Goal: Feedback & Contribution: Contribute content

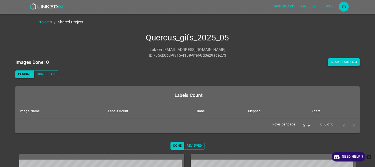
click at [335, 63] on button "Start Labeling" at bounding box center [344, 62] width 32 height 8
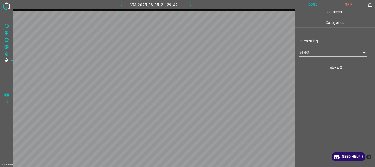
click at [301, 52] on body "4.3.6-dev2 VM_2025_08_05_21_29_42_966_00.gif Done Skip 0 00 : 00 : 01 Categorie…" at bounding box center [187, 83] width 375 height 167
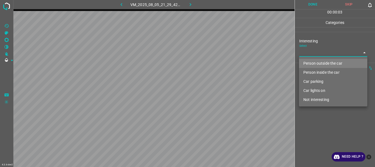
click at [308, 61] on li "Person outside the car" at bounding box center [333, 63] width 68 height 9
type input "Person outside the car"
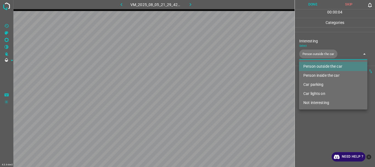
click at [325, 117] on div at bounding box center [187, 83] width 375 height 167
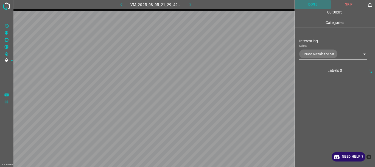
click at [309, 6] on button "Done" at bounding box center [313, 4] width 36 height 9
click at [192, 2] on icon "button" at bounding box center [190, 5] width 6 height 6
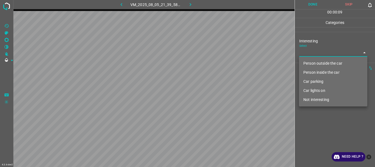
click at [322, 54] on body "4.3.6-dev2 VM_2025_08_05_21_39_58_048_00.gif Done Skip 0 00 : 00 : 09 Categorie…" at bounding box center [187, 83] width 375 height 167
click at [321, 62] on li "Person outside the car" at bounding box center [333, 63] width 68 height 9
type input "Person outside the car"
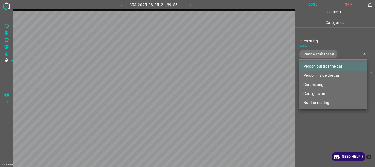
click at [330, 122] on div at bounding box center [187, 83] width 375 height 167
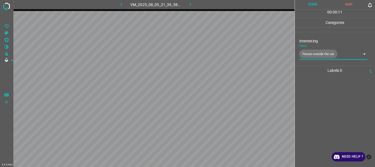
click at [302, 4] on button "Done" at bounding box center [313, 4] width 36 height 9
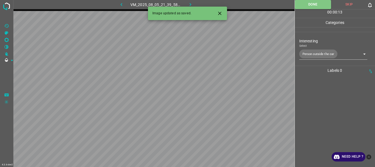
click at [190, 5] on icon "button" at bounding box center [191, 4] width 2 height 3
click at [311, 51] on body "4.3.6-dev2 VM_2025_08_05_22_03_59_625_00.gif Done Skip 0 00 : 00 : 13 Categorie…" at bounding box center [187, 83] width 375 height 167
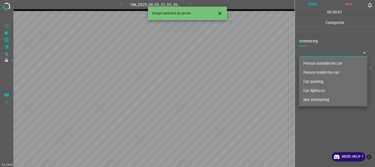
drag, startPoint x: 311, startPoint y: 60, endPoint x: 321, endPoint y: 84, distance: 26.2
click at [311, 61] on li "Person outside the car" at bounding box center [333, 63] width 68 height 9
type input "Person outside the car"
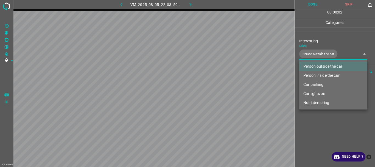
click at [338, 117] on div at bounding box center [187, 83] width 375 height 167
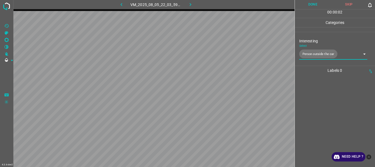
click at [313, 4] on button "Done" at bounding box center [313, 4] width 36 height 9
click at [189, 5] on icon "button" at bounding box center [190, 5] width 6 height 6
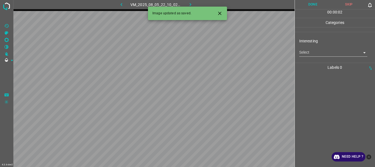
click at [311, 53] on body "4.3.6-dev2 VM_2025_08_05_22_10_02_530_04.gif Done Skip 0 00 : 00 : 02 Categorie…" at bounding box center [187, 83] width 375 height 167
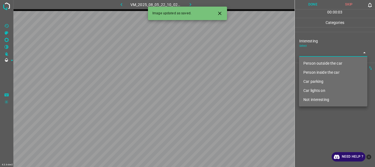
click at [311, 63] on li "Person outside the car" at bounding box center [333, 63] width 68 height 9
type input "Person outside the car"
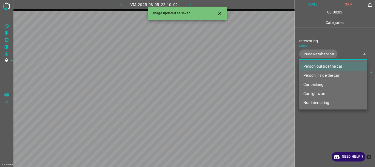
click at [328, 127] on div at bounding box center [187, 83] width 375 height 167
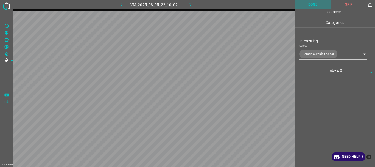
click at [316, 6] on button "Done" at bounding box center [313, 4] width 36 height 9
click at [188, 7] on div "4.3.6-dev2 VM_2025_08_05_22_10_02_530_04.gif Done Skip 0 00 : 00 : 06 Categorie…" at bounding box center [187, 83] width 375 height 167
click at [192, 6] on icon "button" at bounding box center [190, 5] width 6 height 6
click at [316, 50] on body "4.3.6-dev2 VM_2025_08_05_21_29_42_966_02.gif Done Skip 0 00 : 00 : 01 Categorie…" at bounding box center [187, 83] width 375 height 167
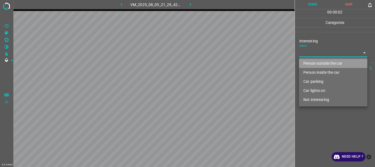
click at [316, 63] on li "Person outside the car" at bounding box center [333, 63] width 68 height 9
type input "Person outside the car"
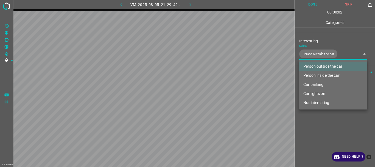
click at [319, 124] on div at bounding box center [187, 83] width 375 height 167
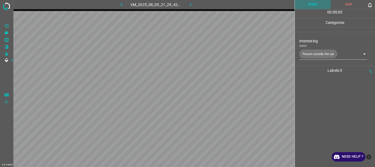
click at [317, 4] on button "Done" at bounding box center [313, 4] width 36 height 9
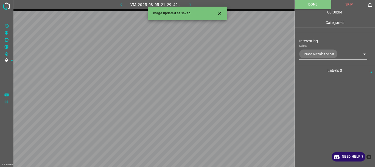
click at [189, 4] on icon "button" at bounding box center [190, 5] width 6 height 6
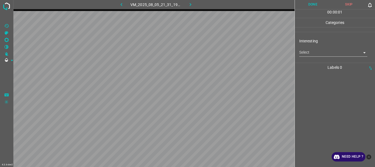
click at [316, 54] on body "4.3.6-dev2 VM_2025_08_05_21_31_19_758_00.gif Done Skip 0 00 : 00 : 01 Categorie…" at bounding box center [187, 83] width 375 height 167
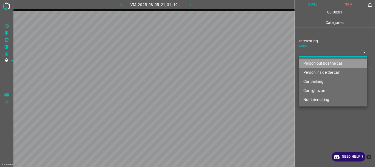
click at [315, 61] on li "Person outside the car" at bounding box center [333, 63] width 68 height 9
type input "Person outside the car"
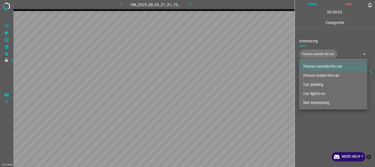
click at [317, 118] on div at bounding box center [187, 83] width 375 height 167
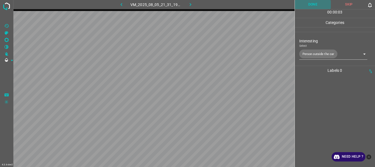
click at [309, 3] on button "Done" at bounding box center [313, 4] width 36 height 9
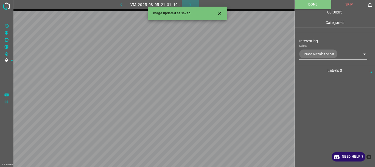
click at [189, 3] on icon "button" at bounding box center [190, 5] width 6 height 6
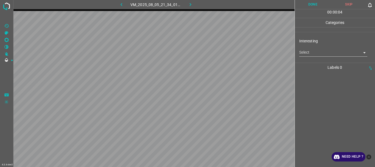
click at [314, 52] on body "4.3.6-dev2 VM_2025_08_05_21_34_01_154_08.gif Done Skip 0 00 : 00 : 04 Categorie…" at bounding box center [187, 83] width 375 height 167
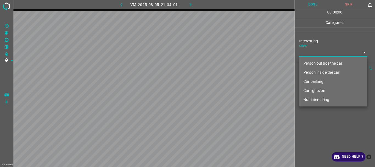
click at [314, 100] on li "Not interesting" at bounding box center [333, 99] width 68 height 9
type input "Not interesting"
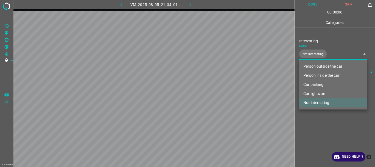
click at [307, 125] on div at bounding box center [187, 83] width 375 height 167
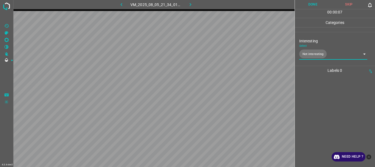
click at [305, 3] on button "Done" at bounding box center [313, 4] width 36 height 9
click at [189, 4] on icon "button" at bounding box center [190, 5] width 6 height 6
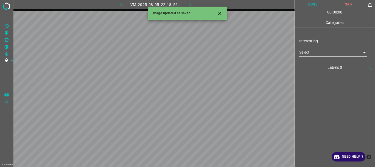
click at [311, 52] on body "4.3.6-dev2 VM_2025_08_05_22_18_56_534_02.gif Done Skip 0 00 : 00 : 08 Categorie…" at bounding box center [187, 83] width 375 height 167
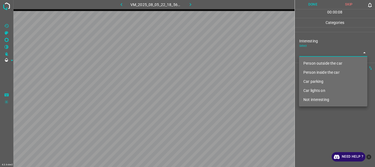
click at [308, 63] on li "Person outside the car" at bounding box center [333, 63] width 68 height 9
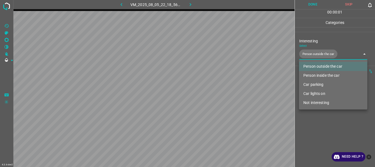
type input "Person outside the car"
click at [316, 125] on div at bounding box center [187, 83] width 375 height 167
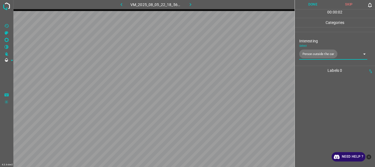
click at [307, 7] on button "Done" at bounding box center [313, 4] width 36 height 9
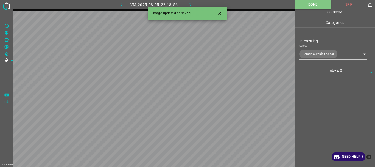
click at [189, 4] on icon "button" at bounding box center [190, 5] width 6 height 6
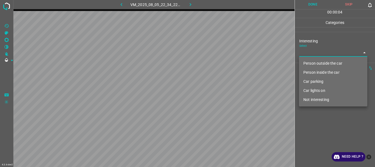
click at [302, 54] on body "4.3.6-dev2 VM_2025_08_05_22_34_22_229_01.gif Done Skip 0 00 : 00 : 04 Categorie…" at bounding box center [187, 83] width 375 height 167
click at [305, 65] on li "Person outside the car" at bounding box center [333, 63] width 68 height 9
type input "Person outside the car"
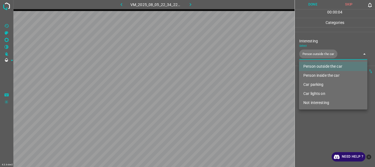
click at [309, 62] on li "Person outside the car" at bounding box center [333, 66] width 68 height 9
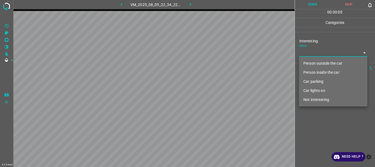
click at [311, 71] on li "Person inside the car" at bounding box center [333, 72] width 68 height 9
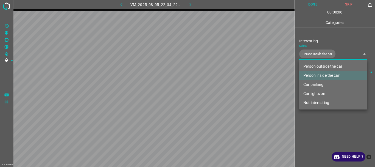
click at [316, 93] on li "Car lights on" at bounding box center [333, 93] width 68 height 9
type input "Person inside the car,Car lights on"
click at [315, 119] on div at bounding box center [187, 83] width 375 height 167
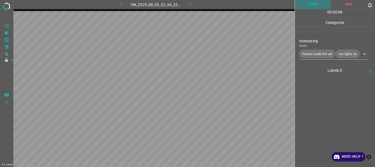
click at [311, 4] on button "Done" at bounding box center [313, 4] width 36 height 9
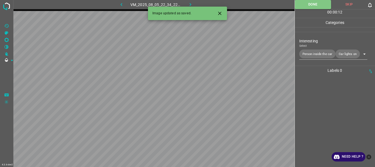
click at [190, 3] on icon "button" at bounding box center [190, 5] width 6 height 6
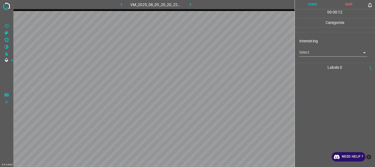
click at [304, 53] on body "4.3.6-dev2 VM_2025_08_05_20_20_22_290_01.gif Done Skip 0 00 : 00 : 12 Categorie…" at bounding box center [187, 83] width 375 height 167
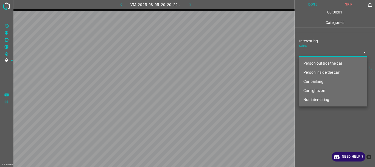
click at [309, 61] on li "Person outside the car" at bounding box center [333, 63] width 68 height 9
type input "Person outside the car"
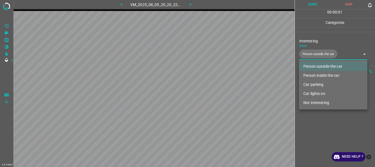
click at [321, 125] on div at bounding box center [187, 83] width 375 height 167
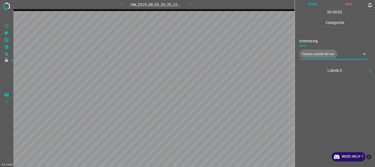
click at [313, 6] on button "Done" at bounding box center [313, 4] width 36 height 9
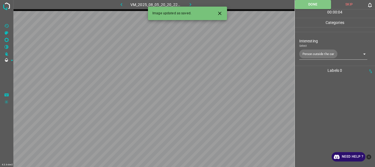
click at [192, 4] on icon "button" at bounding box center [190, 5] width 6 height 6
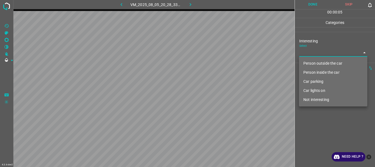
click at [319, 51] on body "4.3.6-dev2 VM_2025_08_05_20_28_33_343_01.gif Done Skip 0 00 : 00 : 05 Categorie…" at bounding box center [187, 83] width 375 height 167
click at [313, 89] on li "Car lights on" at bounding box center [333, 90] width 68 height 9
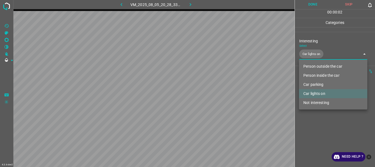
type input "Car lights on"
click at [311, 112] on div at bounding box center [187, 83] width 375 height 167
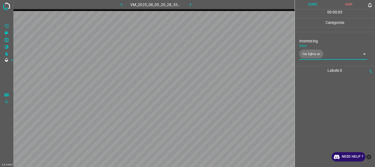
click at [312, 5] on button "Done" at bounding box center [313, 4] width 36 height 9
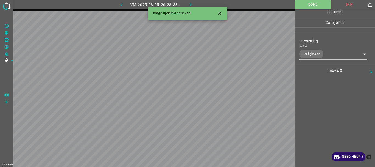
click at [189, 4] on icon "button" at bounding box center [190, 5] width 6 height 6
click at [310, 55] on body "4.3.6-dev2 VM_2025_08_05_20_26_53_659_01.gif Done Skip 0 00 : 00 : 01 Categorie…" at bounding box center [187, 83] width 375 height 167
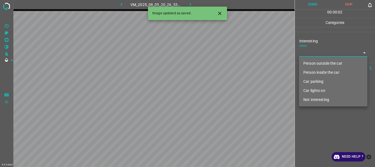
click at [309, 61] on li "Person outside the car" at bounding box center [333, 63] width 68 height 9
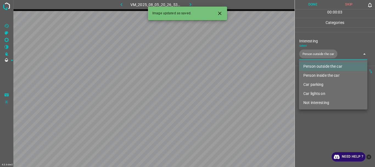
type input "Person outside the car"
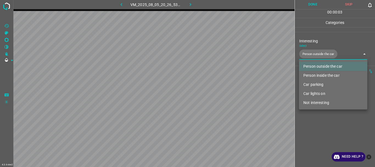
click at [314, 128] on div at bounding box center [187, 83] width 375 height 167
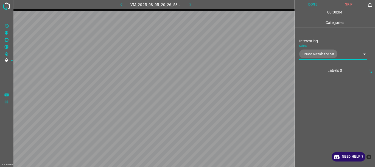
click at [312, 6] on button "Done" at bounding box center [313, 4] width 36 height 9
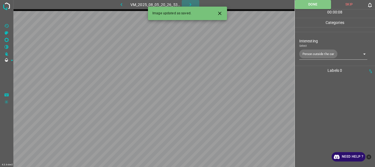
click at [191, 4] on icon "button" at bounding box center [190, 5] width 6 height 6
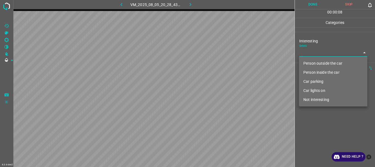
click at [315, 55] on body "4.3.6-dev2 VM_2025_08_05_20_28_43_361_06.gif Done Skip 0 00 : 00 : 08 Categorie…" at bounding box center [187, 83] width 375 height 167
click at [315, 63] on li "Person outside the car" at bounding box center [333, 63] width 68 height 9
type input "Person outside the car"
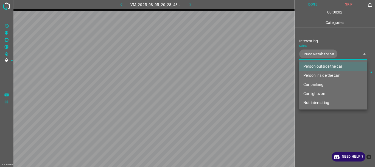
click at [319, 123] on div at bounding box center [187, 83] width 375 height 167
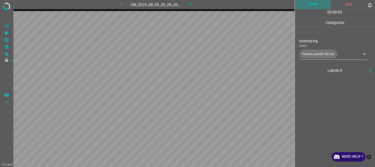
click at [309, 5] on button "Done" at bounding box center [313, 4] width 36 height 9
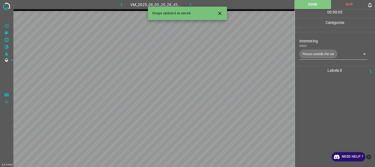
click at [189, 3] on icon "button" at bounding box center [190, 5] width 6 height 6
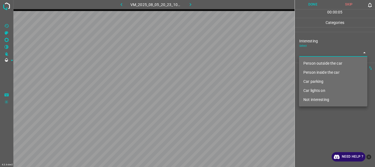
click at [302, 55] on body "4.3.6-dev2 VM_2025_08_05_20_23_10_849_01.gif Done Skip 0 00 : 00 : 05 Categorie…" at bounding box center [187, 83] width 375 height 167
click at [306, 73] on li "Person inside the car" at bounding box center [333, 72] width 68 height 9
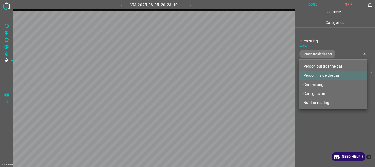
click at [310, 94] on li "Car lights on" at bounding box center [333, 93] width 68 height 9
type input "Person inside the car,Car lights on"
click at [316, 117] on div at bounding box center [187, 83] width 375 height 167
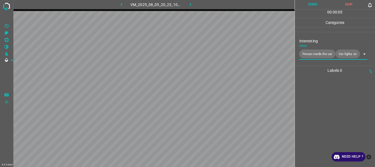
click at [310, 4] on button "Done" at bounding box center [313, 4] width 36 height 9
click at [190, 6] on icon "button" at bounding box center [190, 5] width 6 height 6
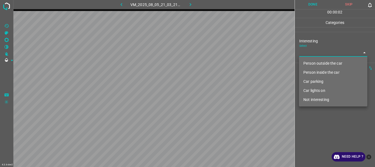
click at [323, 55] on body "4.3.6-dev2 VM_2025_08_05_21_03_21_446_00.gif Done Skip 0 00 : 00 : 02 Categorie…" at bounding box center [187, 83] width 375 height 167
click at [317, 72] on li "Person inside the car" at bounding box center [333, 72] width 68 height 9
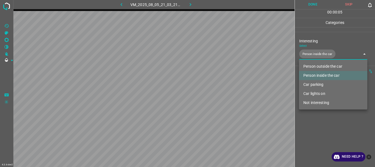
click at [309, 94] on li "Car lights on" at bounding box center [333, 93] width 68 height 9
type input "Person inside the car,Car lights on"
drag, startPoint x: 315, startPoint y: 134, endPoint x: 303, endPoint y: 24, distance: 111.1
click at [315, 133] on div at bounding box center [187, 83] width 375 height 167
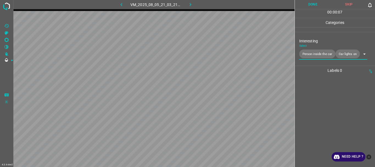
click at [310, 4] on button "Done" at bounding box center [313, 4] width 36 height 9
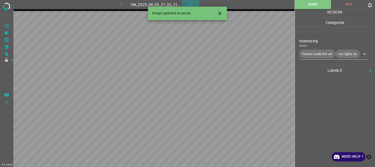
click at [192, 4] on icon "button" at bounding box center [190, 5] width 6 height 6
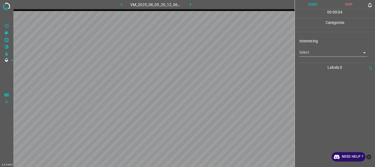
click at [307, 54] on body "4.3.6-dev2 VM_2025_08_05_20_12_06_812_01.gif Done Skip 0 00 : 00 : 04 Categorie…" at bounding box center [187, 83] width 375 height 167
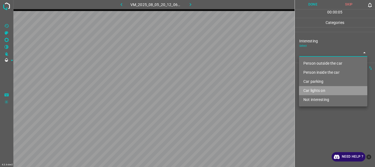
click at [310, 91] on li "Car lights on" at bounding box center [333, 90] width 68 height 9
type input "Car lights on"
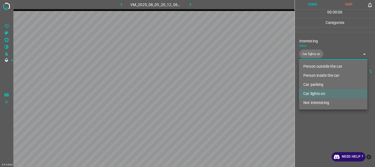
drag, startPoint x: 310, startPoint y: 122, endPoint x: 310, endPoint y: 115, distance: 6.3
click at [310, 122] on div at bounding box center [187, 83] width 375 height 167
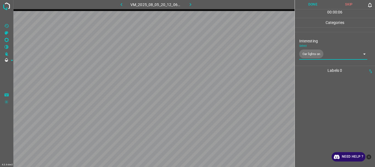
click at [311, 6] on button "Done" at bounding box center [313, 4] width 36 height 9
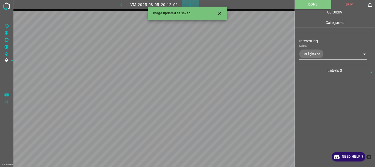
click at [187, 2] on button "button" at bounding box center [191, 4] width 18 height 9
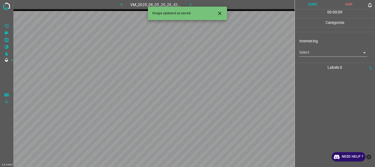
click at [309, 54] on body "4.3.6-dev2 VM_2025_08_05_20_20_42_697_00.gif Done Skip 0 00 : 00 : 09 Categorie…" at bounding box center [187, 83] width 375 height 167
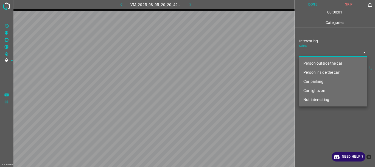
click at [311, 63] on li "Person outside the car" at bounding box center [333, 63] width 68 height 9
type input "Person outside the car"
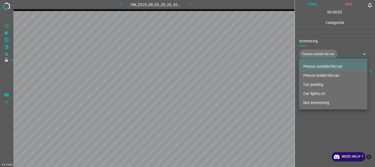
click at [316, 124] on div at bounding box center [187, 83] width 375 height 167
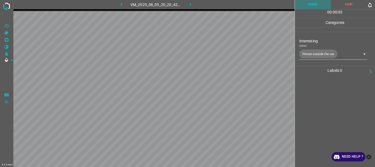
click at [312, 5] on button "Done" at bounding box center [313, 4] width 36 height 9
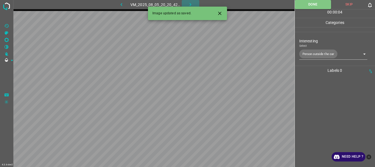
click at [191, 3] on icon "button" at bounding box center [190, 5] width 6 height 6
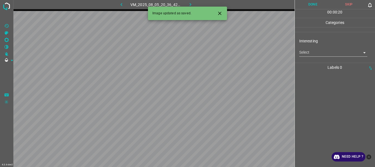
click at [304, 55] on body "4.3.6-dev2 VM_2025_08_05_20_36_42_039_03.gif Done Skip 0 00 : 00 : 20 Categorie…" at bounding box center [187, 83] width 375 height 167
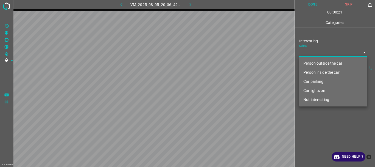
click at [307, 79] on li "Car parking" at bounding box center [333, 81] width 68 height 9
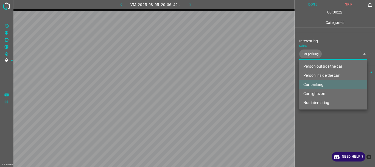
click at [311, 75] on li "Person inside the car" at bounding box center [333, 75] width 68 height 9
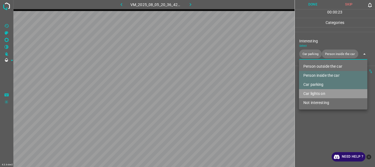
click at [315, 94] on li "Car lights on" at bounding box center [333, 93] width 68 height 9
type input "Car parking,Person inside the car,Car lights on"
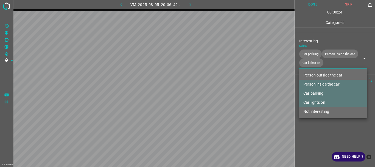
click at [311, 125] on div at bounding box center [187, 83] width 375 height 167
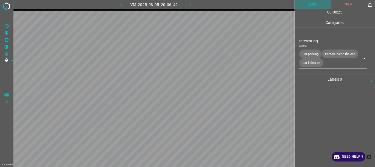
click at [311, 4] on button "Done" at bounding box center [313, 4] width 36 height 9
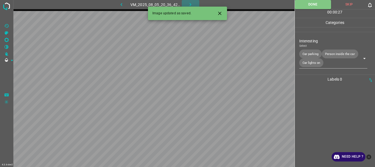
click at [191, 4] on icon "button" at bounding box center [190, 5] width 6 height 6
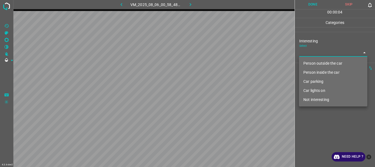
click at [312, 52] on body "4.3.6-dev2 VM_2025_08_06_00_58_48_863_07.gif Done Skip 0 00 : 00 : 04 Categorie…" at bounding box center [187, 83] width 375 height 167
click at [312, 62] on li "Person outside the car" at bounding box center [333, 63] width 68 height 9
type input "Person outside the car"
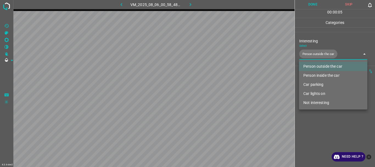
click at [307, 131] on div at bounding box center [187, 83] width 375 height 167
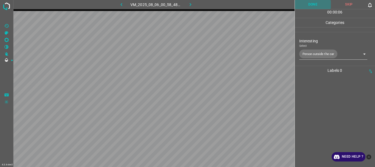
click at [313, 5] on button "Done" at bounding box center [313, 4] width 36 height 9
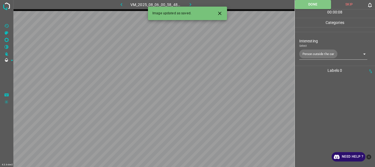
click at [194, 4] on button "button" at bounding box center [191, 4] width 18 height 9
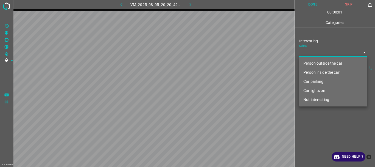
click at [320, 54] on body "4.3.6-dev2 VM_2025_08_05_20_20_42_697_03.gif Done Skip 0 00 : 00 : 01 Categorie…" at bounding box center [187, 83] width 375 height 167
click at [316, 99] on li "Not interesting" at bounding box center [333, 99] width 68 height 9
type input "Not interesting"
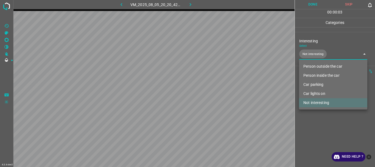
click at [312, 120] on div at bounding box center [187, 83] width 375 height 167
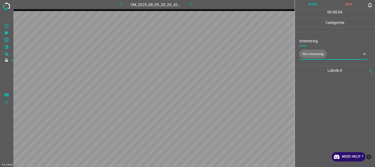
click at [315, 6] on button "Done" at bounding box center [313, 4] width 36 height 9
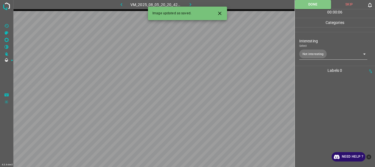
click at [192, 5] on icon "button" at bounding box center [190, 5] width 6 height 6
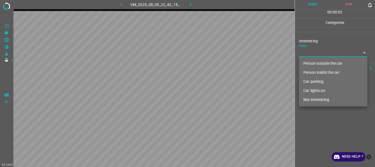
click at [315, 52] on body "4.3.6-dev2 VM_2025_08_05_22_43_15_775_02.gif Done Skip 0 00 : 00 : 02 Categorie…" at bounding box center [187, 83] width 375 height 167
click at [316, 65] on li "Person outside the car" at bounding box center [333, 63] width 68 height 9
type input "Person outside the car"
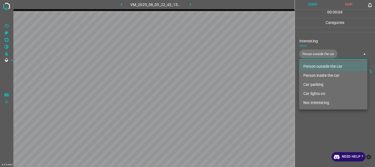
click at [337, 135] on div at bounding box center [187, 83] width 375 height 167
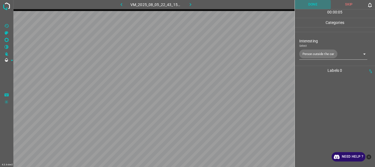
click at [315, 4] on button "Done" at bounding box center [313, 4] width 36 height 9
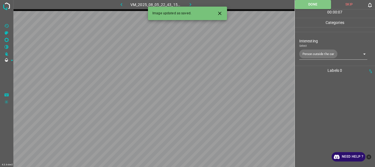
click at [189, 4] on icon "button" at bounding box center [190, 5] width 6 height 6
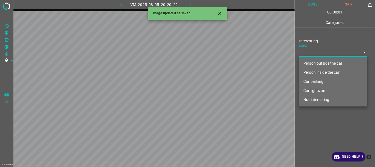
click at [322, 52] on body "4.3.6-dev2 VM_2025_08_05_20_20_22_290_02.gif Done Skip 0 00 : 00 : 01 Categorie…" at bounding box center [187, 83] width 375 height 167
click at [318, 62] on li "Person outside the car" at bounding box center [333, 63] width 68 height 9
type input "Person outside the car"
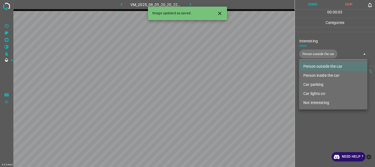
click at [307, 131] on div at bounding box center [187, 83] width 375 height 167
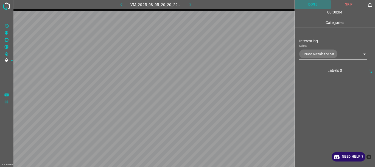
click at [309, 2] on button "Done" at bounding box center [313, 4] width 36 height 9
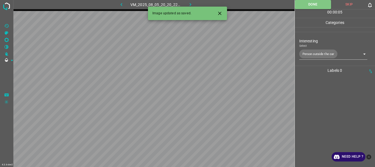
click at [191, 5] on icon "button" at bounding box center [190, 5] width 6 height 6
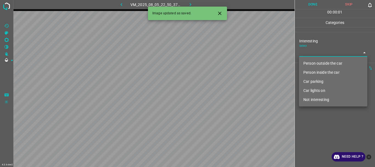
click at [302, 54] on body "4.3.6-dev2 VM_2025_08_05_22_50_37_511_03.gif Done Skip 0 00 : 00 : 01 Categorie…" at bounding box center [187, 83] width 375 height 167
click at [307, 65] on li "Person outside the car" at bounding box center [333, 63] width 68 height 9
type input "Person outside the car"
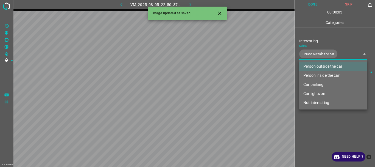
click at [317, 123] on div at bounding box center [187, 83] width 375 height 167
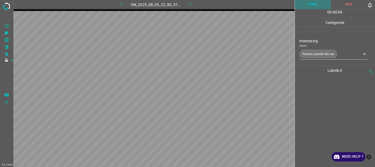
click at [315, 4] on button "Done" at bounding box center [313, 4] width 36 height 9
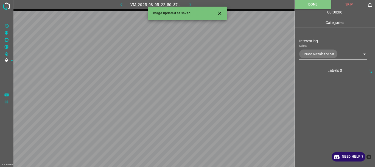
click at [192, 5] on icon "button" at bounding box center [190, 5] width 6 height 6
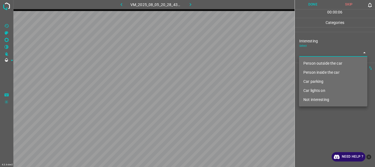
click at [307, 54] on body "4.3.6-dev2 VM_2025_08_05_20_28_43_361_02.gif Done Skip 0 00 : 00 : 06 Categorie…" at bounding box center [187, 83] width 375 height 167
click at [308, 64] on li "Person outside the car" at bounding box center [333, 63] width 68 height 9
type input "Person outside the car"
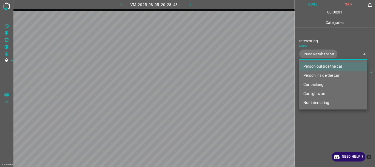
click at [314, 121] on div at bounding box center [187, 83] width 375 height 167
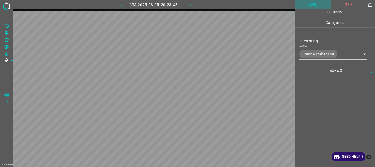
click at [311, 6] on button "Done" at bounding box center [313, 4] width 36 height 9
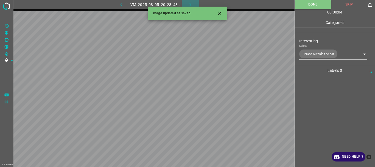
click at [190, 3] on icon "button" at bounding box center [190, 5] width 6 height 6
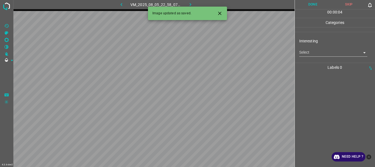
click at [316, 54] on body "4.3.6-dev2 VM_2025_08_05_22_58_07_069_00.gif Done Skip 0 00 : 00 : 04 Categorie…" at bounding box center [187, 83] width 375 height 167
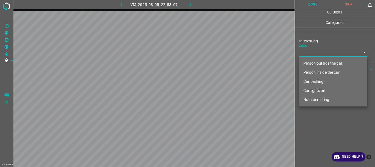
click at [314, 80] on li "Car parking" at bounding box center [333, 81] width 68 height 9
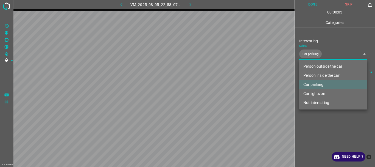
click at [315, 74] on li "Person inside the car" at bounding box center [333, 75] width 68 height 9
type input "Car parking,Person inside the car"
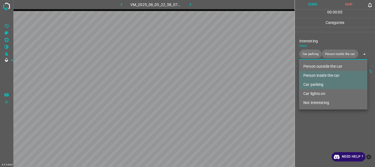
click at [309, 123] on div at bounding box center [187, 83] width 375 height 167
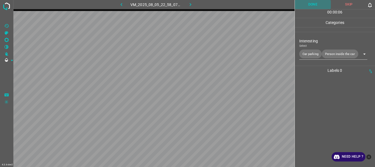
click at [306, 6] on button "Done" at bounding box center [313, 4] width 36 height 9
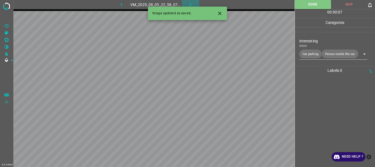
click at [189, 4] on icon "button" at bounding box center [190, 5] width 6 height 6
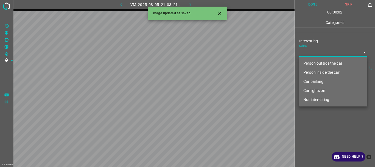
click at [304, 54] on body "4.3.6-dev2 VM_2025_08_05_21_03_21_446_03.gif Done Skip 0 00 : 00 : 02 Categorie…" at bounding box center [187, 83] width 375 height 167
click at [310, 72] on li "Person inside the car" at bounding box center [333, 72] width 68 height 9
type input "Person inside the car"
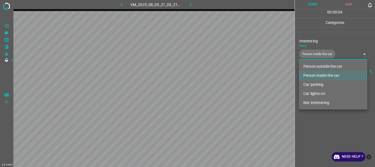
click at [313, 133] on div at bounding box center [187, 83] width 375 height 167
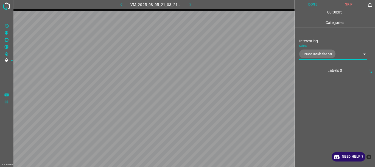
click at [310, 5] on button "Done" at bounding box center [313, 4] width 36 height 9
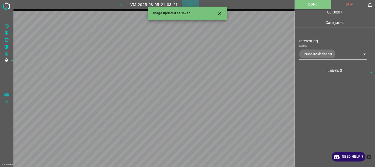
click at [189, 4] on icon "button" at bounding box center [190, 5] width 6 height 6
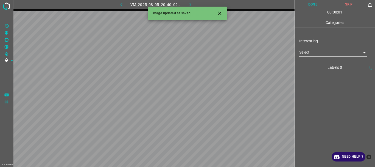
click at [317, 55] on body "4.3.6-dev2 VM_2025_08_05_20_40_02_827_04.gif Done Skip 0 00 : 00 : 01 Categorie…" at bounding box center [187, 83] width 375 height 167
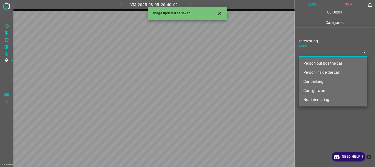
click at [316, 62] on li "Person outside the car" at bounding box center [333, 63] width 68 height 9
type input "Person outside the car"
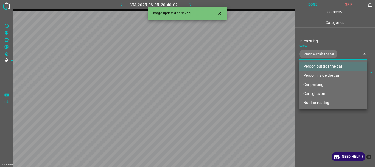
click at [303, 140] on div at bounding box center [187, 83] width 375 height 167
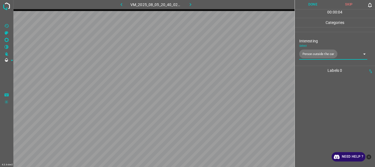
click at [310, 7] on button "Done" at bounding box center [313, 4] width 36 height 9
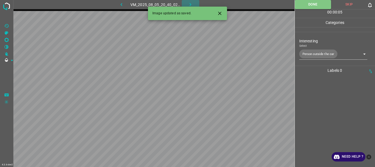
click at [189, 4] on icon "button" at bounding box center [190, 5] width 6 height 6
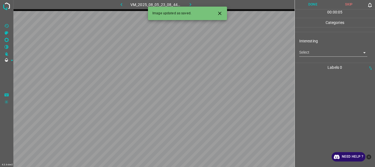
click at [316, 54] on body "4.3.6-dev2 VM_2025_08_05_23_08_44_980_04.gif Done Skip 0 00 : 00 : 05 Categorie…" at bounding box center [187, 83] width 375 height 167
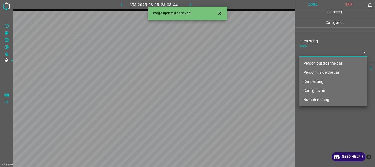
click at [318, 65] on li "Person outside the car" at bounding box center [333, 63] width 68 height 9
type input "Person outside the car"
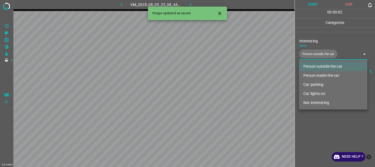
click at [310, 131] on div at bounding box center [187, 83] width 375 height 167
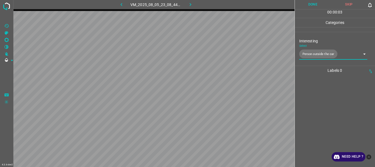
click at [307, 7] on button "Done" at bounding box center [313, 4] width 36 height 9
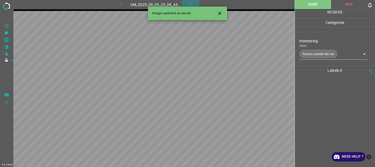
click at [187, 2] on button "button" at bounding box center [191, 4] width 18 height 9
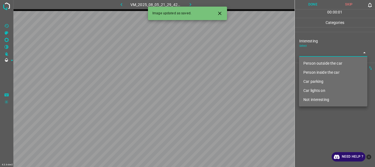
click at [306, 54] on body "4.3.6-dev2 VM_2025_08_05_21_29_42_966_01.gif Done Skip 0 00 : 00 : 01 Categorie…" at bounding box center [187, 83] width 375 height 167
click at [308, 61] on li "Person outside the car" at bounding box center [333, 63] width 68 height 9
type input "Person outside the car"
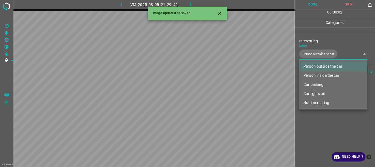
click at [309, 118] on div at bounding box center [187, 83] width 375 height 167
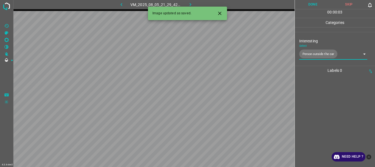
click at [312, 6] on button "Done" at bounding box center [313, 4] width 36 height 9
click at [190, 4] on icon "button" at bounding box center [190, 5] width 6 height 6
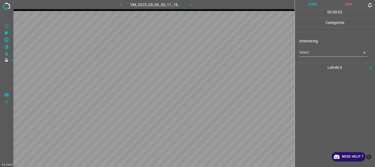
click at [318, 54] on body "4.3.6-dev2 VM_2025_08_06_00_11_18_347_03.gif Done Skip 0 00 : 00 : 03 Categorie…" at bounding box center [187, 83] width 375 height 167
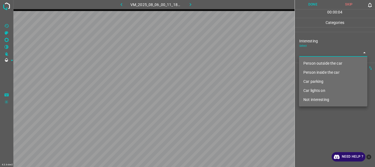
click at [318, 63] on li "Person outside the car" at bounding box center [333, 63] width 68 height 9
type input "Person outside the car"
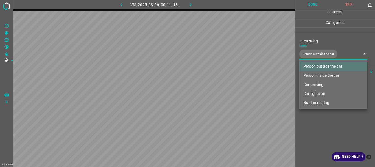
click at [326, 127] on div at bounding box center [187, 83] width 375 height 167
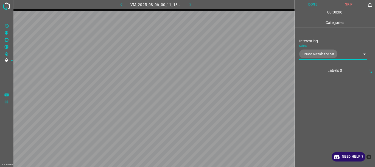
click at [313, 5] on button "Done" at bounding box center [313, 4] width 36 height 9
click at [190, 3] on icon "button" at bounding box center [190, 5] width 6 height 6
click at [313, 55] on body "4.3.6-dev2 VM_2025_08_06_23_40_45_950_03.gif Done Skip 0 00 : 00 : 01 Categorie…" at bounding box center [187, 83] width 375 height 167
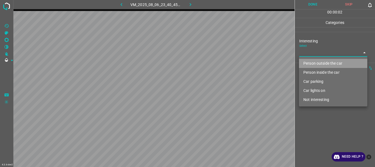
click at [313, 64] on li "Person outside the car" at bounding box center [333, 63] width 68 height 9
type input "Person outside the car"
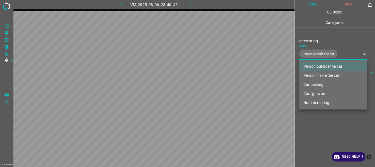
drag, startPoint x: 316, startPoint y: 131, endPoint x: 317, endPoint y: 103, distance: 28.0
click at [317, 129] on div at bounding box center [187, 83] width 375 height 167
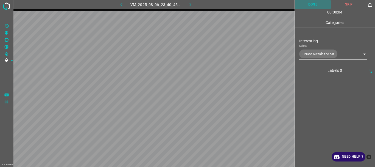
click at [315, 4] on button "Done" at bounding box center [313, 4] width 36 height 9
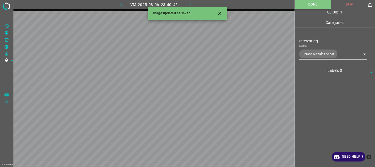
click at [190, 4] on icon "button" at bounding box center [190, 5] width 6 height 6
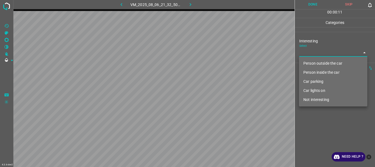
click at [311, 53] on body "4.3.6-dev2 VM_2025_08_06_21_32_50_275_07.gif Done Skip 0 00 : 00 : 11 Categorie…" at bounding box center [187, 83] width 375 height 167
click at [308, 61] on li "Person outside the car" at bounding box center [333, 63] width 68 height 9
type input "Person outside the car"
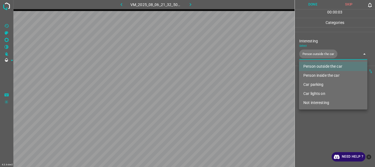
click at [316, 121] on div at bounding box center [187, 83] width 375 height 167
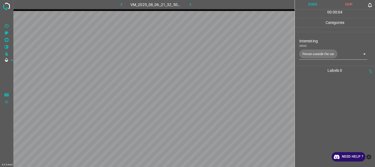
click at [308, 10] on div "00 : 00 : 04" at bounding box center [335, 13] width 80 height 9
click at [307, 4] on button "Done" at bounding box center [313, 4] width 36 height 9
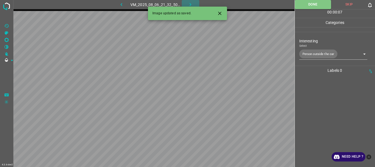
click at [189, 2] on icon "button" at bounding box center [190, 5] width 6 height 6
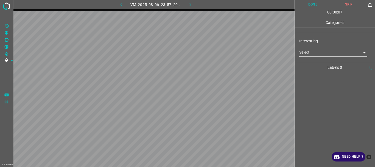
click at [313, 52] on body "4.3.6-dev2 VM_2025_08_06_23_57_20_058_08.gif Done Skip 0 00 : 00 : 07 Categorie…" at bounding box center [187, 83] width 375 height 167
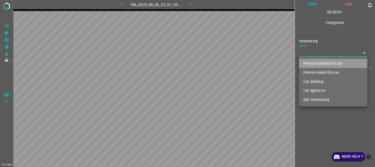
click at [313, 61] on li "Person outside the car" at bounding box center [333, 63] width 68 height 9
type input "Person outside the car"
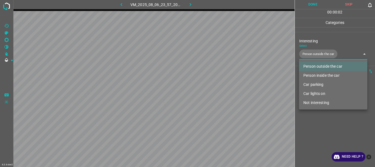
click at [314, 119] on div at bounding box center [187, 83] width 375 height 167
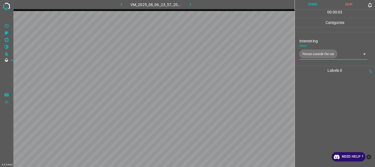
click at [309, 2] on button "Done" at bounding box center [313, 4] width 36 height 9
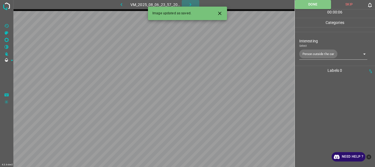
click at [189, 2] on icon "button" at bounding box center [190, 5] width 6 height 6
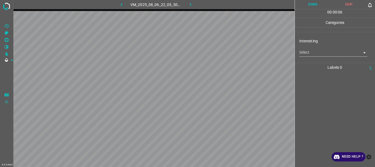
click at [303, 53] on body "4.3.6-dev2 VM_2025_08_06_22_05_50_786_01.gif Done Skip 0 00 : 00 : 06 Categorie…" at bounding box center [187, 83] width 375 height 167
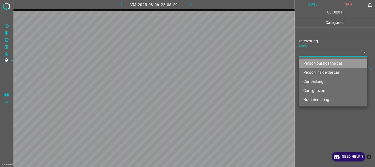
click at [310, 61] on li "Person outside the car" at bounding box center [333, 63] width 68 height 9
type input "Person outside the car"
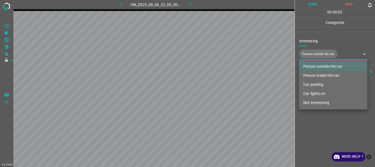
click at [317, 125] on div at bounding box center [187, 83] width 375 height 167
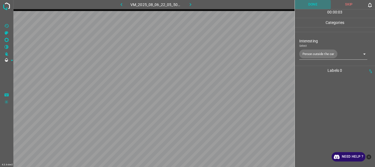
click at [310, 4] on button "Done" at bounding box center [313, 4] width 36 height 9
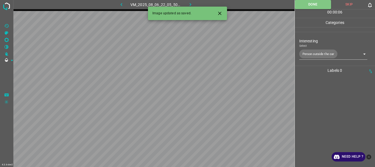
click at [189, 4] on icon "button" at bounding box center [190, 5] width 6 height 6
click at [303, 53] on body "4.3.6-dev2 VM_2025_08_06_23_57_20_058_09.gif Done Skip 0 00 : 00 : 01 Categorie…" at bounding box center [187, 83] width 375 height 167
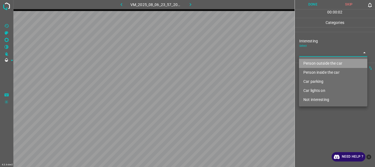
click at [315, 64] on li "Person outside the car" at bounding box center [333, 63] width 68 height 9
type input "Person outside the car"
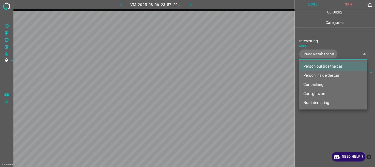
click at [320, 122] on div at bounding box center [187, 83] width 375 height 167
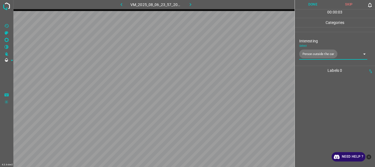
click at [318, 4] on button "Done" at bounding box center [313, 4] width 36 height 9
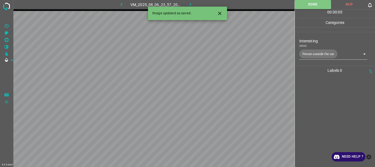
click at [191, 3] on icon "button" at bounding box center [190, 5] width 6 height 6
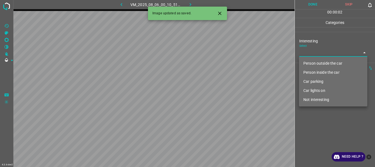
click at [307, 53] on body "4.3.6-dev2 VM_2025_08_06_00_10_51_069_02.gif Done Skip 0 00 : 00 : 02 Categorie…" at bounding box center [187, 83] width 375 height 167
click at [309, 60] on li "Person outside the car" at bounding box center [333, 63] width 68 height 9
type input "Person outside the car"
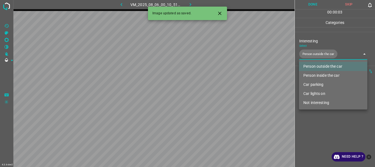
click at [320, 131] on div at bounding box center [187, 83] width 375 height 167
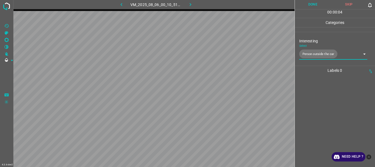
click at [310, 3] on button "Done" at bounding box center [313, 4] width 36 height 9
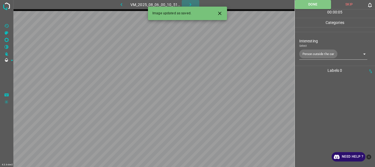
click at [191, 5] on icon "button" at bounding box center [190, 5] width 6 height 6
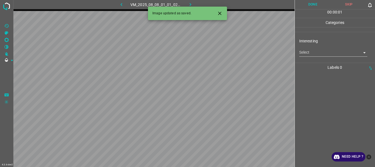
click at [319, 55] on body "4.3.6-dev2 VM_2025_08_08_01_01_02_186_00.gif Done Skip 0 00 : 00 : 01 Categorie…" at bounding box center [187, 83] width 375 height 167
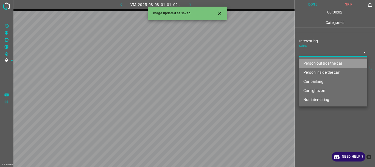
click at [319, 62] on li "Person outside the car" at bounding box center [333, 63] width 68 height 9
type input "Person outside the car"
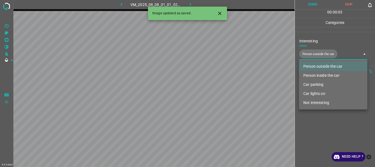
click at [324, 130] on div at bounding box center [187, 83] width 375 height 167
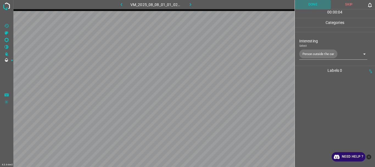
click at [313, 4] on button "Done" at bounding box center [313, 4] width 36 height 9
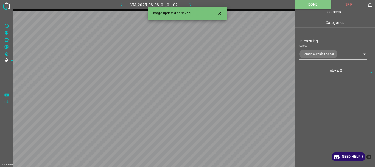
click at [190, 3] on icon "button" at bounding box center [190, 5] width 6 height 6
click at [309, 54] on body "4.3.6-dev2 VM_2025_08_06_01_09_31_603_00.gif Done Skip 0 00 : 00 : 06 Categorie…" at bounding box center [187, 83] width 375 height 167
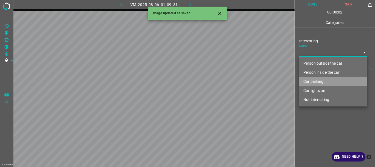
click at [313, 80] on li "Car parking" at bounding box center [333, 81] width 68 height 9
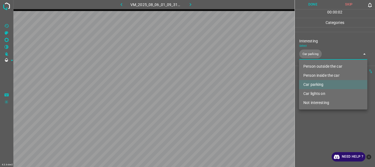
click at [315, 92] on li "Car lights on" at bounding box center [333, 93] width 68 height 9
type input "Car parking,Car lights on"
click at [319, 129] on div at bounding box center [187, 83] width 375 height 167
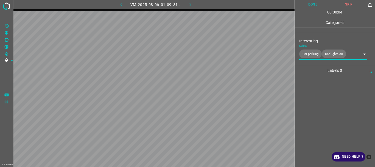
click at [311, 4] on button "Done" at bounding box center [313, 4] width 36 height 9
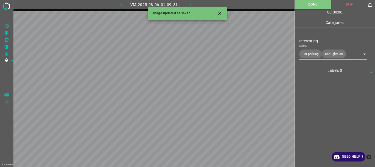
click at [192, 3] on icon "button" at bounding box center [190, 5] width 6 height 6
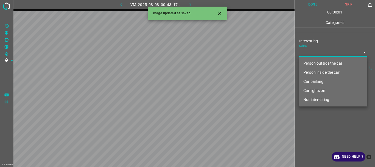
click at [308, 55] on body "4.3.6-dev2 VM_2025_08_08_00_43_17_545_03.gif Done Skip 0 00 : 00 : 01 Categorie…" at bounding box center [187, 83] width 375 height 167
click at [311, 61] on li "Person outside the car" at bounding box center [333, 63] width 68 height 9
type input "Person outside the car"
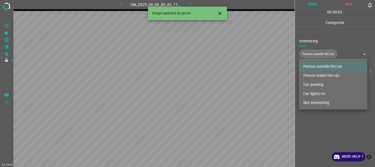
click at [324, 125] on div at bounding box center [187, 83] width 375 height 167
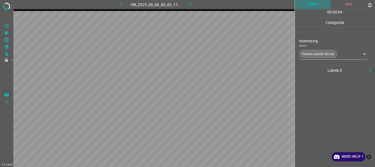
click at [315, 4] on button "Done" at bounding box center [313, 4] width 36 height 9
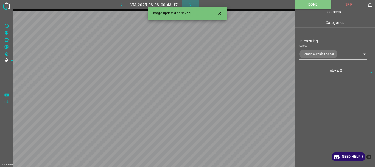
click at [189, 3] on icon "button" at bounding box center [190, 5] width 6 height 6
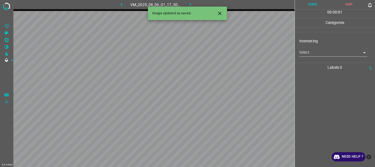
click at [315, 54] on body "4.3.6-dev2 VM_2025_08_06_01_17_50_206_00.gif Done Skip 0 00 : 00 : 01 Categorie…" at bounding box center [187, 83] width 375 height 167
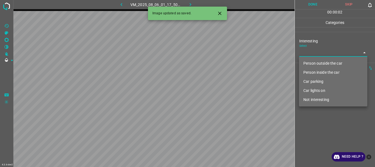
click at [312, 69] on li "Person inside the car" at bounding box center [333, 72] width 68 height 9
type input "Person inside the car"
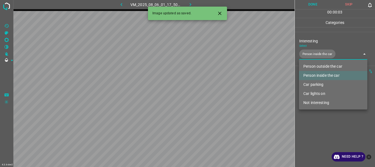
click at [313, 129] on div at bounding box center [187, 83] width 375 height 167
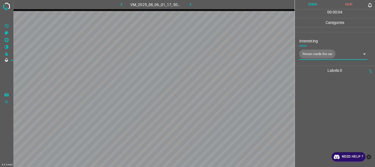
click at [316, 4] on button "Done" at bounding box center [313, 4] width 36 height 9
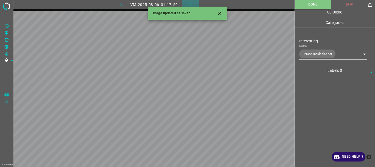
click at [190, 3] on icon "button" at bounding box center [190, 5] width 6 height 6
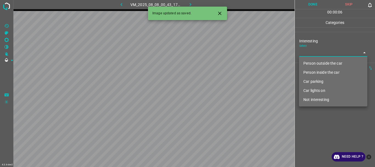
click at [317, 51] on body "4.3.6-dev2 VM_2025_08_08_00_43_17_545_05.gif Done Skip 0 00 : 00 : 06 Categorie…" at bounding box center [187, 83] width 375 height 167
click at [316, 62] on li "Person outside the car" at bounding box center [333, 63] width 68 height 9
type input "Person outside the car"
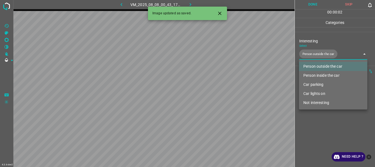
click at [315, 120] on div at bounding box center [187, 83] width 375 height 167
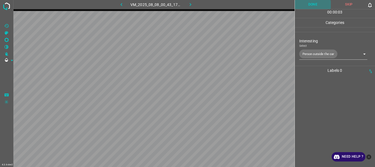
click at [312, 4] on button "Done" at bounding box center [313, 4] width 36 height 9
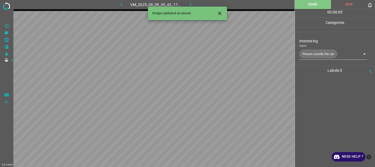
click at [189, 3] on icon "button" at bounding box center [190, 5] width 6 height 6
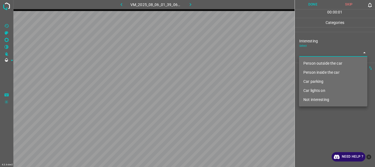
click at [311, 55] on body "4.3.6-dev2 VM_2025_08_06_01_39_06_614_00.gif Done Skip 0 00 : 00 : 01 Categorie…" at bounding box center [187, 83] width 375 height 167
click at [318, 99] on li "Not interesting" at bounding box center [333, 99] width 68 height 9
type input "Not interesting"
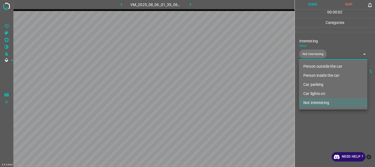
click at [313, 123] on div at bounding box center [187, 83] width 375 height 167
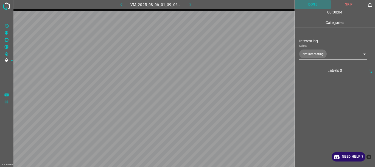
click at [310, 7] on button "Done" at bounding box center [313, 4] width 36 height 9
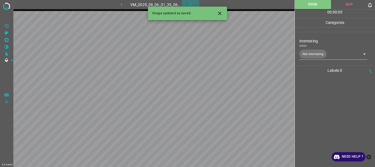
click at [189, 4] on icon "button" at bounding box center [190, 5] width 6 height 6
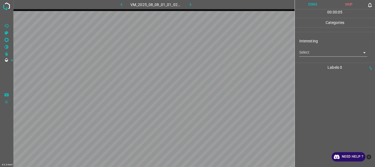
click at [313, 51] on body "4.3.6-dev2 VM_2025_08_08_01_01_02_186_03.gif Done Skip 0 00 : 00 : 05 Categorie…" at bounding box center [187, 83] width 375 height 167
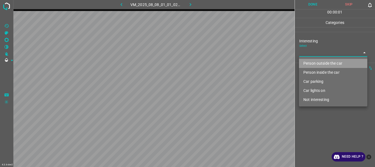
click at [314, 62] on li "Person outside the car" at bounding box center [333, 63] width 68 height 9
type input "Person outside the car"
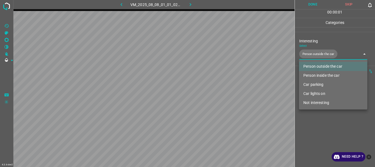
click at [319, 121] on div at bounding box center [187, 83] width 375 height 167
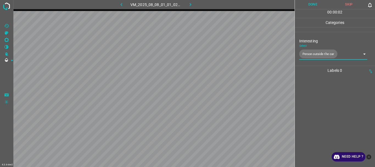
click at [315, 6] on button "Done" at bounding box center [313, 4] width 36 height 9
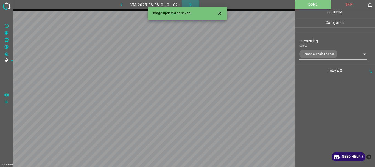
click at [189, 2] on icon "button" at bounding box center [190, 5] width 6 height 6
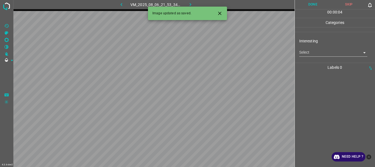
click at [322, 54] on body "4.3.6-dev2 VM_2025_08_06_21_53_34_228_00.gif Done Skip 0 00 : 00 : 04 Categorie…" at bounding box center [187, 83] width 375 height 167
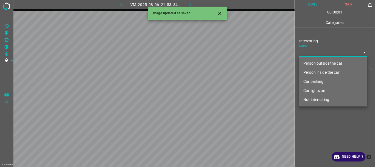
click at [319, 61] on li "Person outside the car" at bounding box center [333, 63] width 68 height 9
type input "Person outside the car"
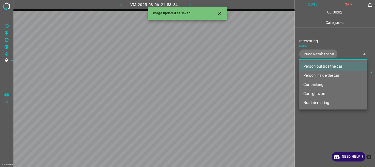
click at [313, 126] on div at bounding box center [187, 83] width 375 height 167
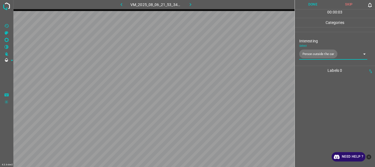
click at [315, 5] on button "Done" at bounding box center [313, 4] width 36 height 9
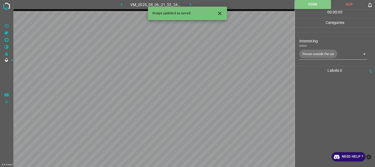
click at [192, 4] on icon "button" at bounding box center [190, 5] width 6 height 6
click at [311, 51] on body "4.3.6-dev2 VM_2025_08_08_01_01_02_186_02.gif Done Skip 0 00 : 00 : 05 Categorie…" at bounding box center [187, 83] width 375 height 167
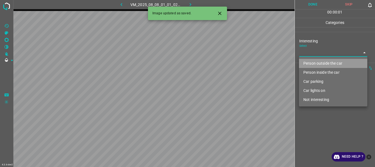
click at [313, 64] on li "Person outside the car" at bounding box center [333, 63] width 68 height 9
type input "Person outside the car"
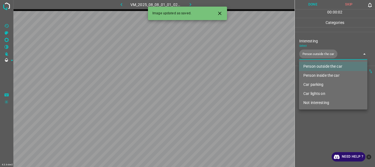
click at [315, 127] on div at bounding box center [187, 83] width 375 height 167
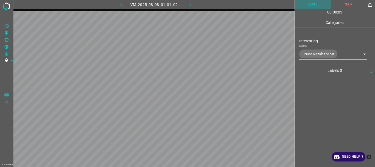
click at [315, 2] on button "Done" at bounding box center [313, 4] width 36 height 9
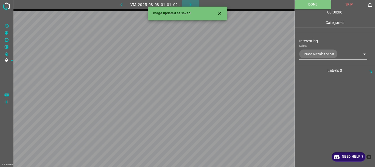
click at [190, 4] on icon "button" at bounding box center [191, 4] width 2 height 3
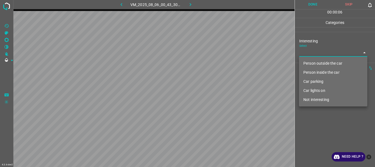
click at [304, 52] on body "4.3.6-dev2 VM_2025_08_06_00_43_30_937_07.gif Done Skip 0 00 : 00 : 06 Categorie…" at bounding box center [187, 83] width 375 height 167
click at [309, 60] on li "Person outside the car" at bounding box center [333, 63] width 68 height 9
type input "Person outside the car"
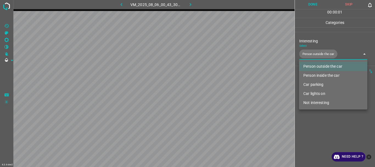
click at [325, 123] on div at bounding box center [187, 83] width 375 height 167
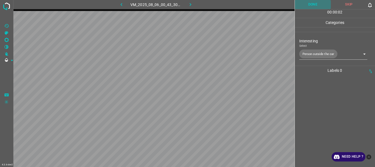
click at [310, 5] on button "Done" at bounding box center [313, 4] width 36 height 9
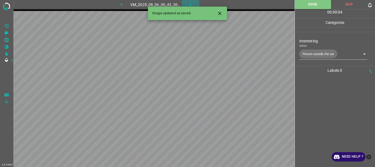
click at [192, 3] on icon "button" at bounding box center [190, 5] width 6 height 6
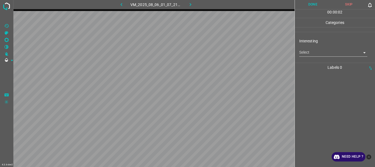
click at [312, 53] on body "4.3.6-dev2 VM_2025_08_06_01_07_21_646_02.gif Done Skip 0 00 : 00 : 02 Categorie…" at bounding box center [187, 83] width 375 height 167
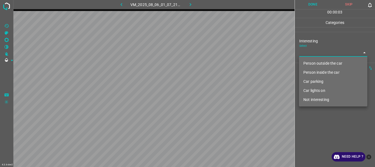
click at [313, 60] on li "Person outside the car" at bounding box center [333, 63] width 68 height 9
type input "Person outside the car"
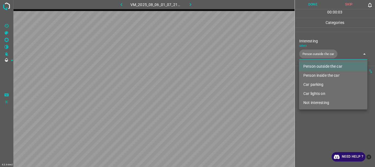
click at [324, 120] on div at bounding box center [187, 83] width 375 height 167
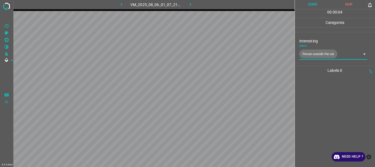
click at [309, 3] on button "Done" at bounding box center [313, 4] width 36 height 9
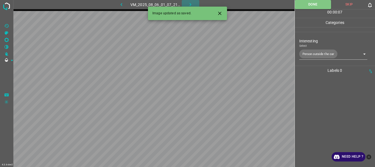
click at [190, 3] on icon "button" at bounding box center [190, 5] width 6 height 6
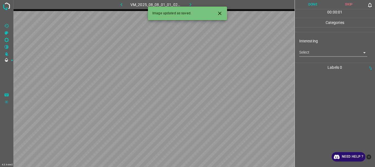
click at [311, 52] on body "4.3.6-dev2 VM_2025_08_08_01_01_02_186_01.gif Done Skip 0 00 : 00 : 01 Categorie…" at bounding box center [187, 83] width 375 height 167
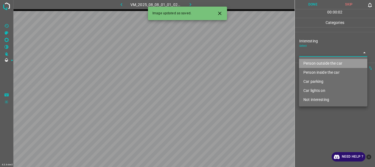
click at [309, 61] on li "Person outside the car" at bounding box center [333, 63] width 68 height 9
type input "Person outside the car"
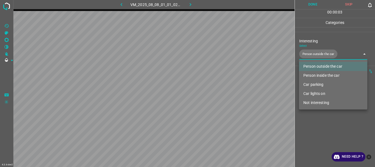
click at [313, 119] on div at bounding box center [187, 83] width 375 height 167
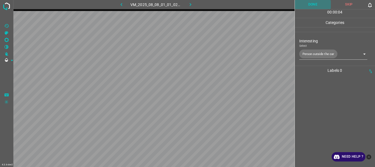
click at [311, 5] on button "Done" at bounding box center [313, 4] width 36 height 9
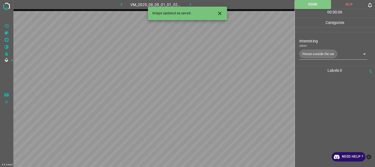
click at [188, 3] on icon "button" at bounding box center [190, 5] width 6 height 6
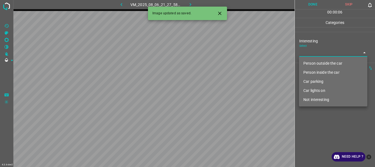
click at [317, 52] on body "4.3.6-dev2 VM_2025_08_06_21_27_58_817_00.gif Done Skip 0 00 : 00 : 06 Categorie…" at bounding box center [187, 83] width 375 height 167
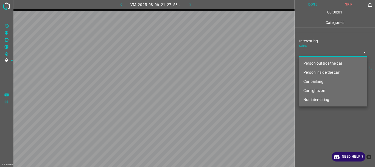
click at [319, 63] on li "Person outside the car" at bounding box center [333, 63] width 68 height 9
type input "Person outside the car"
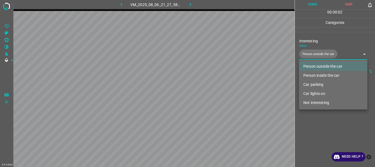
click at [322, 136] on div at bounding box center [187, 83] width 375 height 167
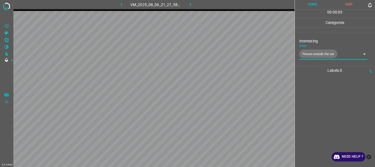
click at [315, 5] on button "Done" at bounding box center [313, 4] width 36 height 9
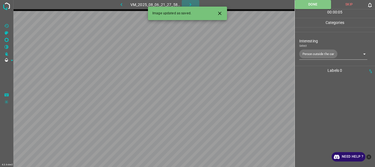
click at [188, 4] on icon "button" at bounding box center [190, 5] width 6 height 6
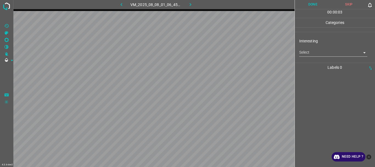
click at [306, 53] on body "4.3.6-dev2 VM_2025_08_08_01_06_45_948_02.gif Done Skip 0 00 : 00 : 03 Categorie…" at bounding box center [187, 83] width 375 height 167
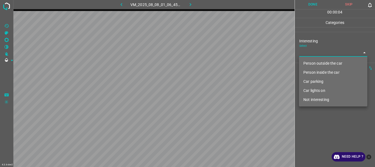
click at [307, 62] on li "Person outside the car" at bounding box center [333, 63] width 68 height 9
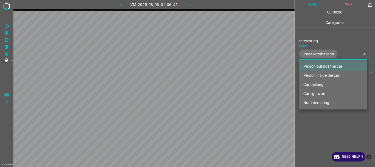
click at [316, 91] on li "Car lights on" at bounding box center [333, 93] width 68 height 9
type input "Person outside the car,Car lights on"
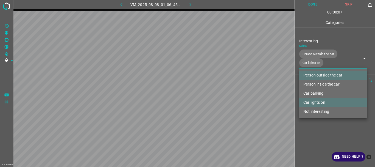
click at [312, 122] on div at bounding box center [187, 83] width 375 height 167
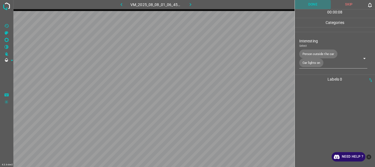
click at [311, 5] on button "Done" at bounding box center [313, 4] width 36 height 9
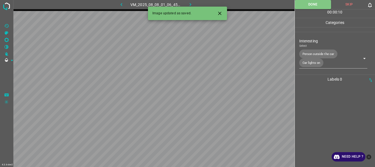
click at [188, 4] on icon "button" at bounding box center [190, 5] width 6 height 6
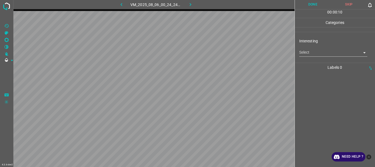
click at [309, 53] on body "4.3.6-dev2 VM_2025_08_06_00_24_24_021_00.gif Done Skip 0 00 : 00 : 10 Categorie…" at bounding box center [187, 83] width 375 height 167
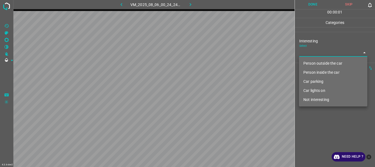
click at [310, 62] on li "Person outside the car" at bounding box center [333, 63] width 68 height 9
type input "Person outside the car"
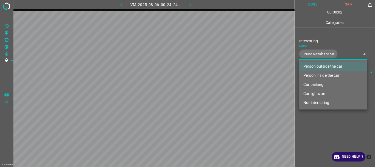
click at [321, 125] on div at bounding box center [187, 83] width 375 height 167
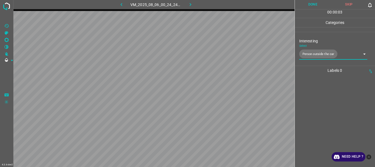
click at [311, 3] on button "Done" at bounding box center [313, 4] width 36 height 9
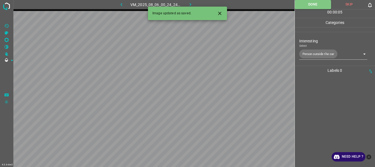
click at [191, 4] on icon "button" at bounding box center [190, 5] width 6 height 6
click at [312, 54] on body "4.3.6-dev2 VM_2025_08_08_01_06_45_948_01.gif Done Skip 0 00 : 00 : 05 Categorie…" at bounding box center [187, 83] width 375 height 167
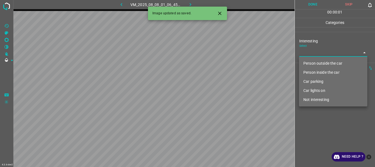
click at [309, 63] on li "Person outside the car" at bounding box center [333, 63] width 68 height 9
type input "Person outside the car"
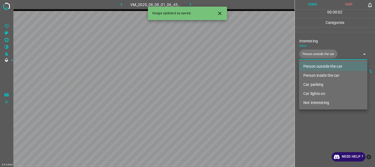
click at [314, 125] on div at bounding box center [187, 83] width 375 height 167
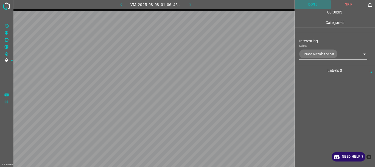
click at [315, 2] on button "Done" at bounding box center [313, 4] width 36 height 9
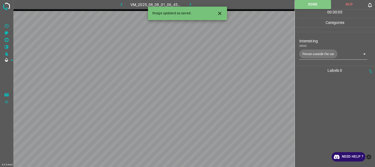
click at [190, 3] on icon "button" at bounding box center [190, 5] width 6 height 6
click at [322, 55] on body "4.3.6-dev2 VM_2025_08_06_21_11_48_945_04.gif Done Skip 0 00 : 00 : 05 Categorie…" at bounding box center [187, 83] width 375 height 167
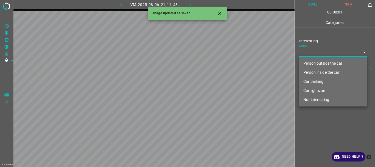
click at [320, 79] on li "Car parking" at bounding box center [333, 81] width 68 height 9
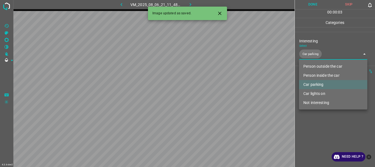
click at [314, 92] on li "Car lights on" at bounding box center [333, 93] width 68 height 9
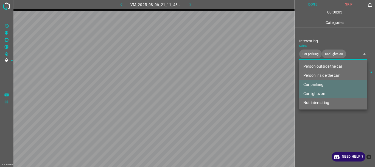
type input "Car parking,Car lights on"
click at [308, 126] on div at bounding box center [187, 83] width 375 height 167
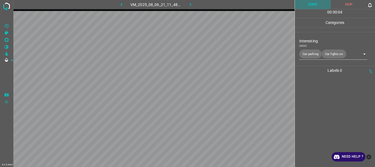
click at [313, 4] on button "Done" at bounding box center [313, 4] width 36 height 9
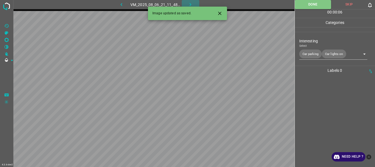
click at [191, 2] on icon "button" at bounding box center [190, 5] width 6 height 6
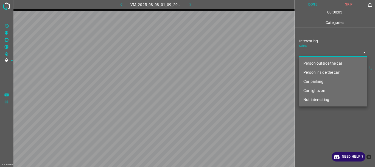
click at [310, 51] on body "4.3.6-dev2 VM_2025_08_08_01_09_20_642_02.gif Done Skip 0 00 : 00 : 03 Categorie…" at bounding box center [187, 83] width 375 height 167
click at [313, 62] on li "Person outside the car" at bounding box center [333, 63] width 68 height 9
type input "Person outside the car"
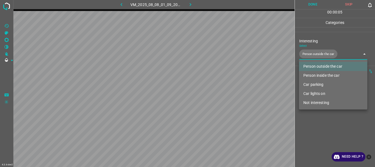
click at [318, 134] on div at bounding box center [187, 83] width 375 height 167
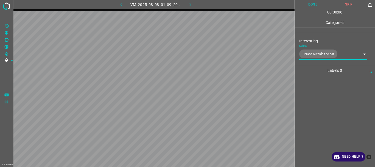
click at [312, 7] on button "Done" at bounding box center [313, 4] width 36 height 9
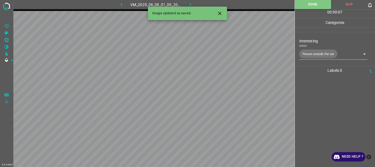
click at [190, 4] on icon "button" at bounding box center [190, 5] width 6 height 6
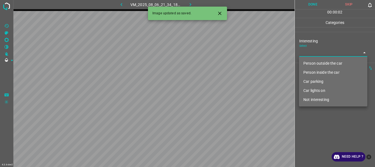
click at [306, 53] on body "4.3.6-dev2 VM_2025_08_06_21_34_18_573_00.gif Done Skip 0 00 : 00 : 02 Categorie…" at bounding box center [187, 83] width 375 height 167
click at [316, 71] on li "Person inside the car" at bounding box center [333, 72] width 68 height 9
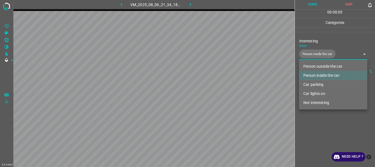
click at [316, 85] on li "Car parking" at bounding box center [333, 84] width 68 height 9
type input "Person inside the car,Car parking"
click at [317, 131] on div at bounding box center [187, 83] width 375 height 167
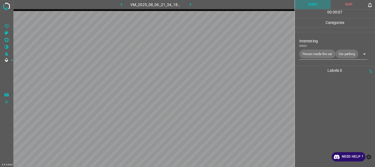
click at [312, 3] on button "Done" at bounding box center [313, 4] width 36 height 9
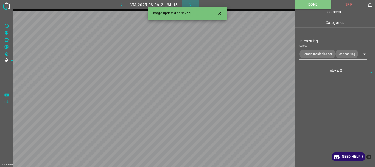
click at [186, 1] on button "button" at bounding box center [191, 4] width 18 height 9
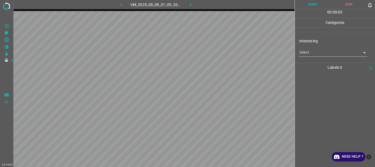
click at [310, 53] on body "4.3.6-dev2 VM_2025_08_08_01_09_20_642_04.gif Done Skip 0 00 : 00 : 03 Categorie…" at bounding box center [187, 83] width 375 height 167
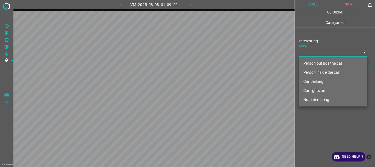
click at [311, 59] on li "Person outside the car" at bounding box center [333, 63] width 68 height 9
type input "Person outside the car"
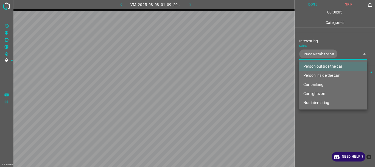
click at [306, 124] on div at bounding box center [187, 83] width 375 height 167
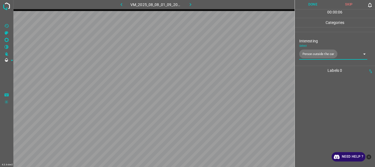
click at [317, 5] on button "Done" at bounding box center [313, 4] width 36 height 9
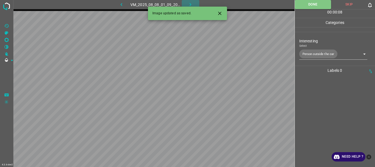
click at [191, 4] on icon "button" at bounding box center [190, 5] width 6 height 6
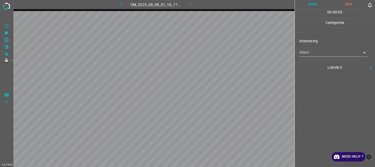
click at [309, 49] on body "4.3.6-dev2 VM_2025_08_08_01_10_17_397_00.gif Done Skip 0 00 : 00 : 05 Categorie…" at bounding box center [187, 83] width 375 height 167
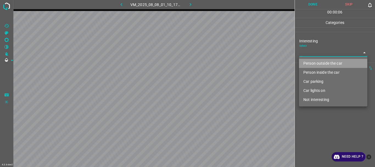
click at [311, 61] on li "Person outside the car" at bounding box center [333, 63] width 68 height 9
type input "Person outside the car"
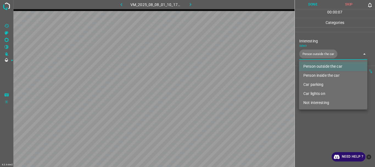
click at [311, 120] on div at bounding box center [187, 83] width 375 height 167
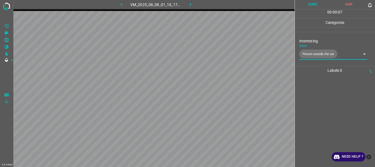
click at [315, 6] on button "Done" at bounding box center [313, 4] width 36 height 9
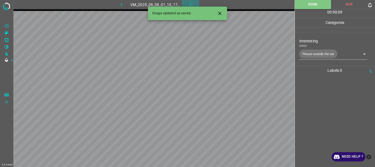
click at [189, 4] on icon "button" at bounding box center [190, 5] width 6 height 6
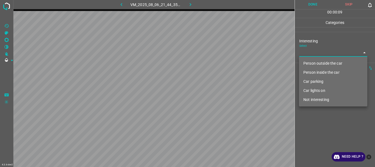
click at [303, 50] on body "4.3.6-dev2 VM_2025_08_06_21_44_35_115_03.gif Done Skip 0 00 : 00 : 09 Categorie…" at bounding box center [187, 83] width 375 height 167
click at [310, 63] on li "Person outside the car" at bounding box center [333, 63] width 68 height 9
type input "Person outside the car"
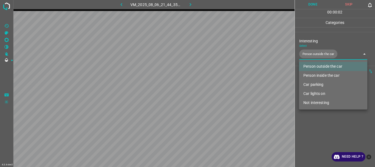
click at [316, 117] on div at bounding box center [187, 83] width 375 height 167
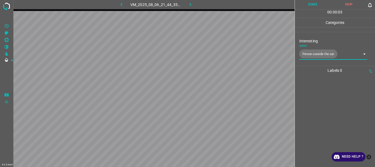
click at [311, 2] on button "Done" at bounding box center [313, 4] width 36 height 9
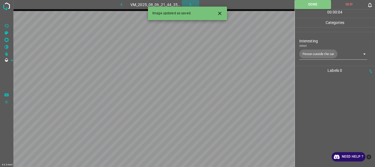
click at [189, 3] on icon "button" at bounding box center [190, 5] width 6 height 6
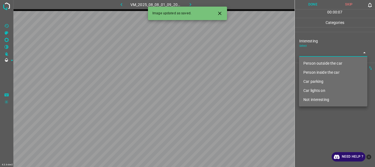
click at [327, 53] on body "4.3.6-dev2 VM_2025_08_08_01_09_20_642_05.gif Done Skip 0 00 : 00 : 07 Categorie…" at bounding box center [187, 83] width 375 height 167
click at [320, 61] on li "Person outside the car" at bounding box center [333, 63] width 68 height 9
type input "Person outside the car"
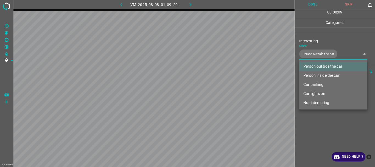
click at [324, 117] on div at bounding box center [187, 83] width 375 height 167
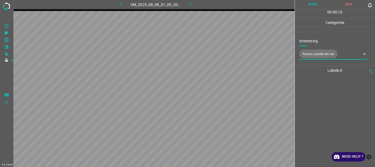
click at [316, 4] on button "Done" at bounding box center [313, 4] width 36 height 9
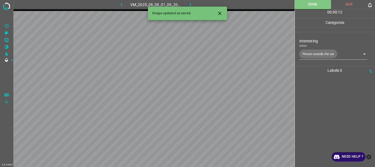
click at [192, 5] on icon "button" at bounding box center [190, 5] width 6 height 6
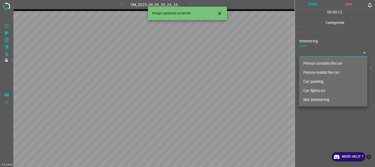
click at [321, 53] on body "4.3.6-dev2 VM_2025_08_06_00_24_24_021_01.gif Done Skip 0 00 : 00 : 12 Categorie…" at bounding box center [187, 83] width 375 height 167
click at [323, 65] on li "Person outside the car" at bounding box center [333, 63] width 68 height 9
type input "Person outside the car"
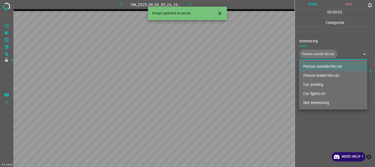
click at [325, 121] on div at bounding box center [187, 83] width 375 height 167
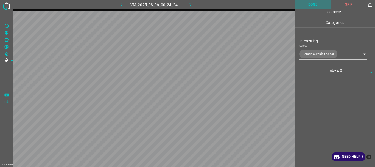
click at [313, 3] on button "Done" at bounding box center [313, 4] width 36 height 9
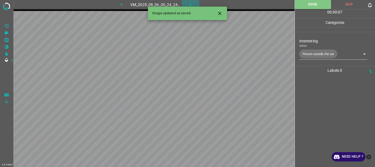
click at [192, 4] on icon "button" at bounding box center [190, 5] width 6 height 6
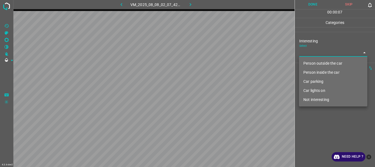
click at [317, 54] on body "4.3.6-dev2 VM_2025_08_08_02_07_42_677_01.gif Done Skip 0 00 : 00 : 07 Categorie…" at bounding box center [187, 83] width 375 height 167
click at [315, 63] on li "Person outside the car" at bounding box center [333, 63] width 68 height 9
type input "Person outside the car"
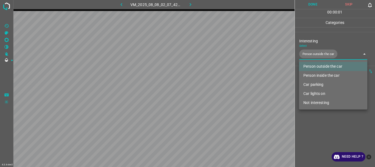
drag, startPoint x: 323, startPoint y: 120, endPoint x: 315, endPoint y: 59, distance: 62.0
click at [323, 120] on div at bounding box center [187, 83] width 375 height 167
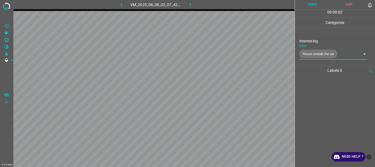
click at [314, 4] on button "Done" at bounding box center [313, 4] width 36 height 9
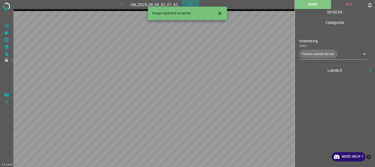
click at [191, 2] on icon "button" at bounding box center [190, 5] width 6 height 6
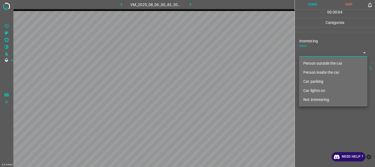
click at [316, 54] on body "4.3.6-dev2 VM_2025_08_06_00_43_30_937_01.gif Done Skip 0 00 : 00 : 04 Categorie…" at bounding box center [187, 83] width 375 height 167
click at [318, 64] on li "Person outside the car" at bounding box center [333, 63] width 68 height 9
type input "Person outside the car"
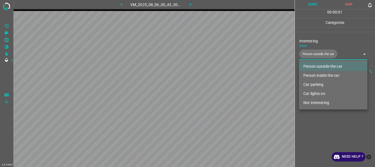
click at [324, 130] on div at bounding box center [187, 83] width 375 height 167
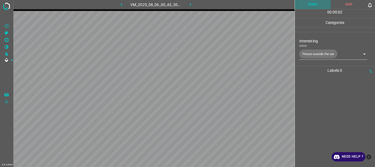
click at [315, 5] on button "Done" at bounding box center [313, 4] width 36 height 9
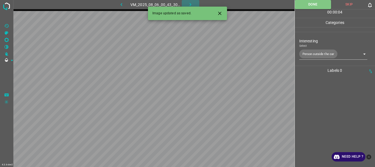
click at [192, 2] on icon "button" at bounding box center [190, 5] width 6 height 6
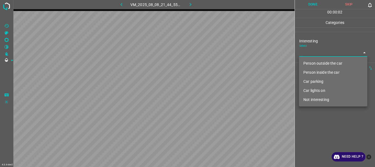
click at [316, 53] on body "4.3.6-dev2 VM_2025_08_08_21_44_55_843_02.gif Done Skip 0 00 : 00 : 02 Categorie…" at bounding box center [187, 83] width 375 height 167
click at [314, 71] on li "Person inside the car" at bounding box center [333, 72] width 68 height 9
type input "Person inside the car"
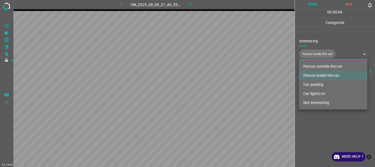
click at [318, 120] on div at bounding box center [187, 83] width 375 height 167
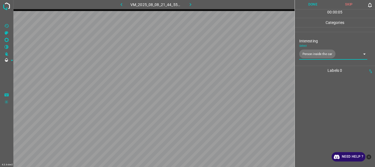
click at [310, 2] on button "Done" at bounding box center [313, 4] width 36 height 9
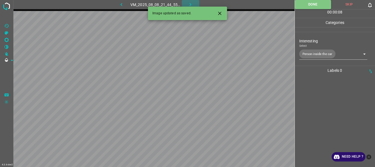
click at [189, 2] on icon "button" at bounding box center [190, 5] width 6 height 6
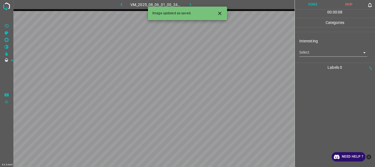
click at [308, 55] on body "4.3.6-dev2 VM_2025_08_06_01_00_34_396_04.gif Done Skip 0 00 : 00 : 08 Categorie…" at bounding box center [187, 83] width 375 height 167
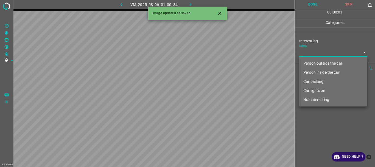
click at [311, 62] on li "Person outside the car" at bounding box center [333, 63] width 68 height 9
type input "Person outside the car"
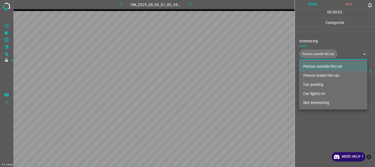
click at [330, 127] on div at bounding box center [187, 83] width 375 height 167
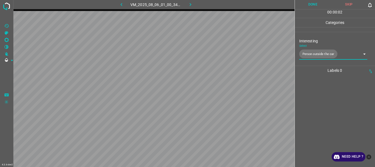
click at [310, 3] on button "Done" at bounding box center [313, 4] width 36 height 9
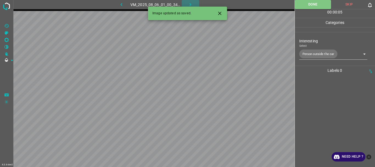
click at [190, 3] on icon "button" at bounding box center [190, 5] width 6 height 6
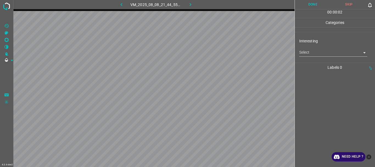
click at [312, 54] on body "4.3.6-dev2 VM_2025_08_08_21_44_55_843_01.gif Done Skip 0 00 : 00 : 02 Categorie…" at bounding box center [187, 83] width 375 height 167
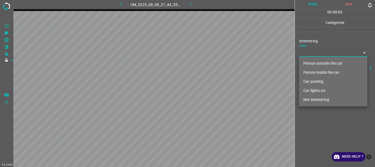
click at [313, 71] on li "Person inside the car" at bounding box center [333, 72] width 68 height 9
type input "Person inside the car"
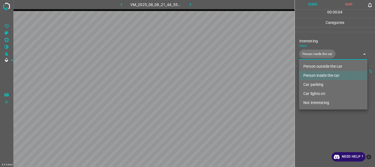
click at [314, 123] on div at bounding box center [187, 83] width 375 height 167
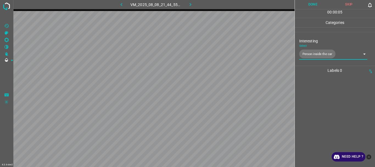
click at [309, 5] on button "Done" at bounding box center [313, 4] width 36 height 9
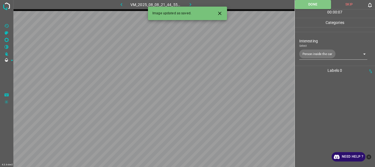
click at [192, 4] on icon "button" at bounding box center [190, 5] width 6 height 6
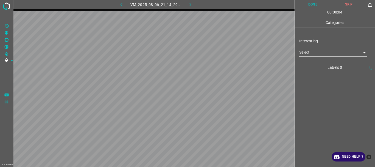
click at [307, 53] on body "4.3.6-dev2 VM_2025_08_06_21_14_29_385_01.gif Done Skip 0 00 : 00 : 04 Categorie…" at bounding box center [187, 83] width 375 height 167
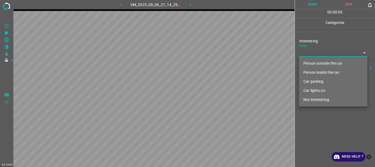
click at [312, 61] on li "Person outside the car" at bounding box center [333, 63] width 68 height 9
type input "Person outside the car"
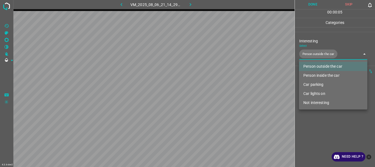
click at [312, 134] on div at bounding box center [187, 83] width 375 height 167
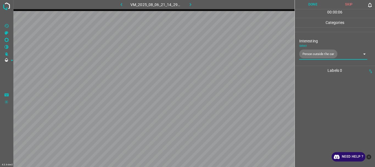
click at [313, 5] on button "Done" at bounding box center [313, 4] width 36 height 9
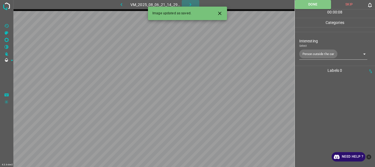
click at [192, 3] on icon "button" at bounding box center [190, 5] width 6 height 6
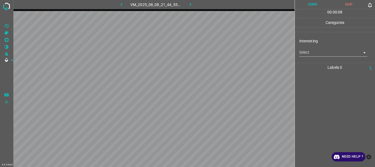
click at [313, 57] on div "Interesting Select ​" at bounding box center [335, 47] width 80 height 26
click at [314, 55] on body "4.3.6-dev2 VM_2025_08_08_21_44_55_843_00.gif Done Skip 0 00 : 00 : 08 Categorie…" at bounding box center [187, 83] width 375 height 167
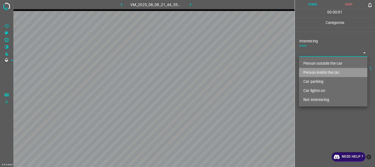
click at [317, 73] on li "Person inside the car" at bounding box center [333, 72] width 68 height 9
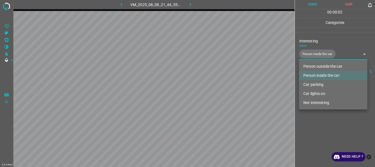
click at [313, 94] on li "Car lights on" at bounding box center [333, 93] width 68 height 9
type input "Person inside the car,Car lights on"
click at [326, 130] on div at bounding box center [187, 83] width 375 height 167
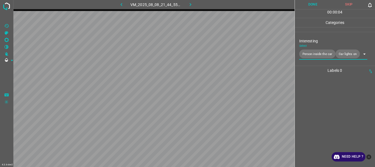
click at [313, 4] on button "Done" at bounding box center [313, 4] width 36 height 9
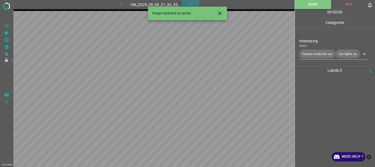
click at [189, 1] on button "button" at bounding box center [191, 4] width 18 height 9
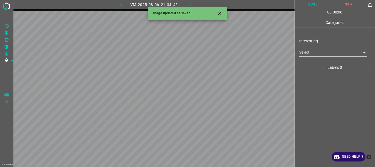
click at [315, 55] on body "4.3.6-dev2 VM_2025_08_06_21_34_45_944_00.gif Done Skip 0 00 : 00 : 06 Categorie…" at bounding box center [187, 83] width 375 height 167
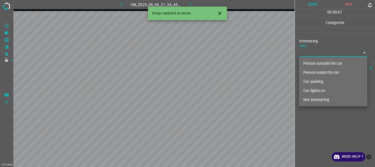
click at [316, 63] on li "Person outside the car" at bounding box center [333, 63] width 68 height 9
type input "Person outside the car"
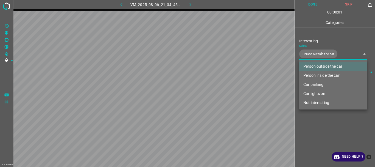
click at [321, 114] on div at bounding box center [187, 83] width 375 height 167
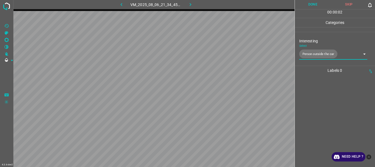
click at [310, 3] on button "Done" at bounding box center [313, 4] width 36 height 9
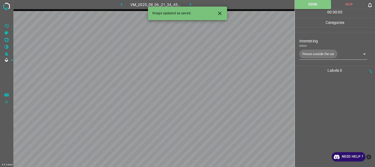
click at [189, 2] on icon "button" at bounding box center [190, 5] width 6 height 6
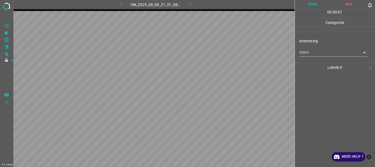
click at [322, 54] on body "4.3.6-dev2 VM_2025_08_08_21_51_08_828_03.gif Done Skip 0 00 : 00 : 01 Categorie…" at bounding box center [187, 83] width 375 height 167
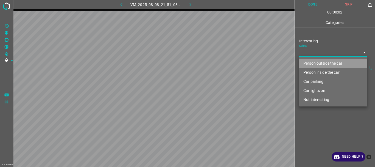
click at [321, 64] on li "Person outside the car" at bounding box center [333, 63] width 68 height 9
type input "Person outside the car"
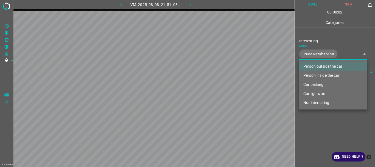
drag, startPoint x: 331, startPoint y: 119, endPoint x: 327, endPoint y: 78, distance: 41.1
click at [332, 118] on div at bounding box center [187, 83] width 375 height 167
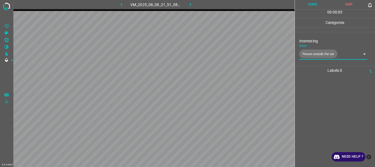
click at [315, 5] on button "Done" at bounding box center [313, 4] width 36 height 9
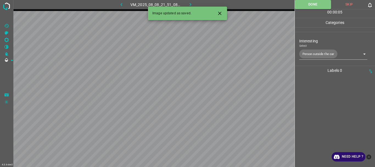
click at [190, 4] on icon "button" at bounding box center [190, 5] width 6 height 6
click at [316, 52] on body "4.3.6-dev2 VM_2025_08_06_21_44_35_115_08.gif Done Skip 0 00 : 00 : 02 Categorie…" at bounding box center [187, 83] width 375 height 167
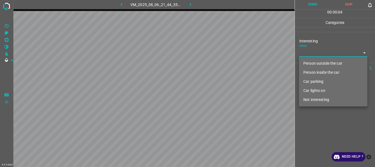
click at [321, 100] on li "Not interesting" at bounding box center [333, 99] width 68 height 9
type input "Not interesting"
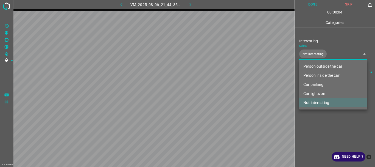
click at [321, 124] on div at bounding box center [187, 83] width 375 height 167
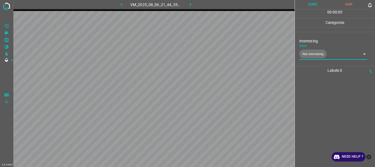
click at [314, 1] on button "Done" at bounding box center [313, 4] width 36 height 9
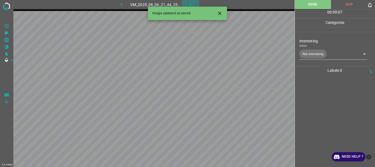
click at [188, 3] on icon "button" at bounding box center [190, 5] width 6 height 6
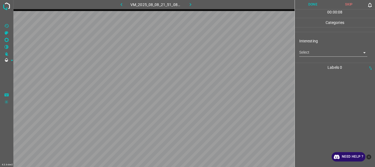
click at [309, 52] on body "4.3.6-dev2 VM_2025_08_08_21_51_08_828_02.gif Done Skip 0 00 : 00 : 08 Categorie…" at bounding box center [187, 83] width 375 height 167
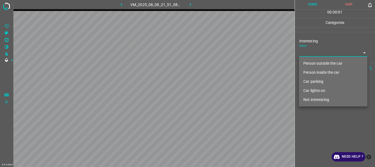
click at [321, 99] on li "Not interesting" at bounding box center [333, 99] width 68 height 9
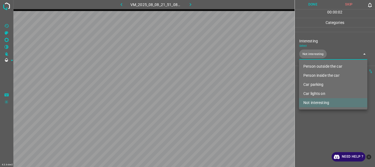
click at [312, 124] on div at bounding box center [187, 83] width 375 height 167
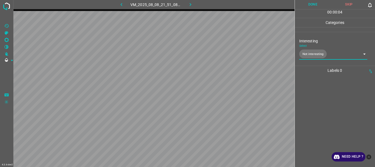
click at [318, 54] on body "4.3.6-dev2 VM_2025_08_08_21_51_08_828_02.gif Done Skip 0 00 : 00 : 04 Categorie…" at bounding box center [187, 83] width 375 height 167
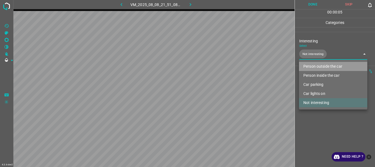
click at [318, 65] on li "Person outside the car" at bounding box center [333, 66] width 68 height 9
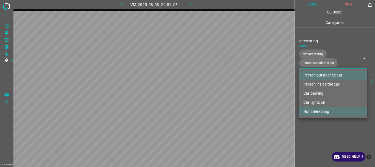
click at [315, 109] on li "Not interesting" at bounding box center [333, 111] width 68 height 9
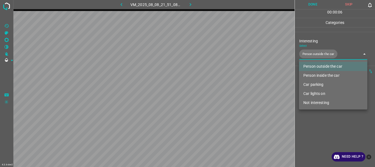
type input "Person outside the car"
drag, startPoint x: 312, startPoint y: 130, endPoint x: 313, endPoint y: 102, distance: 27.8
click at [312, 128] on div at bounding box center [187, 83] width 375 height 167
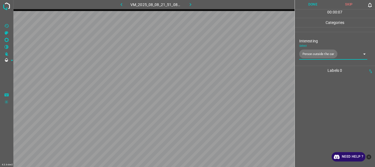
click at [310, 5] on button "Done" at bounding box center [313, 4] width 36 height 9
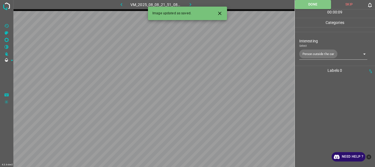
click at [190, 4] on icon "button" at bounding box center [191, 4] width 2 height 3
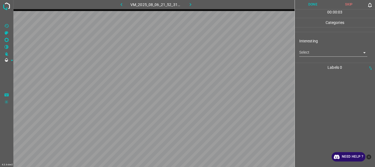
click at [308, 53] on body "4.3.6-dev2 VM_2025_08_06_21_52_31_152_01.gif Done Skip 0 00 : 00 : 03 Categorie…" at bounding box center [187, 83] width 375 height 167
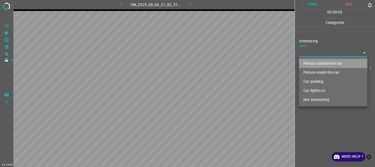
click at [311, 65] on li "Person outside the car" at bounding box center [333, 63] width 68 height 9
type input "Person outside the car"
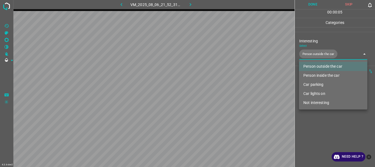
click at [308, 131] on div at bounding box center [187, 83] width 375 height 167
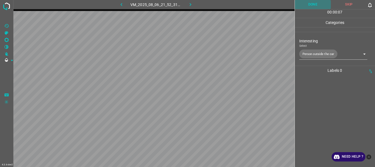
click at [311, 6] on button "Done" at bounding box center [313, 4] width 36 height 9
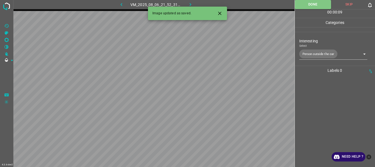
click at [189, 4] on icon "button" at bounding box center [190, 5] width 6 height 6
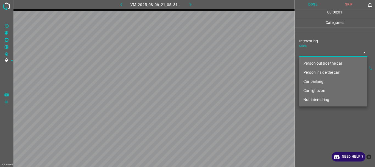
click at [304, 53] on body "4.3.6-dev2 VM_2025_08_06_21_05_31_031_02.gif Done Skip 0 00 : 00 : 01 Categorie…" at bounding box center [187, 83] width 375 height 167
click at [313, 101] on li "Not interesting" at bounding box center [333, 99] width 68 height 9
type input "Not interesting"
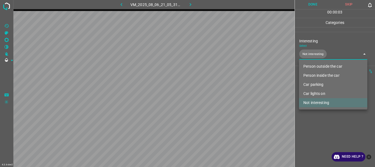
click at [313, 118] on div at bounding box center [187, 83] width 375 height 167
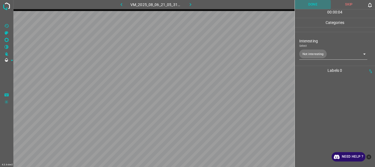
click at [312, 5] on button "Done" at bounding box center [313, 4] width 36 height 9
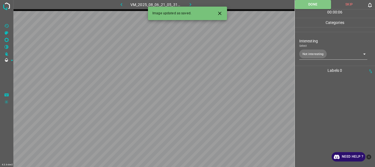
click at [189, 4] on icon "button" at bounding box center [190, 5] width 6 height 6
click at [305, 54] on body "4.3.6-dev2 VM_2025_08_08_21_44_55_843_05.gif Done Skip 0 00 : 00 : 01 Categorie…" at bounding box center [187, 83] width 375 height 167
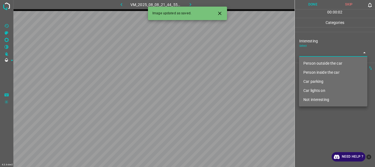
click at [310, 73] on li "Person inside the car" at bounding box center [333, 72] width 68 height 9
type input "Person inside the car"
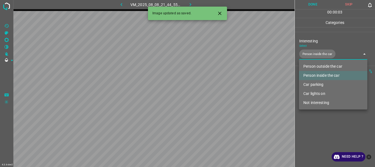
click at [314, 135] on div at bounding box center [187, 83] width 375 height 167
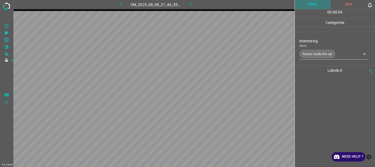
click at [310, 6] on button "Done" at bounding box center [313, 4] width 36 height 9
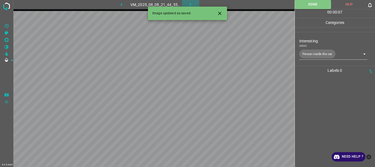
click at [191, 5] on icon "button" at bounding box center [190, 5] width 6 height 6
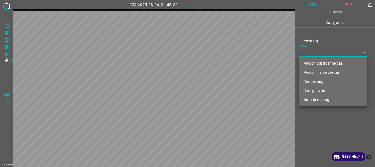
click at [305, 52] on body "4.3.6-dev2 VM_2025_08_06_21_45_59_511_01.gif Done Skip 0 00 : 00 : 02 Categorie…" at bounding box center [187, 83] width 375 height 167
click at [312, 73] on li "Person inside the car" at bounding box center [333, 72] width 68 height 9
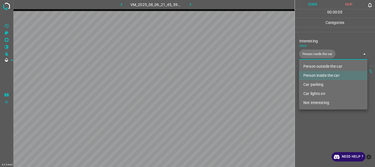
click at [308, 92] on li "Car lights on" at bounding box center [333, 93] width 68 height 9
type input "Person inside the car,Car lights on"
click at [311, 115] on div at bounding box center [187, 83] width 375 height 167
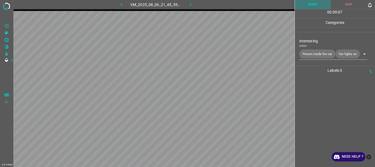
click at [312, 7] on button "Done" at bounding box center [313, 4] width 36 height 9
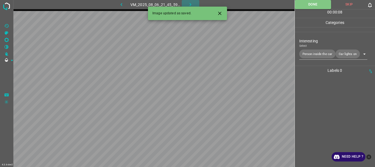
click at [189, 2] on icon "button" at bounding box center [190, 5] width 6 height 6
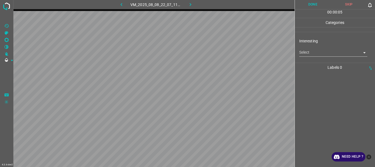
click at [309, 54] on body "4.3.6-dev2 VM_2025_08_08_22_07_11_023_04.gif Done Skip 0 00 : 00 : 05 Categorie…" at bounding box center [187, 83] width 375 height 167
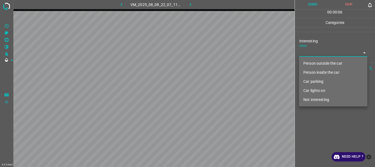
click at [313, 98] on li "Not interesting" at bounding box center [333, 99] width 68 height 9
type input "Not interesting"
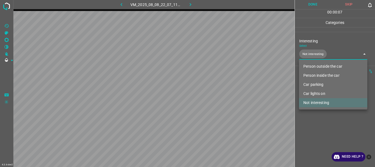
click at [314, 116] on div at bounding box center [187, 83] width 375 height 167
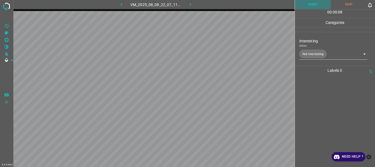
click at [310, 5] on button "Done" at bounding box center [313, 4] width 36 height 9
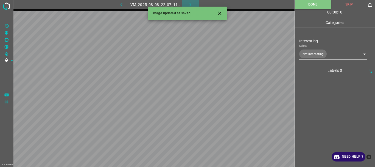
click at [190, 4] on icon "button" at bounding box center [190, 5] width 6 height 6
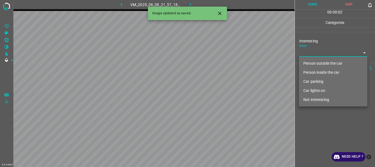
click at [309, 51] on body "4.3.6-dev2 VM_2025_08_08_21_57_18_448_02.gif Done Skip 0 00 : 00 : 02 Categorie…" at bounding box center [187, 83] width 375 height 167
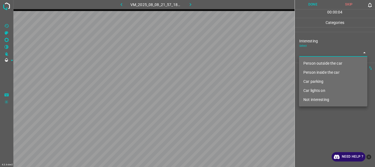
click at [317, 100] on li "Not interesting" at bounding box center [333, 99] width 68 height 9
type input "Not interesting"
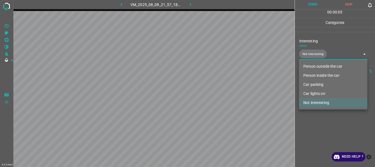
click at [316, 114] on div at bounding box center [187, 83] width 375 height 167
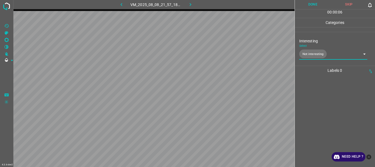
click at [313, 5] on button "Done" at bounding box center [313, 4] width 36 height 9
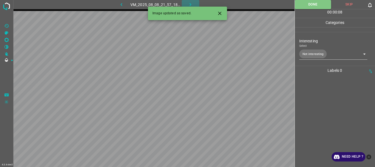
click at [188, 4] on icon "button" at bounding box center [190, 5] width 6 height 6
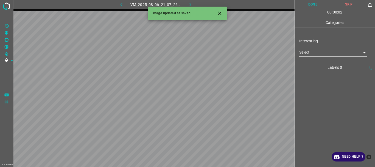
click at [302, 52] on body "4.3.6-dev2 VM_2025_08_06_21_07_26_578_05.gif Done Skip 0 00 : 00 : 02 Categorie…" at bounding box center [187, 83] width 375 height 167
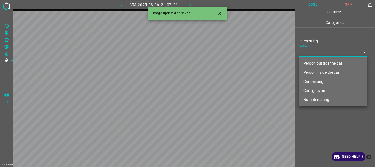
click at [308, 100] on li "Not interesting" at bounding box center [333, 99] width 68 height 9
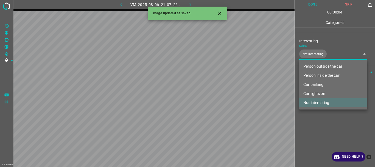
type input "Not interesting"
click at [309, 115] on div at bounding box center [187, 83] width 375 height 167
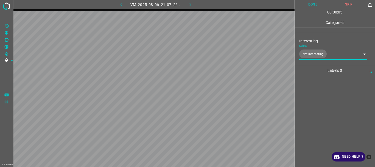
click at [313, 3] on button "Done" at bounding box center [313, 4] width 36 height 9
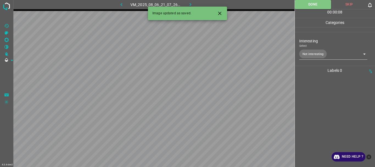
click at [190, 3] on icon "button" at bounding box center [190, 5] width 6 height 6
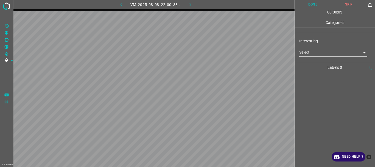
click at [306, 52] on body "4.3.6-dev2 VM_2025_08_08_22_00_38_426_00.gif Done Skip 0 00 : 00 : 03 Categorie…" at bounding box center [187, 83] width 375 height 167
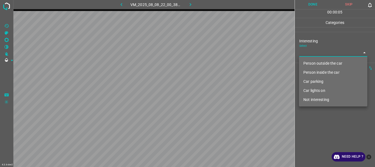
click at [330, 65] on li "Person outside the car" at bounding box center [333, 63] width 68 height 9
type input "Person outside the car"
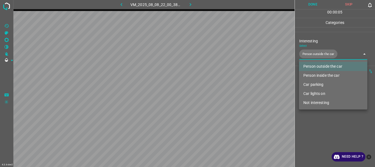
click at [310, 123] on div at bounding box center [187, 83] width 375 height 167
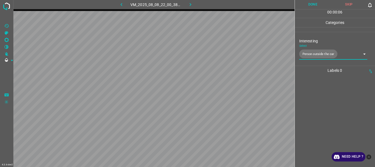
click at [310, 4] on button "Done" at bounding box center [313, 4] width 36 height 9
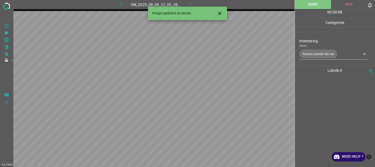
click at [191, 4] on icon "button" at bounding box center [190, 5] width 6 height 6
click at [318, 54] on body "4.3.6-dev2 VM_2025_08_06_22_21_45_479_05.gif Done Skip 0 00 : 00 : 08 Categorie…" at bounding box center [187, 83] width 375 height 167
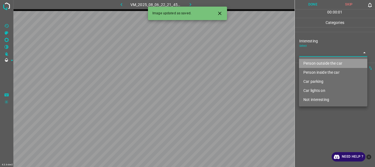
click at [315, 61] on li "Person outside the car" at bounding box center [333, 63] width 68 height 9
type input "Person outside the car"
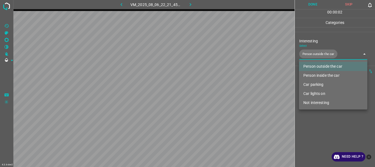
drag, startPoint x: 329, startPoint y: 119, endPoint x: 324, endPoint y: 96, distance: 23.4
click at [329, 119] on div at bounding box center [187, 83] width 375 height 167
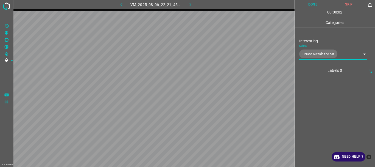
click at [313, 5] on button "Done" at bounding box center [313, 4] width 36 height 9
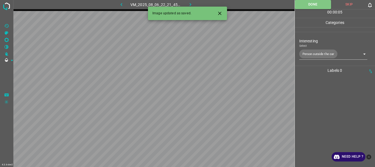
click at [190, 4] on icon "button" at bounding box center [190, 5] width 6 height 6
click at [305, 53] on body "4.3.6-dev2 VM_2025_08_08_22_00_38_426_01.gif Done Skip 0 00 : 00 : 01 Categorie…" at bounding box center [187, 83] width 375 height 167
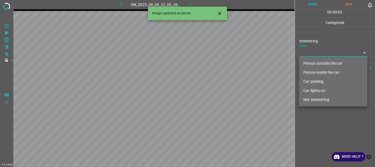
click at [314, 99] on li "Not interesting" at bounding box center [333, 99] width 68 height 9
type input "Not interesting"
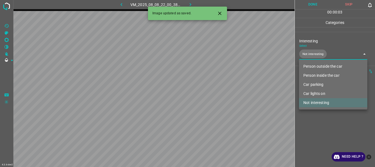
click at [317, 118] on div at bounding box center [187, 83] width 375 height 167
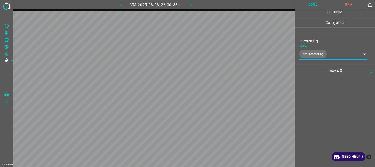
click at [313, 5] on button "Done" at bounding box center [313, 4] width 36 height 9
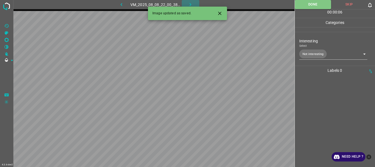
click at [189, 2] on icon "button" at bounding box center [190, 5] width 6 height 6
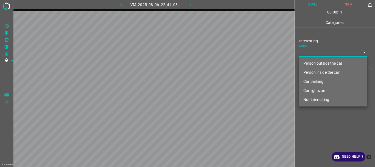
click at [308, 54] on body "4.3.6-dev2 VM_2025_08_06_22_41_08_388_12.gif Done Skip 0 00 : 00 : 11 Categorie…" at bounding box center [187, 83] width 375 height 167
click at [311, 64] on li "Person outside the car" at bounding box center [333, 63] width 68 height 9
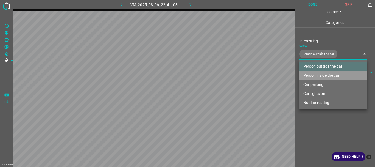
click at [311, 73] on li "Person inside the car" at bounding box center [333, 75] width 68 height 9
type input "Person outside the car,Person inside the car"
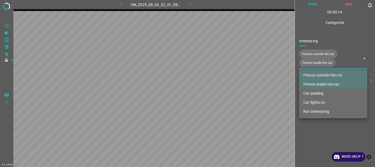
click at [315, 129] on div at bounding box center [187, 83] width 375 height 167
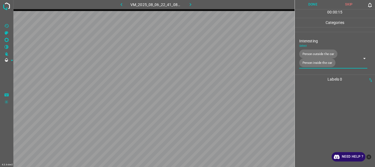
click at [312, 4] on button "Done" at bounding box center [313, 4] width 36 height 9
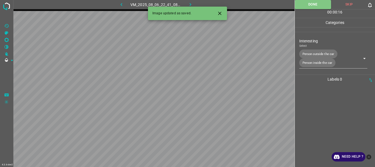
click at [190, 4] on icon "button" at bounding box center [190, 5] width 6 height 6
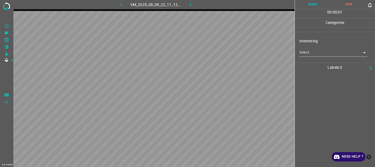
click at [304, 49] on body "4.3.6-dev2 VM_2025_08_08_22_11_12_763_04.gif Done Skip 0 00 : 00 : 01 Categorie…" at bounding box center [187, 83] width 375 height 167
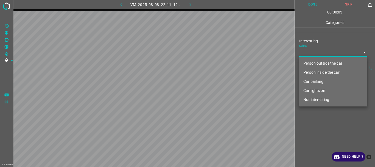
click at [309, 63] on li "Person outside the car" at bounding box center [333, 63] width 68 height 9
type input "Person outside the car"
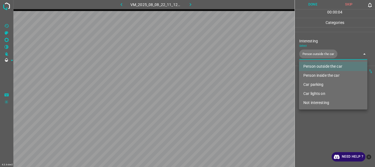
click at [321, 133] on div at bounding box center [187, 83] width 375 height 167
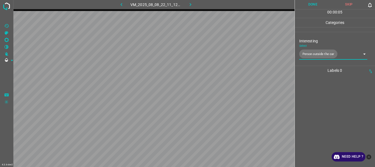
click at [308, 5] on button "Done" at bounding box center [313, 4] width 36 height 9
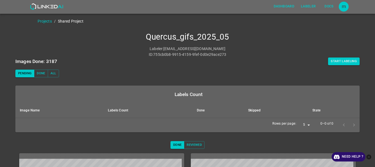
scroll to position [1, 0]
click at [346, 60] on button "Start Labeling" at bounding box center [344, 62] width 32 height 8
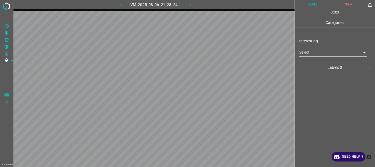
click at [322, 53] on body "4.3.6-dev2 VM_2025_08_06_21_28_54_298_07.gif Done Skip 0 0 : 0 : 0 Categories I…" at bounding box center [187, 83] width 375 height 167
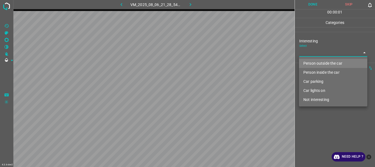
click at [315, 63] on li "Person outside the car" at bounding box center [333, 63] width 68 height 9
type input "Person outside the car"
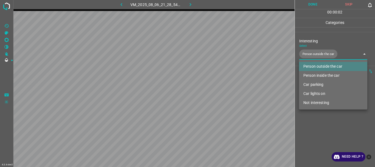
click at [324, 130] on div at bounding box center [187, 83] width 375 height 167
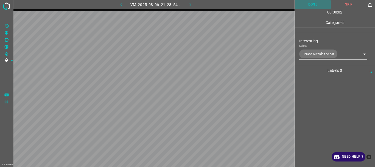
click at [311, 5] on button "Done" at bounding box center [313, 4] width 36 height 9
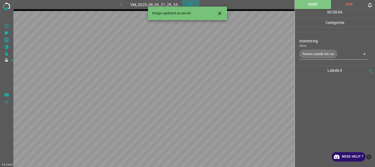
click at [188, 3] on icon "button" at bounding box center [190, 5] width 6 height 6
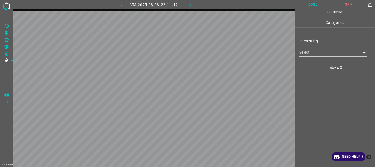
click at [315, 54] on body "4.3.6-dev2 VM_2025_08_08_22_11_12_763_06.gif Done Skip 0 00 : 00 : 04 Categorie…" at bounding box center [187, 83] width 375 height 167
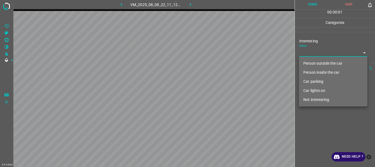
click at [307, 99] on li "Not interesting" at bounding box center [333, 99] width 68 height 9
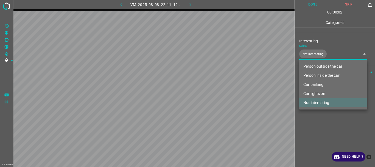
type input "Not interesting"
drag, startPoint x: 310, startPoint y: 115, endPoint x: 311, endPoint y: 111, distance: 4.9
click at [310, 115] on div at bounding box center [187, 83] width 375 height 167
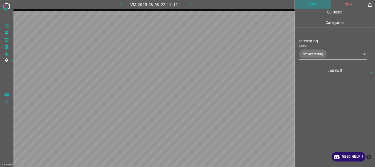
click at [310, 2] on button "Done" at bounding box center [313, 4] width 36 height 9
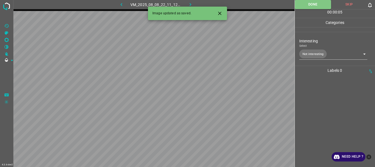
click at [190, 2] on icon "button" at bounding box center [190, 5] width 6 height 6
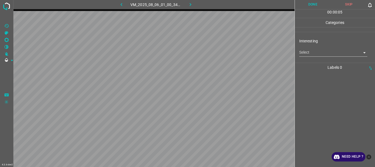
click at [309, 51] on body "4.3.6-dev2 VM_2025_08_06_01_00_34_396_07.gif Done Skip 0 00 : 00 : 05 Categorie…" at bounding box center [187, 83] width 375 height 167
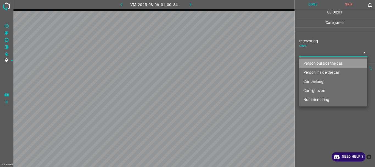
click at [310, 63] on li "Person outside the car" at bounding box center [333, 63] width 68 height 9
type input "Person outside the car"
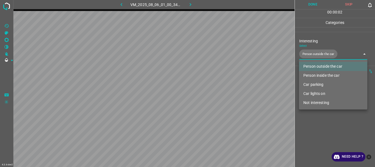
click at [316, 122] on div at bounding box center [187, 83] width 375 height 167
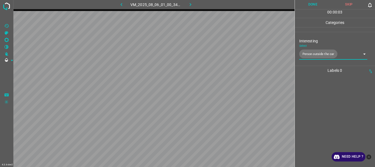
click at [310, 6] on button "Done" at bounding box center [313, 4] width 36 height 9
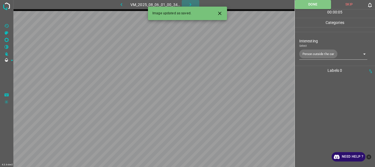
click at [189, 3] on icon "button" at bounding box center [190, 5] width 6 height 6
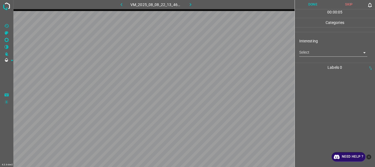
click at [314, 55] on body "4.3.6-dev2 VM_2025_08_08_22_13_46_143_05.gif Done Skip 0 00 : 00 : 05 Categorie…" at bounding box center [187, 83] width 375 height 167
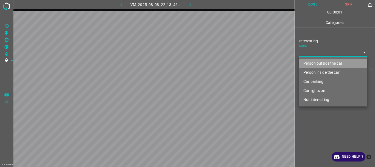
click at [315, 65] on li "Person outside the car" at bounding box center [333, 63] width 68 height 9
type input "Person outside the car"
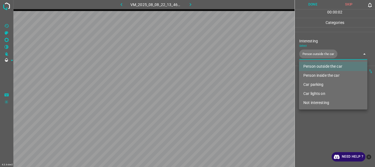
click at [324, 127] on div at bounding box center [187, 83] width 375 height 167
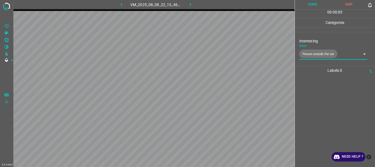
click at [313, 5] on button "Done" at bounding box center [313, 4] width 36 height 9
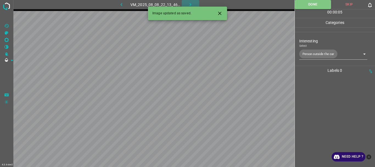
click at [194, 5] on button "button" at bounding box center [191, 4] width 18 height 9
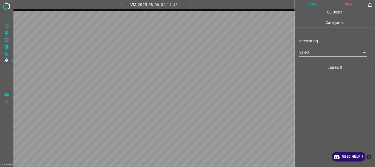
click at [315, 47] on div "Select ​" at bounding box center [333, 50] width 68 height 12
click at [318, 52] on body "4.3.6-dev2 VM_2025_08_06_01_11_46_367_11.gif Done Skip 0 00 : 00 : 02 Categorie…" at bounding box center [187, 83] width 375 height 167
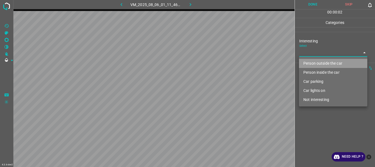
click at [317, 61] on li "Person outside the car" at bounding box center [333, 63] width 68 height 9
type input "Person outside the car"
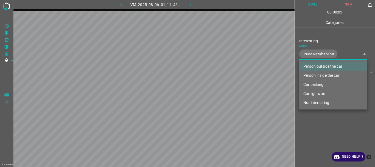
click at [334, 119] on div at bounding box center [187, 83] width 375 height 167
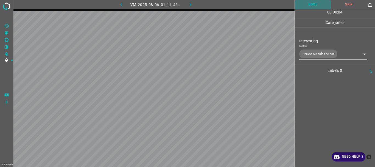
click at [310, 7] on button "Done" at bounding box center [313, 4] width 36 height 9
click at [191, 5] on icon "button" at bounding box center [190, 5] width 6 height 6
click at [317, 54] on body "4.3.6-dev2 VM_2025_08_08_22_22_05_958_05.gif Done Skip 0 00 : 00 : 14 Categorie…" at bounding box center [187, 83] width 375 height 167
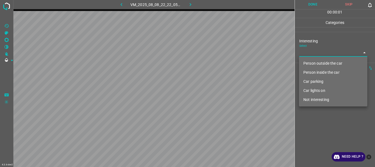
click at [318, 66] on li "Person outside the car" at bounding box center [333, 63] width 68 height 9
type input "Person outside the car"
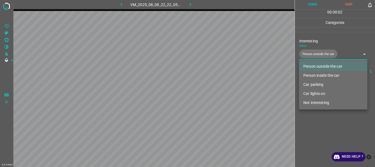
click at [322, 119] on div at bounding box center [187, 83] width 375 height 167
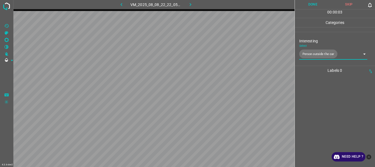
click at [310, 3] on button "Done" at bounding box center [313, 4] width 36 height 9
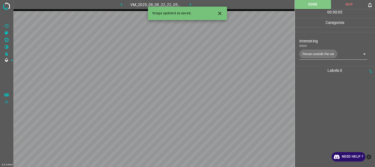
click at [194, 5] on button "button" at bounding box center [191, 4] width 18 height 9
click at [309, 55] on body "4.3.6-dev2 VM_2025_08_08_22_22_43_332_00.gif Done Skip 0 00 : 00 : 05 Categorie…" at bounding box center [187, 83] width 375 height 167
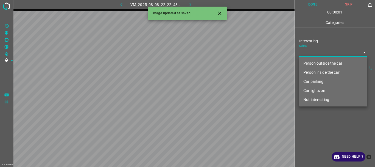
click at [308, 61] on li "Person outside the car" at bounding box center [333, 63] width 68 height 9
type input "Person outside the car"
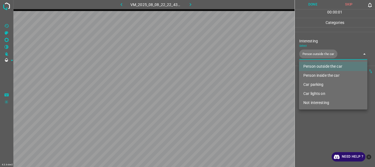
click at [326, 117] on div at bounding box center [187, 83] width 375 height 167
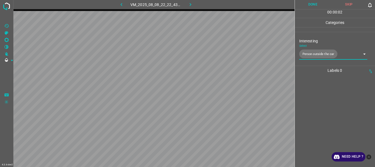
click at [317, 6] on button "Done" at bounding box center [313, 4] width 36 height 9
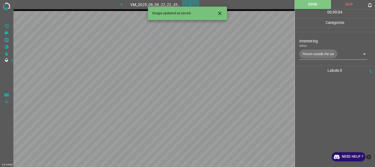
click at [193, 4] on icon "button" at bounding box center [190, 5] width 6 height 6
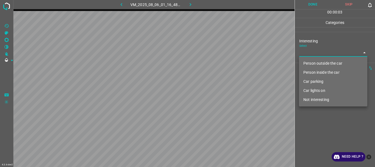
click at [312, 53] on body "4.3.6-dev2 VM_2025_08_06_01_16_48_462_01.gif Done Skip 0 00 : 00 : 03 Categorie…" at bounding box center [187, 83] width 375 height 167
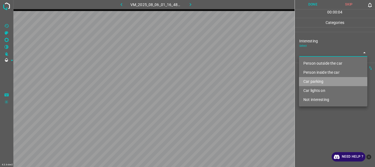
click at [315, 80] on li "Car parking" at bounding box center [333, 81] width 68 height 9
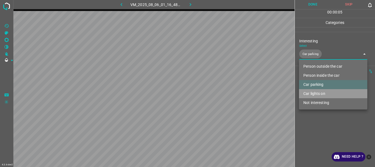
click at [316, 92] on li "Car lights on" at bounding box center [333, 93] width 68 height 9
type input "Car parking,Car lights on"
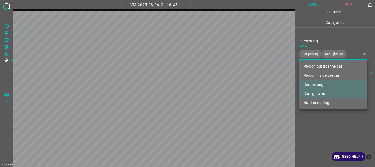
click at [319, 133] on div at bounding box center [187, 83] width 375 height 167
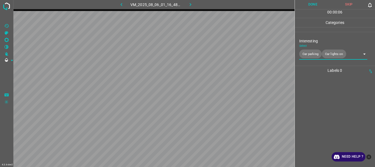
click at [313, 5] on button "Done" at bounding box center [313, 4] width 36 height 9
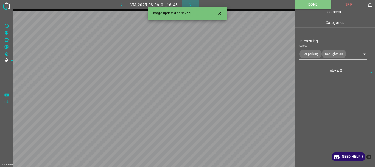
click at [190, 3] on icon "button" at bounding box center [190, 5] width 6 height 6
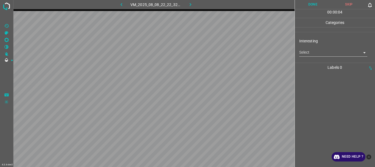
click at [325, 55] on body "4.3.6-dev2 VM_2025_08_08_22_22_32_357_07.gif Done Skip 0 00 : 00 : 04 Categorie…" at bounding box center [187, 83] width 375 height 167
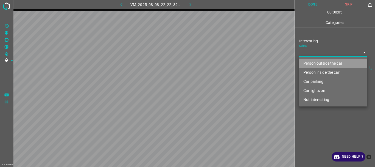
click at [319, 63] on li "Person outside the car" at bounding box center [333, 63] width 68 height 9
type input "Person outside the car"
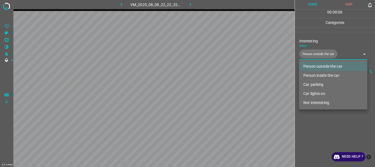
click at [319, 114] on div at bounding box center [187, 83] width 375 height 167
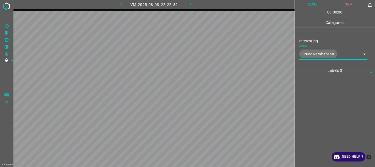
click at [311, 1] on button "Done" at bounding box center [313, 4] width 36 height 9
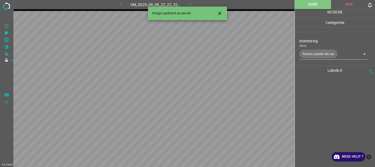
click at [188, 1] on button "button" at bounding box center [191, 4] width 18 height 9
click at [308, 52] on body "4.3.6-dev2 VM_2025_08_06_01_35_12_826_09.gif Done Skip 0 00 : 00 : 07 Categorie…" at bounding box center [187, 83] width 375 height 167
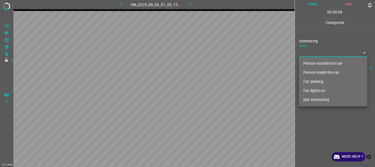
click at [313, 65] on li "Person outside the car" at bounding box center [333, 63] width 68 height 9
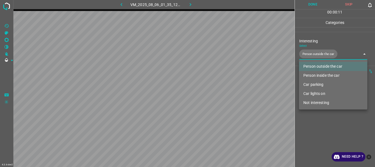
click at [318, 91] on li "Car lights on" at bounding box center [333, 93] width 68 height 9
type input "Person outside the car,Car lights on"
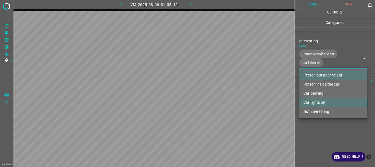
click at [321, 121] on div at bounding box center [187, 83] width 375 height 167
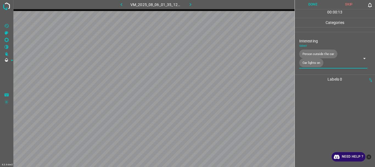
click at [312, 2] on button "Done" at bounding box center [313, 4] width 36 height 9
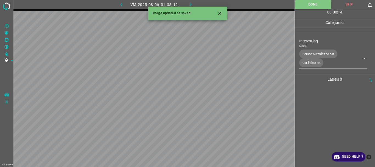
click at [190, 4] on icon "button" at bounding box center [190, 5] width 6 height 6
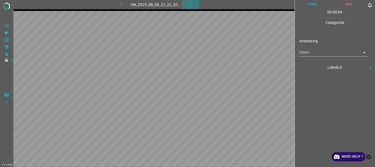
click at [190, 4] on icon "button" at bounding box center [190, 5] width 6 height 6
click at [123, 4] on icon "button" at bounding box center [122, 5] width 6 height 6
click at [314, 54] on body "4.3.6-dev2 VM_2025_08_08_22_22_32_357_06.gif Done Skip 0 00 : 00 : 04 Categorie…" at bounding box center [187, 83] width 375 height 167
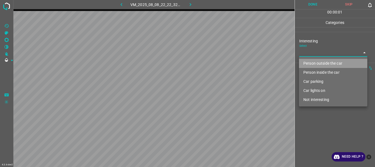
click at [312, 61] on li "Person outside the car" at bounding box center [333, 63] width 68 height 9
type input "Person outside the car"
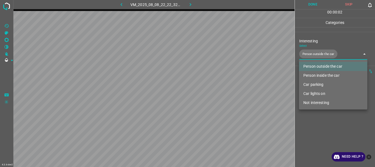
click at [308, 110] on div at bounding box center [187, 83] width 375 height 167
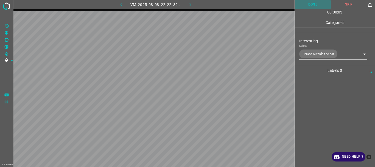
click at [311, 2] on button "Done" at bounding box center [313, 4] width 36 height 9
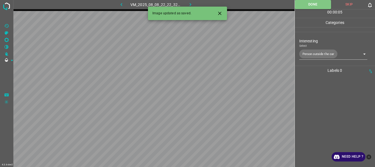
click at [187, 3] on icon "button" at bounding box center [190, 5] width 6 height 6
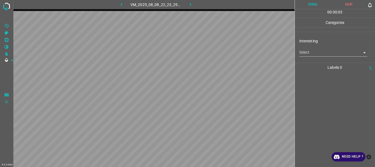
click at [311, 56] on body "4.3.6-dev2 VM_2025_08_08_22_23_29_481_02.gif Done Skip 0 00 : 00 : 03 Categorie…" at bounding box center [187, 83] width 375 height 167
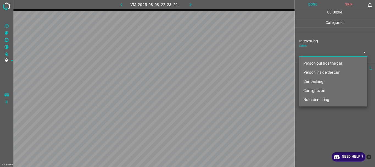
click at [316, 81] on li "Car parking" at bounding box center [333, 81] width 68 height 9
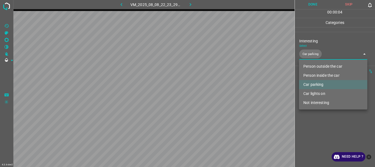
click at [318, 92] on li "Car lights on" at bounding box center [333, 93] width 68 height 9
type input "Car parking,Car lights on"
click at [323, 118] on div at bounding box center [187, 83] width 375 height 167
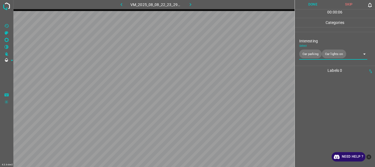
click at [312, 4] on button "Done" at bounding box center [313, 4] width 36 height 9
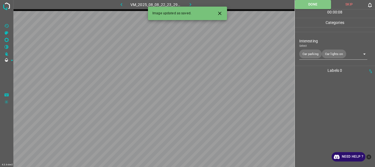
click at [191, 4] on icon "button" at bounding box center [190, 5] width 6 height 6
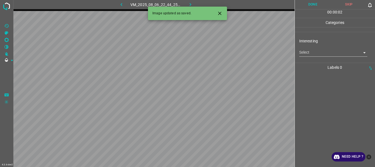
click at [313, 51] on body "4.3.6-dev2 VM_2025_08_06_22_44_25_647_01.gif Done Skip 0 00 : 00 : 02 Categorie…" at bounding box center [187, 83] width 375 height 167
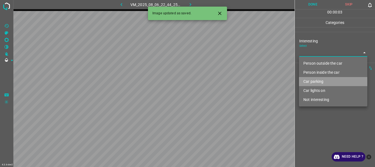
click at [311, 81] on li "Car parking" at bounding box center [333, 81] width 68 height 9
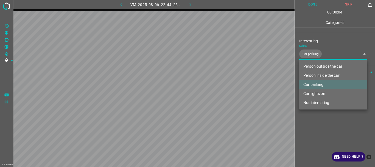
click at [315, 74] on li "Person inside the car" at bounding box center [333, 75] width 68 height 9
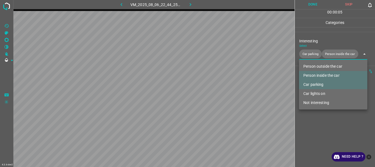
click at [312, 96] on li "Car lights on" at bounding box center [333, 93] width 68 height 9
type input "Car parking,Person inside the car,Car lights on"
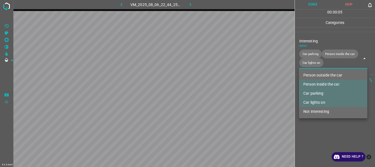
click at [315, 120] on div at bounding box center [187, 83] width 375 height 167
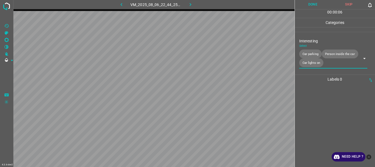
click at [310, 7] on button "Done" at bounding box center [313, 4] width 36 height 9
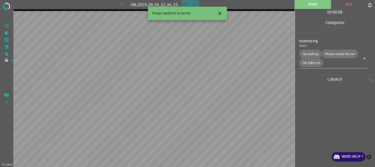
click at [189, 2] on icon "button" at bounding box center [190, 5] width 6 height 6
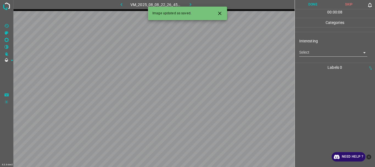
click at [303, 54] on body "4.3.6-dev2 VM_2025_08_08_22_26_45_626_01.gif Done Skip 0 00 : 00 : 08 Categorie…" at bounding box center [187, 83] width 375 height 167
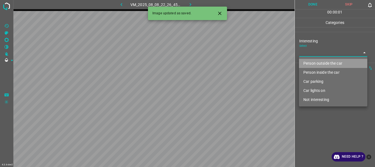
click at [309, 65] on li "Person outside the car" at bounding box center [333, 63] width 68 height 9
type input "Person outside the car"
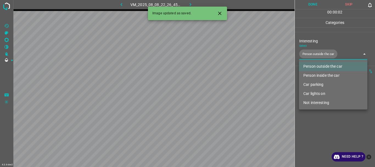
click at [317, 114] on div at bounding box center [187, 83] width 375 height 167
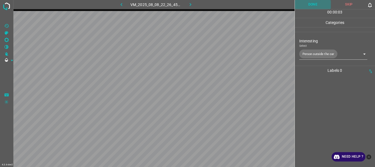
click at [314, 6] on button "Done" at bounding box center [313, 4] width 36 height 9
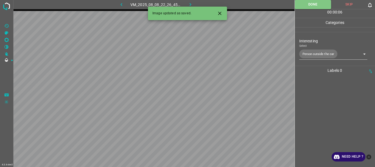
click at [189, 3] on icon "button" at bounding box center [190, 5] width 6 height 6
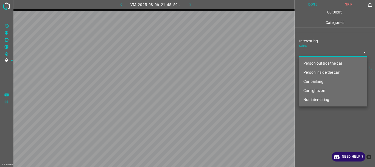
click at [305, 54] on body "4.3.6-dev2 VM_2025_08_06_21_45_59_511_00.gif Done Skip 0 00 : 00 : 05 Categorie…" at bounding box center [187, 83] width 375 height 167
click at [312, 74] on li "Person inside the car" at bounding box center [333, 72] width 68 height 9
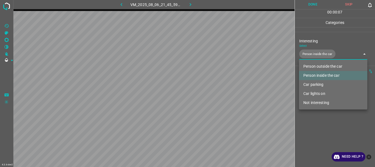
click at [313, 95] on li "Car lights on" at bounding box center [333, 93] width 68 height 9
type input "Person inside the car,Car lights on"
click at [312, 122] on div at bounding box center [187, 83] width 375 height 167
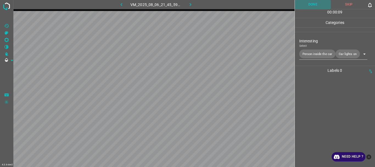
click at [310, 5] on button "Done" at bounding box center [313, 4] width 36 height 9
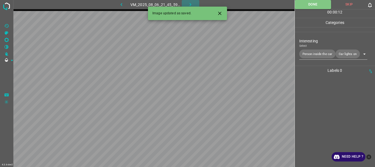
click at [188, 4] on icon "button" at bounding box center [190, 5] width 6 height 6
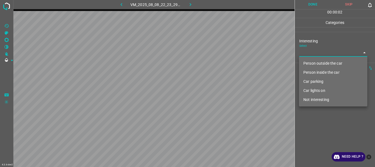
click at [305, 55] on body "4.3.6-dev2 VM_2025_08_08_22_23_29_481_10.gif Done Skip 0 00 : 00 : 02 Categorie…" at bounding box center [187, 83] width 375 height 167
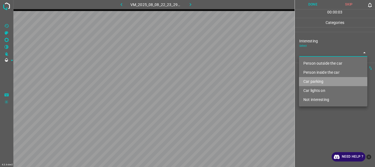
click at [310, 80] on li "Car parking" at bounding box center [333, 81] width 68 height 9
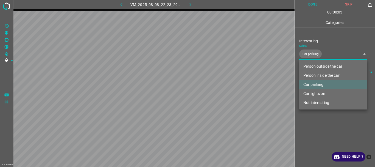
click at [309, 93] on li "Car lights on" at bounding box center [333, 93] width 68 height 9
type input "Car parking,Car lights on"
click at [311, 117] on div at bounding box center [187, 83] width 375 height 167
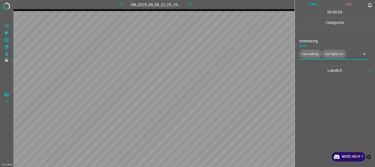
click at [310, 6] on button "Done" at bounding box center [313, 4] width 36 height 9
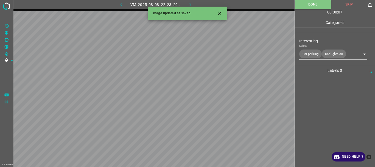
click at [186, 4] on button "button" at bounding box center [191, 4] width 18 height 9
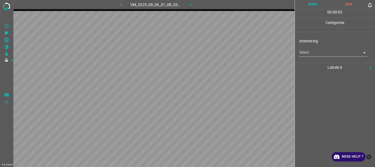
click at [310, 53] on body "4.3.6-dev2 VM_2025_08_06_01_08_03_950_01.gif Done Skip 0 00 : 00 : 03 Categorie…" at bounding box center [187, 83] width 375 height 167
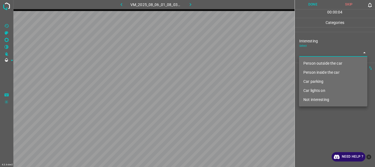
click at [311, 90] on li "Car lights on" at bounding box center [333, 90] width 68 height 9
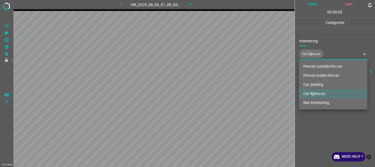
type input "Car lights on"
click at [307, 116] on div at bounding box center [187, 83] width 375 height 167
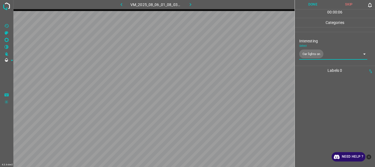
click at [309, 6] on button "Done" at bounding box center [313, 4] width 36 height 9
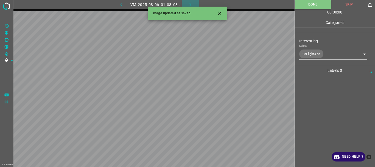
click at [189, 4] on icon "button" at bounding box center [190, 5] width 6 height 6
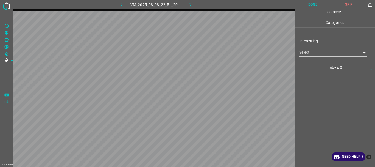
click at [318, 53] on body "4.3.6-dev2 VM_2025_08_08_22_51_20_486_03.gif Done Skip 0 00 : 00 : 03 Categorie…" at bounding box center [187, 83] width 375 height 167
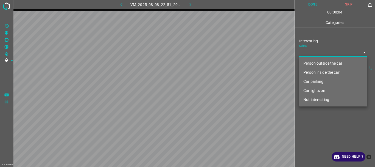
click at [319, 64] on li "Person outside the car" at bounding box center [333, 63] width 68 height 9
type input "Person outside the car"
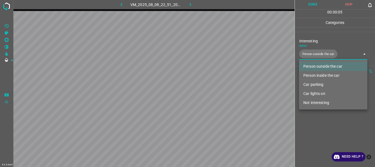
click at [330, 140] on div at bounding box center [187, 83] width 375 height 167
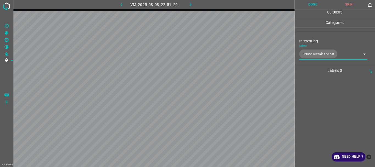
click at [316, 3] on button "Done" at bounding box center [313, 4] width 36 height 9
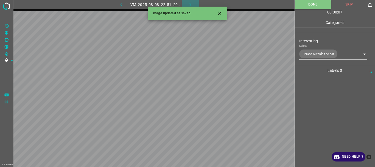
click at [188, 1] on button "button" at bounding box center [191, 4] width 18 height 9
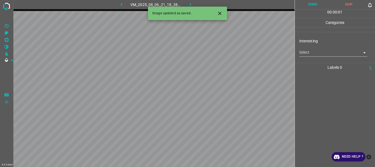
click at [310, 56] on body "4.3.6-dev2 VM_2025_08_06_21_18_38_423_01.gif Done Skip 0 00 : 00 : 01 Categorie…" at bounding box center [187, 83] width 375 height 167
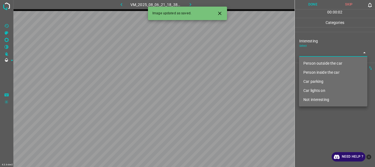
click at [321, 82] on li "Car parking" at bounding box center [333, 81] width 68 height 9
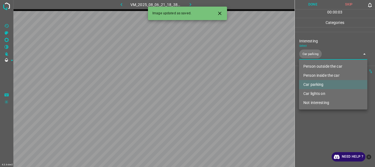
click at [322, 94] on li "Car lights on" at bounding box center [333, 93] width 68 height 9
type input "Car parking,Car lights on"
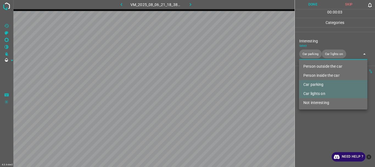
click at [327, 123] on div at bounding box center [187, 83] width 375 height 167
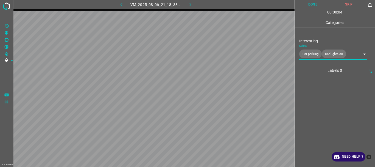
click at [314, 4] on button "Done" at bounding box center [313, 4] width 36 height 9
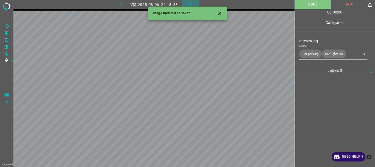
click at [191, 4] on icon "button" at bounding box center [191, 4] width 2 height 3
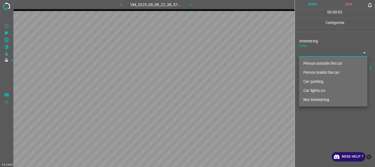
click at [313, 56] on body "4.3.6-dev2 VM_2025_08_08_22_38_57_420_01.gif Done Skip 0 00 : 00 : 03 Categorie…" at bounding box center [187, 83] width 375 height 167
click at [311, 60] on li "Person outside the car" at bounding box center [333, 63] width 68 height 9
type input "Person outside the car"
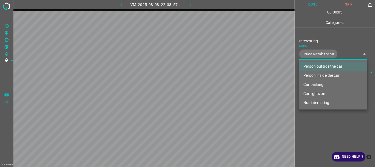
click at [321, 129] on div at bounding box center [187, 83] width 375 height 167
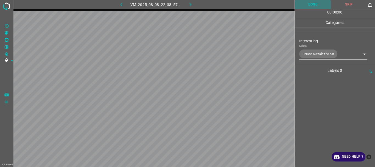
click at [310, 4] on button "Done" at bounding box center [313, 4] width 36 height 9
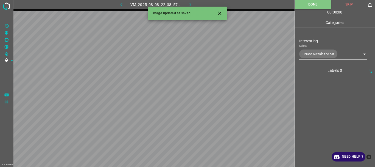
click at [191, 3] on icon "button" at bounding box center [190, 5] width 6 height 6
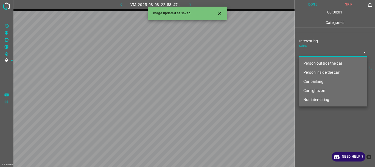
click at [315, 55] on body "4.3.6-dev2 VM_2025_08_08_22_58_47_069_00.gif Done Skip 0 00 : 00 : 01 Categorie…" at bounding box center [187, 83] width 375 height 167
click at [316, 62] on li "Person outside the car" at bounding box center [333, 63] width 68 height 9
type input "Person outside the car"
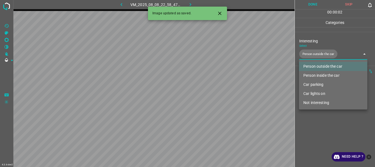
click at [309, 121] on div at bounding box center [187, 83] width 375 height 167
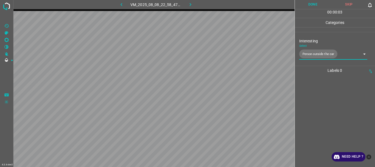
click at [312, 7] on button "Done" at bounding box center [313, 4] width 36 height 9
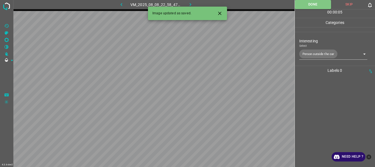
click at [190, 2] on icon "button" at bounding box center [190, 5] width 6 height 6
click at [314, 56] on body "4.3.6-dev2 VM_2025_08_06_21_34_45_944_03.gif Done Skip 0 00 : 00 : 01 Categorie…" at bounding box center [187, 83] width 375 height 167
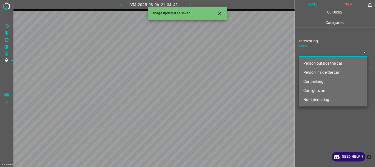
click at [314, 61] on li "Person outside the car" at bounding box center [333, 63] width 68 height 9
type input "Person outside the car"
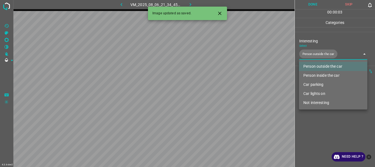
click at [310, 116] on div at bounding box center [187, 83] width 375 height 167
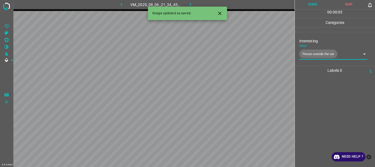
click at [310, 4] on button "Done" at bounding box center [313, 4] width 36 height 9
click at [191, 2] on icon "button" at bounding box center [190, 5] width 6 height 6
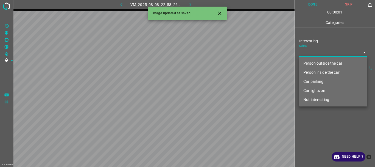
click at [309, 53] on body "4.3.6-dev2 VM_2025_08_08_22_58_26_523_04.gif Done Skip 0 00 : 00 : 01 Categorie…" at bounding box center [187, 83] width 375 height 167
click at [311, 72] on li "Person inside the car" at bounding box center [333, 72] width 68 height 9
type input "Person inside the car"
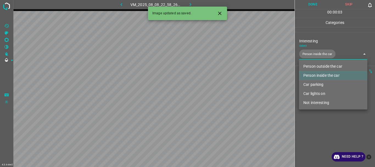
click at [313, 116] on div at bounding box center [187, 83] width 375 height 167
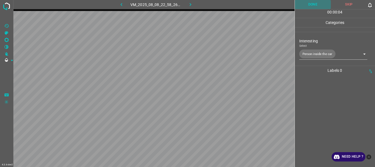
click at [310, 7] on button "Done" at bounding box center [313, 4] width 36 height 9
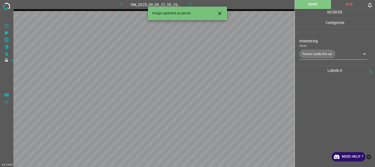
click at [190, 2] on icon "button" at bounding box center [190, 5] width 6 height 6
click at [312, 52] on body "4.3.6-dev2 VM_2025_08_06_01_00_34_396_09.gif Done Skip 0 00 : 00 : 06 Categorie…" at bounding box center [187, 83] width 375 height 167
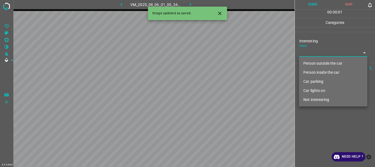
click at [316, 63] on li "Person outside the car" at bounding box center [333, 63] width 68 height 9
type input "Person outside the car"
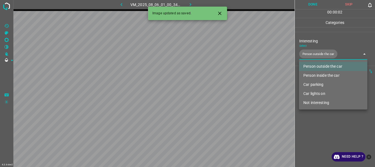
click at [325, 121] on div at bounding box center [187, 83] width 375 height 167
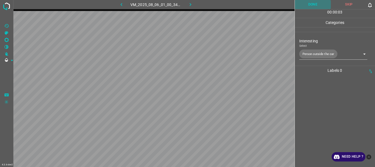
click at [311, 4] on button "Done" at bounding box center [313, 4] width 36 height 9
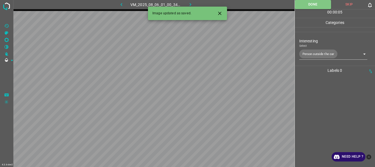
click at [217, 18] on div "Image updated as saved." at bounding box center [187, 13] width 79 height 13
click at [191, 5] on icon "button" at bounding box center [191, 4] width 2 height 3
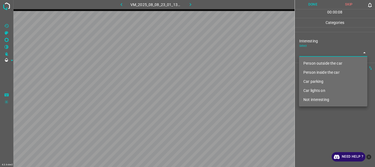
click at [313, 52] on body "4.3.6-dev2 VM_2025_08_08_23_01_13_007_02.gif Done Skip 0 00 : 00 : 08 Categorie…" at bounding box center [187, 83] width 375 height 167
click at [314, 62] on li "Person outside the car" at bounding box center [333, 63] width 68 height 9
type input "Person outside the car"
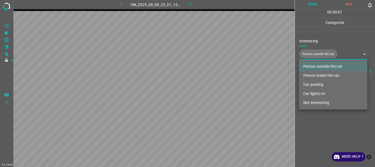
click at [326, 124] on div at bounding box center [187, 83] width 375 height 167
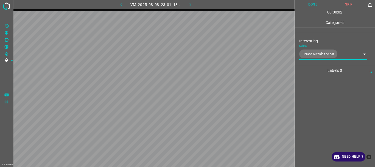
click at [312, 5] on button "Done" at bounding box center [313, 4] width 36 height 9
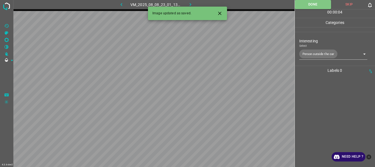
click at [190, 1] on button "button" at bounding box center [191, 4] width 18 height 9
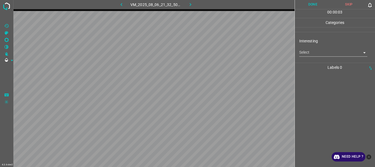
click at [324, 51] on body "4.3.6-dev2 VM_2025_08_06_21_32_50_275_09.gif Done Skip 0 00 : 00 : 03 Categorie…" at bounding box center [187, 83] width 375 height 167
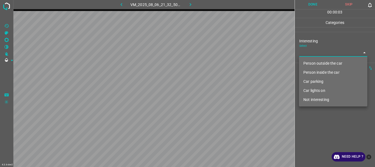
click at [323, 61] on li "Person outside the car" at bounding box center [333, 63] width 68 height 9
type input "Person outside the car"
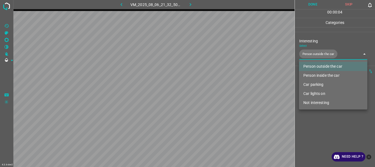
drag, startPoint x: 328, startPoint y: 125, endPoint x: 318, endPoint y: 84, distance: 42.8
click at [328, 125] on div at bounding box center [187, 83] width 375 height 167
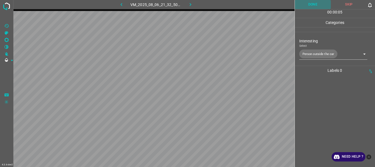
click at [314, 3] on button "Done" at bounding box center [313, 4] width 36 height 9
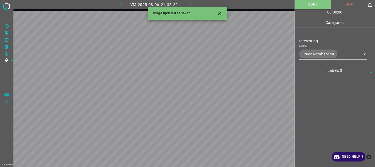
click at [189, 3] on icon "button" at bounding box center [190, 5] width 6 height 6
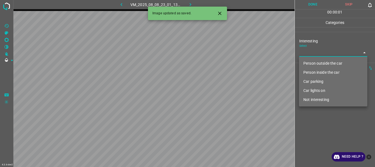
click at [304, 52] on body "4.3.6-dev2 VM_2025_08_08_23_01_13_007_00.gif Done Skip 0 00 : 00 : 01 Categorie…" at bounding box center [187, 83] width 375 height 167
click at [315, 63] on li "Person outside the car" at bounding box center [333, 63] width 68 height 9
type input "Person outside the car"
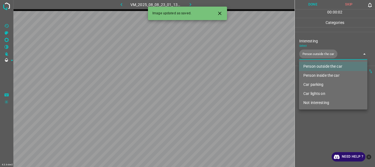
click at [319, 126] on div at bounding box center [187, 83] width 375 height 167
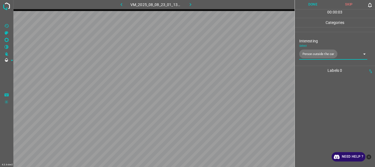
click at [310, 6] on button "Done" at bounding box center [313, 4] width 36 height 9
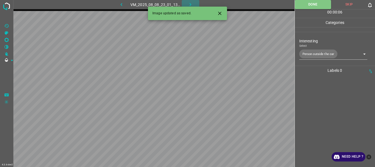
click at [188, 3] on icon "button" at bounding box center [190, 5] width 6 height 6
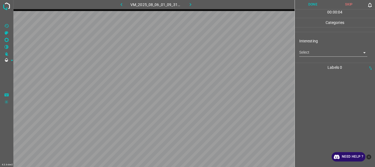
click at [313, 50] on body "4.3.6-dev2 VM_2025_08_06_01_09_31_603_02.gif Done Skip 0 00 : 00 : 04 Categorie…" at bounding box center [187, 83] width 375 height 167
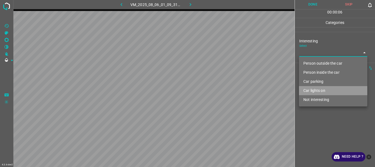
click at [312, 89] on li "Car lights on" at bounding box center [333, 90] width 68 height 9
type input "Car lights on"
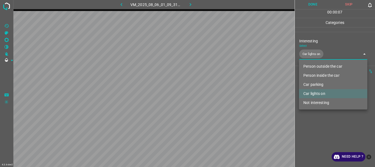
click at [317, 111] on div at bounding box center [187, 83] width 375 height 167
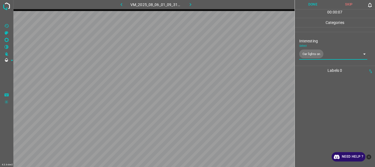
click at [311, 4] on button "Done" at bounding box center [313, 4] width 36 height 9
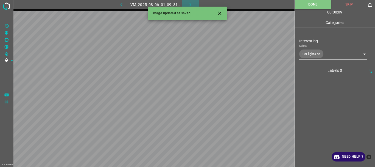
click at [187, 3] on icon "button" at bounding box center [190, 5] width 6 height 6
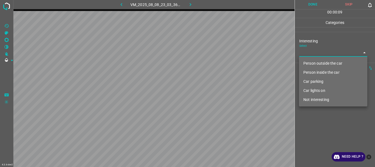
click at [328, 50] on body "4.3.6-dev2 VM_2025_08_08_23_03_36_081_02.gif Done Skip 0 00 : 00 : 09 Categorie…" at bounding box center [187, 83] width 375 height 167
click at [321, 100] on li "Not interesting" at bounding box center [333, 99] width 68 height 9
type input "Not interesting"
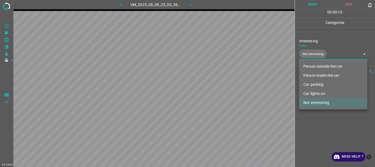
click at [318, 114] on div at bounding box center [187, 83] width 375 height 167
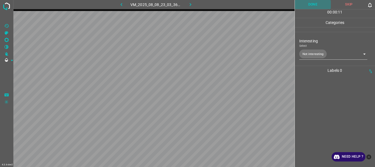
click at [313, 3] on button "Done" at bounding box center [313, 4] width 36 height 9
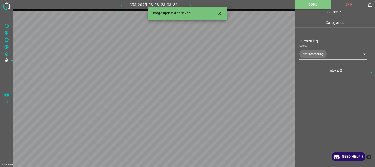
click at [189, 2] on icon "button" at bounding box center [190, 5] width 6 height 6
click at [302, 52] on body "4.3.6-dev2 VM_2025_08_06_02_01_05_913_05.gif Done Skip 0 00 : 00 : 13 Categorie…" at bounding box center [187, 83] width 375 height 167
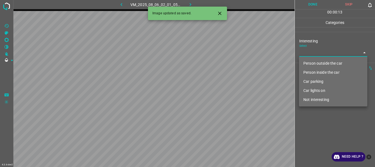
click at [306, 61] on li "Person outside the car" at bounding box center [333, 63] width 68 height 9
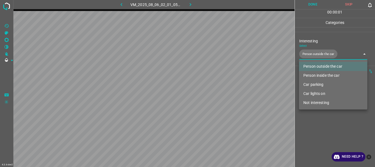
type input "Person outside the car"
click at [320, 126] on div at bounding box center [187, 83] width 375 height 167
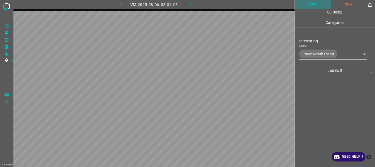
click at [310, 2] on button "Done" at bounding box center [313, 4] width 36 height 9
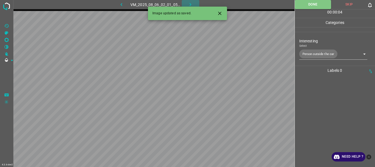
click at [190, 5] on icon "button" at bounding box center [191, 4] width 2 height 3
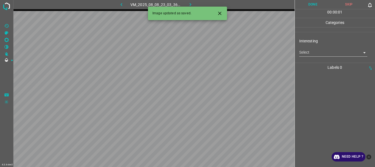
click at [313, 57] on div "Interesting Select ​" at bounding box center [335, 47] width 80 height 26
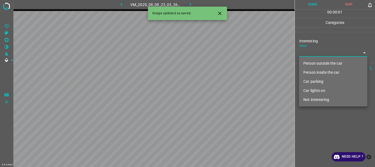
click at [316, 54] on body "4.3.6-dev2 VM_2025_08_08_23_03_36_081_10.gif Done Skip 0 00 : 00 : 01 Categorie…" at bounding box center [187, 83] width 375 height 167
click at [312, 65] on li "Person outside the car" at bounding box center [333, 63] width 68 height 9
type input "Person outside the car"
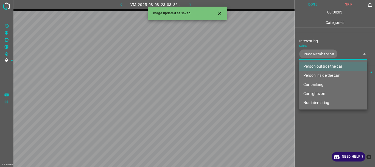
click at [310, 126] on div at bounding box center [187, 83] width 375 height 167
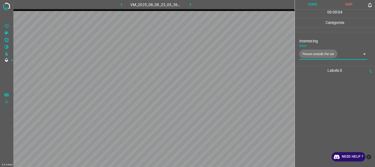
click at [304, 5] on button "Done" at bounding box center [313, 4] width 36 height 9
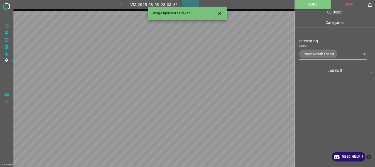
click at [189, 4] on icon "button" at bounding box center [190, 5] width 6 height 6
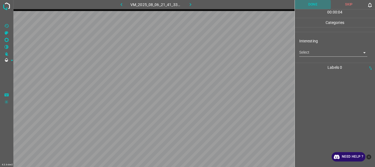
click at [308, 6] on button "Done" at bounding box center [313, 4] width 36 height 9
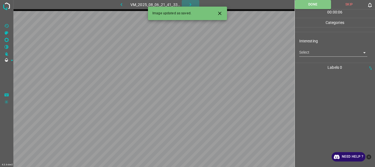
click at [191, 5] on icon "button" at bounding box center [190, 5] width 6 height 6
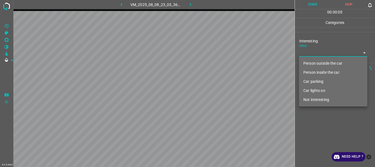
click at [301, 51] on body "4.3.6-dev2 VM_2025_08_08_23_03_36_081_08.gif Done Skip 0 00 : 00 : 05 Categorie…" at bounding box center [187, 83] width 375 height 167
click at [306, 59] on li "Person outside the car" at bounding box center [333, 63] width 68 height 9
type input "Person outside the car"
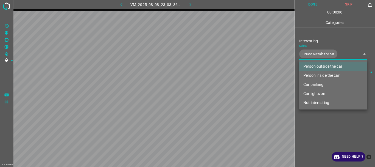
click at [311, 114] on div at bounding box center [187, 83] width 375 height 167
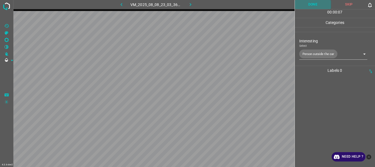
click at [306, 5] on button "Done" at bounding box center [313, 4] width 36 height 9
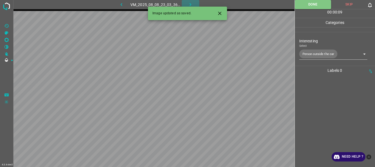
click at [189, 3] on icon "button" at bounding box center [190, 5] width 6 height 6
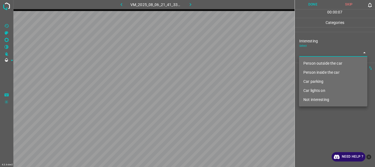
click at [306, 53] on body "4.3.6-dev2 VM_2025_08_06_21_41_33_561_09.gif Done Skip 0 00 : 00 : 07 Categorie…" at bounding box center [187, 83] width 375 height 167
click at [312, 98] on li "Not interesting" at bounding box center [333, 99] width 68 height 9
type input "Not interesting"
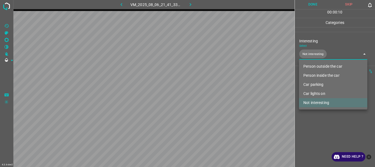
click at [314, 113] on div at bounding box center [187, 83] width 375 height 167
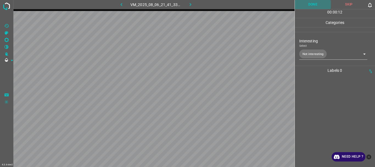
click at [306, 6] on button "Done" at bounding box center [313, 4] width 36 height 9
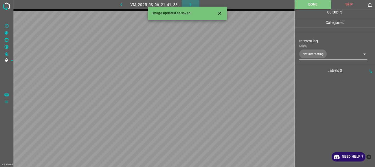
click at [192, 4] on icon "button" at bounding box center [190, 5] width 6 height 6
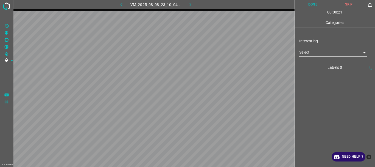
click at [302, 52] on body "4.3.6-dev2 VM_2025_08_08_23_10_04_330_03.gif Done Skip 0 00 : 00 : 21 Categorie…" at bounding box center [187, 83] width 375 height 167
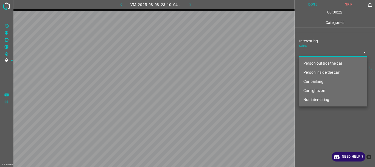
click at [310, 98] on li "Not interesting" at bounding box center [333, 99] width 68 height 9
type input "Not interesting"
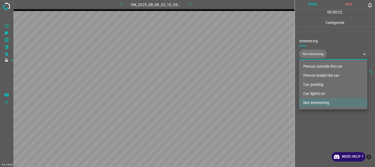
click at [309, 121] on div at bounding box center [187, 83] width 375 height 167
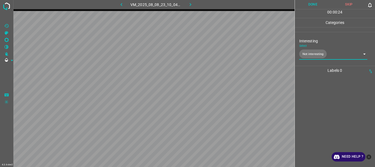
click at [309, 7] on button "Done" at bounding box center [313, 4] width 36 height 9
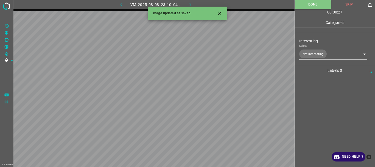
click at [192, 3] on icon "button" at bounding box center [190, 5] width 6 height 6
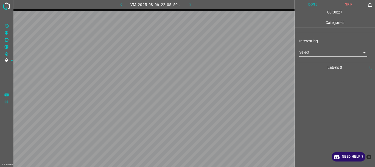
click at [318, 54] on body "4.3.6-dev2 VM_2025_08_06_22_05_50_786_04.gif Done Skip 0 00 : 00 : 27 Categorie…" at bounding box center [187, 83] width 375 height 167
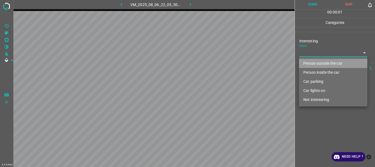
click at [318, 62] on li "Person outside the car" at bounding box center [333, 63] width 68 height 9
type input "Person outside the car"
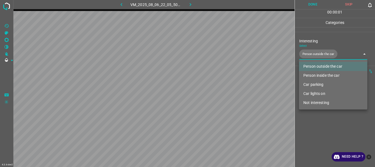
click at [312, 124] on div at bounding box center [187, 83] width 375 height 167
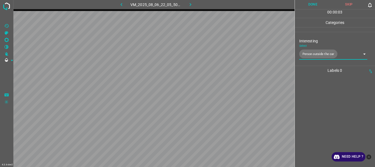
click at [308, 4] on button "Done" at bounding box center [313, 4] width 36 height 9
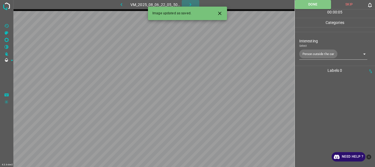
click at [190, 5] on icon "button" at bounding box center [190, 5] width 6 height 6
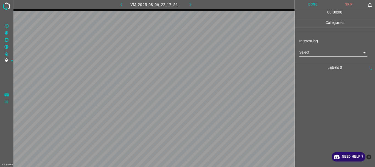
click at [310, 54] on body "4.3.6-dev2 VM_2025_08_06_22_17_56_222_03.gif Done Skip 0 00 : 00 : 08 Categorie…" at bounding box center [187, 83] width 375 height 167
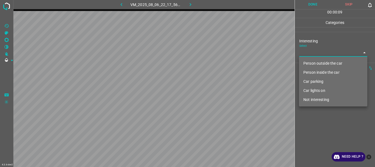
click at [313, 62] on li "Person outside the car" at bounding box center [333, 63] width 68 height 9
type input "Person outside the car"
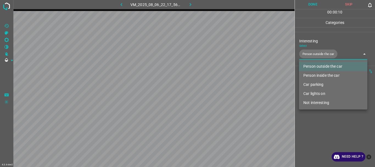
click at [317, 124] on div at bounding box center [187, 83] width 375 height 167
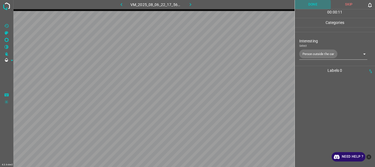
click at [309, 7] on button "Done" at bounding box center [313, 4] width 36 height 9
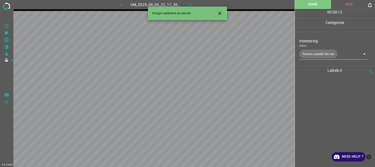
click at [189, 3] on icon "button" at bounding box center [190, 5] width 6 height 6
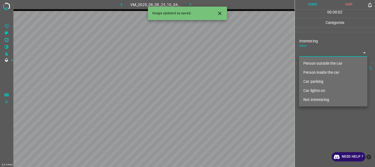
click at [307, 56] on body "4.3.6-dev2 VM_2025_08_08_23_10_04_330_07.gif Done Skip 0 00 : 00 : 02 Categorie…" at bounding box center [187, 83] width 375 height 167
click at [308, 99] on li "Not interesting" at bounding box center [333, 99] width 68 height 9
type input "Not interesting"
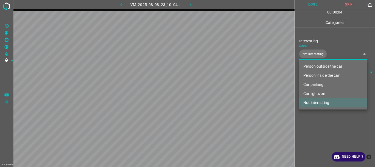
click at [313, 119] on div at bounding box center [187, 83] width 375 height 167
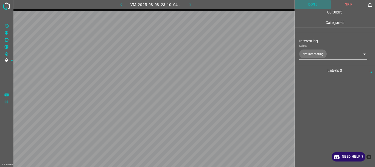
click at [304, 4] on button "Done" at bounding box center [313, 4] width 36 height 9
click at [191, 5] on icon "button" at bounding box center [190, 5] width 6 height 6
click at [307, 55] on body "4.3.6-dev2 VM_2025_08_06_22_21_45_479_00.gif Done Skip 0 00 : 00 : 13 Categorie…" at bounding box center [187, 83] width 375 height 167
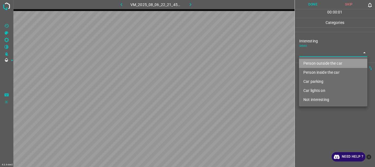
click at [309, 60] on li "Person outside the car" at bounding box center [333, 63] width 68 height 9
type input "Person outside the car"
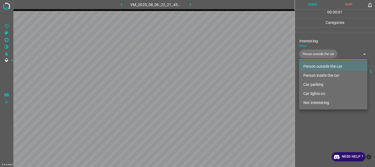
click at [321, 116] on div at bounding box center [187, 83] width 375 height 167
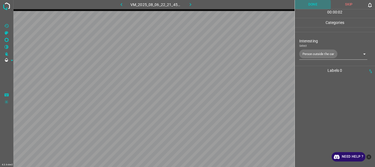
click at [310, 7] on button "Done" at bounding box center [313, 4] width 36 height 9
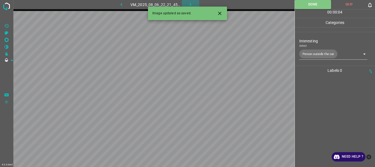
click at [190, 4] on icon "button" at bounding box center [190, 5] width 6 height 6
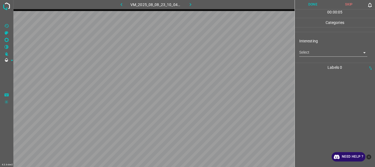
click at [305, 55] on body "4.3.6-dev2 VM_2025_08_08_23_10_04_330_01.gif Done Skip 0 00 : 00 : 05 Categorie…" at bounding box center [187, 83] width 375 height 167
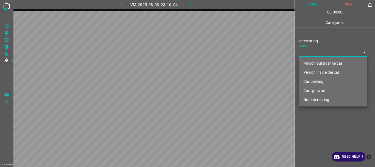
click at [307, 61] on li "Person outside the car" at bounding box center [333, 63] width 68 height 9
type input "Person outside the car"
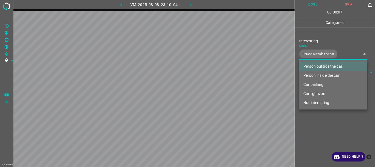
click at [318, 118] on div at bounding box center [187, 83] width 375 height 167
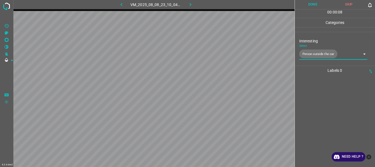
click at [306, 5] on button "Done" at bounding box center [313, 4] width 36 height 9
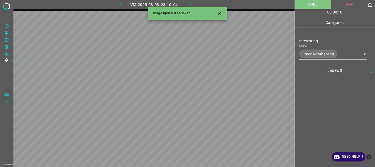
click at [187, 4] on button "button" at bounding box center [191, 4] width 18 height 9
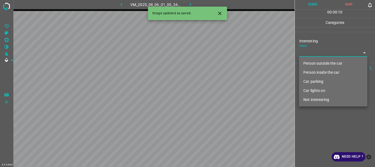
click at [309, 52] on body "4.3.6-dev2 VM_2025_08_06_01_00_34_396_08.gif Done Skip 0 00 : 00 : 10 Categorie…" at bounding box center [187, 83] width 375 height 167
click at [310, 63] on li "Person outside the car" at bounding box center [333, 63] width 68 height 9
type input "Person outside the car"
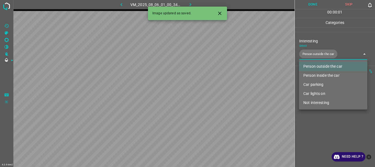
click at [309, 117] on div at bounding box center [187, 83] width 375 height 167
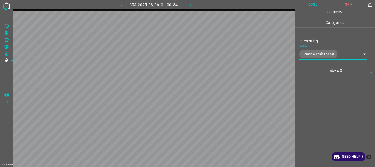
click at [312, 6] on button "Done" at bounding box center [313, 4] width 36 height 9
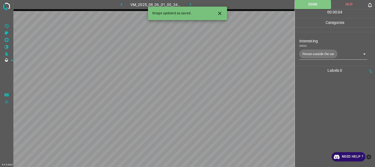
click at [186, 4] on button "button" at bounding box center [191, 4] width 18 height 9
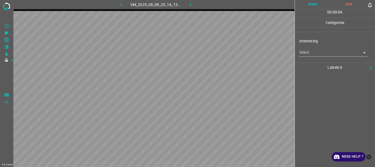
click at [304, 54] on body "4.3.6-dev2 VM_2025_08_08_23_14_13_948_01.gif Done Skip 0 00 : 00 : 04 Categorie…" at bounding box center [187, 83] width 375 height 167
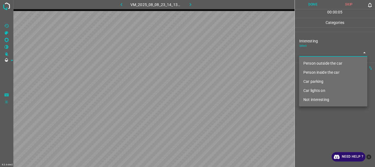
click at [321, 99] on li "Not interesting" at bounding box center [333, 99] width 68 height 9
type input "Not interesting"
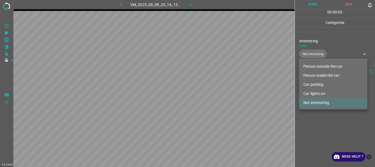
click at [313, 120] on div at bounding box center [187, 83] width 375 height 167
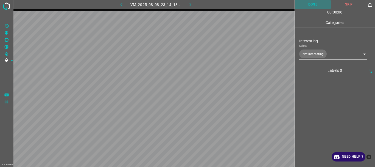
click at [311, 6] on button "Done" at bounding box center [313, 4] width 36 height 9
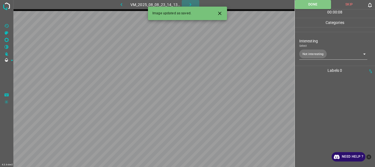
click at [189, 4] on icon "button" at bounding box center [190, 5] width 6 height 6
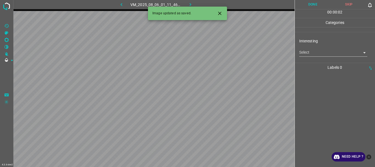
click at [308, 53] on body "4.3.6-dev2 VM_2025_08_06_01_11_46_367_01.gif Done Skip 0 00 : 00 : 02 Categorie…" at bounding box center [187, 83] width 375 height 167
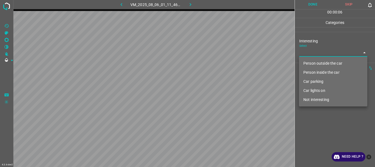
click at [313, 73] on li "Person inside the car" at bounding box center [333, 72] width 68 height 9
type input "Person inside the car"
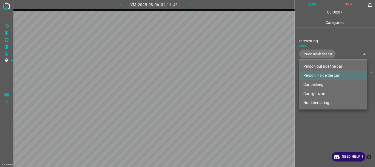
click at [311, 128] on div at bounding box center [187, 83] width 375 height 167
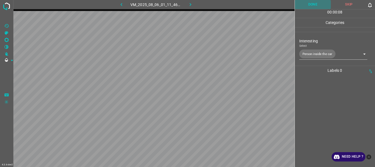
click at [309, 5] on button "Done" at bounding box center [313, 4] width 36 height 9
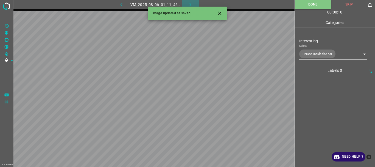
click at [190, 4] on icon "button" at bounding box center [190, 5] width 6 height 6
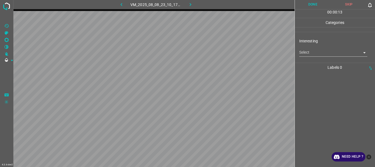
click at [302, 54] on body "4.3.6-dev2 VM_2025_08_08_23_10_17_264_12.gif Done Skip 0 00 : 00 : 13 Categorie…" at bounding box center [187, 83] width 375 height 167
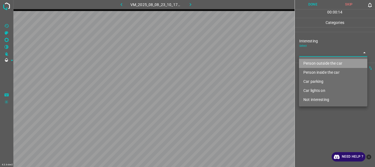
click at [309, 63] on li "Person outside the car" at bounding box center [333, 63] width 68 height 9
type input "Person outside the car"
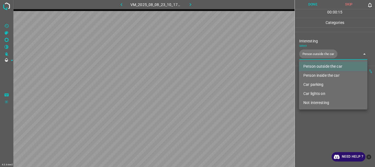
click at [311, 118] on div at bounding box center [187, 83] width 375 height 167
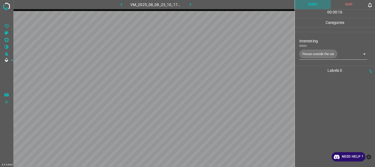
click at [308, 6] on button "Done" at bounding box center [313, 4] width 36 height 9
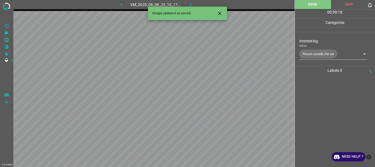
click at [190, 2] on icon "button" at bounding box center [190, 5] width 6 height 6
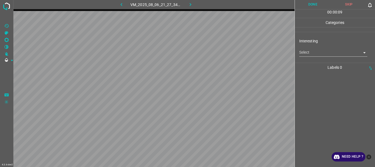
click at [314, 49] on body "4.3.6-dev2 VM_2025_08_06_21_27_34_195_04.gif Done Skip 0 00 : 00 : 09 Categorie…" at bounding box center [187, 83] width 375 height 167
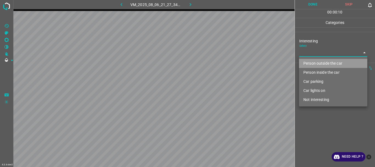
click at [310, 61] on li "Person outside the car" at bounding box center [333, 63] width 68 height 9
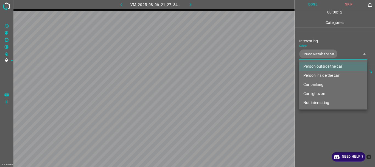
click at [319, 93] on li "Car lights on" at bounding box center [333, 93] width 68 height 9
type input "Person outside the car,Car lights on"
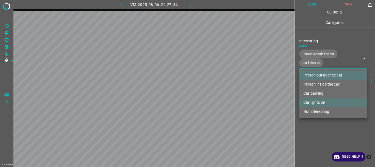
click at [314, 117] on ul "Person outside the car Person inside the car Car parking Car lights on Not inte…" at bounding box center [333, 93] width 68 height 50
click at [313, 6] on div at bounding box center [187, 83] width 375 height 167
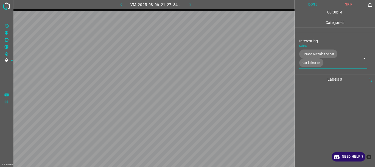
click at [314, 5] on button "Done" at bounding box center [313, 4] width 36 height 9
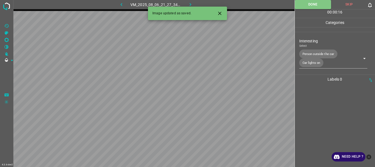
click at [191, 3] on icon "button" at bounding box center [190, 5] width 6 height 6
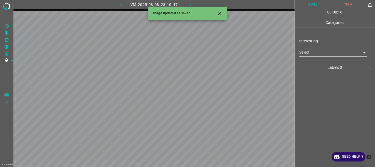
click at [308, 56] on body "4.3.6-dev2 VM_2025_08_08_23_10_17_264_09.gif Done Skip 0 00 : 00 : 16 Categorie…" at bounding box center [187, 83] width 375 height 167
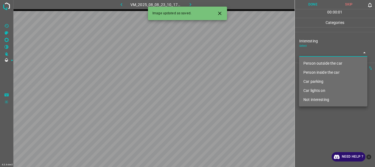
click at [310, 61] on li "Person outside the car" at bounding box center [333, 63] width 68 height 9
type input "Person outside the car"
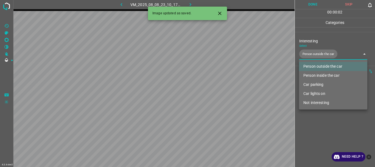
click at [318, 128] on div at bounding box center [187, 83] width 375 height 167
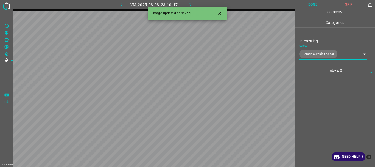
click at [311, 4] on button "Done" at bounding box center [313, 4] width 36 height 9
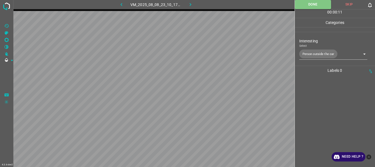
click at [188, 7] on icon "button" at bounding box center [190, 5] width 6 height 6
click at [304, 52] on body "4.3.6-dev2 VM_2025_08_08_23_14_13_948_04.gif Done Skip 0 00 : 00 : 02 Categorie…" at bounding box center [187, 83] width 375 height 167
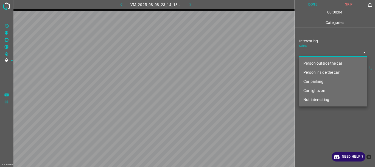
click at [312, 82] on li "Car parking" at bounding box center [333, 81] width 68 height 9
type input "Car parking"
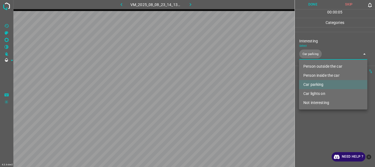
drag, startPoint x: 315, startPoint y: 128, endPoint x: 317, endPoint y: 120, distance: 8.5
click at [315, 128] on div at bounding box center [187, 83] width 375 height 167
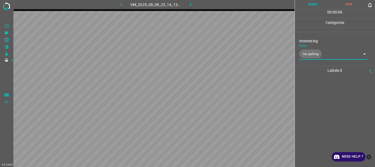
click at [313, 5] on button "Done" at bounding box center [313, 4] width 36 height 9
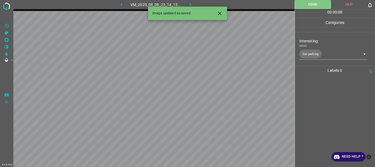
click at [192, 3] on icon "button" at bounding box center [190, 5] width 6 height 6
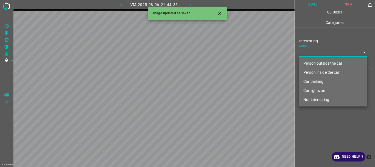
click at [311, 53] on body "4.3.6-dev2 VM_2025_08_06_21_44_35_115_04.gif Done Skip 0 00 : 00 : 01 Categorie…" at bounding box center [187, 83] width 375 height 167
click at [312, 62] on li "Person outside the car" at bounding box center [333, 63] width 68 height 9
type input "Person outside the car"
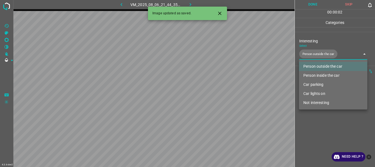
click at [316, 125] on div at bounding box center [187, 83] width 375 height 167
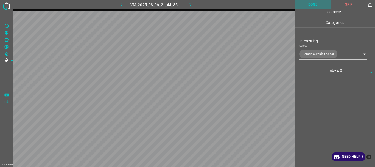
click at [313, 6] on button "Done" at bounding box center [313, 4] width 36 height 9
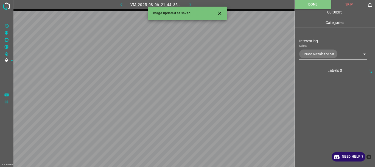
click at [187, 4] on button "button" at bounding box center [191, 4] width 18 height 9
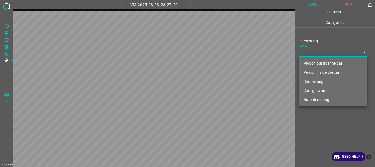
click at [305, 55] on body "4.3.6-dev2 VM_2025_08_08_23_27_20_934_03.gif Done Skip 0 00 : 00 : 08 Categorie…" at bounding box center [187, 83] width 375 height 167
click at [312, 100] on li "Not interesting" at bounding box center [333, 99] width 68 height 9
type input "Not interesting"
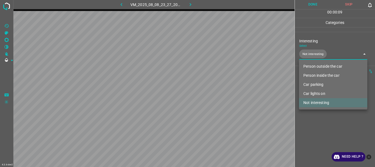
click at [310, 115] on div at bounding box center [187, 83] width 375 height 167
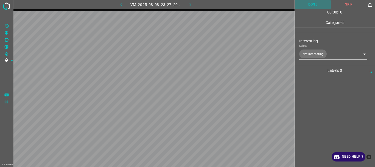
click at [307, 6] on button "Done" at bounding box center [313, 4] width 36 height 9
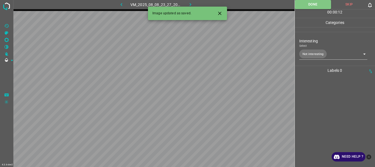
click at [189, 4] on icon "button" at bounding box center [190, 5] width 6 height 6
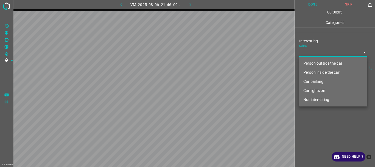
click at [313, 49] on body "4.3.6-dev2 VM_2025_08_06_21_46_09_870_03.gif Done Skip 0 00 : 00 : 05 Categorie…" at bounding box center [187, 83] width 375 height 167
click at [314, 100] on li "Not interesting" at bounding box center [333, 99] width 68 height 9
type input "Not interesting"
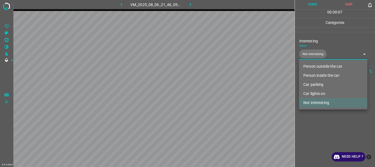
click at [314, 117] on div at bounding box center [187, 83] width 375 height 167
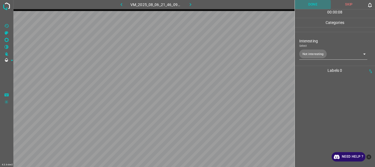
click at [310, 4] on button "Done" at bounding box center [313, 4] width 36 height 9
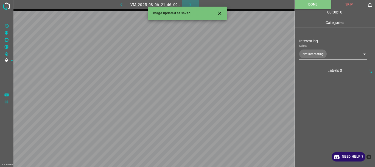
click at [188, 4] on icon "button" at bounding box center [190, 5] width 6 height 6
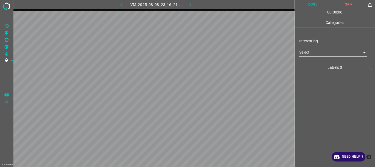
click at [307, 53] on body "4.3.6-dev2 VM_2025_08_08_23_16_21_890_01.gif Done Skip 0 00 : 00 : 06 Categorie…" at bounding box center [187, 83] width 375 height 167
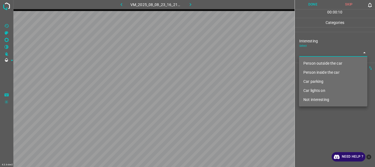
click at [316, 61] on li "Person outside the car" at bounding box center [333, 63] width 68 height 9
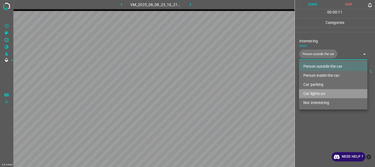
click at [313, 93] on li "Car lights on" at bounding box center [333, 93] width 68 height 9
type input "Person outside the car,Car lights on"
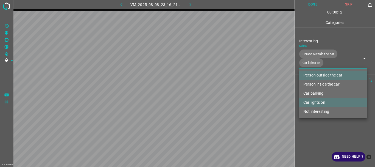
click at [319, 118] on div at bounding box center [187, 83] width 375 height 167
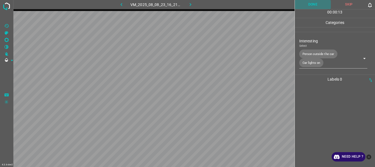
click at [309, 6] on button "Done" at bounding box center [313, 4] width 36 height 9
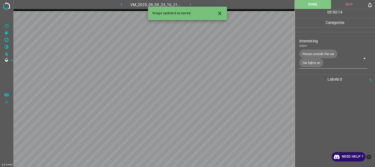
click at [190, 2] on icon "button" at bounding box center [190, 5] width 6 height 6
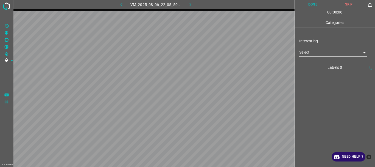
click at [311, 53] on body "4.3.6-dev2 VM_2025_08_06_22_05_50_786_03.gif Done Skip 0 00 : 00 : 06 Categorie…" at bounding box center [187, 83] width 375 height 167
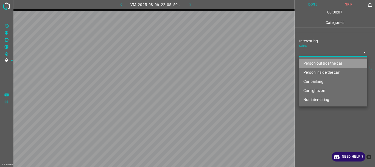
click at [311, 63] on li "Person outside the car" at bounding box center [333, 63] width 68 height 9
type input "Person outside the car"
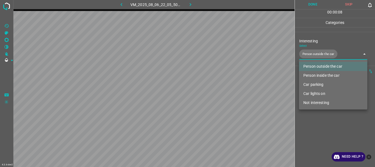
click at [312, 127] on div at bounding box center [187, 83] width 375 height 167
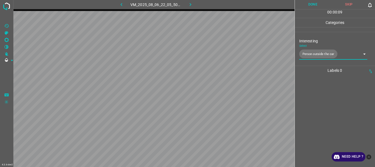
click at [307, 3] on button "Done" at bounding box center [313, 4] width 36 height 9
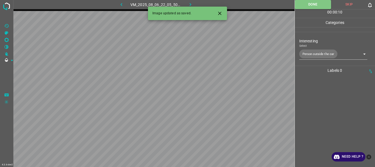
click at [193, 3] on icon "button" at bounding box center [190, 5] width 6 height 6
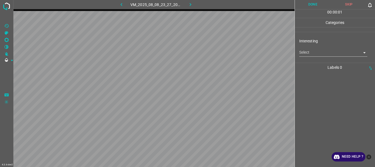
click at [316, 54] on body "4.3.6-dev2 VM_2025_08_08_23_27_20_934_00.gif Done Skip 0 00 : 00 : 01 Categorie…" at bounding box center [187, 83] width 375 height 167
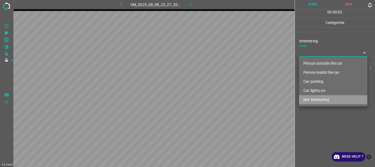
click at [309, 100] on li "Not interesting" at bounding box center [333, 99] width 68 height 9
type input "Not interesting"
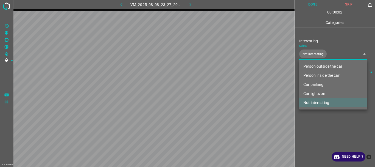
click at [309, 122] on div at bounding box center [187, 83] width 375 height 167
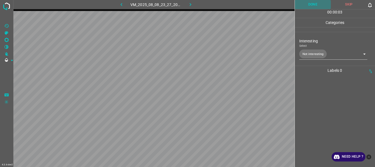
click at [312, 4] on button "Done" at bounding box center [313, 4] width 36 height 9
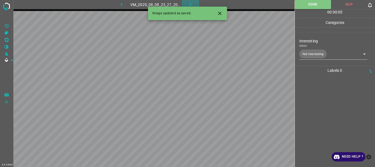
click at [192, 2] on icon "button" at bounding box center [190, 5] width 6 height 6
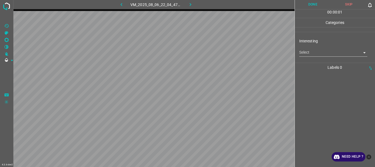
click at [313, 53] on body "4.3.6-dev2 VM_2025_08_06_22_04_47_069_03.gif Done Skip 0 00 : 00 : 01 Categorie…" at bounding box center [187, 83] width 375 height 167
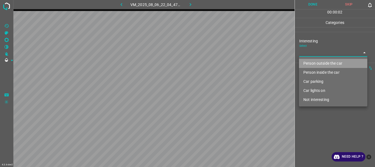
click at [314, 61] on li "Person outside the car" at bounding box center [333, 63] width 68 height 9
type input "Person outside the car"
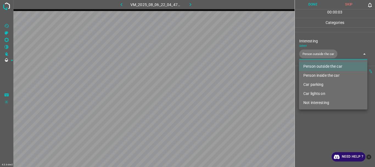
click at [316, 128] on div at bounding box center [187, 83] width 375 height 167
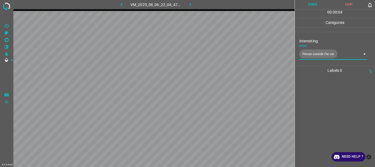
click at [307, 3] on button "Done" at bounding box center [313, 4] width 36 height 9
click at [190, 3] on icon "button" at bounding box center [190, 5] width 6 height 6
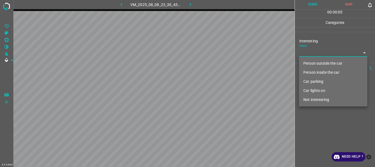
click at [306, 53] on body "4.3.6-dev2 VM_2025_08_08_23_30_43_536_00.gif Done Skip 0 00 : 00 : 05 Categorie…" at bounding box center [187, 83] width 375 height 167
click at [314, 61] on li "Person outside the car" at bounding box center [333, 63] width 68 height 9
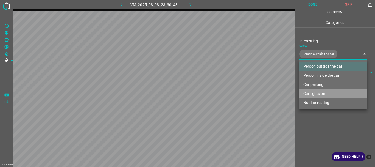
click at [316, 93] on li "Car lights on" at bounding box center [333, 93] width 68 height 9
type input "Person outside the car,Car lights on"
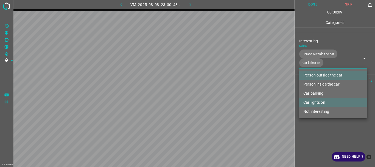
click at [316, 130] on div at bounding box center [187, 83] width 375 height 167
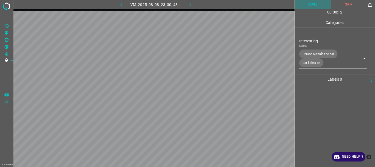
click at [313, 1] on button "Done" at bounding box center [313, 4] width 36 height 9
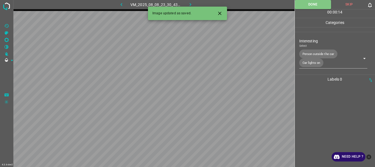
click at [189, 2] on icon "button" at bounding box center [190, 5] width 6 height 6
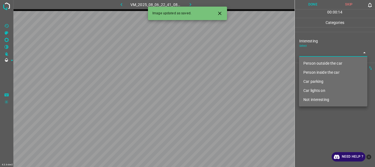
click at [322, 56] on body "4.3.6-dev2 VM_2025_08_06_22_41_08_388_04.gif Done Skip 0 00 : 00 : 14 Categorie…" at bounding box center [187, 83] width 375 height 167
click at [317, 64] on li "Person outside the car" at bounding box center [333, 63] width 68 height 9
type input "Person outside the car"
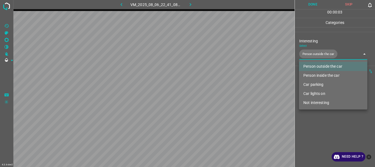
click at [320, 119] on div at bounding box center [187, 83] width 375 height 167
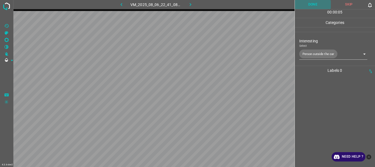
click at [310, 5] on button "Done" at bounding box center [313, 4] width 36 height 9
click at [190, 6] on icon "button" at bounding box center [190, 5] width 6 height 6
click at [311, 54] on body "4.3.6-dev2 VM_2025_08_08_23_32_21_291_01.gif Done Skip 0 00 : 00 : 15 Categorie…" at bounding box center [187, 83] width 375 height 167
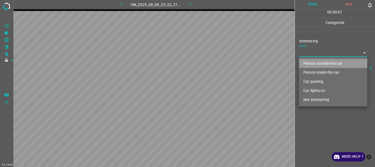
click at [312, 60] on li "Person outside the car" at bounding box center [333, 63] width 68 height 9
type input "Person outside the car"
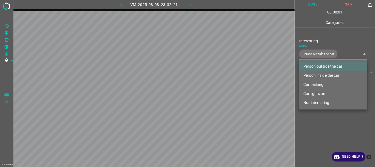
click at [322, 114] on div at bounding box center [187, 83] width 375 height 167
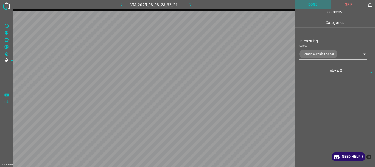
click at [313, 6] on button "Done" at bounding box center [313, 4] width 36 height 9
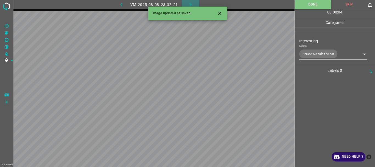
click at [191, 3] on icon "button" at bounding box center [190, 5] width 6 height 6
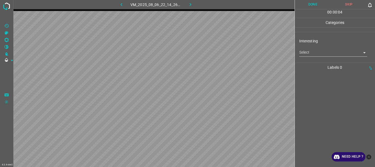
click at [311, 51] on body "4.3.6-dev2 VM_2025_08_06_22_14_26_678_06.gif Done Skip 0 00 : 00 : 04 Categorie…" at bounding box center [187, 83] width 375 height 167
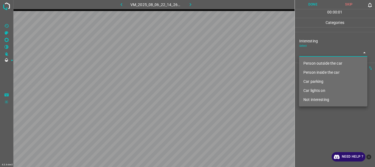
click at [315, 60] on li "Person outside the car" at bounding box center [333, 63] width 68 height 9
type input "Person outside the car"
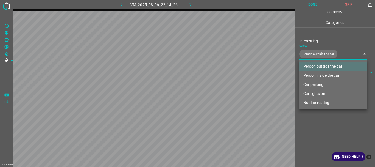
click at [326, 121] on div at bounding box center [187, 83] width 375 height 167
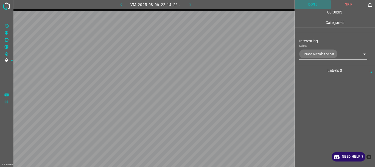
click at [312, 3] on button "Done" at bounding box center [313, 4] width 36 height 9
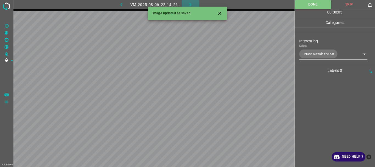
click at [190, 5] on icon "button" at bounding box center [190, 5] width 6 height 6
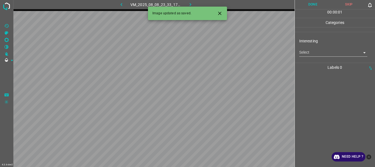
click at [307, 52] on body "4.3.6-dev2 VM_2025_08_08_23_33_17_709_01.gif Done Skip 0 00 : 00 : 01 Categorie…" at bounding box center [187, 83] width 375 height 167
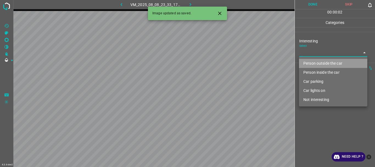
click at [309, 60] on li "Person outside the car" at bounding box center [333, 63] width 68 height 9
type input "Person outside the car"
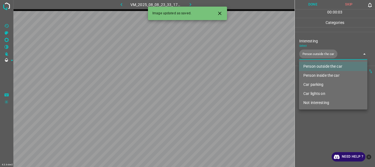
click at [327, 121] on div at bounding box center [187, 83] width 375 height 167
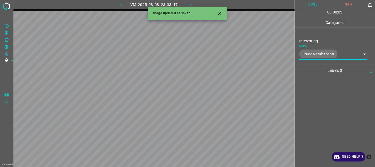
click at [317, 4] on button "Done" at bounding box center [313, 4] width 36 height 9
click at [190, 3] on icon "button" at bounding box center [190, 5] width 6 height 6
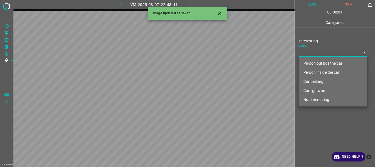
click at [313, 53] on body "4.3.6-dev2 VM_2025_08_07_22_48_11_685_01.gif Done Skip 0 00 : 00 : 01 Categorie…" at bounding box center [187, 83] width 375 height 167
click at [316, 61] on li "Person outside the car" at bounding box center [333, 63] width 68 height 9
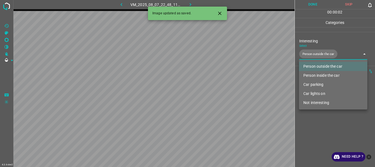
type input "Person outside the car"
click at [311, 122] on div at bounding box center [187, 83] width 375 height 167
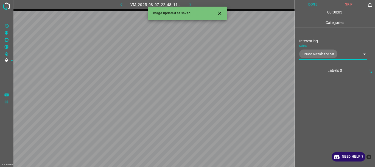
click at [311, 3] on button "Done" at bounding box center [313, 4] width 36 height 9
click at [191, 2] on icon "button" at bounding box center [190, 5] width 6 height 6
click at [306, 52] on body "4.3.6-dev2 VM_2025_08_08_23_33_17_709_00.gif Done Skip 0 00 : 00 : 01 Categorie…" at bounding box center [187, 83] width 375 height 167
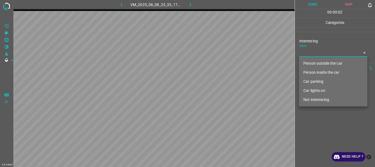
click at [314, 62] on li "Person outside the car" at bounding box center [333, 63] width 68 height 9
type input "Person outside the car"
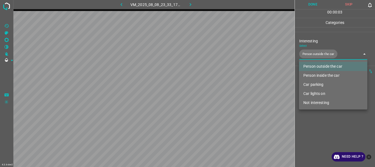
click at [315, 115] on div at bounding box center [187, 83] width 375 height 167
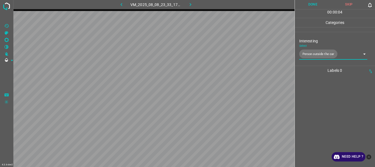
click at [313, 5] on button "Done" at bounding box center [313, 4] width 36 height 9
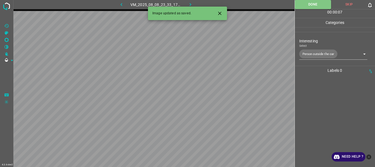
click at [192, 4] on icon "button" at bounding box center [190, 5] width 6 height 6
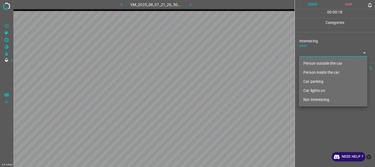
click at [305, 54] on body "4.3.6-dev2 VM_2025_08_07_21_26_50_405_02.gif Done Skip 0 00 : 00 : 18 Categorie…" at bounding box center [187, 83] width 375 height 167
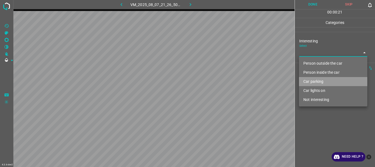
click at [316, 80] on li "Car parking" at bounding box center [333, 81] width 68 height 9
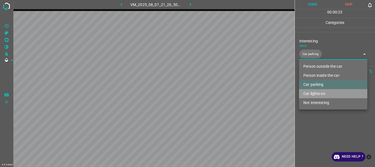
click at [314, 94] on li "Car lights on" at bounding box center [333, 93] width 68 height 9
type input "Car parking,Car lights on"
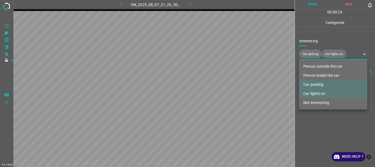
click at [315, 123] on div at bounding box center [187, 83] width 375 height 167
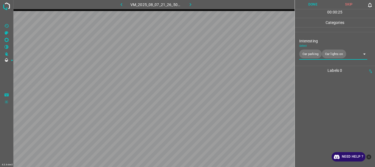
click at [312, 5] on button "Done" at bounding box center [313, 4] width 36 height 9
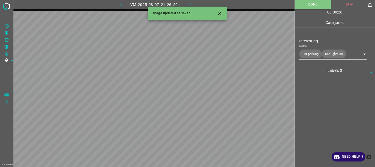
click at [189, 3] on icon "button" at bounding box center [190, 5] width 6 height 6
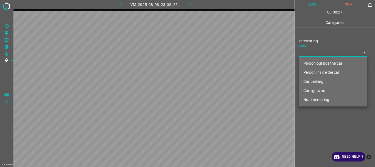
click at [322, 55] on body "4.3.6-dev2 VM_2025_08_08_23_35_55_093_02.gif Done Skip 0 00 : 00 : 27 Categorie…" at bounding box center [187, 83] width 375 height 167
click at [319, 62] on li "Person outside the car" at bounding box center [333, 63] width 68 height 9
type input "Person outside the car"
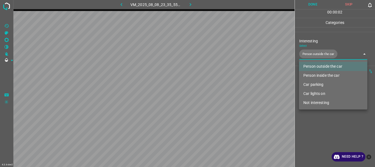
click at [327, 124] on div at bounding box center [187, 83] width 375 height 167
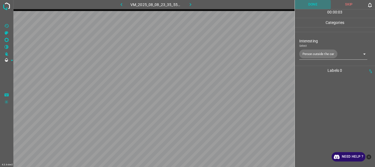
click at [305, 2] on button "Done" at bounding box center [313, 4] width 36 height 9
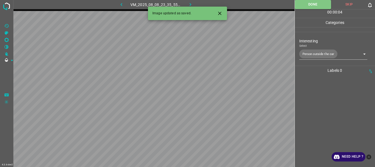
click at [188, 4] on icon "button" at bounding box center [190, 5] width 6 height 6
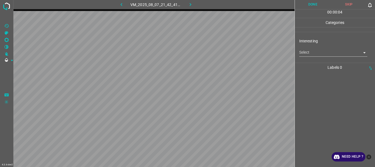
click at [327, 54] on body "4.3.6-dev2 VM_2025_08_07_21_42_41_536_01.gif Done Skip 0 00 : 00 : 04 Categorie…" at bounding box center [187, 83] width 375 height 167
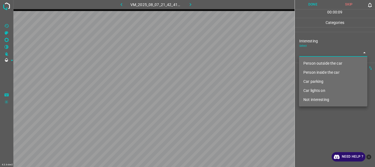
click at [320, 101] on li "Not interesting" at bounding box center [333, 99] width 68 height 9
type input "Not interesting"
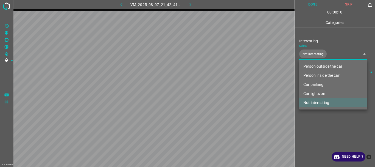
click at [320, 124] on div at bounding box center [187, 83] width 375 height 167
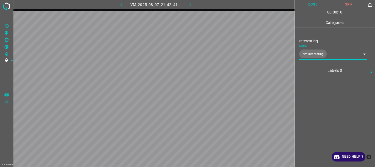
click at [312, 5] on button "Done" at bounding box center [313, 4] width 36 height 9
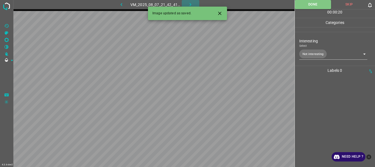
click at [190, 3] on icon "button" at bounding box center [191, 4] width 2 height 3
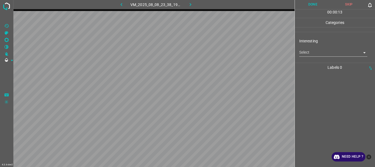
click at [315, 51] on body "4.3.6-dev2 VM_2025_08_08_23_38_19_544_00.gif Done Skip 0 00 : 00 : 13 Categorie…" at bounding box center [187, 83] width 375 height 167
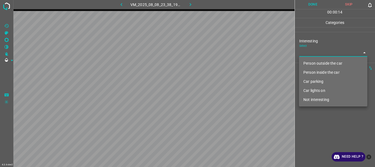
drag, startPoint x: 319, startPoint y: 82, endPoint x: 321, endPoint y: 79, distance: 3.4
click at [320, 82] on li "Car parking" at bounding box center [333, 81] width 68 height 9
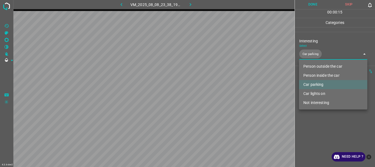
click at [322, 92] on li "Car lights on" at bounding box center [333, 93] width 68 height 9
type input "Car parking,Car lights on"
click at [323, 119] on div at bounding box center [187, 83] width 375 height 167
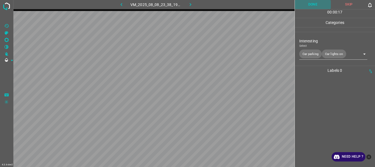
click at [312, 6] on button "Done" at bounding box center [313, 4] width 36 height 9
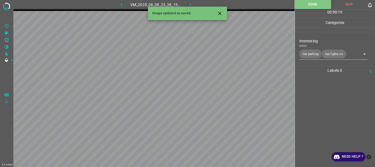
click at [191, 2] on icon "button" at bounding box center [190, 5] width 6 height 6
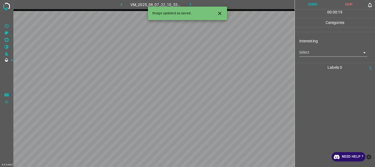
click at [310, 55] on body "4.3.6-dev2 VM_2025_08_07_22_10_53_779_02.gif Done Skip 0 00 : 00 : 19 Categorie…" at bounding box center [187, 83] width 375 height 167
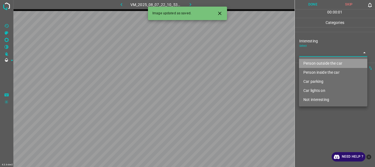
click at [316, 65] on li "Person outside the car" at bounding box center [333, 63] width 68 height 9
type input "Person outside the car"
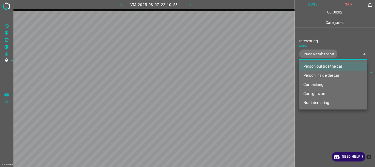
click at [329, 123] on div at bounding box center [187, 83] width 375 height 167
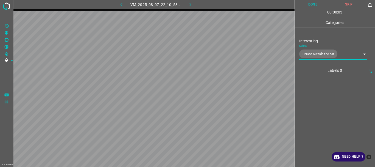
click at [307, 2] on button "Done" at bounding box center [313, 4] width 36 height 9
click at [190, 5] on icon "button" at bounding box center [190, 5] width 6 height 6
click at [326, 52] on body "4.3.6-dev2 VM_2025_08_08_23_33_17_709_11.gif Done Skip 0 00 : 00 : 04 Categorie…" at bounding box center [187, 83] width 375 height 167
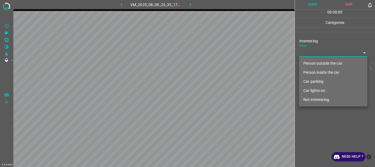
click at [316, 97] on li "Not interesting" at bounding box center [333, 99] width 68 height 9
type input "Not interesting"
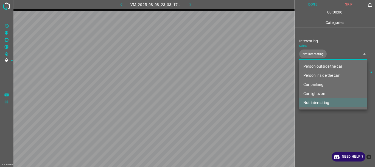
drag, startPoint x: 310, startPoint y: 112, endPoint x: 310, endPoint y: 67, distance: 44.7
click at [310, 112] on div at bounding box center [187, 83] width 375 height 167
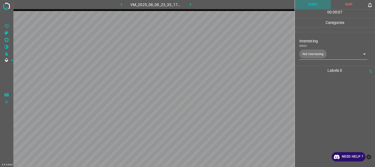
click at [315, 7] on button "Done" at bounding box center [313, 4] width 36 height 9
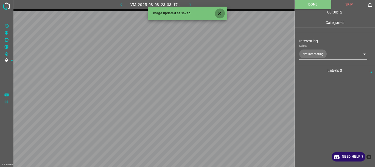
click at [220, 12] on icon "Close" at bounding box center [220, 13] width 6 height 6
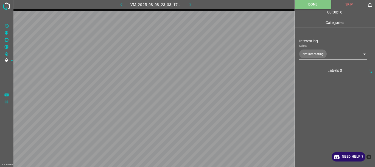
click at [192, 2] on icon "button" at bounding box center [190, 5] width 6 height 6
click at [316, 51] on body "4.3.6-dev2 VM_2025_08_07_22_10_53_779_01.gif Done Skip 0 00 : 00 : 16 Categorie…" at bounding box center [187, 83] width 375 height 167
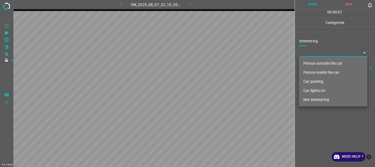
click at [323, 62] on li "Person outside the car" at bounding box center [333, 63] width 68 height 9
type input "Person outside the car"
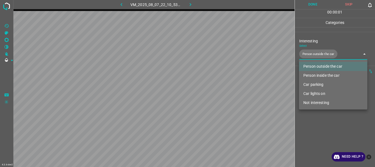
drag, startPoint x: 312, startPoint y: 122, endPoint x: 325, endPoint y: 66, distance: 57.0
click at [313, 121] on div at bounding box center [187, 83] width 375 height 167
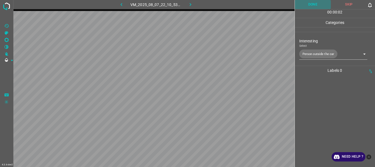
click at [315, 5] on button "Done" at bounding box center [313, 4] width 36 height 9
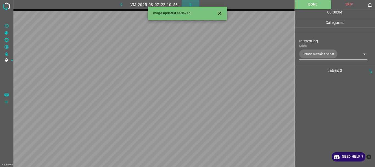
click at [191, 3] on icon "button" at bounding box center [190, 5] width 6 height 6
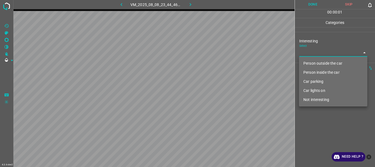
click at [305, 51] on body "4.3.6-dev2 VM_2025_08_08_23_44_46_490_04.gif Done Skip 0 00 : 00 : 01 Categorie…" at bounding box center [187, 83] width 375 height 167
click at [309, 62] on li "Person outside the car" at bounding box center [333, 63] width 68 height 9
type input "Person outside the car"
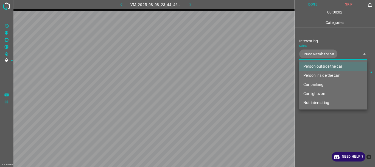
click at [315, 124] on div at bounding box center [187, 83] width 375 height 167
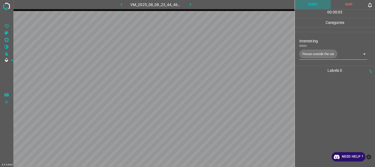
click at [315, 6] on button "Done" at bounding box center [313, 4] width 36 height 9
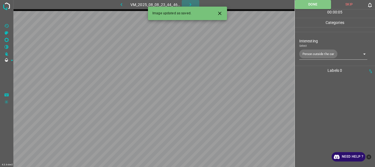
click at [192, 4] on icon "button" at bounding box center [190, 5] width 6 height 6
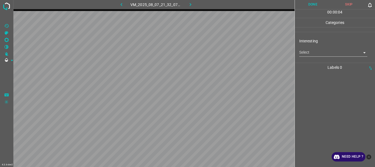
click at [307, 53] on body "4.3.6-dev2 VM_2025_08_07_21_32_07_831_08.gif Done Skip 0 00 : 00 : 04 Categorie…" at bounding box center [187, 83] width 375 height 167
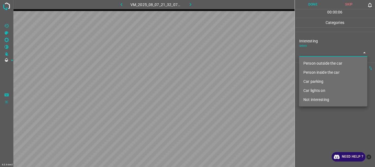
click at [317, 63] on li "Person outside the car" at bounding box center [333, 63] width 68 height 9
type input "Person outside the car"
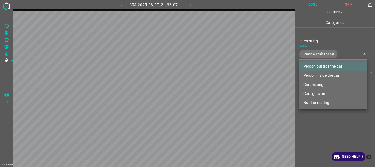
drag, startPoint x: 321, startPoint y: 128, endPoint x: 323, endPoint y: 97, distance: 31.1
click at [321, 127] on div at bounding box center [187, 83] width 375 height 167
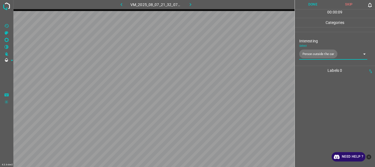
click at [315, 2] on button "Done" at bounding box center [313, 4] width 36 height 9
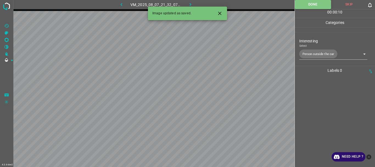
click at [192, 3] on icon "button" at bounding box center [190, 5] width 6 height 6
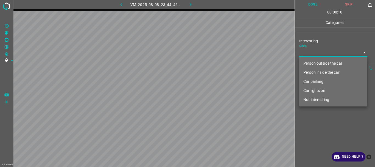
click at [312, 54] on body "4.3.6-dev2 VM_2025_08_08_23_44_46_490_02.gif Done Skip 0 00 : 00 : 10 Categorie…" at bounding box center [187, 83] width 375 height 167
click at [313, 63] on li "Person outside the car" at bounding box center [333, 63] width 68 height 9
type input "Person outside the car"
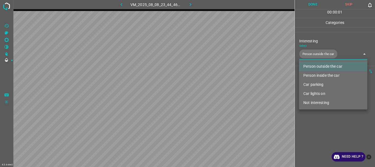
click at [318, 115] on div at bounding box center [187, 83] width 375 height 167
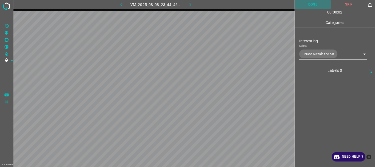
click at [307, 4] on button "Done" at bounding box center [313, 4] width 36 height 9
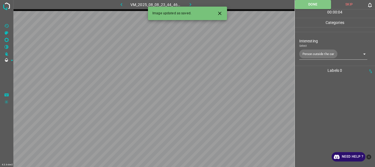
click at [190, 4] on icon "button" at bounding box center [190, 5] width 6 height 6
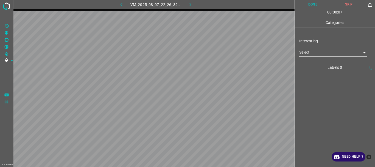
click at [317, 55] on body "4.3.6-dev2 VM_2025_08_07_22_26_32_173_05.gif Done Skip 0 00 : 00 : 07 Categorie…" at bounding box center [187, 83] width 375 height 167
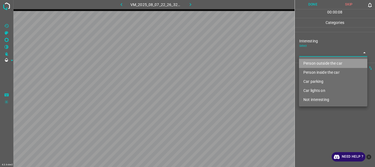
click at [314, 63] on li "Person outside the car" at bounding box center [333, 63] width 68 height 9
type input "Person outside the car"
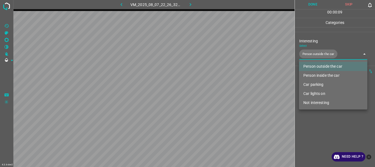
click at [326, 119] on div at bounding box center [187, 83] width 375 height 167
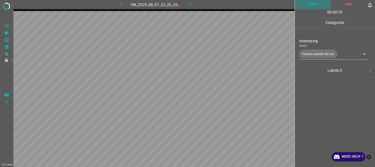
click at [312, 5] on button "Done" at bounding box center [313, 4] width 36 height 9
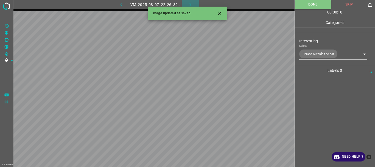
click at [190, 5] on icon "button" at bounding box center [190, 5] width 6 height 6
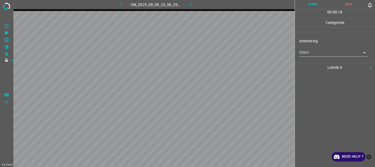
click at [317, 52] on body "4.3.6-dev2 VM_2025_08_08_23_56_29_574_05.gif Done Skip 0 00 : 00 : 18 Categorie…" at bounding box center [187, 83] width 375 height 167
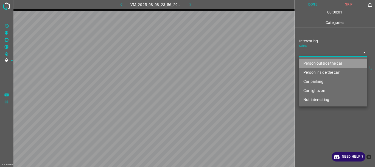
click at [318, 63] on li "Person outside the car" at bounding box center [333, 63] width 68 height 9
type input "Person outside the car"
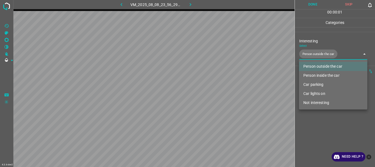
click at [320, 119] on div at bounding box center [187, 83] width 375 height 167
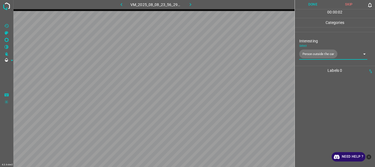
click at [314, 7] on button "Done" at bounding box center [313, 4] width 36 height 9
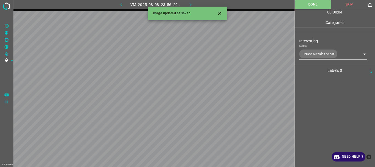
click at [190, 5] on icon "button" at bounding box center [190, 5] width 6 height 6
click at [310, 54] on body "4.3.6-dev2 VM_2025_08_07_01_59_15_813_03.gif Done Skip 0 00 : 00 : 04 Categorie…" at bounding box center [187, 83] width 375 height 167
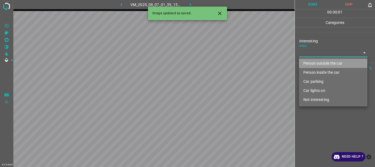
click at [314, 63] on li "Person outside the car" at bounding box center [333, 63] width 68 height 9
type input "Person outside the car"
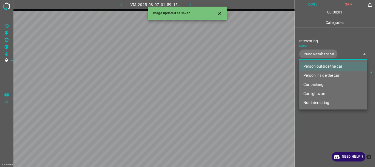
click at [331, 117] on div at bounding box center [187, 83] width 375 height 167
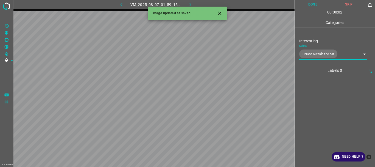
click at [316, 6] on button "Done" at bounding box center [313, 4] width 36 height 9
click at [190, 5] on icon "button" at bounding box center [190, 5] width 6 height 6
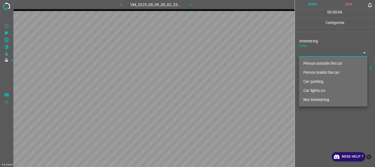
click at [312, 53] on body "4.3.6-dev2 VM_2025_08_09_00_02_25_261_02.gif Done Skip 0 00 : 00 : 06 Categorie…" at bounding box center [187, 83] width 375 height 167
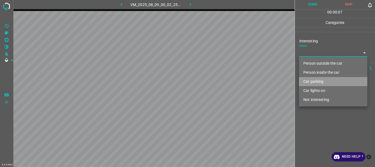
click at [316, 83] on li "Car parking" at bounding box center [333, 81] width 68 height 9
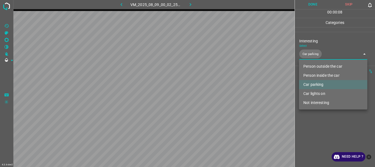
click at [324, 94] on li "Car lights on" at bounding box center [333, 93] width 68 height 9
type input "Car parking,Car lights on"
click at [311, 123] on div at bounding box center [187, 83] width 375 height 167
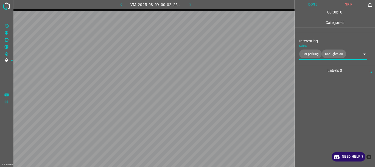
click at [314, 5] on button "Done" at bounding box center [313, 4] width 36 height 9
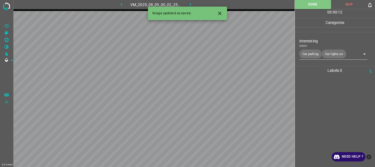
click at [191, 4] on icon "button" at bounding box center [190, 5] width 6 height 6
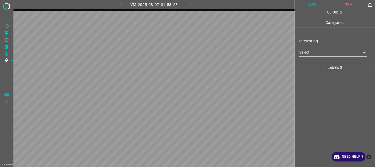
click at [309, 54] on body "4.3.6-dev2 VM_2025_08_07_01_58_58_904_04.gif Done Skip 0 00 : 00 : 12 Categorie…" at bounding box center [187, 83] width 375 height 167
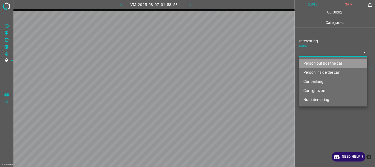
click at [312, 63] on li "Person outside the car" at bounding box center [333, 63] width 68 height 9
type input "Person outside the car"
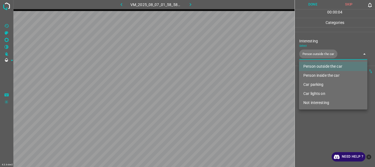
click at [309, 122] on div at bounding box center [187, 83] width 375 height 167
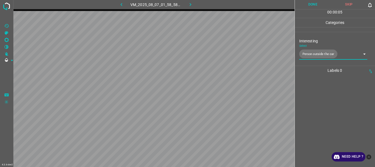
click at [307, 3] on button "Done" at bounding box center [313, 4] width 36 height 9
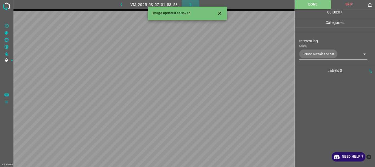
click at [189, 4] on icon "button" at bounding box center [190, 5] width 6 height 6
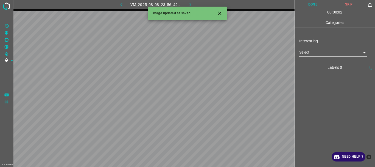
click at [301, 51] on body "4.3.6-dev2 VM_2025_08_08_23_56_42_701_03.gif Done Skip 0 00 : 00 : 02 Categorie…" at bounding box center [187, 83] width 375 height 167
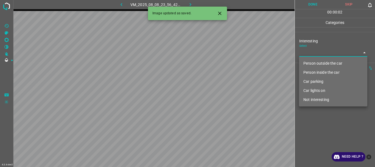
click at [308, 61] on li "Person outside the car" at bounding box center [333, 63] width 68 height 9
type input "Person outside the car"
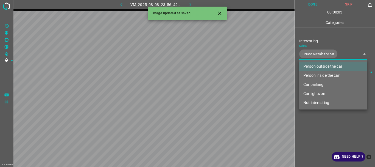
click at [317, 122] on div at bounding box center [187, 83] width 375 height 167
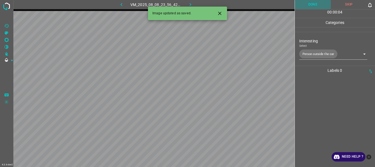
click at [312, 6] on button "Done" at bounding box center [313, 4] width 36 height 9
click at [188, 4] on icon "button" at bounding box center [190, 5] width 6 height 6
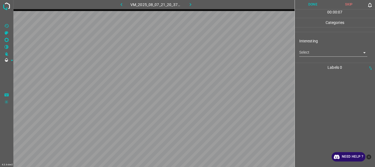
click at [303, 54] on body "4.3.6-dev2 VM_2025_08_07_21_20_37_975_02.gif Done Skip 0 00 : 00 : 07 Categorie…" at bounding box center [187, 83] width 375 height 167
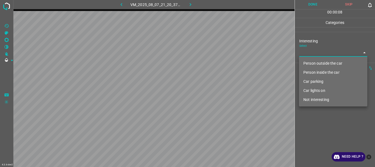
click at [313, 98] on li "Not interesting" at bounding box center [333, 99] width 68 height 9
type input "Not interesting"
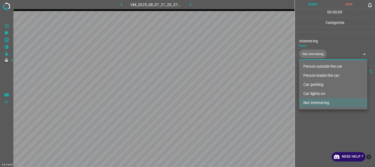
drag, startPoint x: 313, startPoint y: 115, endPoint x: 317, endPoint y: 89, distance: 26.6
click at [313, 115] on div at bounding box center [187, 83] width 375 height 167
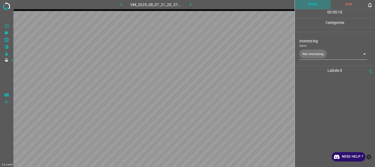
click at [312, 1] on button "Done" at bounding box center [313, 4] width 36 height 9
click at [191, 4] on icon "button" at bounding box center [190, 5] width 6 height 6
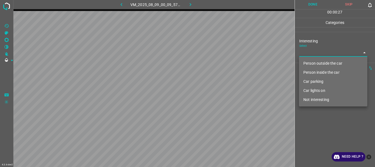
click at [322, 54] on body "4.3.6-dev2 VM_2025_08_09_00_09_57_634_01.gif Done Skip 0 00 : 00 : 27 Categorie…" at bounding box center [187, 83] width 375 height 167
click at [316, 99] on li "Not interesting" at bounding box center [333, 99] width 68 height 9
type input "Not interesting"
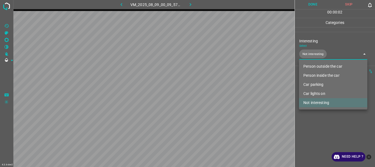
click at [314, 124] on div at bounding box center [187, 83] width 375 height 167
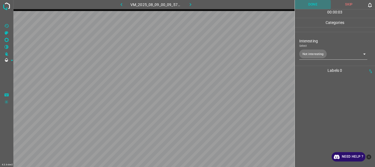
click at [311, 4] on button "Done" at bounding box center [313, 4] width 36 height 9
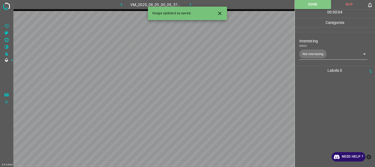
click at [186, 3] on button "button" at bounding box center [191, 4] width 18 height 9
click at [320, 54] on body "4.3.6-dev2 VM_2025_08_07_21_25_04_356_06.gif Done Skip 0 00 : 00 : 01 Categorie…" at bounding box center [187, 83] width 375 height 167
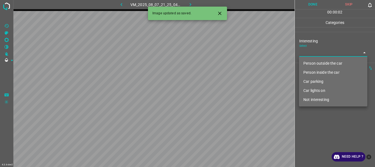
click at [319, 62] on li "Person outside the car" at bounding box center [333, 63] width 68 height 9
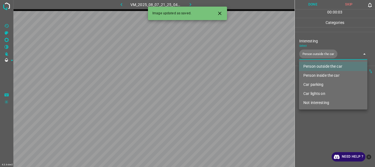
click at [319, 73] on li "Person inside the car" at bounding box center [333, 75] width 68 height 9
type input "Person outside the car,Person inside the car"
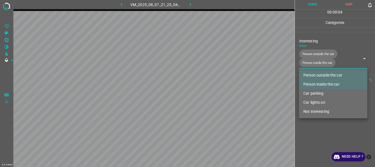
drag, startPoint x: 316, startPoint y: 133, endPoint x: 317, endPoint y: 87, distance: 46.4
click at [317, 133] on div at bounding box center [187, 83] width 375 height 167
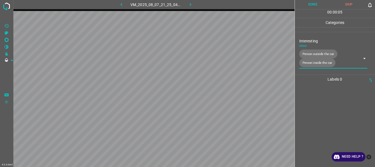
click at [311, 4] on button "Done" at bounding box center [313, 4] width 36 height 9
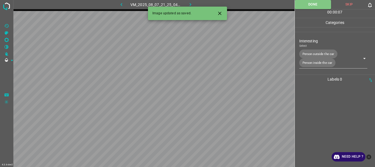
click at [190, 2] on icon "button" at bounding box center [190, 5] width 6 height 6
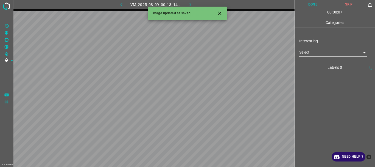
click at [319, 54] on body "4.3.6-dev2 VM_2025_08_09_00_13_14_811_00.gif Done Skip 0 00 : 00 : 07 Categorie…" at bounding box center [187, 83] width 375 height 167
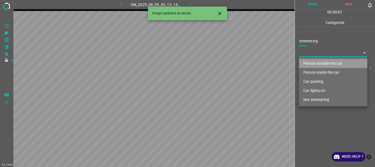
click at [320, 63] on li "Person outside the car" at bounding box center [333, 63] width 68 height 9
type input "Person outside the car"
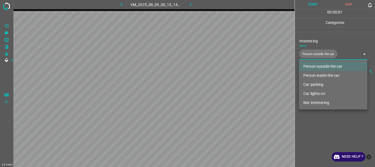
drag, startPoint x: 326, startPoint y: 127, endPoint x: 322, endPoint y: 80, distance: 47.1
click at [327, 126] on div at bounding box center [187, 83] width 375 height 167
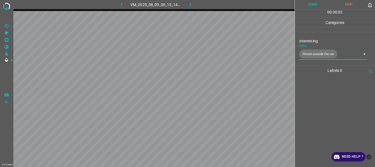
click at [313, 5] on button "Done" at bounding box center [313, 4] width 36 height 9
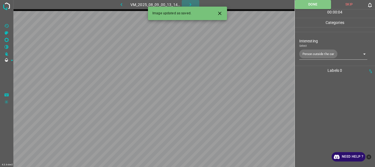
click at [191, 3] on icon "button" at bounding box center [190, 5] width 6 height 6
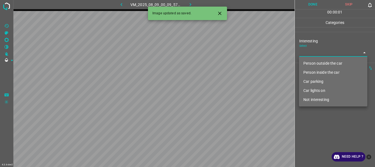
click at [309, 55] on body "4.3.6-dev2 VM_2025_08_09_00_09_57_634_07.gif Done Skip 0 00 : 00 : 01 Categorie…" at bounding box center [187, 83] width 375 height 167
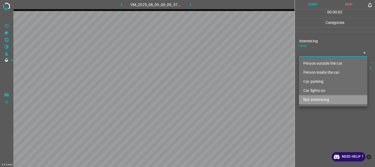
click at [320, 99] on li "Not interesting" at bounding box center [333, 99] width 68 height 9
type input "Not interesting"
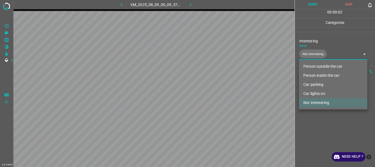
click at [319, 127] on div at bounding box center [187, 83] width 375 height 167
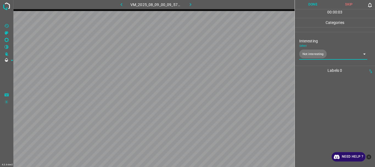
click at [312, 5] on button "Done" at bounding box center [313, 4] width 36 height 9
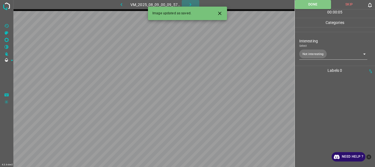
click at [190, 4] on icon "button" at bounding box center [191, 4] width 2 height 3
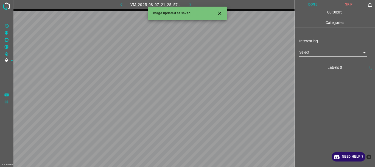
click at [320, 53] on body "4.3.6-dev2 VM_2025_08_07_21_25_57_157_02.gif Done Skip 0 00 : 00 : 05 Categorie…" at bounding box center [187, 83] width 375 height 167
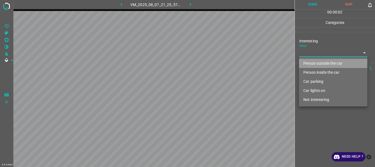
click at [317, 66] on li "Person outside the car" at bounding box center [333, 63] width 68 height 9
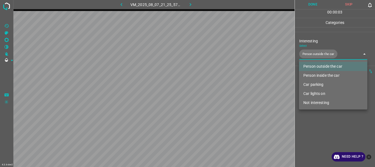
click at [317, 74] on li "Person inside the car" at bounding box center [333, 75] width 68 height 9
type input "Person outside the car,Person inside the car"
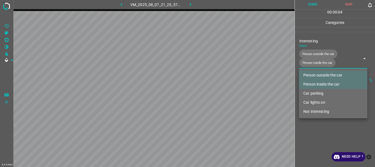
click at [319, 117] on ul "Person outside the car Person inside the car Car parking Car lights on Not inte…" at bounding box center [333, 93] width 68 height 50
click at [313, 5] on div at bounding box center [187, 83] width 375 height 167
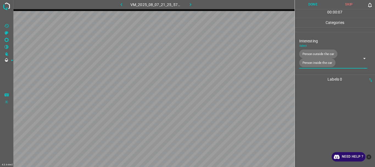
click at [313, 5] on button "Done" at bounding box center [313, 4] width 36 height 9
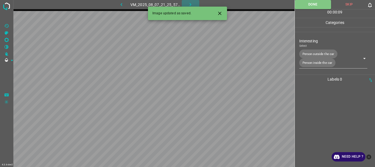
click at [188, 4] on icon "button" at bounding box center [190, 5] width 6 height 6
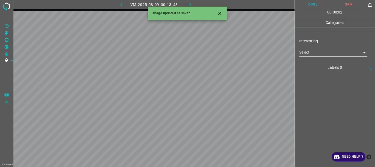
click at [310, 56] on body "4.3.6-dev2 VM_2025_08_09_00_13_43_625_04.gif Done Skip 0 00 : 00 : 02 Categorie…" at bounding box center [187, 83] width 375 height 167
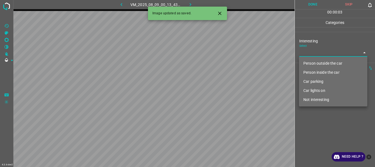
click at [310, 62] on li "Person outside the car" at bounding box center [333, 63] width 68 height 9
type input "Person outside the car"
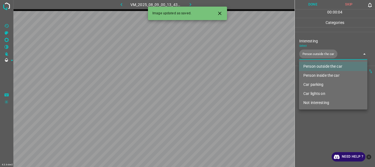
click at [316, 119] on div at bounding box center [187, 83] width 375 height 167
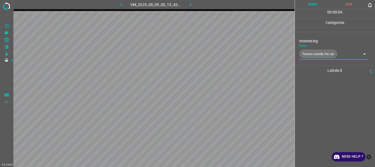
click at [305, 3] on button "Done" at bounding box center [313, 4] width 36 height 9
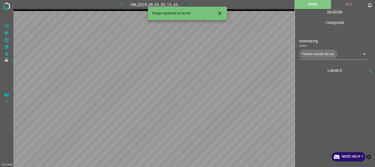
click at [189, 2] on icon "button" at bounding box center [190, 5] width 6 height 6
click at [302, 50] on body "4.3.6-dev2 VM_2025_08_07_21_32_07_831_09.gif Done Skip 0 00 : 00 : 06 Categorie…" at bounding box center [187, 83] width 375 height 167
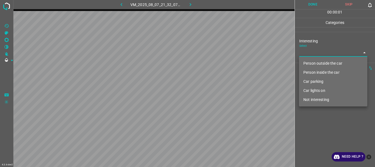
click at [314, 64] on li "Person outside the car" at bounding box center [333, 63] width 68 height 9
type input "Person outside the car"
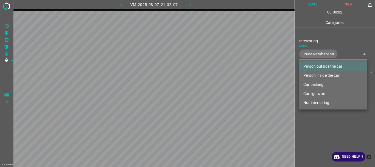
click at [315, 111] on div at bounding box center [187, 83] width 375 height 167
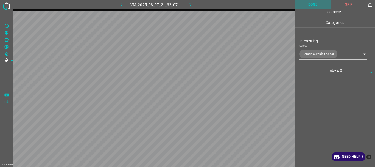
click at [311, 4] on button "Done" at bounding box center [313, 4] width 36 height 9
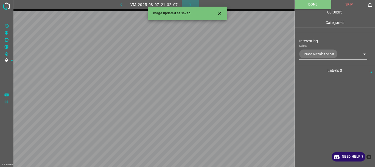
click at [190, 3] on icon "button" at bounding box center [190, 5] width 6 height 6
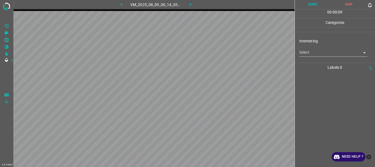
click at [313, 52] on body "4.3.6-dev2 VM_2025_08_09_00_14_03_779_03.gif Done Skip 0 00 : 00 : 09 Categorie…" at bounding box center [187, 83] width 375 height 167
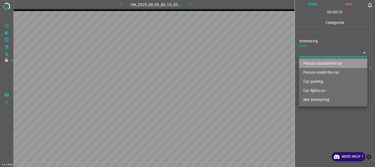
click at [315, 61] on li "Person outside the car" at bounding box center [333, 63] width 68 height 9
type input "Person outside the car"
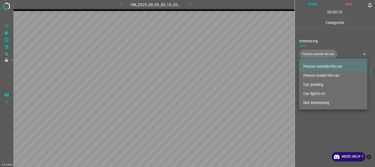
click at [315, 116] on div at bounding box center [187, 83] width 375 height 167
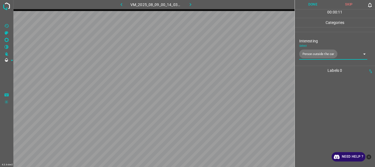
click at [308, 6] on button "Done" at bounding box center [313, 4] width 36 height 9
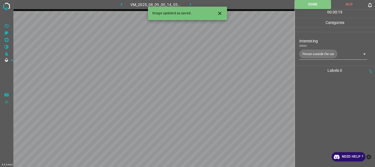
click at [190, 3] on icon "button" at bounding box center [190, 5] width 6 height 6
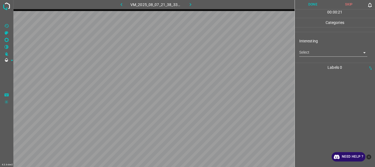
click at [311, 55] on body "4.3.6-dev2 VM_2025_08_07_21_38_33_458_00.gif Done Skip 0 00 : 00 : 21 Categorie…" at bounding box center [187, 83] width 375 height 167
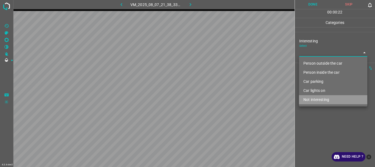
click at [317, 98] on li "Not interesting" at bounding box center [333, 99] width 68 height 9
type input "Not interesting"
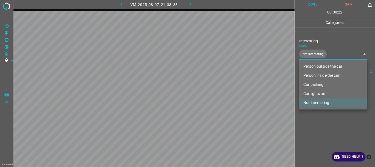
click at [316, 115] on div at bounding box center [187, 83] width 375 height 167
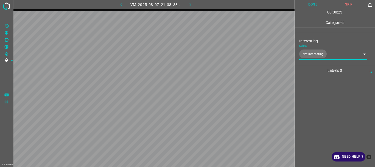
click at [312, 4] on button "Done" at bounding box center [313, 4] width 36 height 9
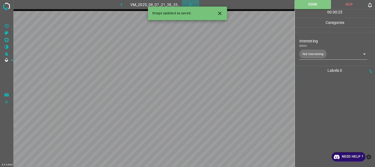
click at [189, 2] on icon "button" at bounding box center [190, 5] width 6 height 6
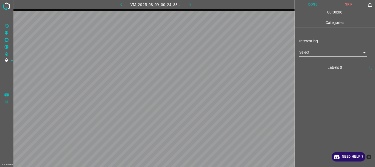
click at [310, 53] on body "4.3.6-dev2 VM_2025_08_09_00_24_33_565_01.gif Done Skip 0 00 : 00 : 06 Categorie…" at bounding box center [187, 83] width 375 height 167
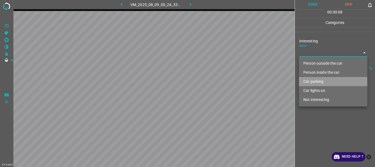
click at [318, 82] on li "Car parking" at bounding box center [333, 81] width 68 height 9
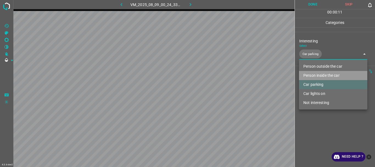
click at [321, 74] on li "Person inside the car" at bounding box center [333, 75] width 68 height 9
type input "Car parking,Person inside the car"
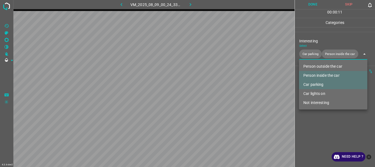
drag, startPoint x: 315, startPoint y: 127, endPoint x: 317, endPoint y: 113, distance: 14.1
click at [316, 127] on div at bounding box center [187, 83] width 375 height 167
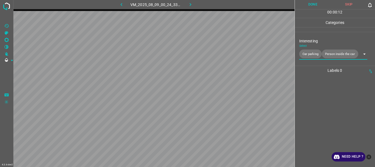
click at [306, 7] on button "Done" at bounding box center [313, 4] width 36 height 9
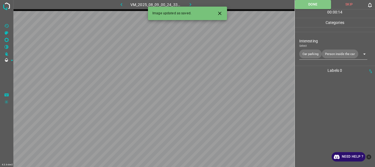
click at [188, 4] on icon "button" at bounding box center [190, 5] width 6 height 6
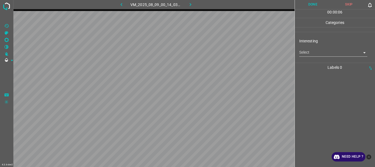
click at [316, 52] on body "4.3.6-dev2 VM_2025_08_09_00_14_03_779_04.gif Done Skip 0 00 : 00 : 06 Categorie…" at bounding box center [187, 83] width 375 height 167
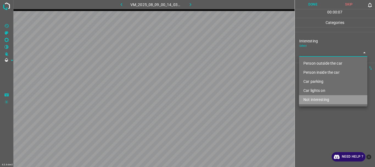
click at [315, 100] on li "Not interesting" at bounding box center [333, 99] width 68 height 9
type input "Not interesting"
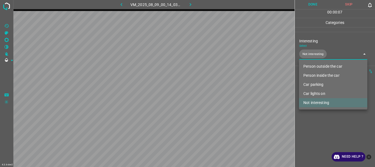
click at [315, 114] on div at bounding box center [187, 83] width 375 height 167
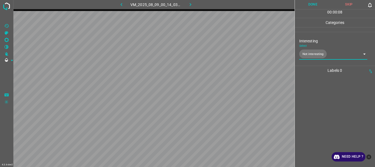
click at [312, 6] on button "Done" at bounding box center [313, 4] width 36 height 9
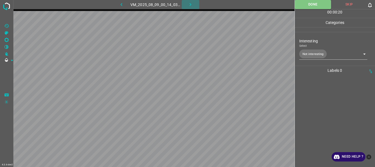
click at [191, 7] on icon "button" at bounding box center [190, 5] width 6 height 6
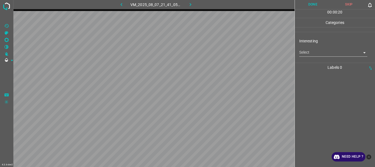
click at [313, 54] on body "4.3.6-dev2 VM_2025_08_07_21_41_05_577_03.gif Done Skip 0 00 : 00 : 20 Categorie…" at bounding box center [187, 83] width 375 height 167
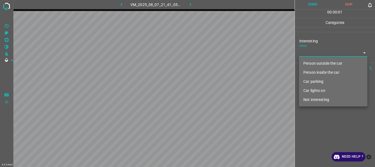
click at [313, 61] on li "Person outside the car" at bounding box center [333, 63] width 68 height 9
type input "Person outside the car"
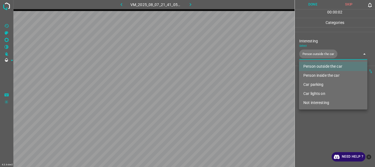
click at [324, 120] on div at bounding box center [187, 83] width 375 height 167
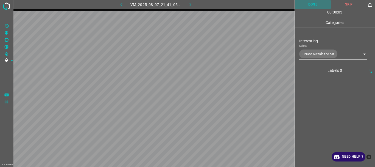
click at [308, 5] on button "Done" at bounding box center [313, 4] width 36 height 9
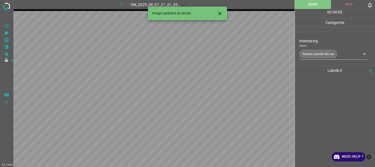
click at [188, 2] on icon "button" at bounding box center [190, 5] width 6 height 6
click at [309, 51] on body "4.3.6-dev2 VM_2025_08_09_00_57_42_341_00.gif Done Skip 0 00 : 00 : 05 Categorie…" at bounding box center [187, 83] width 375 height 167
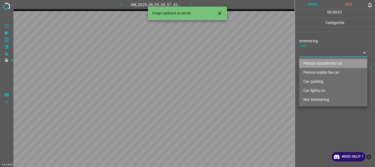
click at [309, 60] on li "Person outside the car" at bounding box center [333, 63] width 68 height 9
type input "Person outside the car"
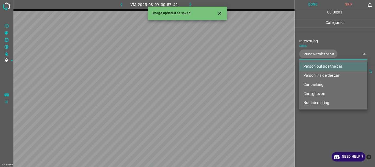
click at [312, 124] on div at bounding box center [187, 83] width 375 height 167
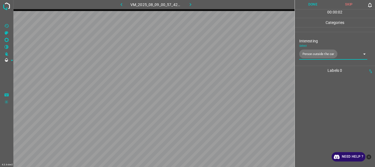
click at [315, 2] on button "Done" at bounding box center [313, 4] width 36 height 9
click at [190, 4] on icon "button" at bounding box center [191, 4] width 2 height 3
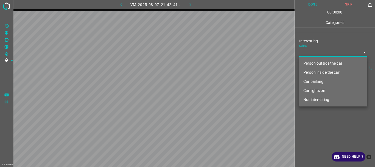
click at [307, 53] on body "4.3.6-dev2 VM_2025_08_07_21_42_41_536_03.gif Done Skip 0 00 : 00 : 08 Categorie…" at bounding box center [187, 83] width 375 height 167
click at [317, 99] on li "Not interesting" at bounding box center [333, 99] width 68 height 9
type input "Not interesting"
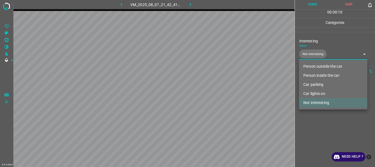
click at [316, 117] on div at bounding box center [187, 83] width 375 height 167
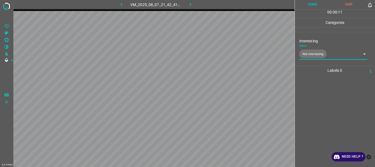
click at [311, 5] on button "Done" at bounding box center [313, 4] width 36 height 9
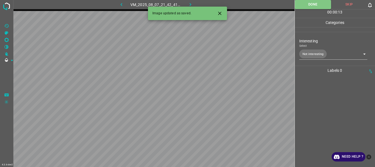
click at [188, 1] on button "button" at bounding box center [191, 4] width 18 height 9
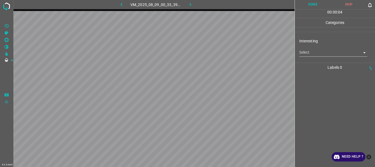
click at [305, 52] on body "4.3.6-dev2 VM_2025_08_09_00_33_39_005_02.gif Done Skip 0 00 : 00 : 04 Categorie…" at bounding box center [187, 83] width 375 height 167
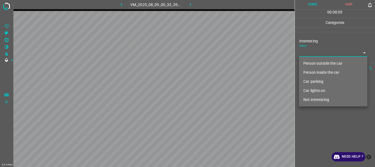
click at [316, 101] on li "Not interesting" at bounding box center [333, 99] width 68 height 9
type input "Not interesting"
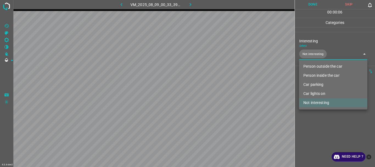
click at [318, 112] on div at bounding box center [187, 83] width 375 height 167
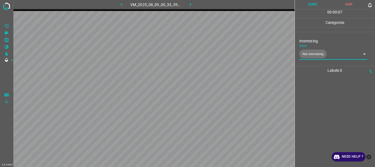
click at [310, 5] on button "Done" at bounding box center [313, 4] width 36 height 9
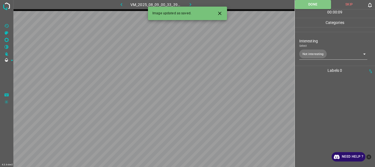
click at [191, 4] on icon "button" at bounding box center [190, 5] width 6 height 6
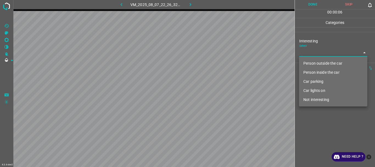
click at [306, 53] on body "4.3.6-dev2 VM_2025_08_07_22_26_32_173_02.gif Done Skip 0 00 : 00 : 06 Categorie…" at bounding box center [187, 83] width 375 height 167
click at [307, 61] on li "Person outside the car" at bounding box center [333, 63] width 68 height 9
type input "Person outside the car"
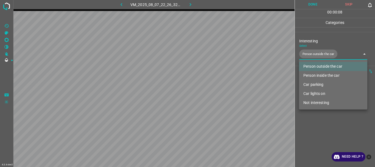
drag, startPoint x: 317, startPoint y: 128, endPoint x: 318, endPoint y: 124, distance: 4.2
click at [318, 128] on div at bounding box center [187, 83] width 375 height 167
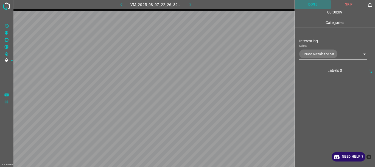
click at [312, 6] on button "Done" at bounding box center [313, 4] width 36 height 9
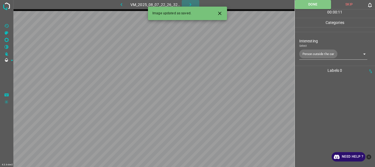
click at [189, 4] on icon "button" at bounding box center [190, 5] width 6 height 6
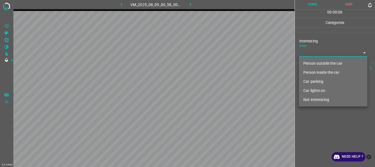
click at [311, 55] on body "4.3.6-dev2 VM_2025_08_09_00_58_00_048_00.gif Done Skip 0 00 : 00 : 06 Categorie…" at bounding box center [187, 83] width 375 height 167
click at [313, 62] on li "Person outside the car" at bounding box center [333, 63] width 68 height 9
type input "Person outside the car"
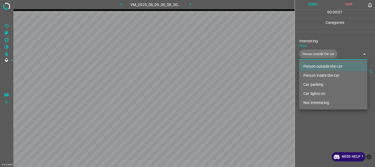
click at [311, 120] on div at bounding box center [187, 83] width 375 height 167
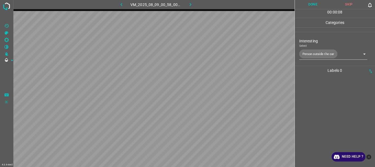
click at [312, 9] on div "00 : 00 : 08" at bounding box center [335, 13] width 80 height 9
click at [312, 8] on button "Done" at bounding box center [313, 4] width 36 height 9
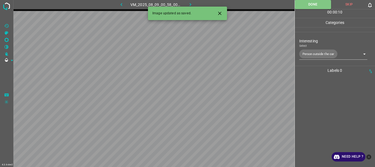
click at [189, 4] on icon "button" at bounding box center [190, 5] width 6 height 6
click at [218, 12] on icon "Close" at bounding box center [220, 13] width 6 height 6
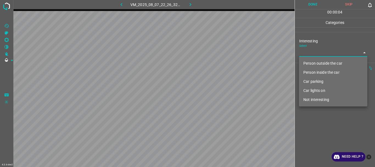
click at [306, 53] on body "4.3.6-dev2 VM_2025_08_07_22_26_32_173_03.gif Done Skip 0 00 : 00 : 04 Categorie…" at bounding box center [187, 83] width 375 height 167
click at [310, 62] on li "Person outside the car" at bounding box center [333, 63] width 68 height 9
type input "Person outside the car"
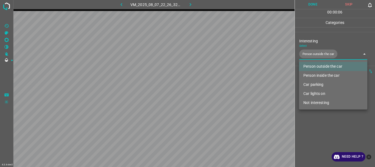
click at [319, 125] on div at bounding box center [187, 83] width 375 height 167
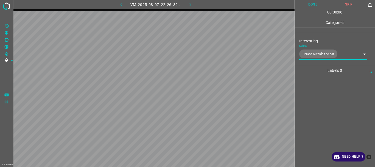
click at [312, 4] on button "Done" at bounding box center [313, 4] width 36 height 9
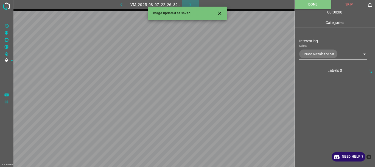
click at [189, 4] on icon "button" at bounding box center [190, 5] width 6 height 6
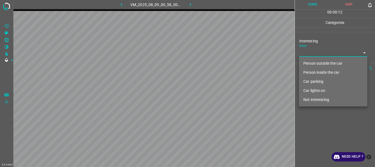
click at [318, 55] on body "4.3.6-dev2 VM_2025_08_09_00_58_00_048_02.gif Done Skip 0 00 : 00 : 12 Categorie…" at bounding box center [187, 83] width 375 height 167
click at [310, 98] on li "Not interesting" at bounding box center [333, 99] width 68 height 9
type input "Not interesting"
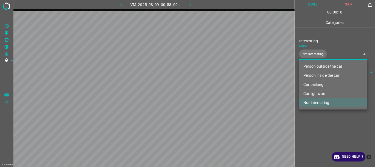
click at [319, 2] on div at bounding box center [187, 83] width 375 height 167
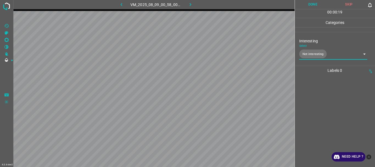
click at [316, 4] on button "Done" at bounding box center [313, 4] width 36 height 9
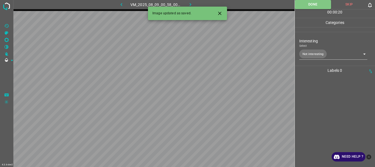
click at [195, 4] on button "button" at bounding box center [191, 4] width 18 height 9
click at [309, 55] on body "4.3.6-dev2 VM_2025_08_07_22_26_32_173_07.gif Done Skip 0 00 : 00 : 01 Categorie…" at bounding box center [187, 83] width 375 height 167
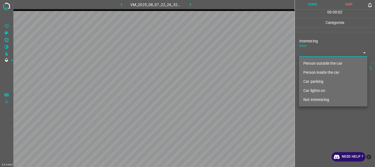
click at [313, 65] on li "Person outside the car" at bounding box center [333, 63] width 68 height 9
type input "Person outside the car"
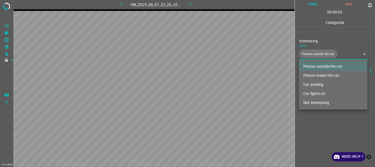
click at [317, 131] on div at bounding box center [187, 83] width 375 height 167
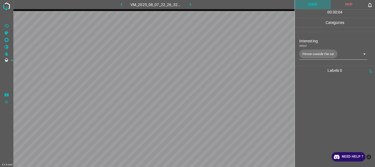
click at [317, 4] on button "Done" at bounding box center [313, 4] width 36 height 9
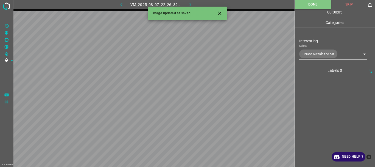
click at [190, 4] on icon "button" at bounding box center [191, 4] width 2 height 3
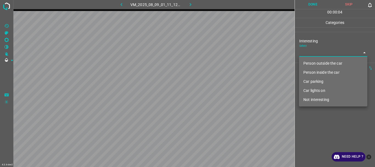
click at [315, 55] on body "4.3.6-dev2 VM_2025_08_09_01_11_12_416_00.gif Done Skip 0 00 : 00 : 04 Categorie…" at bounding box center [187, 83] width 375 height 167
click at [314, 72] on li "Person inside the car" at bounding box center [333, 72] width 68 height 9
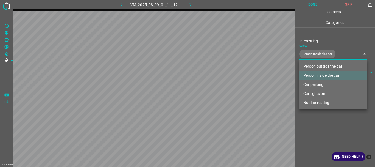
click at [314, 92] on li "Car lights on" at bounding box center [333, 93] width 68 height 9
type input "Person inside the car,Car lights on"
click at [315, 122] on div at bounding box center [187, 83] width 375 height 167
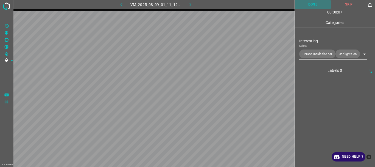
click at [317, 3] on button "Done" at bounding box center [313, 4] width 36 height 9
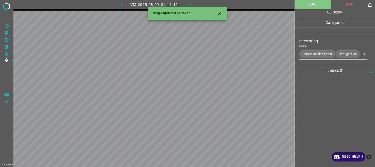
click at [190, 2] on icon "button" at bounding box center [190, 5] width 6 height 6
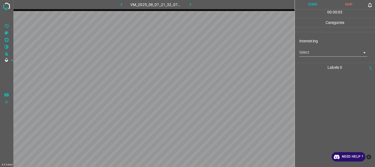
click at [320, 52] on body "4.3.6-dev2 VM_2025_08_07_21_32_07_831_04.gif Done Skip 0 00 : 00 : 03 Categorie…" at bounding box center [187, 83] width 375 height 167
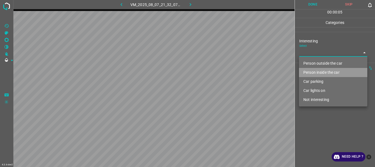
click at [315, 73] on li "Person inside the car" at bounding box center [333, 72] width 68 height 9
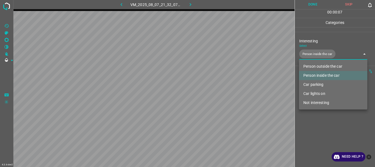
click at [316, 92] on li "Car lights on" at bounding box center [333, 93] width 68 height 9
type input "Person inside the car,Car lights on"
drag, startPoint x: 313, startPoint y: 117, endPoint x: 312, endPoint y: 80, distance: 37.1
click at [313, 117] on div at bounding box center [187, 83] width 375 height 167
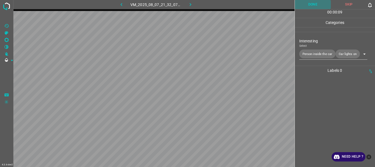
click at [310, 2] on button "Done" at bounding box center [313, 4] width 36 height 9
click at [189, 3] on icon "button" at bounding box center [190, 5] width 6 height 6
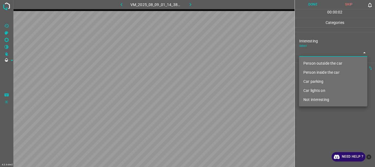
click at [306, 52] on body "4.3.6-dev2 VM_2025_08_09_01_14_38_336_00.gif Done Skip 0 00 : 00 : 02 Categorie…" at bounding box center [187, 83] width 375 height 167
click at [312, 67] on li "Person outside the car" at bounding box center [333, 63] width 68 height 9
type input "Person outside the car"
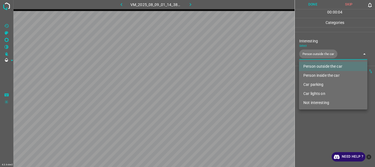
click at [324, 124] on div at bounding box center [187, 83] width 375 height 167
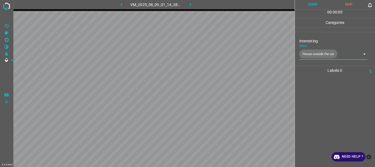
click at [316, 3] on button "Done" at bounding box center [313, 4] width 36 height 9
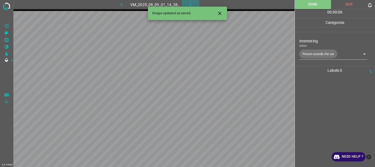
click at [190, 4] on icon "button" at bounding box center [191, 4] width 2 height 3
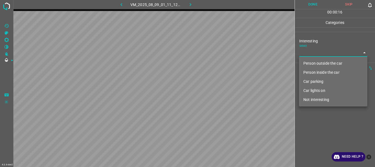
click at [310, 53] on body "4.3.6-dev2 VM_2025_08_09_01_11_12_416_04.gif Done Skip 0 00 : 00 : 16 Categorie…" at bounding box center [187, 83] width 375 height 167
click at [317, 63] on li "Person outside the car" at bounding box center [333, 63] width 68 height 9
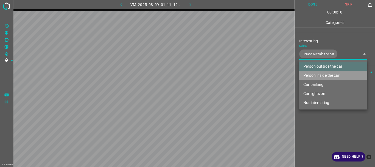
click at [317, 74] on li "Person inside the car" at bounding box center [333, 75] width 68 height 9
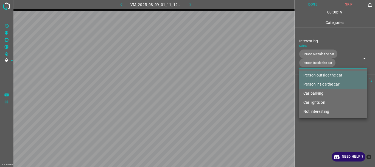
click at [312, 103] on li "Car lights on" at bounding box center [333, 102] width 68 height 9
type input "Person outside the car,Person inside the car,Car lights on"
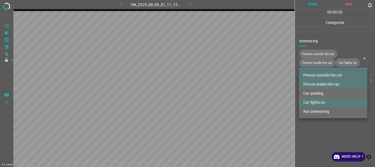
click at [313, 135] on div at bounding box center [187, 83] width 375 height 167
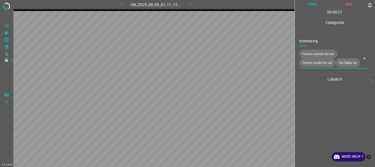
click at [314, 2] on button "Done" at bounding box center [313, 4] width 36 height 9
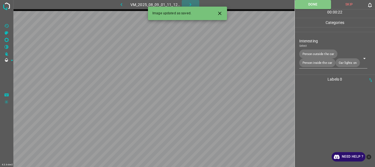
click at [192, 4] on icon "button" at bounding box center [190, 5] width 6 height 6
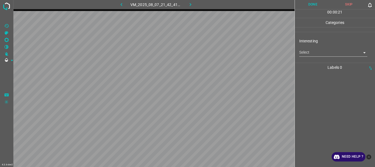
click at [311, 54] on body "4.3.6-dev2 VM_2025_08_07_21_42_41_536_02.gif Done Skip 0 00 : 00 : 21 Categorie…" at bounding box center [187, 83] width 375 height 167
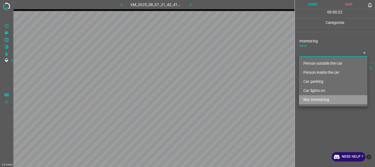
click at [315, 99] on li "Not interesting" at bounding box center [333, 99] width 68 height 9
type input "Not interesting"
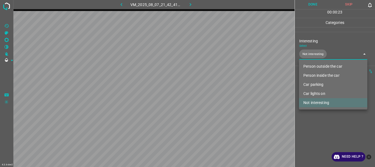
click at [305, 118] on div at bounding box center [187, 83] width 375 height 167
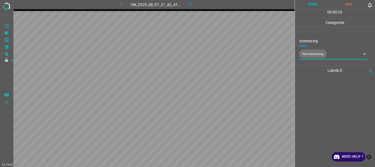
click at [315, 5] on button "Done" at bounding box center [313, 4] width 36 height 9
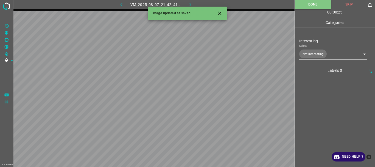
click at [190, 2] on icon "button" at bounding box center [190, 5] width 6 height 6
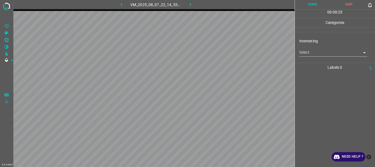
click at [312, 53] on body "4.3.6-dev2 VM_2025_08_07_22_14_53_400_01.gif Done Skip 0 00 : 00 : 25 Categorie…" at bounding box center [187, 83] width 375 height 167
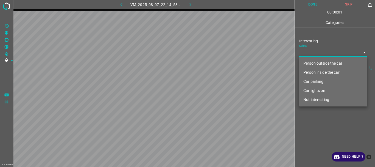
click at [317, 102] on li "Not interesting" at bounding box center [333, 99] width 68 height 9
type input "Not interesting"
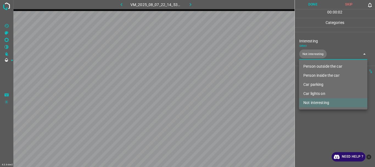
click at [315, 116] on div at bounding box center [187, 83] width 375 height 167
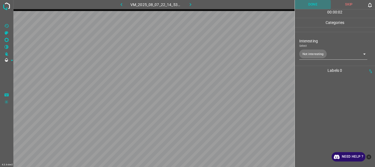
click at [310, 2] on button "Done" at bounding box center [313, 4] width 36 height 9
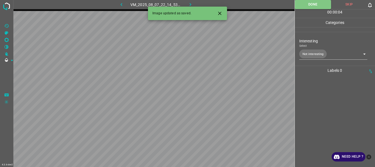
click at [189, 4] on icon "button" at bounding box center [190, 5] width 6 height 6
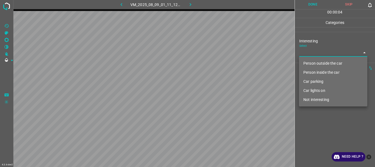
click at [306, 53] on body "4.3.6-dev2 VM_2025_08_09_01_11_12_416_02.gif Done Skip 0 00 : 00 : 04 Categorie…" at bounding box center [187, 83] width 375 height 167
click at [316, 61] on li "Person outside the car" at bounding box center [333, 63] width 68 height 9
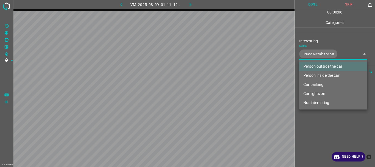
click at [317, 96] on li "Car lights on" at bounding box center [333, 93] width 68 height 9
type input "Person outside the car,Car lights on"
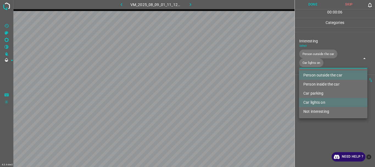
click at [314, 126] on div at bounding box center [187, 83] width 375 height 167
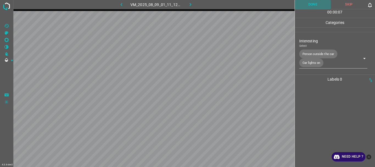
click at [312, 3] on button "Done" at bounding box center [313, 4] width 36 height 9
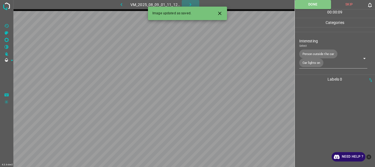
click at [190, 1] on button "button" at bounding box center [191, 4] width 18 height 9
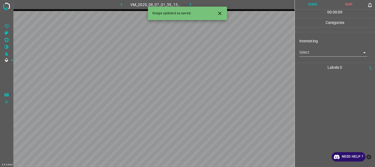
click at [315, 51] on body "4.3.6-dev2 VM_2025_08_07_01_59_15_813_00.gif Done Skip 0 00 : 00 : 09 Categorie…" at bounding box center [187, 83] width 375 height 167
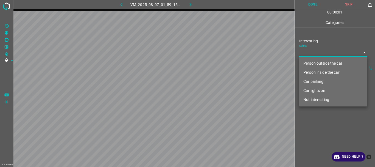
click at [316, 63] on li "Person outside the car" at bounding box center [333, 63] width 68 height 9
type input "Person outside the car"
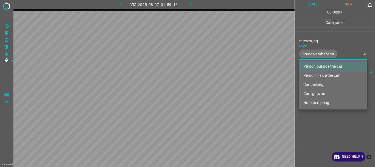
click at [322, 128] on div at bounding box center [187, 83] width 375 height 167
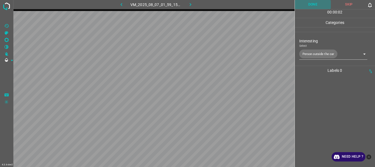
click at [312, 5] on button "Done" at bounding box center [313, 4] width 36 height 9
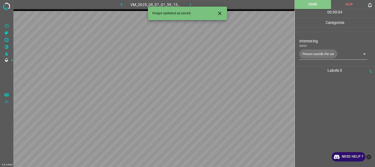
click at [188, 3] on icon "button" at bounding box center [190, 5] width 6 height 6
click at [314, 51] on body "4.3.6-dev2 VM_2025_08_09_01_15_04_327_04.gif Done Skip 0 00 : 00 : 04 Categorie…" at bounding box center [187, 83] width 375 height 167
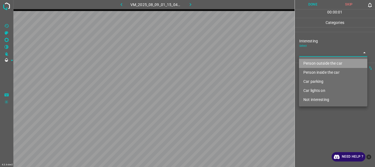
click at [310, 63] on li "Person outside the car" at bounding box center [333, 63] width 68 height 9
type input "Person outside the car"
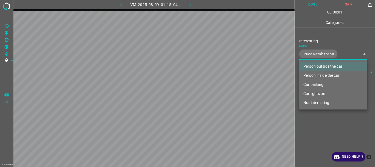
click at [316, 125] on div at bounding box center [187, 83] width 375 height 167
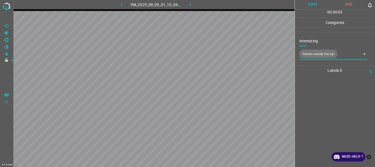
click at [310, 7] on button "Done" at bounding box center [313, 4] width 36 height 9
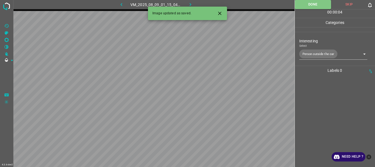
click at [190, 2] on icon "button" at bounding box center [190, 5] width 6 height 6
click at [317, 54] on body "4.3.6-dev2 VM_2025_08_07_21_25_04_356_08.gif Done Skip 0 00 : 00 : 04 Categorie…" at bounding box center [187, 83] width 375 height 167
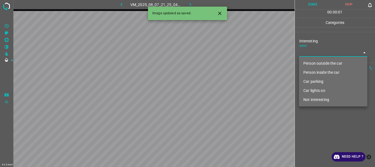
click at [316, 63] on li "Person outside the car" at bounding box center [333, 63] width 68 height 9
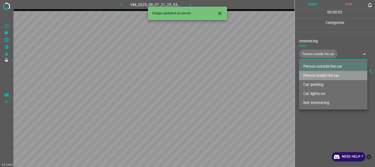
click at [313, 74] on li "Person inside the car" at bounding box center [333, 75] width 68 height 9
type input "Person outside the car,Person inside the car"
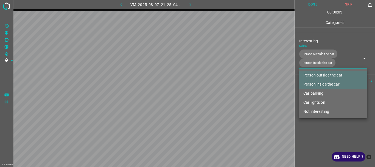
click at [318, 122] on div at bounding box center [187, 83] width 375 height 167
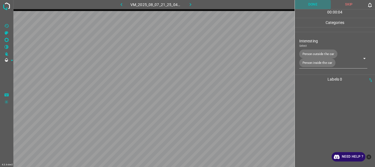
click at [306, 5] on button "Done" at bounding box center [313, 4] width 36 height 9
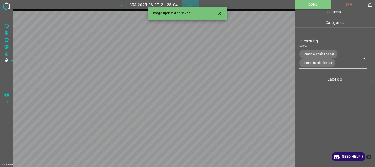
click at [192, 4] on icon "button" at bounding box center [190, 5] width 6 height 6
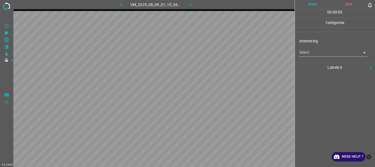
click at [319, 52] on body "4.3.6-dev2 VM_2025_08_09_01_15_04_327_06.gif Done Skip 0 00 : 00 : 05 Categorie…" at bounding box center [187, 83] width 375 height 167
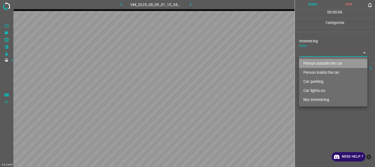
click at [323, 63] on li "Person outside the car" at bounding box center [333, 63] width 68 height 9
type input "Person outside the car"
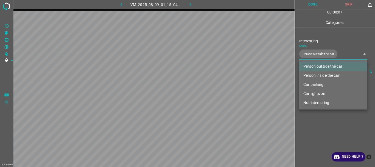
click at [324, 112] on div at bounding box center [187, 83] width 375 height 167
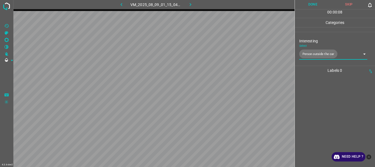
click at [315, 5] on button "Done" at bounding box center [313, 4] width 36 height 9
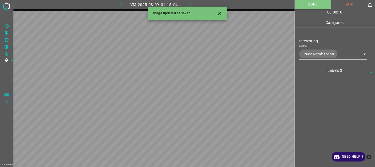
click at [190, 3] on icon "button" at bounding box center [190, 5] width 6 height 6
click at [304, 55] on body "4.3.6-dev2 VM_2025_08_07_21_34_29_040_05.gif Done Skip 0 00 : 00 : 01 Categorie…" at bounding box center [187, 83] width 375 height 167
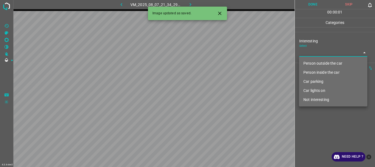
click at [309, 62] on li "Person outside the car" at bounding box center [333, 63] width 68 height 9
type input "Person outside the car"
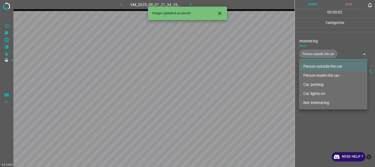
click at [314, 121] on div at bounding box center [187, 83] width 375 height 167
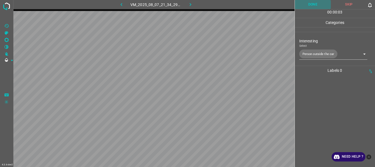
click at [310, 5] on button "Done" at bounding box center [313, 4] width 36 height 9
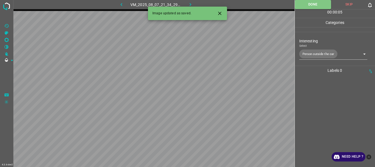
click at [189, 4] on icon "button" at bounding box center [190, 5] width 6 height 6
click at [314, 51] on body "4.3.6-dev2 VM_2025_08_09_01_15_04_327_13.gif Done Skip 0 00 : 00 : 01 Categorie…" at bounding box center [187, 83] width 375 height 167
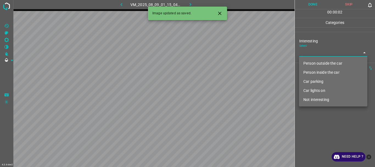
click at [308, 95] on li "Not interesting" at bounding box center [333, 99] width 68 height 9
type input "Not interesting"
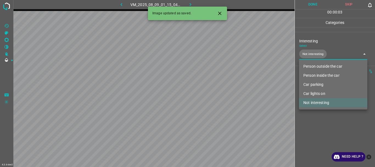
click at [308, 118] on div at bounding box center [187, 83] width 375 height 167
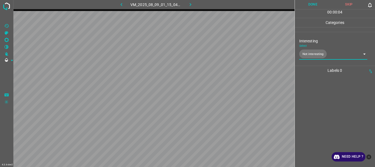
click at [308, 7] on button "Done" at bounding box center [313, 4] width 36 height 9
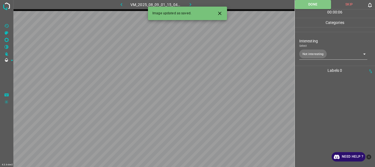
click at [190, 1] on button "button" at bounding box center [191, 4] width 18 height 9
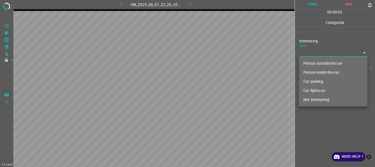
click at [311, 53] on body "4.3.6-dev2 VM_2025_08_07_22_26_32_173_14.gif Done Skip 0 00 : 00 : 02 Categorie…" at bounding box center [187, 83] width 375 height 167
click at [316, 63] on li "Person outside the car" at bounding box center [333, 63] width 68 height 9
type input "Person outside the car"
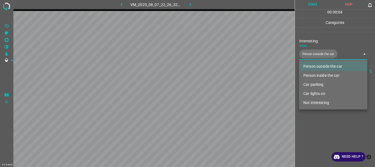
click at [324, 127] on div at bounding box center [187, 83] width 375 height 167
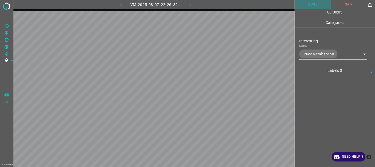
click at [314, 6] on button "Done" at bounding box center [313, 4] width 36 height 9
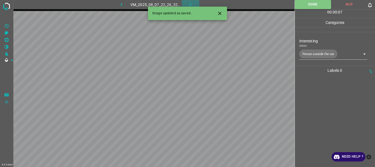
click at [186, 2] on button "button" at bounding box center [191, 4] width 18 height 9
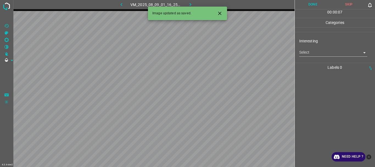
click at [323, 53] on body "4.3.6-dev2 VM_2025_08_09_01_16_25_637_09.gif Done Skip 0 00 : 00 : 07 Categorie…" at bounding box center [187, 83] width 375 height 167
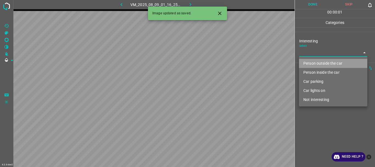
click at [320, 64] on li "Person outside the car" at bounding box center [333, 63] width 68 height 9
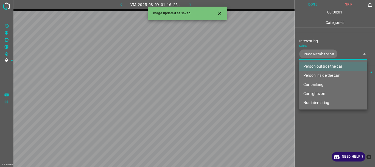
drag, startPoint x: 324, startPoint y: 133, endPoint x: 316, endPoint y: 56, distance: 78.1
click at [324, 133] on div at bounding box center [187, 83] width 375 height 167
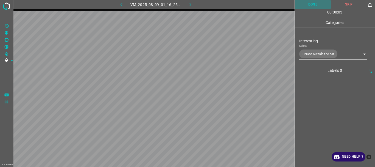
click at [313, 2] on button "Done" at bounding box center [313, 4] width 36 height 9
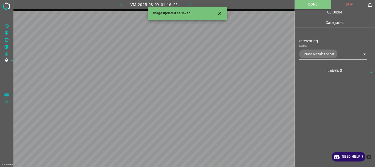
click at [318, 54] on body "4.3.6-dev2 VM_2025_08_09_01_16_25_637_09.gif Done Skip 0 00 : 00 : 04 Categorie…" at bounding box center [187, 83] width 375 height 167
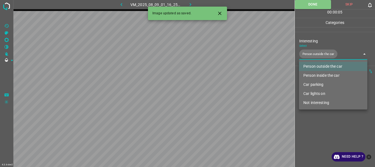
click at [321, 95] on li "Car lights on" at bounding box center [333, 93] width 68 height 9
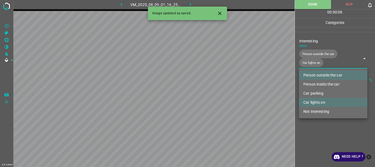
type input "Person outside the car,Car lights on"
click at [324, 128] on div at bounding box center [187, 83] width 375 height 167
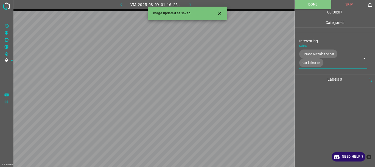
click at [190, 4] on icon "button" at bounding box center [190, 5] width 6 height 6
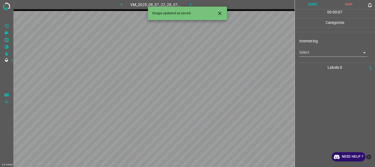
click at [313, 56] on body "4.3.6-dev2 VM_2025_08_07_22_28_07_411_00.gif Done Skip 0 00 : 00 : 07 Categorie…" at bounding box center [187, 83] width 375 height 167
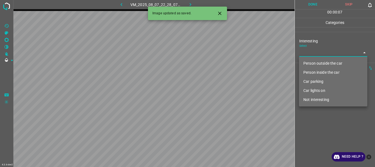
click at [314, 61] on li "Person outside the car" at bounding box center [333, 63] width 68 height 9
type input "Person outside the car"
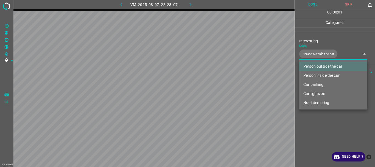
click at [335, 131] on div at bounding box center [187, 83] width 375 height 167
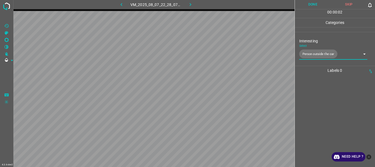
click at [312, 4] on button "Done" at bounding box center [313, 4] width 36 height 9
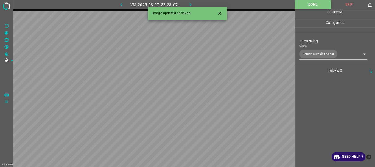
click at [192, 3] on icon "button" at bounding box center [190, 5] width 6 height 6
click at [306, 51] on body "4.3.6-dev2 VM_2025_08_09_01_16_25_637_07.gif Done Skip 0 00 : 00 : 04 Categorie…" at bounding box center [187, 83] width 375 height 167
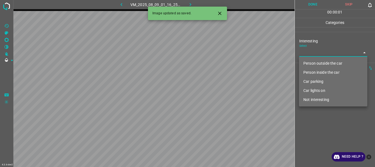
click at [312, 63] on li "Person outside the car" at bounding box center [333, 63] width 68 height 9
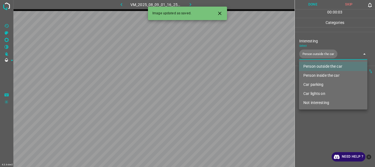
click at [316, 91] on li "Car lights on" at bounding box center [333, 93] width 68 height 9
type input "Person outside the car,Car lights on"
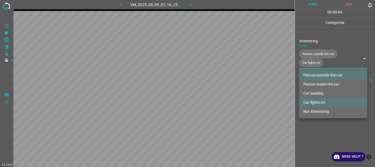
click at [317, 123] on div at bounding box center [187, 83] width 375 height 167
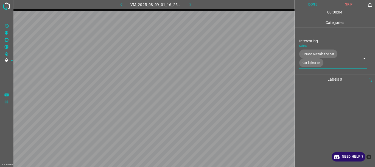
click at [320, 7] on button "Done" at bounding box center [313, 4] width 36 height 9
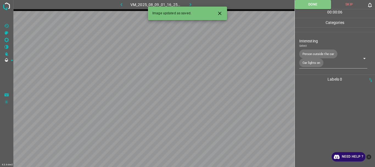
click at [189, 4] on icon "button" at bounding box center [190, 5] width 6 height 6
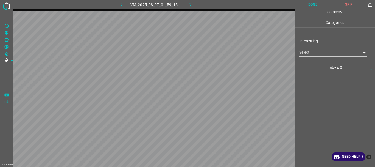
click at [310, 56] on body "4.3.6-dev2 VM_2025_08_07_01_59_15_813_08.gif Done Skip 0 00 : 00 : 02 Categorie…" at bounding box center [187, 83] width 375 height 167
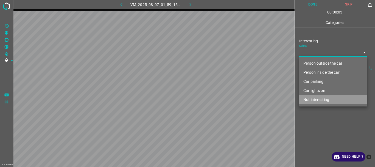
click at [321, 99] on li "Not interesting" at bounding box center [333, 99] width 68 height 9
type input "Not interesting"
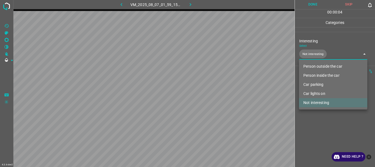
click at [321, 118] on div at bounding box center [187, 83] width 375 height 167
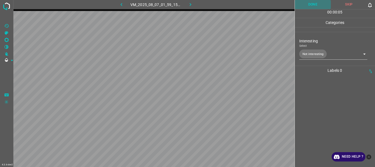
click at [314, 5] on button "Done" at bounding box center [313, 4] width 36 height 9
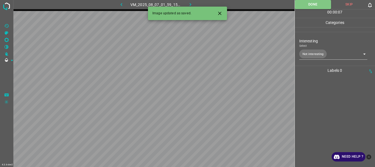
click at [186, 3] on button "button" at bounding box center [191, 4] width 18 height 9
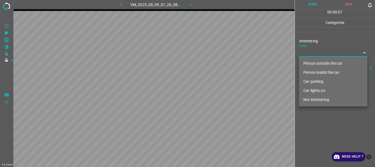
click at [314, 52] on body "4.3.6-dev2 VM_2025_08_09_01_26_08_412_07.gif Done Skip 0 00 : 00 : 07 Categorie…" at bounding box center [187, 83] width 375 height 167
click at [315, 73] on li "Person inside the car" at bounding box center [333, 72] width 68 height 9
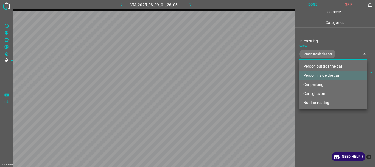
click at [316, 102] on li "Not interesting" at bounding box center [333, 102] width 68 height 9
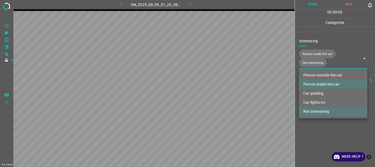
click at [310, 4] on div at bounding box center [187, 83] width 375 height 167
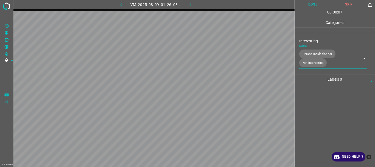
click at [313, 62] on body "4.3.6-dev2 VM_2025_08_09_01_26_08_412_07.gif Done Skip 0 00 : 00 : 07 Categorie…" at bounding box center [187, 83] width 375 height 167
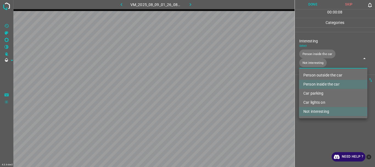
click at [319, 111] on li "Not interesting" at bounding box center [333, 111] width 68 height 9
type input "Person inside the car"
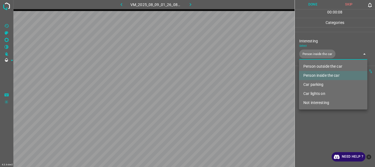
click at [318, 128] on div at bounding box center [187, 83] width 375 height 167
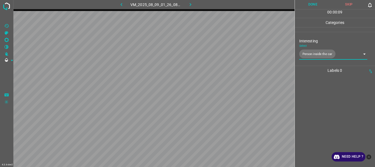
click at [310, 4] on button "Done" at bounding box center [313, 4] width 36 height 9
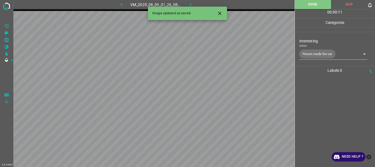
click at [189, 5] on icon "button" at bounding box center [190, 5] width 6 height 6
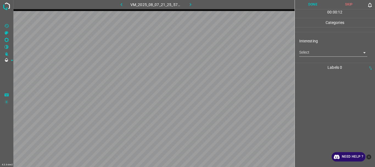
click at [305, 54] on body "4.3.6-dev2 VM_2025_08_07_21_25_57_157_09.gif Done Skip 0 00 : 00 : 12 Categorie…" at bounding box center [187, 83] width 375 height 167
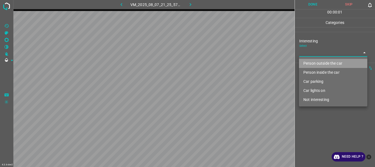
drag, startPoint x: 309, startPoint y: 62, endPoint x: 312, endPoint y: 90, distance: 28.5
click at [309, 62] on li "Person outside the car" at bounding box center [333, 63] width 68 height 9
type input "Person outside the car"
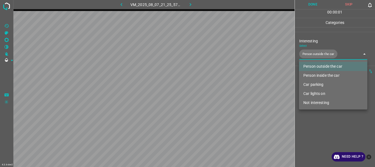
click at [319, 126] on div at bounding box center [187, 83] width 375 height 167
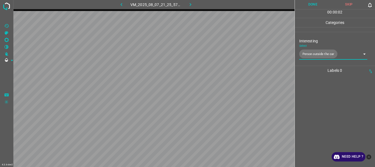
click at [316, 6] on button "Done" at bounding box center [313, 4] width 36 height 9
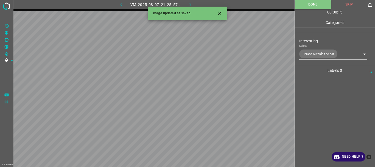
click at [189, 5] on icon "button" at bounding box center [190, 5] width 6 height 6
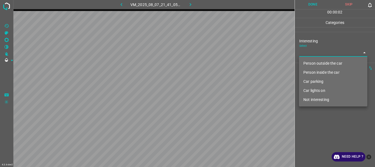
click at [317, 53] on body "4.3.6-dev2 VM_2025_08_07_21_41_05_577_00.gif Done Skip 0 00 : 00 : 02 Categorie…" at bounding box center [187, 83] width 375 height 167
click at [321, 101] on li "Not interesting" at bounding box center [333, 99] width 68 height 9
type input "Not interesting"
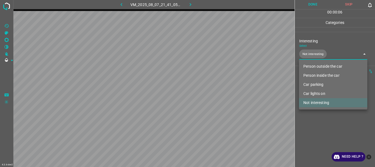
click at [323, 114] on div at bounding box center [187, 83] width 375 height 167
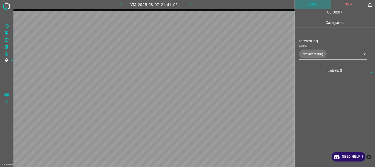
click at [310, 4] on button "Done" at bounding box center [313, 4] width 36 height 9
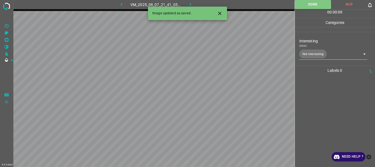
click at [193, 4] on icon "button" at bounding box center [190, 5] width 6 height 6
click at [309, 54] on body "4.3.6-dev2 VM_2025_08_09_01_26_08_412_09.gif Done Skip 0 00 : 00 : 10 Categorie…" at bounding box center [187, 83] width 375 height 167
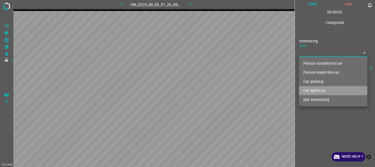
click at [314, 90] on li "Car lights on" at bounding box center [333, 90] width 68 height 9
type input "Car lights on"
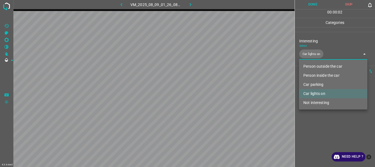
click at [318, 114] on div at bounding box center [187, 83] width 375 height 167
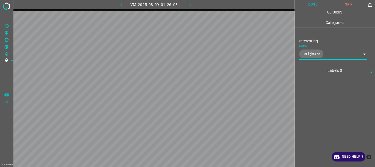
click at [308, 8] on button "Done" at bounding box center [313, 4] width 36 height 9
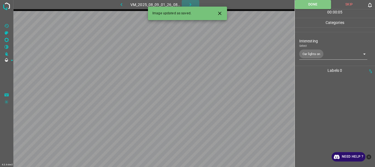
click at [194, 2] on button "button" at bounding box center [191, 4] width 18 height 9
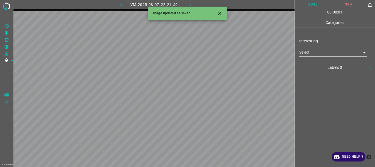
click at [306, 53] on body "4.3.6-dev2 VM_2025_08_07_22_21_49_880_07.gif Done Skip 0 00 : 00 : 01 Categorie…" at bounding box center [187, 83] width 375 height 167
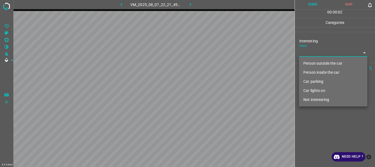
click at [315, 99] on li "Not interesting" at bounding box center [333, 99] width 68 height 9
type input "Not interesting"
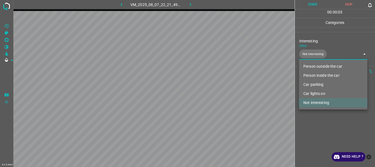
click at [318, 114] on div at bounding box center [187, 83] width 375 height 167
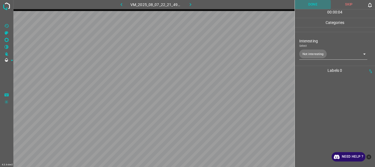
click at [308, 7] on button "Done" at bounding box center [313, 4] width 36 height 9
click at [189, 3] on icon "button" at bounding box center [190, 5] width 6 height 6
click at [317, 52] on body "4.3.6-dev2 VM_2025_08_07_22_23_25_443_03.gif Done Skip 0 00 : 00 : 16 Categorie…" at bounding box center [187, 83] width 375 height 167
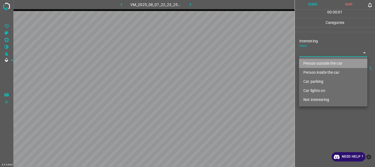
click at [313, 62] on li "Person outside the car" at bounding box center [333, 63] width 68 height 9
type input "Person outside the car"
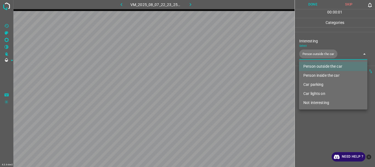
click at [315, 116] on div at bounding box center [187, 83] width 375 height 167
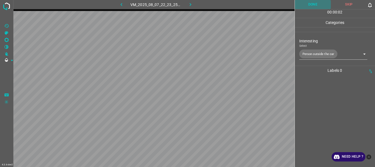
click at [306, 4] on button "Done" at bounding box center [313, 4] width 36 height 9
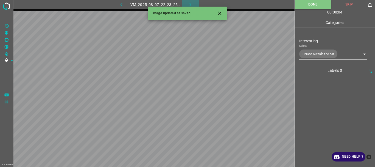
click at [189, 3] on icon "button" at bounding box center [190, 5] width 6 height 6
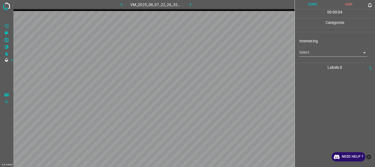
click at [309, 54] on body "4.3.6-dev2 VM_2025_08_07_22_26_32_173_06.gif Done Skip 0 00 : 00 : 04 Categorie…" at bounding box center [187, 83] width 375 height 167
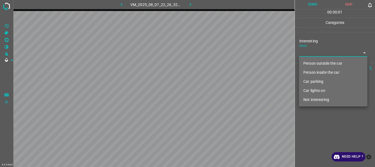
click at [309, 62] on li "Person outside the car" at bounding box center [333, 63] width 68 height 9
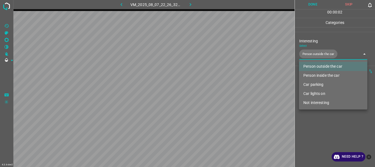
click at [323, 85] on li "Car parking" at bounding box center [333, 84] width 68 height 9
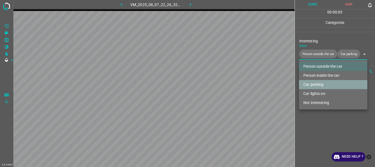
click at [319, 83] on li "Car parking" at bounding box center [333, 84] width 68 height 9
type input "Person outside the car"
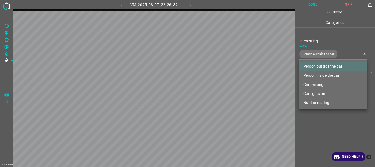
click at [313, 124] on div at bounding box center [187, 83] width 375 height 167
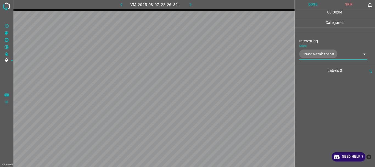
click at [308, 4] on button "Done" at bounding box center [313, 4] width 36 height 9
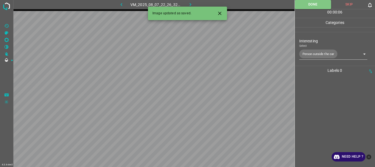
click at [189, 4] on icon "button" at bounding box center [190, 5] width 6 height 6
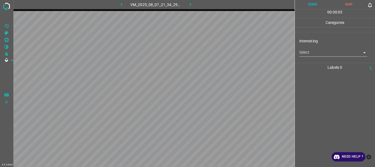
click at [306, 53] on body "4.3.6-dev2 VM_2025_08_07_21_34_29_040_07.gif Done Skip 0 00 : 00 : 03 Categorie…" at bounding box center [187, 83] width 375 height 167
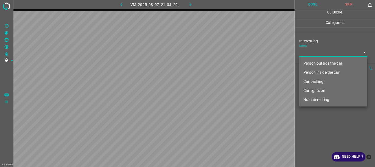
click at [310, 65] on li "Person outside the car" at bounding box center [333, 63] width 68 height 9
type input "Person outside the car"
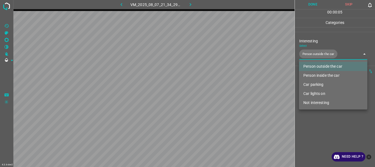
click at [318, 124] on div at bounding box center [187, 83] width 375 height 167
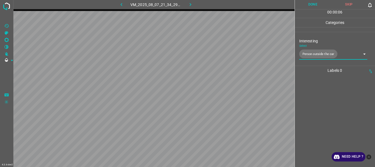
click at [309, 8] on button "Done" at bounding box center [313, 4] width 36 height 9
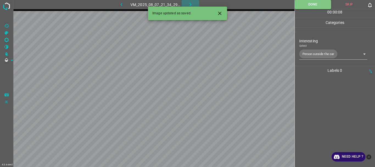
click at [189, 2] on icon "button" at bounding box center [190, 5] width 6 height 6
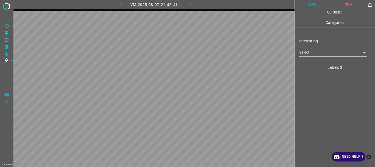
click at [311, 56] on body "4.3.6-dev2 VM_2025_08_07_21_42_41_536_00.gif Done Skip 0 00 : 00 : 05 Categorie…" at bounding box center [187, 83] width 375 height 167
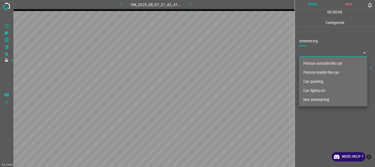
click at [313, 101] on li "Not interesting" at bounding box center [333, 99] width 68 height 9
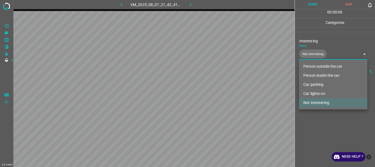
type input "Not interesting"
click at [312, 118] on div at bounding box center [187, 83] width 375 height 167
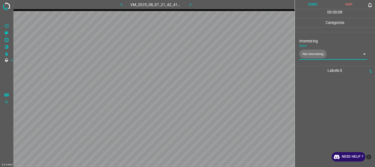
click at [311, 4] on button "Done" at bounding box center [313, 4] width 36 height 9
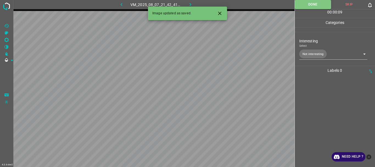
click at [189, 3] on icon "button" at bounding box center [190, 5] width 6 height 6
click at [306, 53] on body "4.3.6-dev2 VM_2025_08_07_21_53_55_430_01.gif Done Skip 0 00 : 00 : 10 Categorie…" at bounding box center [187, 83] width 375 height 167
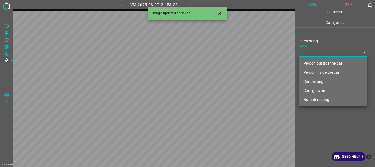
click at [309, 62] on li "Person outside the car" at bounding box center [333, 63] width 68 height 9
type input "Person outside the car"
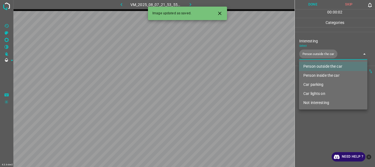
click at [316, 126] on div at bounding box center [187, 83] width 375 height 167
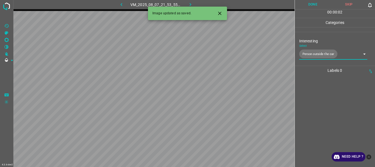
click at [315, 7] on button "Done" at bounding box center [313, 4] width 36 height 9
click at [188, 4] on icon "button" at bounding box center [190, 5] width 6 height 6
click at [307, 54] on body "4.3.6-dev2 VM_2025_08_07_22_21_49_880_03.gif Done Skip 0 00 : 00 : 01 Categorie…" at bounding box center [187, 83] width 375 height 167
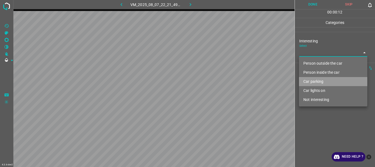
click at [312, 79] on li "Car parking" at bounding box center [333, 81] width 68 height 9
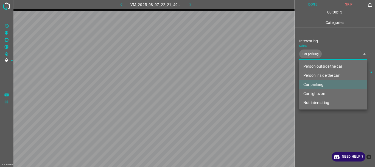
click at [314, 95] on li "Car lights on" at bounding box center [333, 93] width 68 height 9
type input "Car parking,Car lights on"
click at [315, 132] on div at bounding box center [187, 83] width 375 height 167
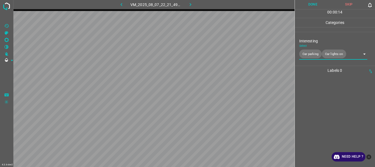
click at [317, 3] on button "Done" at bounding box center [313, 4] width 36 height 9
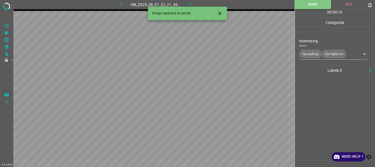
click at [189, 3] on icon "button" at bounding box center [190, 5] width 6 height 6
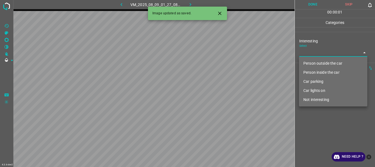
click at [308, 53] on body "4.3.6-dev2 VM_2025_08_09_01_27_08_220_11.gif Done Skip 0 00 : 00 : 01 Categorie…" at bounding box center [187, 83] width 375 height 167
click at [316, 73] on li "Person inside the car" at bounding box center [333, 72] width 68 height 9
type input "Person inside the car"
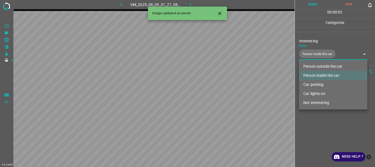
click at [311, 128] on div at bounding box center [187, 83] width 375 height 167
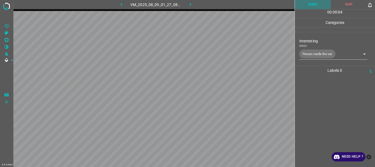
click at [311, 5] on button "Done" at bounding box center [313, 4] width 36 height 9
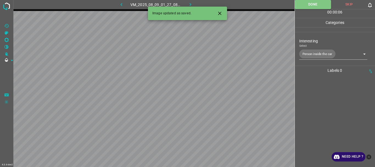
click at [191, 4] on icon "button" at bounding box center [190, 5] width 6 height 6
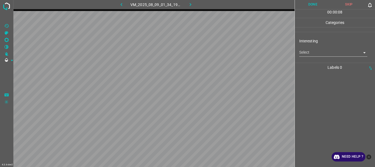
click at [309, 52] on body "4.3.6-dev2 VM_2025_08_09_01_34_19_897_03.gif Done Skip 0 00 : 00 : 08 Categorie…" at bounding box center [187, 83] width 375 height 167
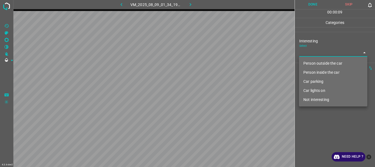
click at [310, 63] on li "Person outside the car" at bounding box center [333, 63] width 68 height 9
type input "Person outside the car"
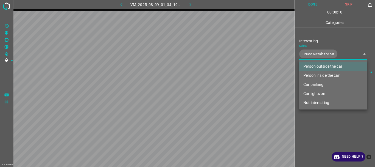
click at [319, 117] on div at bounding box center [187, 83] width 375 height 167
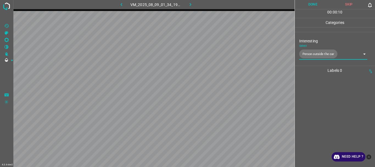
click at [311, 7] on button "Done" at bounding box center [313, 4] width 36 height 9
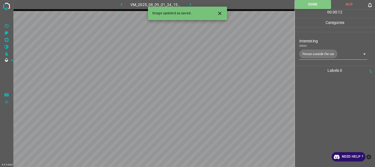
click at [190, 6] on icon "button" at bounding box center [190, 5] width 6 height 6
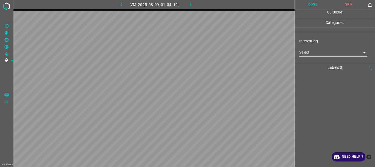
click at [302, 53] on body "4.3.6-dev2 VM_2025_08_09_01_34_19_897_05.gif Done Skip 0 00 : 00 : 04 Categorie…" at bounding box center [187, 83] width 375 height 167
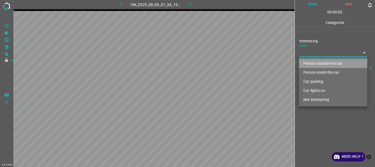
click at [311, 62] on li "Person outside the car" at bounding box center [333, 63] width 68 height 9
type input "Person outside the car"
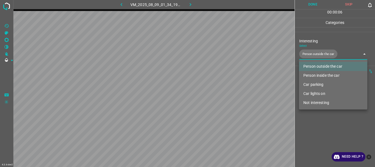
click at [320, 121] on div at bounding box center [187, 83] width 375 height 167
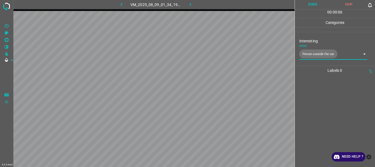
click at [309, 5] on button "Done" at bounding box center [313, 4] width 36 height 9
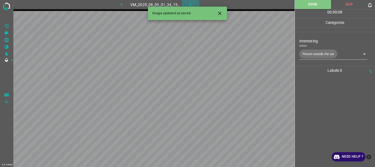
click at [189, 3] on icon "button" at bounding box center [190, 5] width 6 height 6
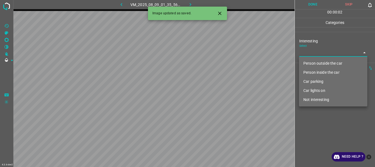
click at [307, 55] on body "4.3.6-dev2 VM_2025_08_09_01_35_56_279_09.gif Done Skip 0 00 : 00 : 02 Categorie…" at bounding box center [187, 83] width 375 height 167
click at [312, 65] on li "Person outside the car" at bounding box center [333, 63] width 68 height 9
type input "Person outside the car"
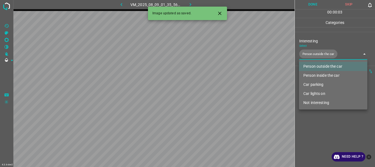
click at [314, 118] on div at bounding box center [187, 83] width 375 height 167
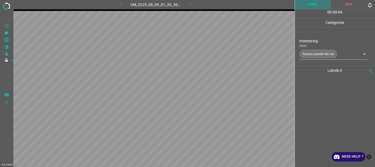
click at [309, 4] on button "Done" at bounding box center [313, 4] width 36 height 9
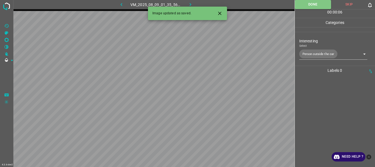
click at [189, 2] on icon "button" at bounding box center [190, 5] width 6 height 6
click at [318, 51] on body "4.3.6-dev2 VM_2025_08_09_01_38_35_792_02.gif Done Skip 0 00 : 00 : 01 Categorie…" at bounding box center [187, 83] width 375 height 167
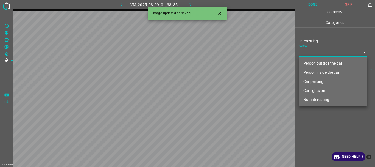
click at [315, 60] on li "Person outside the car" at bounding box center [333, 63] width 68 height 9
type input "Person outside the car"
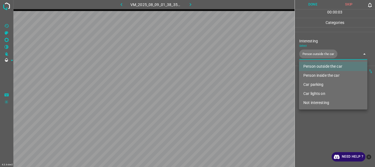
drag, startPoint x: 332, startPoint y: 135, endPoint x: 323, endPoint y: 83, distance: 52.6
click at [332, 135] on div at bounding box center [187, 83] width 375 height 167
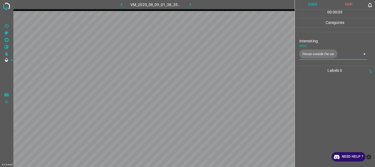
click at [312, 4] on button "Done" at bounding box center [313, 4] width 36 height 9
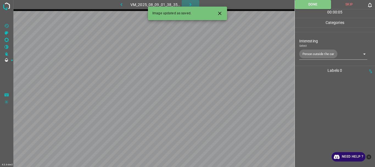
click at [190, 2] on icon "button" at bounding box center [190, 5] width 6 height 6
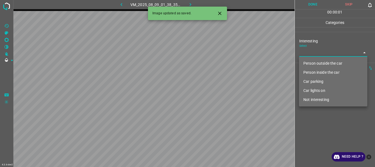
click at [323, 51] on body "4.3.6-dev2 VM_2025_08_09_01_38_35_792_00.gif Done Skip 0 00 : 00 : 01 Categorie…" at bounding box center [187, 83] width 375 height 167
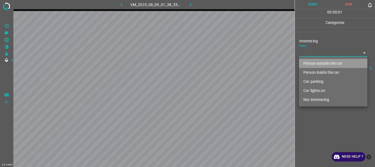
click at [318, 61] on li "Person outside the car" at bounding box center [333, 63] width 68 height 9
type input "Person outside the car"
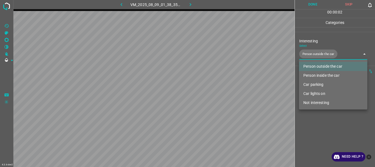
click at [339, 135] on div at bounding box center [187, 83] width 375 height 167
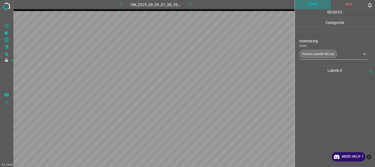
click at [314, 7] on button "Done" at bounding box center [313, 4] width 36 height 9
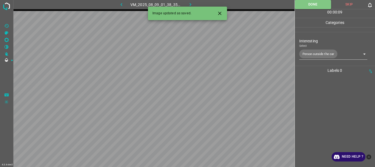
click at [286, 8] on div at bounding box center [250, 4] width 87 height 9
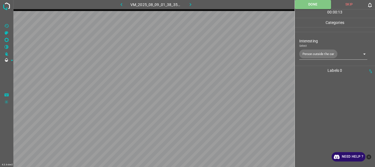
click at [193, 5] on icon "button" at bounding box center [190, 5] width 6 height 6
click at [318, 55] on body "4.3.6-dev2 VM_2025_08_09_01_38_50_981_02.gif Done Skip 0 00 : 00 : 13 Categorie…" at bounding box center [187, 83] width 375 height 167
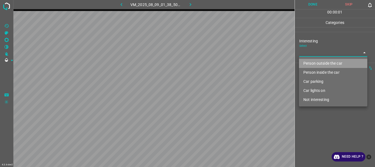
click at [319, 61] on li "Person outside the car" at bounding box center [333, 63] width 68 height 9
type input "Person outside the car"
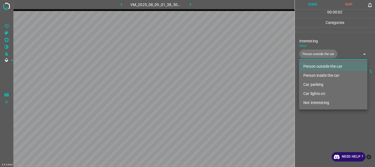
click at [332, 118] on div at bounding box center [187, 83] width 375 height 167
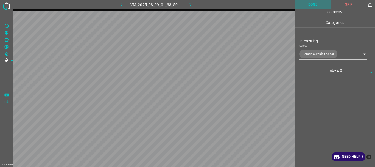
click at [316, 6] on button "Done" at bounding box center [313, 4] width 36 height 9
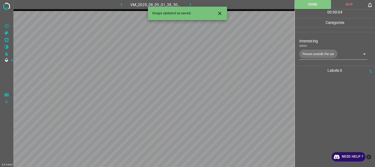
click at [189, 3] on icon "button" at bounding box center [190, 5] width 6 height 6
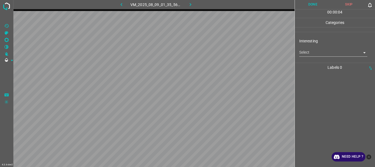
click at [307, 54] on body "4.3.6-dev2 VM_2025_08_09_01_35_56_279_13.gif Done Skip 0 00 : 00 : 04 Categorie…" at bounding box center [187, 83] width 375 height 167
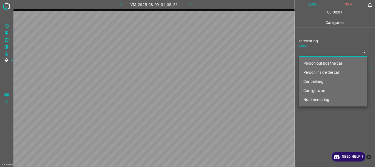
click at [312, 63] on li "Person outside the car" at bounding box center [333, 63] width 68 height 9
type input "Person outside the car"
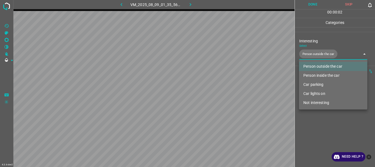
drag, startPoint x: 323, startPoint y: 117, endPoint x: 322, endPoint y: 87, distance: 29.4
click at [323, 117] on div at bounding box center [187, 83] width 375 height 167
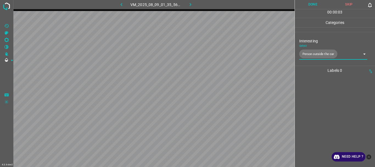
click at [315, 4] on button "Done" at bounding box center [313, 4] width 36 height 9
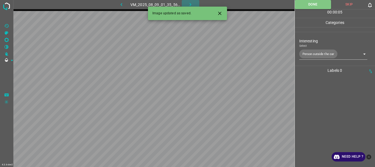
click at [188, 3] on icon "button" at bounding box center [190, 5] width 6 height 6
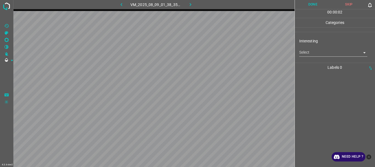
click at [312, 52] on body "4.3.6-dev2 VM_2025_08_09_01_38_35_792_01.gif Done Skip 0 00 : 00 : 02 Categorie…" at bounding box center [187, 83] width 375 height 167
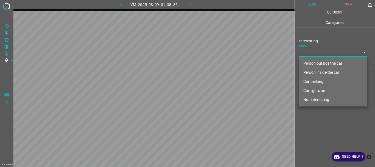
click at [315, 60] on li "Person outside the car" at bounding box center [333, 63] width 68 height 9
type input "Person outside the car"
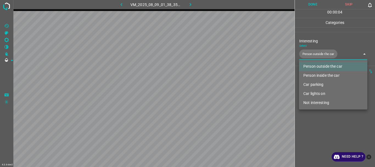
click at [326, 118] on div at bounding box center [187, 83] width 375 height 167
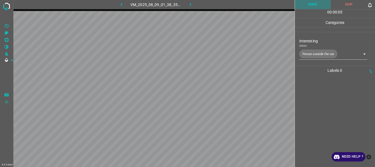
click at [310, 4] on button "Done" at bounding box center [313, 4] width 36 height 9
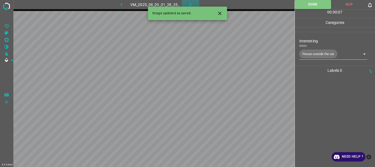
click at [191, 5] on icon "button" at bounding box center [190, 5] width 6 height 6
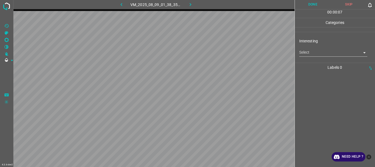
click at [307, 55] on body "4.3.6-dev2 VM_2025_08_09_01_38_35_792_09.gif Done Skip 0 00 : 00 : 07 Categorie…" at bounding box center [187, 83] width 375 height 167
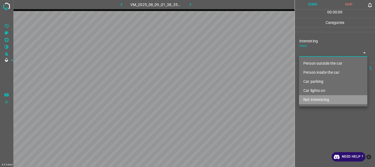
click at [317, 99] on li "Not interesting" at bounding box center [333, 99] width 68 height 9
type input "Not interesting"
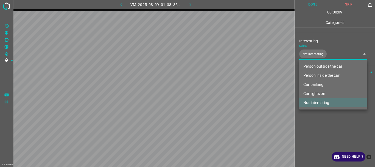
click at [319, 114] on div at bounding box center [187, 83] width 375 height 167
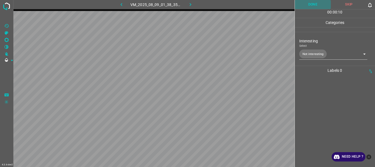
click at [310, 8] on button "Done" at bounding box center [313, 4] width 36 height 9
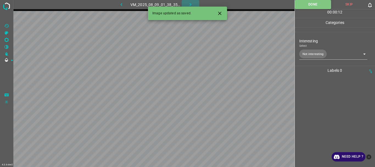
click at [191, 4] on icon "button" at bounding box center [190, 5] width 6 height 6
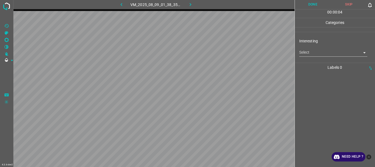
click at [308, 52] on body "4.3.6-dev2 VM_2025_08_09_01_38_35_792_04.gif Done Skip 0 00 : 00 : 04 Categorie…" at bounding box center [187, 83] width 375 height 167
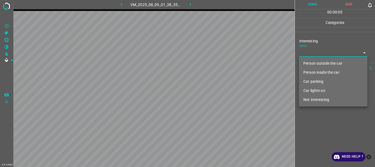
click at [313, 63] on li "Person outside the car" at bounding box center [333, 63] width 68 height 9
type input "Person outside the car"
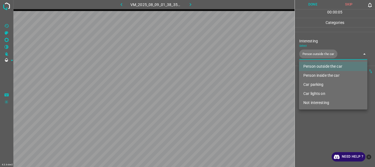
click at [334, 119] on div at bounding box center [187, 83] width 375 height 167
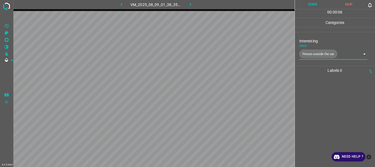
click at [306, 5] on button "Done" at bounding box center [313, 4] width 36 height 9
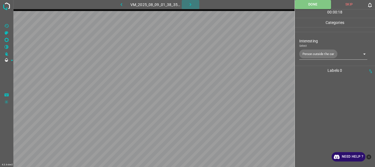
click at [191, 6] on icon "button" at bounding box center [190, 5] width 6 height 6
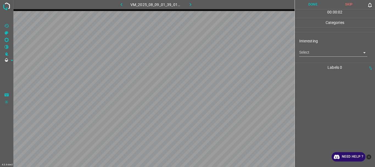
click at [326, 55] on body "4.3.6-dev2 VM_2025_08_09_01_39_01_272_03.gif Done Skip 0 00 : 00 : 02 Categorie…" at bounding box center [187, 83] width 375 height 167
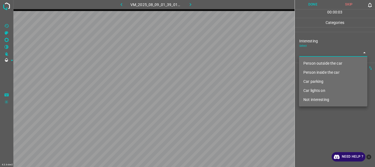
click at [324, 98] on li "Not interesting" at bounding box center [333, 99] width 68 height 9
type input "Not interesting"
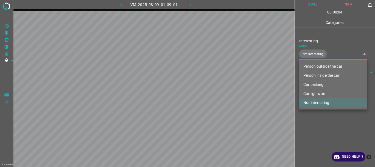
click at [324, 125] on div at bounding box center [187, 83] width 375 height 167
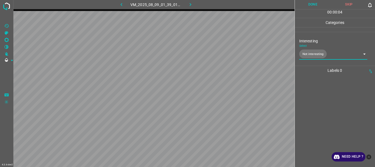
click at [311, 3] on button "Done" at bounding box center [313, 4] width 36 height 9
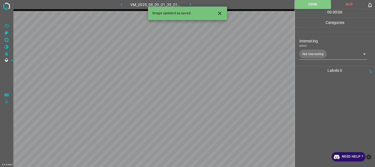
click at [191, 4] on icon "button" at bounding box center [190, 5] width 6 height 6
click at [307, 53] on body "4.3.6-dev2 VM_2025_08_09_01_38_35_792_07.gif Done Skip 0 00 : 00 : 01 Categorie…" at bounding box center [187, 83] width 375 height 167
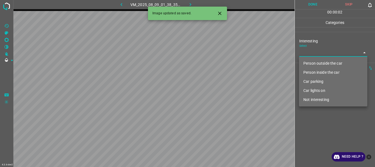
click at [310, 62] on li "Person outside the car" at bounding box center [333, 63] width 68 height 9
type input "Person outside the car"
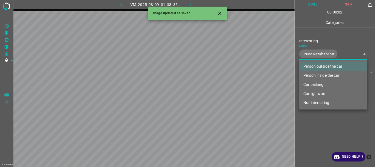
click at [327, 126] on div at bounding box center [187, 83] width 375 height 167
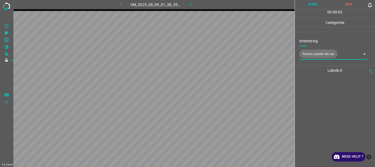
click at [317, 2] on button "Done" at bounding box center [313, 4] width 36 height 9
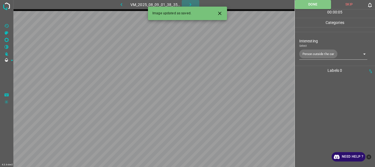
click at [190, 2] on icon "button" at bounding box center [190, 5] width 6 height 6
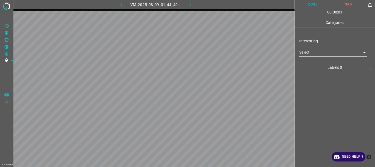
click at [314, 53] on body "4.3.6-dev2 VM_2025_08_09_01_44_40_155_00.gif Done Skip 0 00 : 00 : 01 Categorie…" at bounding box center [187, 83] width 375 height 167
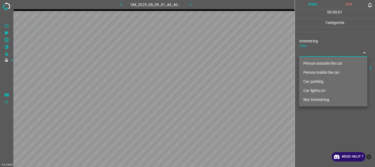
click at [312, 63] on li "Person outside the car" at bounding box center [333, 63] width 68 height 9
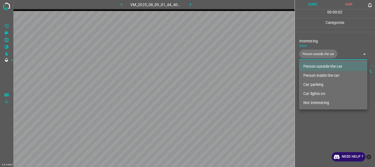
type input "Person outside the car"
click at [321, 114] on div at bounding box center [187, 83] width 375 height 167
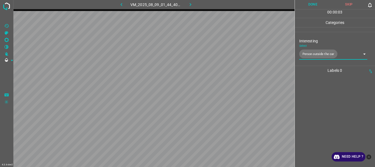
click at [313, 5] on button "Done" at bounding box center [313, 4] width 36 height 9
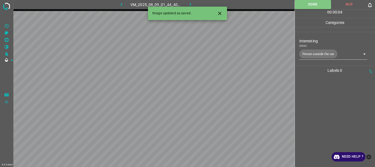
click at [188, 3] on icon "button" at bounding box center [190, 5] width 6 height 6
click at [311, 52] on body "4.3.6-dev2 VM_2025_08_09_01_39_01_272_01.gif Done Skip 0 00 : 00 : 04 Categorie…" at bounding box center [187, 83] width 375 height 167
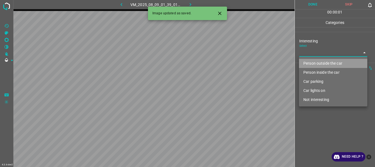
click at [314, 63] on li "Person outside the car" at bounding box center [333, 63] width 68 height 9
type input "Person outside the car"
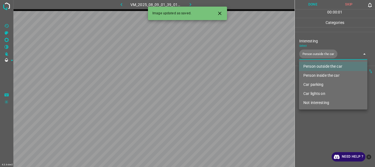
drag, startPoint x: 322, startPoint y: 126, endPoint x: 307, endPoint y: 1, distance: 125.8
click at [322, 126] on div at bounding box center [187, 83] width 375 height 167
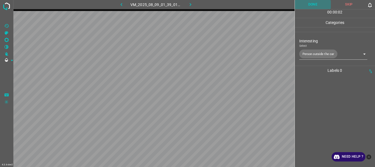
click at [309, 6] on button "Done" at bounding box center [313, 4] width 36 height 9
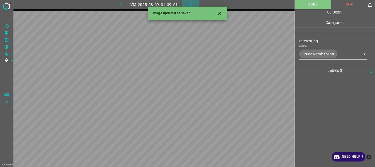
click at [189, 6] on icon "button" at bounding box center [190, 5] width 6 height 6
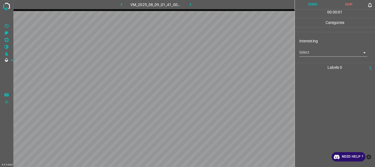
click at [305, 54] on body "4.3.6-dev2 VM_2025_08_09_01_41_00_959_00.gif Done Skip 0 00 : 00 : 01 Categorie…" at bounding box center [187, 83] width 375 height 167
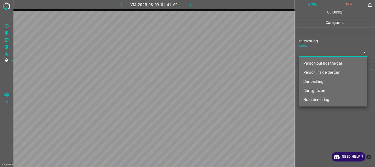
click at [313, 78] on li "Car parking" at bounding box center [333, 81] width 68 height 9
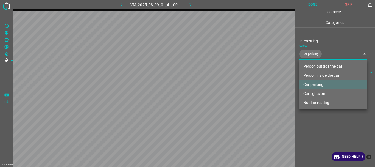
click at [315, 92] on li "Car lights on" at bounding box center [333, 93] width 68 height 9
type input "Car parking,Car lights on"
click at [318, 117] on div at bounding box center [187, 83] width 375 height 167
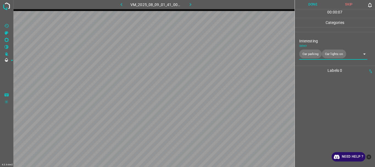
click at [311, 5] on button "Done" at bounding box center [313, 4] width 36 height 9
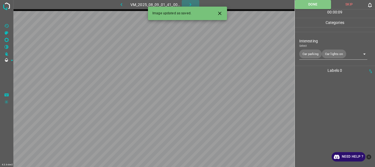
click at [188, 4] on icon "button" at bounding box center [190, 5] width 6 height 6
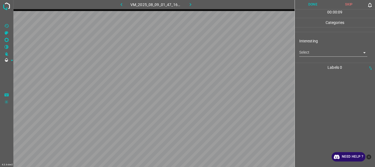
click at [307, 55] on body "4.3.6-dev2 VM_2025_08_09_01_47_16_302_03.gif Done Skip 0 00 : 00 : 09 Categorie…" at bounding box center [187, 83] width 375 height 167
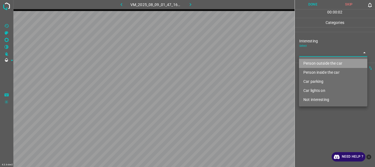
click at [314, 62] on li "Person outside the car" at bounding box center [333, 63] width 68 height 9
type input "Person outside the car"
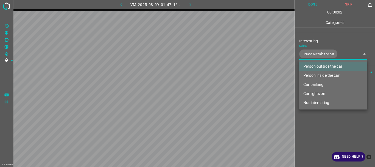
click at [319, 126] on div at bounding box center [187, 83] width 375 height 167
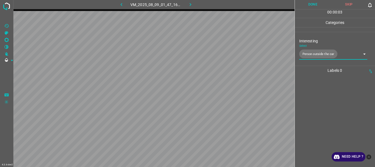
click at [309, 5] on button "Done" at bounding box center [313, 4] width 36 height 9
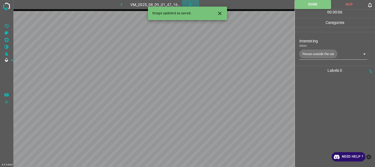
click at [192, 6] on icon "button" at bounding box center [190, 5] width 6 height 6
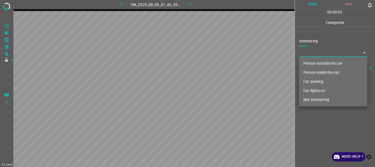
click at [301, 55] on body "4.3.6-dev2 VM_2025_08_09_01_46_55_304_04.gif Done Skip 0 00 : 00 : 02 Categorie…" at bounding box center [187, 83] width 375 height 167
click at [311, 101] on li "Not interesting" at bounding box center [333, 99] width 68 height 9
type input "Not interesting"
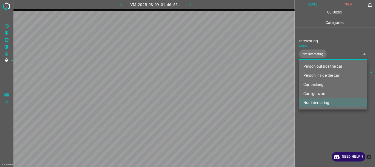
click at [315, 117] on div at bounding box center [187, 83] width 375 height 167
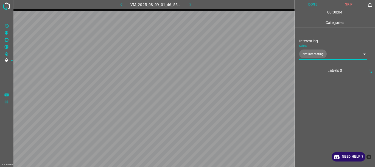
click at [311, 5] on button "Done" at bounding box center [313, 4] width 36 height 9
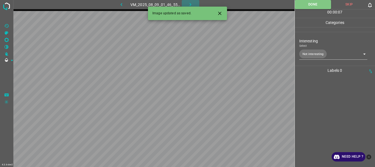
click at [192, 2] on icon "button" at bounding box center [190, 5] width 6 height 6
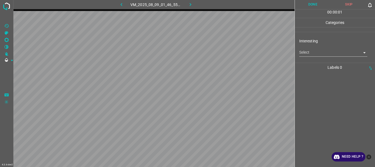
click at [319, 53] on body "4.3.6-dev2 VM_2025_08_09_01_46_55_304_05.gif Done Skip 0 00 : 00 : 01 Categorie…" at bounding box center [187, 83] width 375 height 167
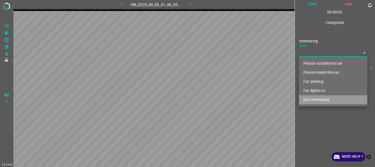
click at [309, 99] on li "Not interesting" at bounding box center [333, 99] width 68 height 9
type input "Not interesting"
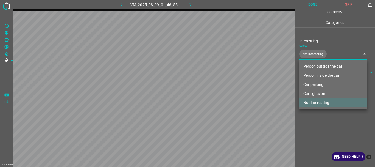
click at [313, 118] on div at bounding box center [187, 83] width 375 height 167
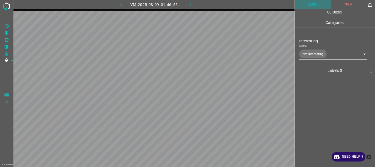
click at [313, 6] on button "Done" at bounding box center [313, 4] width 36 height 9
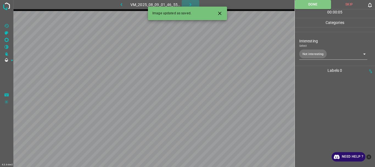
click at [188, 3] on icon "button" at bounding box center [190, 5] width 6 height 6
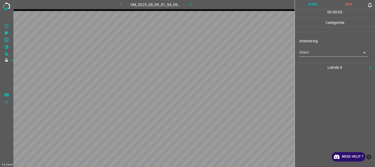
click at [316, 54] on body "4.3.6-dev2 VM_2025_08_09_01_54_09_179_06.gif Done Skip 0 00 : 00 : 05 Categorie…" at bounding box center [187, 83] width 375 height 167
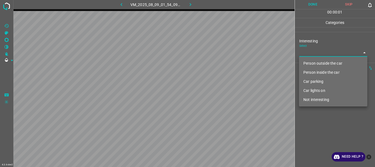
click at [313, 62] on li "Person outside the car" at bounding box center [333, 63] width 68 height 9
type input "Person outside the car"
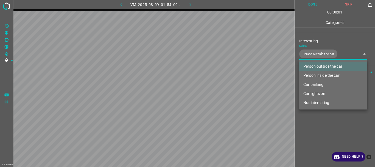
click at [324, 124] on div at bounding box center [187, 83] width 375 height 167
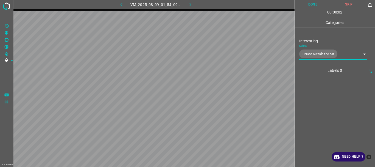
click at [315, 6] on button "Done" at bounding box center [313, 4] width 36 height 9
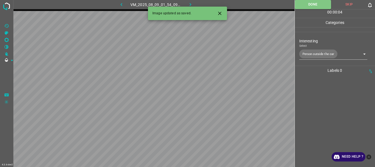
click at [188, 4] on icon "button" at bounding box center [190, 5] width 6 height 6
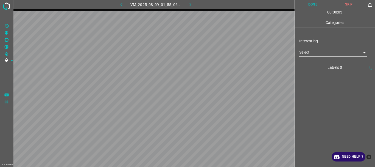
click at [305, 52] on body "4.3.6-dev2 VM_2025_08_09_01_55_06_989_01.gif Done Skip 0 00 : 00 : 03 Categorie…" at bounding box center [187, 83] width 375 height 167
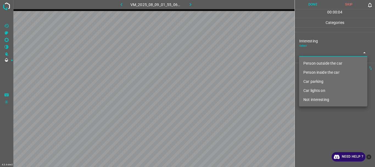
click at [313, 62] on li "Person outside the car" at bounding box center [333, 63] width 68 height 9
type input "Person outside the car"
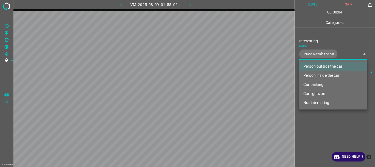
click at [324, 118] on div at bounding box center [187, 83] width 375 height 167
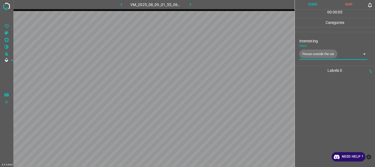
click at [315, 4] on button "Done" at bounding box center [313, 4] width 36 height 9
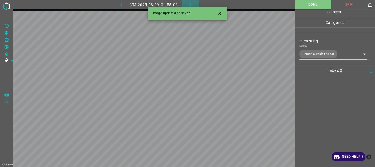
click at [192, 3] on icon "button" at bounding box center [190, 5] width 6 height 6
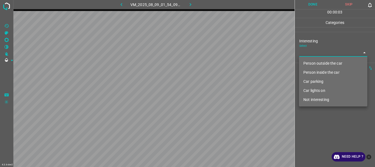
click at [312, 51] on body "4.3.6-dev2 VM_2025_08_09_01_54_09_179_01.gif Done Skip 0 00 : 00 : 03 Categorie…" at bounding box center [187, 83] width 375 height 167
click at [314, 61] on li "Person outside the car" at bounding box center [333, 63] width 68 height 9
type input "Person outside the car"
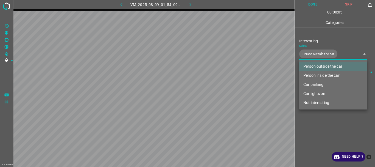
click at [326, 124] on div at bounding box center [187, 83] width 375 height 167
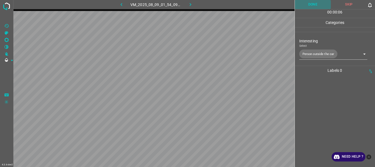
click at [307, 3] on button "Done" at bounding box center [313, 4] width 36 height 9
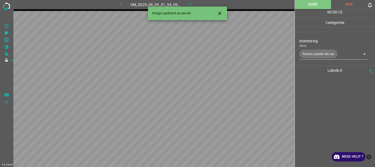
click at [192, 4] on icon "button" at bounding box center [190, 5] width 6 height 6
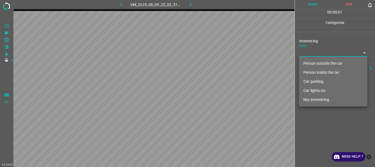
click at [312, 51] on body "4.3.6-dev2 VM_2025_08_09_22_03_51_043_01.gif Done Skip 0 00 : 00 : 01 Categorie…" at bounding box center [187, 83] width 375 height 167
click at [312, 60] on li "Person outside the car" at bounding box center [333, 63] width 68 height 9
type input "Person outside the car"
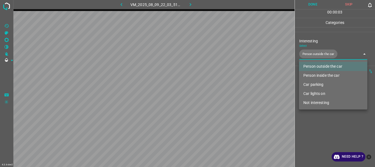
click at [318, 124] on div at bounding box center [187, 83] width 375 height 167
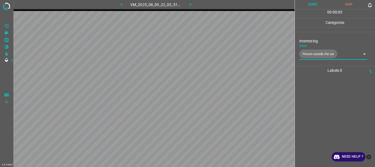
click at [312, 5] on button "Done" at bounding box center [313, 4] width 36 height 9
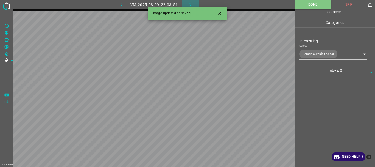
click at [189, 3] on icon "button" at bounding box center [190, 5] width 6 height 6
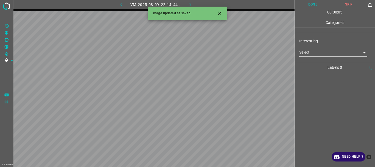
click at [319, 52] on body "4.3.6-dev2 VM_2025_08_09_22_14_44_445_02.gif Done Skip 0 00 : 00 : 05 Categorie…" at bounding box center [187, 83] width 375 height 167
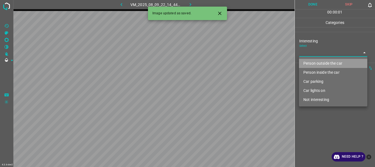
click at [316, 61] on li "Person outside the car" at bounding box center [333, 63] width 68 height 9
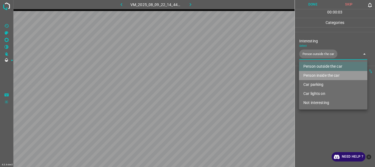
click at [314, 77] on li "Person inside the car" at bounding box center [333, 75] width 68 height 9
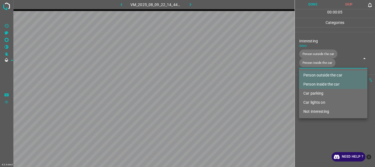
click at [315, 103] on li "Car lights on" at bounding box center [333, 102] width 68 height 9
type input "Person outside the car,Person inside the car,Car lights on"
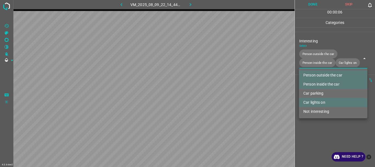
click at [313, 130] on div at bounding box center [187, 83] width 375 height 167
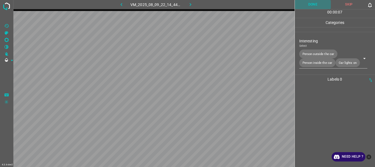
click at [313, 4] on button "Done" at bounding box center [313, 4] width 36 height 9
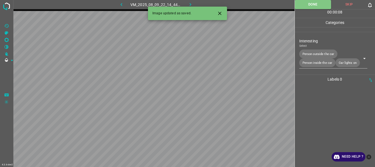
click at [191, 3] on icon "button" at bounding box center [190, 5] width 6 height 6
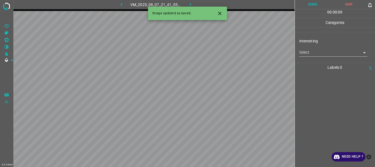
click at [312, 54] on body "4.3.6-dev2 VM_2025_08_07_21_41_05_577_01.gif Done Skip 0 00 : 00 : 09 Categorie…" at bounding box center [187, 83] width 375 height 167
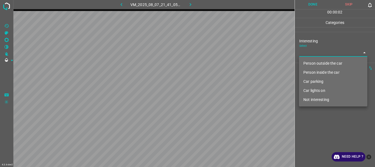
click at [313, 100] on li "Not interesting" at bounding box center [333, 99] width 68 height 9
type input "Not interesting"
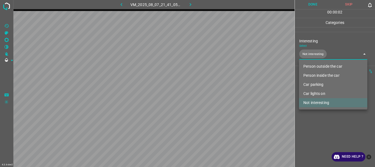
click at [316, 117] on div at bounding box center [187, 83] width 375 height 167
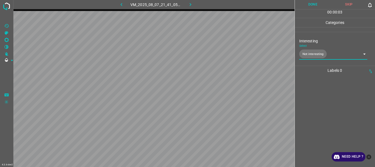
click at [311, 5] on button "Done" at bounding box center [313, 4] width 36 height 9
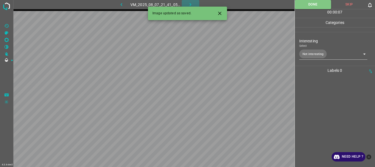
click at [188, 5] on icon "button" at bounding box center [190, 5] width 6 height 6
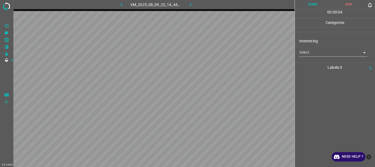
click at [309, 55] on body "4.3.6-dev2 VM_2025_08_09_22_14_44_445_05.gif Done Skip 0 00 : 00 : 04 Categorie…" at bounding box center [187, 83] width 375 height 167
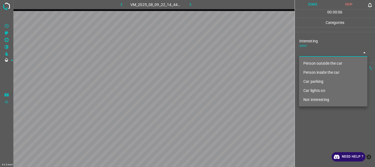
click at [316, 71] on li "Person inside the car" at bounding box center [333, 72] width 68 height 9
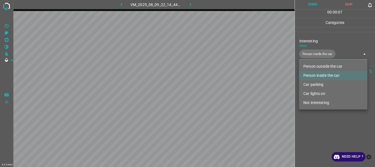
click at [313, 84] on li "Car parking" at bounding box center [333, 84] width 68 height 9
click at [314, 93] on li "Car lights on" at bounding box center [333, 93] width 68 height 9
type input "Person inside the car,Car parking,Car lights on"
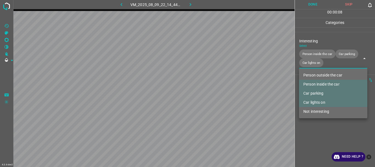
click at [310, 124] on div at bounding box center [187, 83] width 375 height 167
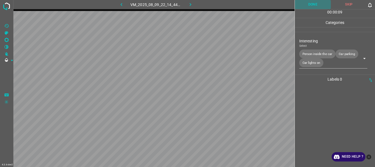
click at [310, 8] on button "Done" at bounding box center [313, 4] width 36 height 9
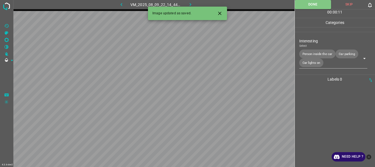
click at [189, 3] on icon "button" at bounding box center [190, 5] width 6 height 6
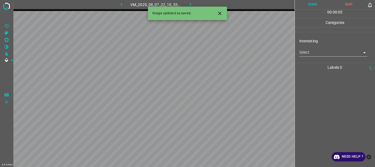
click at [303, 53] on body "4.3.6-dev2 VM_2025_08_07_22_10_53_779_03.gif Done Skip 0 00 : 00 : 05 Categorie…" at bounding box center [187, 83] width 375 height 167
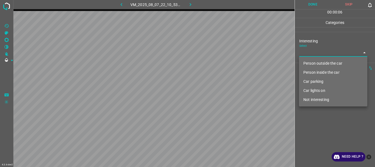
click at [306, 62] on li "Person outside the car" at bounding box center [333, 63] width 68 height 9
type input "Person outside the car"
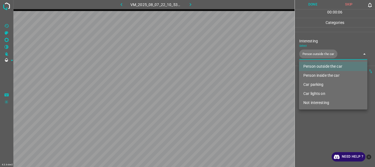
click at [313, 135] on div at bounding box center [187, 83] width 375 height 167
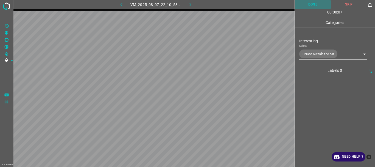
click at [314, 5] on button "Done" at bounding box center [313, 4] width 36 height 9
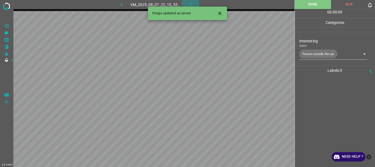
click at [191, 4] on icon "button" at bounding box center [190, 5] width 6 height 6
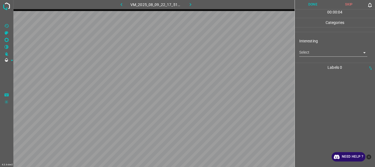
click at [318, 57] on div "Interesting Select ​" at bounding box center [335, 47] width 80 height 26
click at [319, 53] on body "4.3.6-dev2 VM_2025_08_09_22_17_51_069_03.gif Done Skip 0 00 : 00 : 05 Categorie…" at bounding box center [187, 83] width 375 height 167
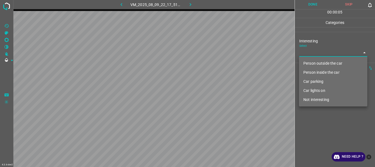
click at [318, 63] on li "Person outside the car" at bounding box center [333, 63] width 68 height 9
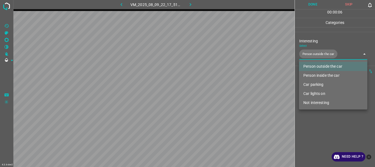
type input "Person outside the car"
drag, startPoint x: 331, startPoint y: 127, endPoint x: 327, endPoint y: 85, distance: 41.6
click at [331, 127] on div at bounding box center [187, 83] width 375 height 167
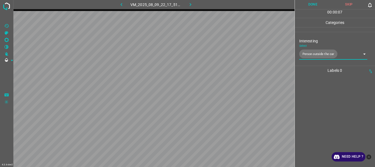
click at [313, 6] on button "Done" at bounding box center [313, 4] width 36 height 9
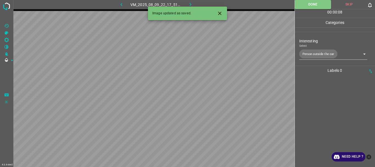
click at [191, 4] on icon "button" at bounding box center [190, 5] width 6 height 6
click at [313, 54] on body "4.3.6-dev2 VM_2025_08_07_22_14_53_400_00.gif Done Skip 0 00 : 00 : 10 Categorie…" at bounding box center [187, 83] width 375 height 167
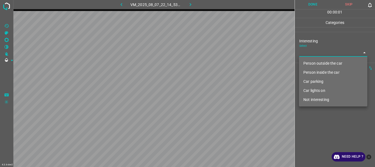
click at [317, 60] on li "Person outside the car" at bounding box center [333, 63] width 68 height 9
type input "Person outside the car"
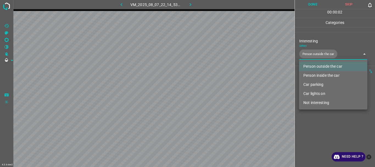
click at [318, 124] on div at bounding box center [187, 83] width 375 height 167
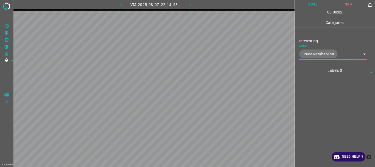
click at [315, 7] on button "Done" at bounding box center [313, 4] width 36 height 9
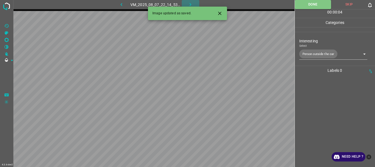
click at [188, 4] on icon "button" at bounding box center [190, 5] width 6 height 6
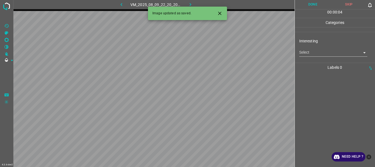
click at [317, 51] on body "4.3.6-dev2 VM_2025_08_09_22_20_20_248_04.gif Done Skip 0 00 : 00 : 04 Categorie…" at bounding box center [187, 83] width 375 height 167
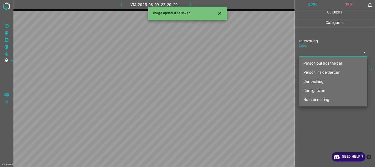
click at [314, 99] on li "Not interesting" at bounding box center [333, 99] width 68 height 9
type input "Not interesting"
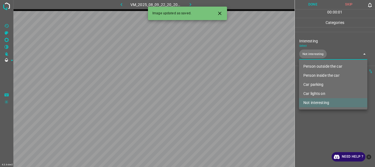
click at [307, 126] on div at bounding box center [187, 83] width 375 height 167
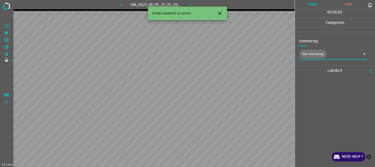
click at [307, 7] on button "Done" at bounding box center [313, 4] width 36 height 9
click at [188, 3] on icon "button" at bounding box center [190, 5] width 6 height 6
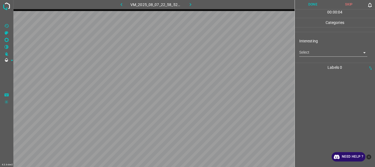
click at [317, 53] on body "4.3.6-dev2 VM_2025_08_07_22_58_52_576_07.gif Done Skip 0 00 : 00 : 04 Categorie…" at bounding box center [187, 83] width 375 height 167
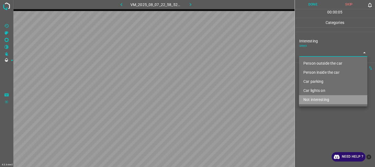
click at [319, 99] on li "Not interesting" at bounding box center [333, 99] width 68 height 9
type input "Not interesting"
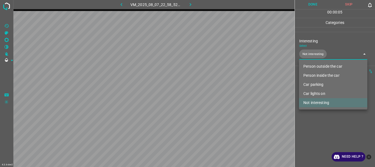
click at [316, 115] on div at bounding box center [187, 83] width 375 height 167
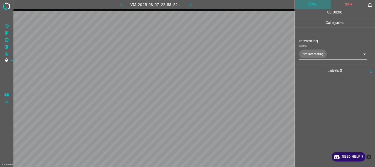
click at [312, 4] on button "Done" at bounding box center [313, 4] width 36 height 9
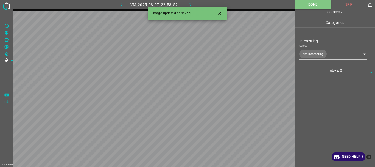
click at [191, 4] on icon "button" at bounding box center [191, 4] width 2 height 3
click at [311, 52] on body "4.3.6-dev2 VM_2025_08_09_22_20_20_248_06.gif Done Skip 0 00 : 00 : 07 Categorie…" at bounding box center [187, 83] width 375 height 167
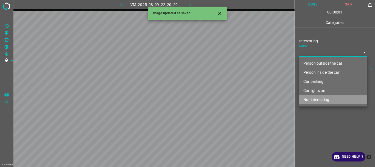
click at [317, 100] on li "Not interesting" at bounding box center [333, 99] width 68 height 9
type input "Not interesting"
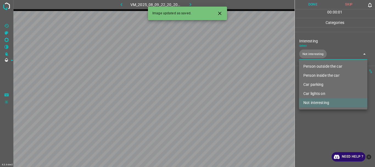
click at [310, 117] on div at bounding box center [187, 83] width 375 height 167
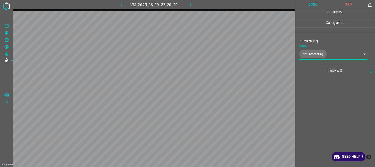
click at [310, 2] on button "Done" at bounding box center [313, 4] width 36 height 9
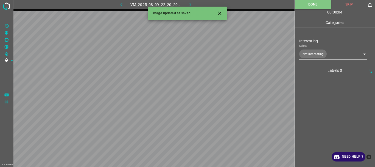
click at [188, 3] on icon "button" at bounding box center [190, 5] width 6 height 6
click at [307, 54] on body "4.3.6-dev2 VM_2025_08_06_22_22_09_250_00.gif Done Skip 0 00 : 00 : 07 Categorie…" at bounding box center [187, 83] width 375 height 167
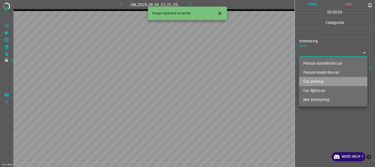
click at [319, 82] on li "Car parking" at bounding box center [333, 81] width 68 height 9
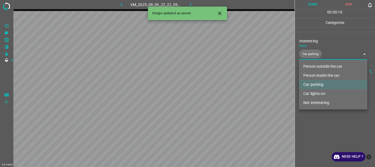
click at [321, 75] on li "Person inside the car" at bounding box center [333, 75] width 68 height 9
type input "Car parking,Person inside the car"
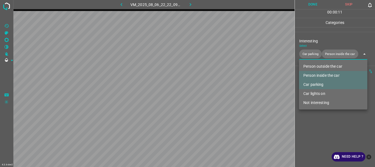
click at [320, 133] on div at bounding box center [187, 83] width 375 height 167
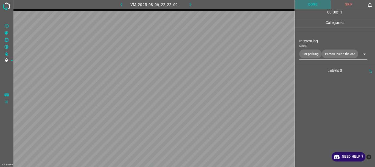
click at [308, 4] on button "Done" at bounding box center [313, 4] width 36 height 9
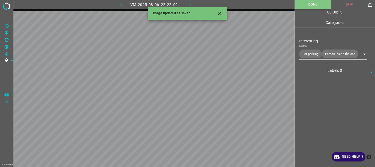
click at [189, 4] on icon "button" at bounding box center [190, 5] width 6 height 6
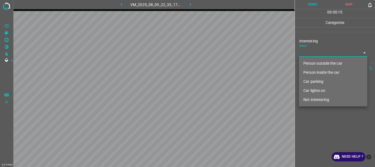
click at [311, 54] on body "4.3.6-dev2 VM_2025_08_09_22_33_17_729_00.gif Done Skip 0 00 : 00 : 15 Categorie…" at bounding box center [187, 83] width 375 height 167
click at [319, 101] on li "Not interesting" at bounding box center [333, 99] width 68 height 9
type input "Not interesting"
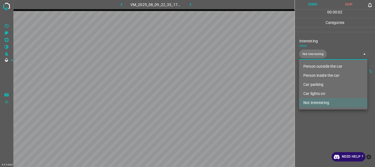
click at [320, 118] on div at bounding box center [187, 83] width 375 height 167
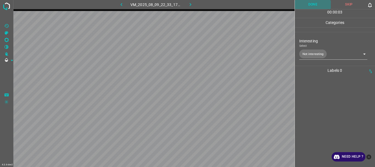
click at [310, 3] on button "Done" at bounding box center [313, 4] width 36 height 9
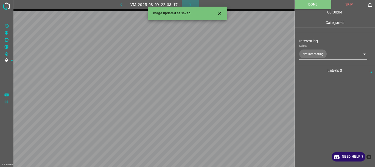
click at [189, 3] on icon "button" at bounding box center [190, 5] width 6 height 6
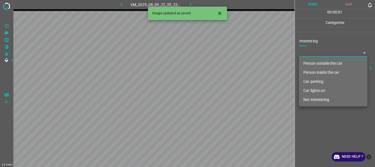
click at [315, 52] on body "4.3.6-dev2 VM_2025_08_09_22_35_22_576_05.gif Done Skip 0 00 : 00 : 01 Categorie…" at bounding box center [187, 83] width 375 height 167
click at [316, 64] on li "Person outside the car" at bounding box center [333, 63] width 68 height 9
type input "Person outside the car"
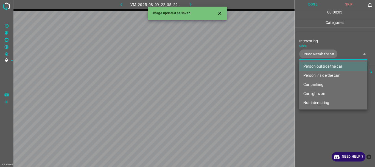
click at [332, 121] on div at bounding box center [187, 83] width 375 height 167
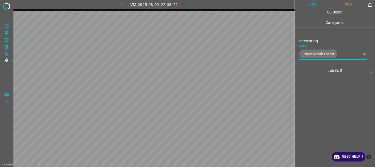
click at [309, 5] on button "Done" at bounding box center [313, 4] width 36 height 9
click at [189, 4] on icon "button" at bounding box center [190, 5] width 6 height 6
click at [305, 54] on body "4.3.6-dev2 VM_2025_08_09_22_35_22_576_09.gif Done Skip 0 00 : 00 : 01 Categorie…" at bounding box center [187, 83] width 375 height 167
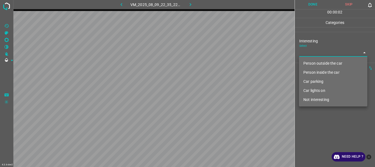
click at [312, 71] on li "Person inside the car" at bounding box center [333, 72] width 68 height 9
type input "Person inside the car"
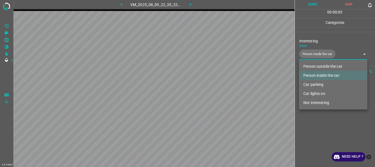
click at [315, 119] on div at bounding box center [187, 83] width 375 height 167
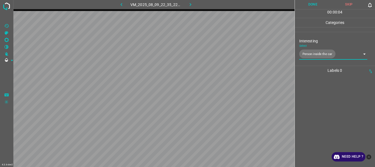
click at [302, 8] on button "Done" at bounding box center [313, 4] width 36 height 9
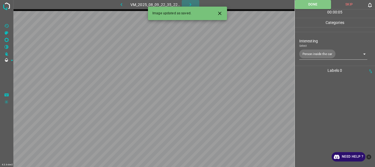
click at [190, 4] on icon "button" at bounding box center [190, 5] width 6 height 6
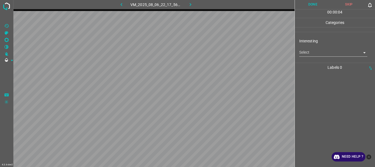
click at [312, 54] on body "4.3.6-dev2 VM_2025_08_06_22_17_56_222_06.gif Done Skip 0 00 : 00 : 04 Categorie…" at bounding box center [187, 83] width 375 height 167
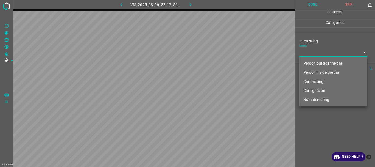
click at [313, 60] on li "Person outside the car" at bounding box center [333, 63] width 68 height 9
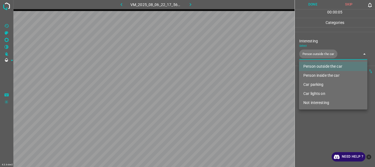
type input "Person outside the car"
click at [315, 116] on div at bounding box center [187, 83] width 375 height 167
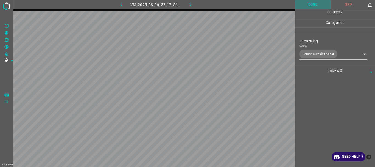
click at [314, 6] on button "Done" at bounding box center [313, 4] width 36 height 9
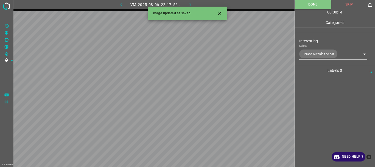
click at [192, 5] on icon "button" at bounding box center [190, 5] width 6 height 6
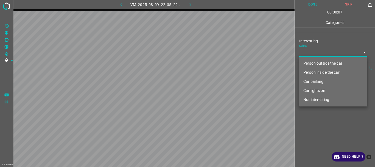
click at [316, 55] on body "4.3.6-dev2 VM_2025_08_09_22_35_22_576_07.gif Done Skip 0 00 : 00 : 07 Categorie…" at bounding box center [187, 83] width 375 height 167
click at [317, 62] on li "Person outside the car" at bounding box center [333, 63] width 68 height 9
type input "Person outside the car"
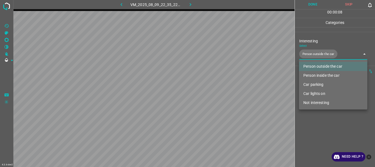
drag, startPoint x: 315, startPoint y: 119, endPoint x: 313, endPoint y: 23, distance: 95.3
click at [316, 118] on div at bounding box center [187, 83] width 375 height 167
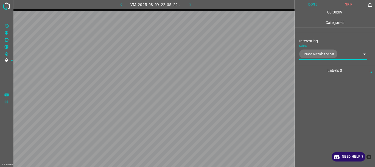
click at [312, 4] on button "Done" at bounding box center [313, 4] width 36 height 9
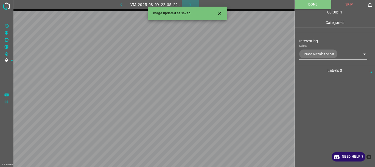
click at [189, 3] on icon "button" at bounding box center [190, 5] width 6 height 6
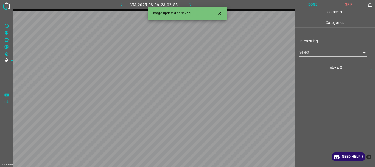
click at [310, 53] on body "4.3.6-dev2 VM_2025_08_06_23_02_55_119_01.gif Done Skip 0 00 : 00 : 11 Categorie…" at bounding box center [187, 83] width 375 height 167
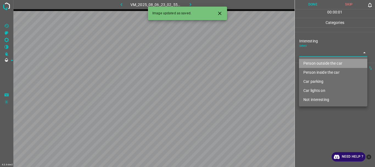
click at [318, 64] on li "Person outside the car" at bounding box center [333, 63] width 68 height 9
type input "Person outside the car"
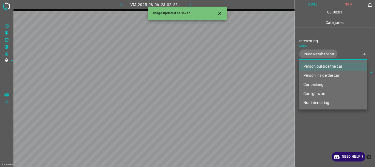
click at [333, 126] on div at bounding box center [187, 83] width 375 height 167
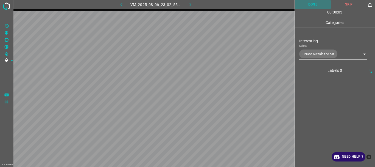
click at [311, 5] on button "Done" at bounding box center [313, 4] width 36 height 9
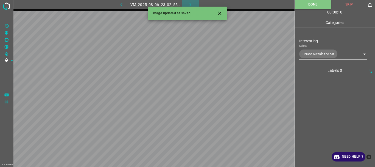
click at [190, 1] on button "button" at bounding box center [191, 4] width 18 height 9
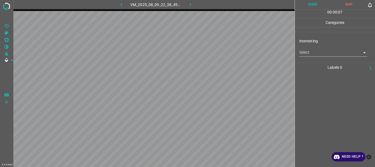
click at [312, 51] on body "4.3.6-dev2 VM_2025_08_09_22_38_49_973_07.gif Done Skip 0 00 : 00 : 07 Categorie…" at bounding box center [187, 83] width 375 height 167
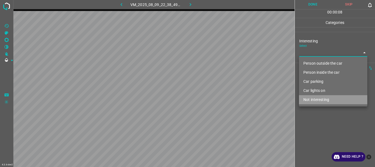
click at [327, 99] on li "Not interesting" at bounding box center [333, 99] width 68 height 9
type input "Not interesting"
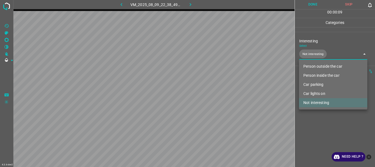
drag, startPoint x: 328, startPoint y: 116, endPoint x: 315, endPoint y: 46, distance: 70.4
click at [328, 115] on div at bounding box center [187, 83] width 375 height 167
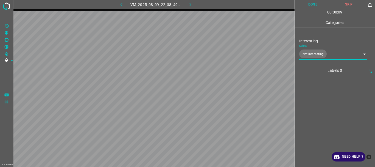
click at [308, 9] on button "Done" at bounding box center [313, 4] width 36 height 9
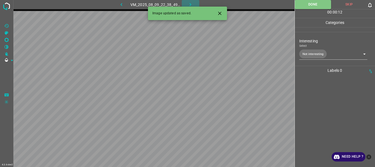
click at [190, 4] on icon "button" at bounding box center [191, 4] width 2 height 3
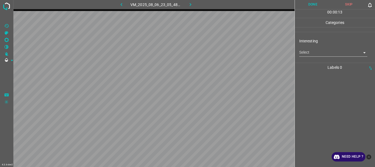
click at [313, 52] on body "4.3.6-dev2 VM_2025_08_06_23_05_48_512_02.gif Done Skip 0 00 : 00 : 13 Categorie…" at bounding box center [187, 83] width 375 height 167
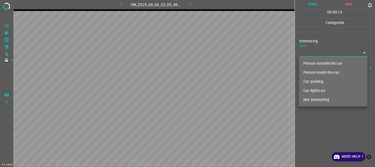
click at [315, 60] on li "Person outside the car" at bounding box center [333, 63] width 68 height 9
type input "Person outside the car"
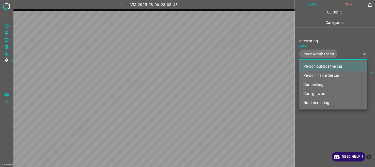
drag, startPoint x: 322, startPoint y: 115, endPoint x: 316, endPoint y: 68, distance: 48.2
click at [323, 115] on div at bounding box center [187, 83] width 375 height 167
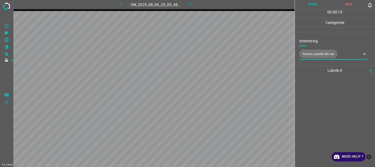
click at [314, 7] on button "Done" at bounding box center [313, 4] width 36 height 9
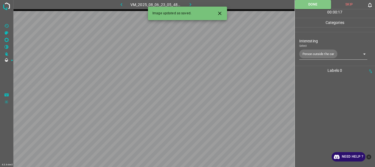
click at [188, 2] on icon "button" at bounding box center [190, 5] width 6 height 6
click at [308, 52] on body "4.3.6-dev2 VM_2025_08_09_22_43_23_117_01.gif Done Skip 0 00 : 00 : 17 Categorie…" at bounding box center [187, 83] width 375 height 167
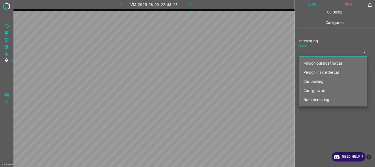
click at [310, 60] on li "Person outside the car" at bounding box center [333, 63] width 68 height 9
type input "Person outside the car"
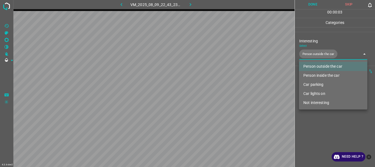
click at [325, 122] on div at bounding box center [187, 83] width 375 height 167
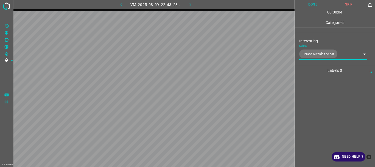
click at [307, 5] on button "Done" at bounding box center [313, 4] width 36 height 9
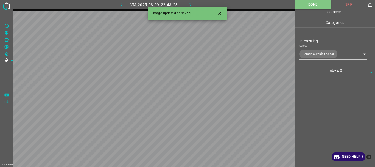
click at [189, 5] on icon "button" at bounding box center [190, 5] width 6 height 6
click at [313, 54] on body "4.3.6-dev2 VM_2025_08_06_23_17_17_464_00.gif Done Skip 0 00 : 00 : 07 Categorie…" at bounding box center [187, 83] width 375 height 167
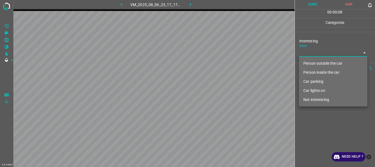
click at [315, 61] on li "Person outside the car" at bounding box center [333, 63] width 68 height 9
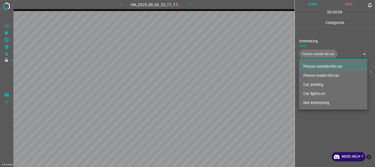
type input "Person outside the car"
drag, startPoint x: 326, startPoint y: 122, endPoint x: 316, endPoint y: 68, distance: 55.1
click at [326, 122] on div at bounding box center [187, 83] width 375 height 167
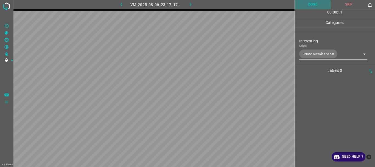
click at [308, 3] on button "Done" at bounding box center [313, 4] width 36 height 9
click at [194, 3] on button "button" at bounding box center [191, 4] width 18 height 9
click at [314, 52] on body "4.3.6-dev2 VM_2025_08_09_22_42_04_432_00.gif Done Skip 0 00 : 00 : 07 Categorie…" at bounding box center [187, 83] width 375 height 167
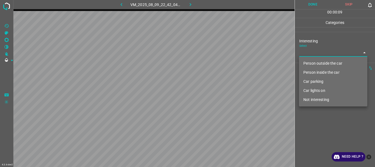
drag, startPoint x: 331, startPoint y: 97, endPoint x: 326, endPoint y: 116, distance: 20.0
click at [331, 97] on li "Not interesting" at bounding box center [333, 99] width 68 height 9
type input "Not interesting"
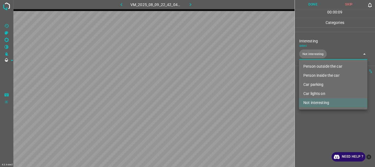
click at [325, 121] on div at bounding box center [187, 83] width 375 height 167
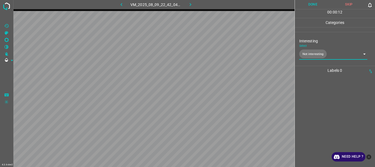
click at [313, 7] on button "Done" at bounding box center [313, 4] width 36 height 9
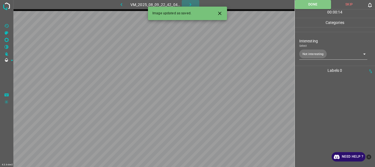
click at [192, 5] on icon "button" at bounding box center [190, 5] width 6 height 6
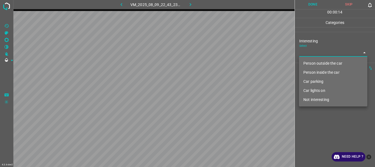
click at [311, 50] on body "4.3.6-dev2 VM_2025_08_09_22_43_23_117_02.gif Done Skip 0 00 : 00 : 14 Categorie…" at bounding box center [187, 83] width 375 height 167
click at [316, 60] on li "Person outside the car" at bounding box center [333, 63] width 68 height 9
type input "Person outside the car"
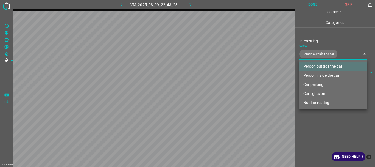
click at [324, 117] on div at bounding box center [187, 83] width 375 height 167
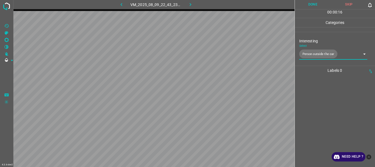
click at [309, 5] on button "Done" at bounding box center [313, 4] width 36 height 9
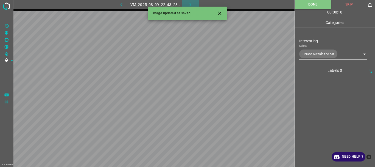
click at [188, 4] on icon "button" at bounding box center [190, 5] width 6 height 6
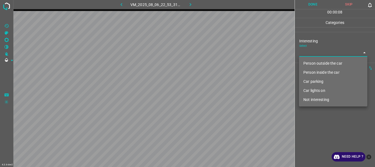
click at [308, 50] on body "4.3.6-dev2 VM_2025_08_06_22_53_31_728_03.gif Done Skip 0 00 : 00 : 08 Categorie…" at bounding box center [187, 83] width 375 height 167
click at [314, 98] on li "Not interesting" at bounding box center [333, 99] width 68 height 9
type input "Not interesting"
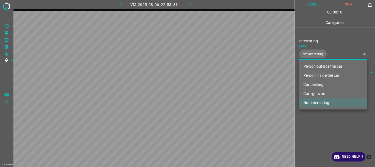
click at [315, 110] on div at bounding box center [187, 83] width 375 height 167
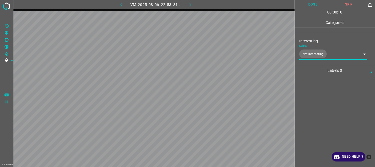
click at [313, 4] on button "Done" at bounding box center [313, 4] width 36 height 9
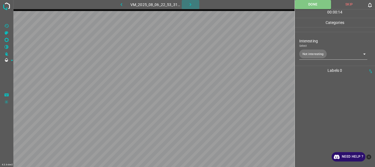
click at [190, 6] on icon "button" at bounding box center [190, 5] width 6 height 6
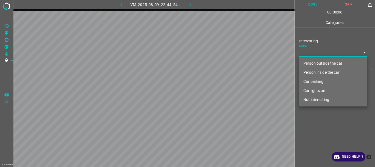
click at [308, 54] on body "4.3.6-dev2 VM_2025_08_09_22_44_54_128_05.gif Done Skip 0 00 : 00 : 06 Categorie…" at bounding box center [187, 83] width 375 height 167
click at [312, 97] on li "Not interesting" at bounding box center [333, 99] width 68 height 9
type input "Not interesting"
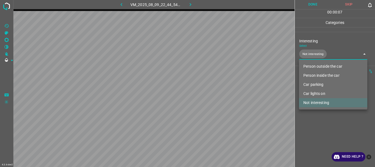
click at [312, 114] on div at bounding box center [187, 83] width 375 height 167
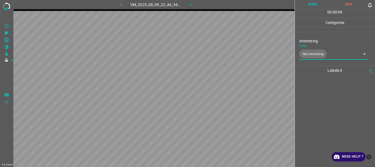
click at [318, 7] on button "Done" at bounding box center [313, 4] width 36 height 9
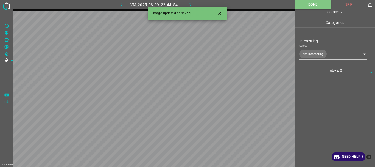
click at [189, 3] on icon "button" at bounding box center [190, 5] width 6 height 6
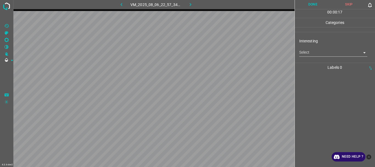
click at [321, 52] on body "4.3.6-dev2 VM_2025_08_06_22_57_34_650_00.gif Done Skip 0 00 : 00 : 17 Categorie…" at bounding box center [187, 83] width 375 height 167
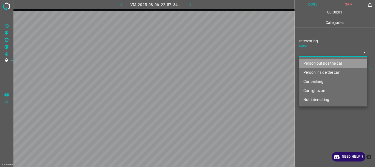
click at [322, 60] on li "Person outside the car" at bounding box center [333, 63] width 68 height 9
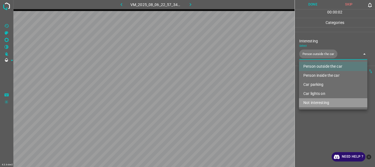
click at [316, 104] on li "Not interesting" at bounding box center [333, 102] width 68 height 9
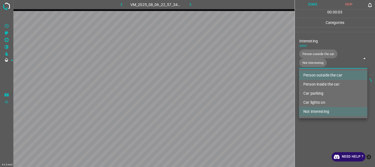
click at [317, 111] on li "Not interesting" at bounding box center [333, 111] width 68 height 9
type input "Person outside the car"
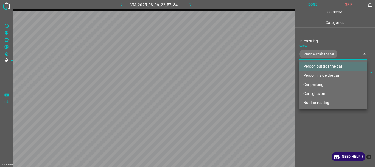
drag, startPoint x: 314, startPoint y: 135, endPoint x: 309, endPoint y: 83, distance: 51.6
click at [314, 134] on div at bounding box center [187, 83] width 375 height 167
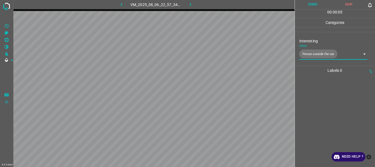
click at [313, 7] on button "Done" at bounding box center [313, 4] width 36 height 9
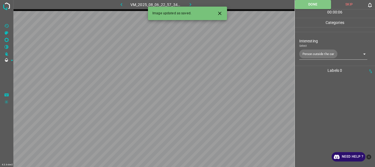
click at [190, 3] on icon "button" at bounding box center [190, 5] width 6 height 6
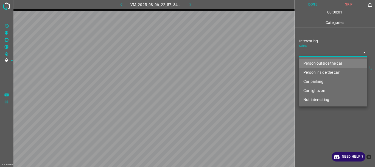
click at [310, 53] on body "4.3.6-dev2 VM_2025_08_06_22_57_34_650_00.gif Done Skip 0 00 : 00 : 01 Categorie…" at bounding box center [187, 83] width 375 height 167
click at [313, 62] on li "Person outside the car" at bounding box center [333, 63] width 68 height 9
type input "Person outside the car"
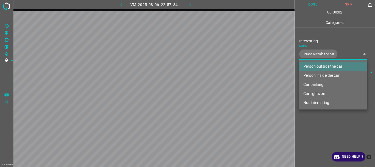
click at [318, 119] on div at bounding box center [187, 83] width 375 height 167
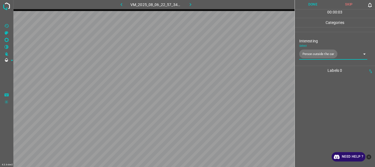
click at [317, 5] on button "Done" at bounding box center [313, 4] width 36 height 9
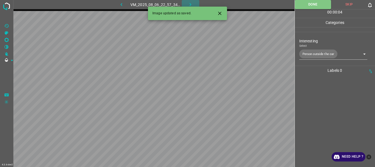
click at [190, 3] on icon "button" at bounding box center [190, 5] width 6 height 6
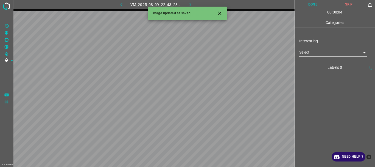
click at [305, 52] on body "4.3.6-dev2 VM_2025_08_09_22_43_23_117_04.gif Done Skip 0 00 : 00 : 04 Categorie…" at bounding box center [187, 83] width 375 height 167
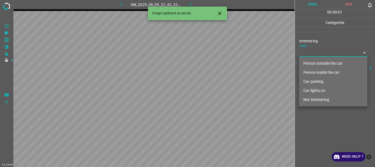
click at [310, 65] on li "Person outside the car" at bounding box center [333, 63] width 68 height 9
type input "Person outside the car"
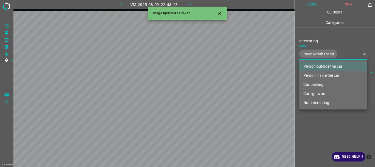
drag, startPoint x: 328, startPoint y: 126, endPoint x: 328, endPoint y: 94, distance: 32.1
click at [328, 126] on div at bounding box center [187, 83] width 375 height 167
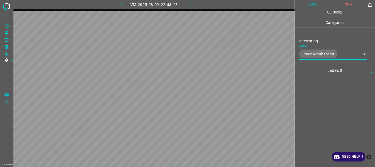
click at [310, 4] on button "Done" at bounding box center [313, 4] width 36 height 9
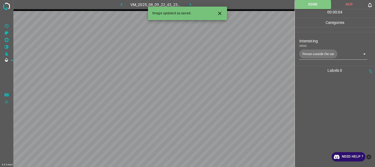
click at [189, 4] on icon "button" at bounding box center [190, 5] width 6 height 6
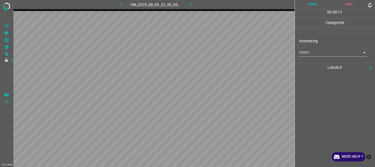
click at [315, 49] on body "4.3.6-dev2 VM_2025_08_09_22_45_05_634_02.gif Done Skip 0 00 : 00 : 11 Categorie…" at bounding box center [187, 83] width 375 height 167
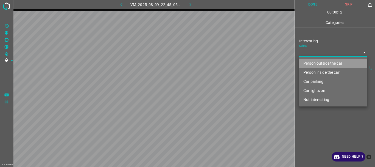
click at [317, 63] on li "Person outside the car" at bounding box center [333, 63] width 68 height 9
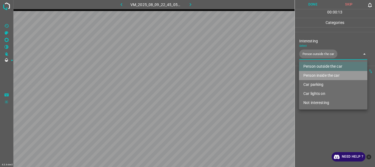
click at [319, 74] on li "Person inside the car" at bounding box center [333, 75] width 68 height 9
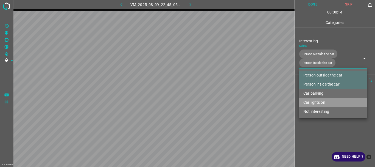
click at [317, 102] on li "Car lights on" at bounding box center [333, 102] width 68 height 9
type input "Person outside the car,Person inside the car,Car lights on"
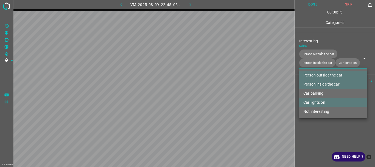
drag, startPoint x: 319, startPoint y: 120, endPoint x: 322, endPoint y: 116, distance: 5.4
click at [319, 120] on div at bounding box center [187, 83] width 375 height 167
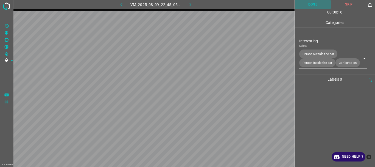
click at [312, 7] on button "Done" at bounding box center [313, 4] width 36 height 9
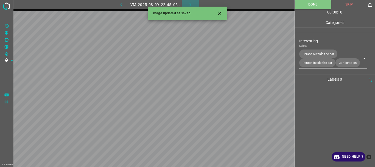
click at [188, 4] on icon "button" at bounding box center [190, 5] width 6 height 6
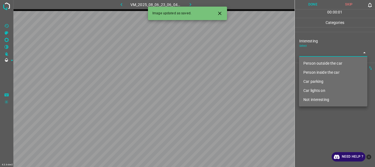
click at [305, 55] on body "4.3.6-dev2 VM_2025_08_06_23_06_04_504_07.gif Done Skip 0 00 : 00 : 01 Categorie…" at bounding box center [187, 83] width 375 height 167
click at [314, 62] on li "Person outside the car" at bounding box center [333, 63] width 68 height 9
type input "Person outside the car"
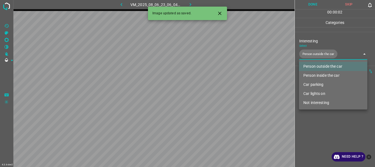
drag, startPoint x: 322, startPoint y: 127, endPoint x: 309, endPoint y: 57, distance: 71.1
click at [321, 127] on div at bounding box center [187, 83] width 375 height 167
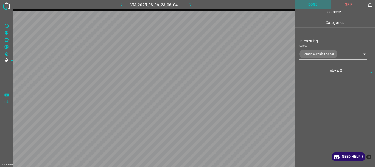
click at [309, 8] on button "Done" at bounding box center [313, 4] width 36 height 9
click at [191, 5] on icon "button" at bounding box center [190, 5] width 6 height 6
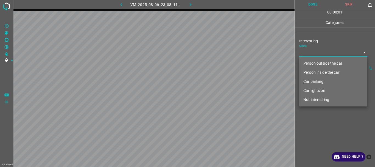
click at [308, 54] on body "4.3.6-dev2 VM_2025_08_06_23_08_11_123_00.gif Done Skip 0 00 : 00 : 01 Categorie…" at bounding box center [187, 83] width 375 height 167
click at [310, 62] on li "Person outside the car" at bounding box center [333, 63] width 68 height 9
type input "Person outside the car"
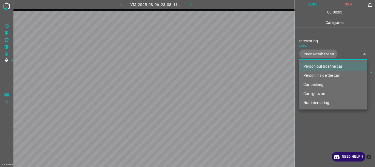
click at [315, 117] on div at bounding box center [187, 83] width 375 height 167
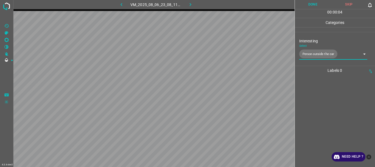
click at [311, 4] on button "Done" at bounding box center [313, 4] width 36 height 9
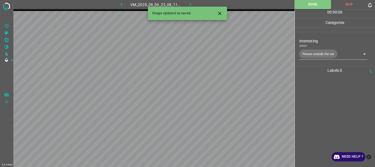
click at [188, 5] on icon "button" at bounding box center [190, 5] width 6 height 6
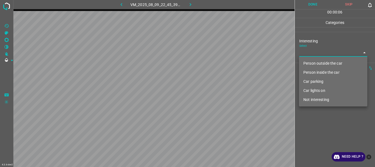
click at [307, 54] on body "4.3.6-dev2 VM_2025_08_09_22_45_39_538_02.gif Done Skip 0 00 : 00 : 06 Categorie…" at bounding box center [187, 83] width 375 height 167
click at [309, 63] on li "Person outside the car" at bounding box center [333, 63] width 68 height 9
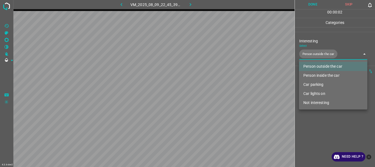
click at [322, 133] on div at bounding box center [187, 83] width 375 height 167
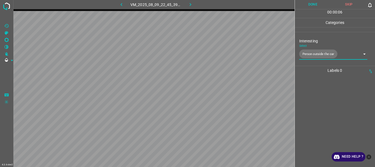
click at [317, 55] on body "4.3.6-dev2 VM_2025_08_09_22_45_39_538_02.gif Done Skip 0 00 : 00 : 06 Categorie…" at bounding box center [187, 83] width 375 height 167
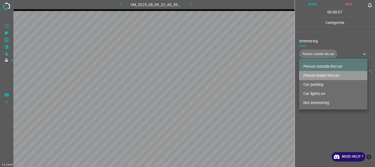
click at [314, 76] on li "Person inside the car" at bounding box center [333, 75] width 68 height 9
type input "Person outside the car,Person inside the car"
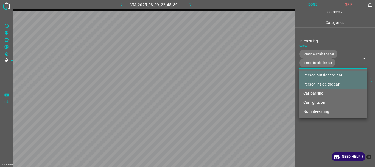
click at [322, 132] on div at bounding box center [187, 83] width 375 height 167
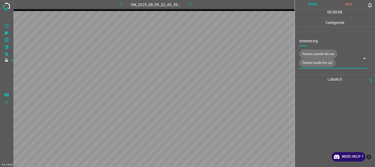
click at [315, 6] on button "Done" at bounding box center [313, 4] width 36 height 9
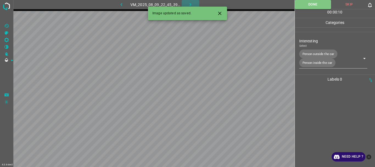
click at [189, 3] on icon "button" at bounding box center [190, 5] width 6 height 6
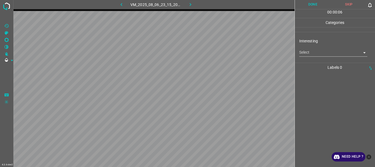
click at [312, 51] on body "4.3.6-dev2 VM_2025_08_06_23_15_20_098_01.gif Done Skip 0 00 : 00 : 06 Categorie…" at bounding box center [187, 83] width 375 height 167
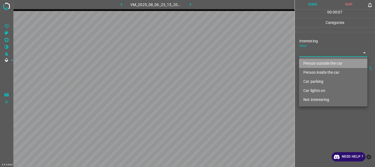
click at [315, 60] on li "Person outside the car" at bounding box center [333, 63] width 68 height 9
type input "Person outside the car"
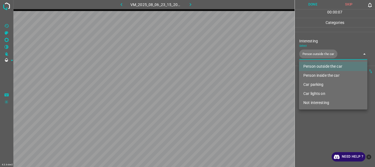
click at [320, 116] on div at bounding box center [187, 83] width 375 height 167
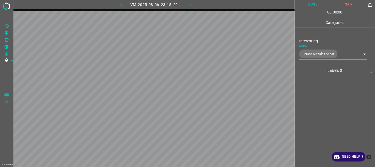
click at [307, 8] on button "Done" at bounding box center [313, 4] width 36 height 9
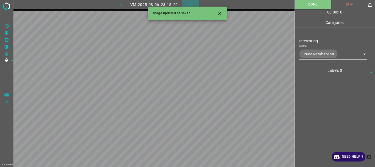
click at [189, 3] on icon "button" at bounding box center [190, 5] width 6 height 6
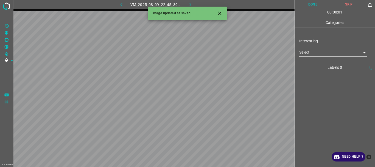
click at [308, 54] on body "4.3.6-dev2 VM_2025_08_09_22_45_39_538_05.gif Done Skip 0 00 : 00 : 01 Categorie…" at bounding box center [187, 83] width 375 height 167
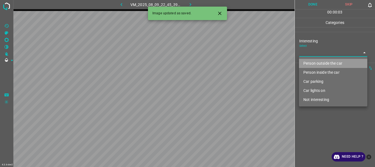
click at [312, 65] on li "Person outside the car" at bounding box center [333, 63] width 68 height 9
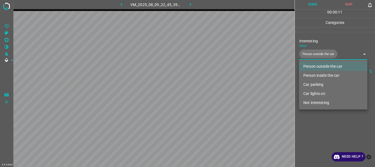
click at [309, 76] on li "Person inside the car" at bounding box center [333, 75] width 68 height 9
type input "Person outside the car,Person inside the car"
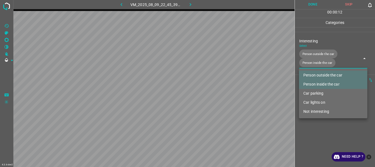
click at [313, 121] on div at bounding box center [187, 83] width 375 height 167
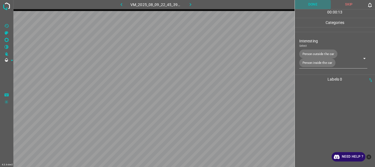
click at [309, 8] on button "Done" at bounding box center [313, 4] width 36 height 9
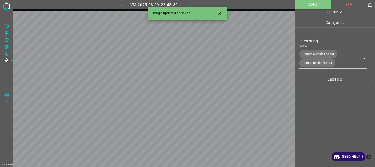
click at [188, 4] on icon "button" at bounding box center [190, 5] width 6 height 6
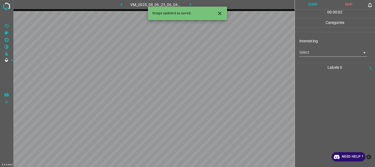
click at [305, 52] on body "4.3.6-dev2 VM_2025_08_06_23_06_04_504_05.gif Done Skip 0 00 : 00 : 02 Categorie…" at bounding box center [187, 83] width 375 height 167
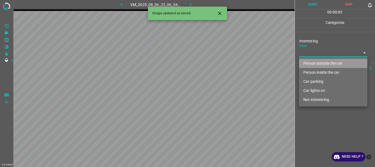
click at [309, 63] on li "Person outside the car" at bounding box center [333, 63] width 68 height 9
type input "Person outside the car"
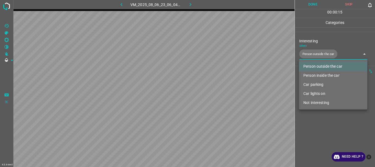
click at [309, 66] on li "Person outside the car" at bounding box center [333, 66] width 68 height 9
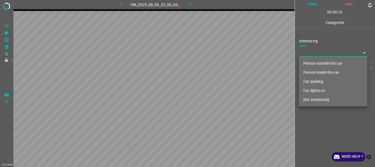
click at [315, 121] on div at bounding box center [187, 83] width 375 height 167
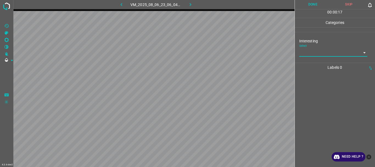
click at [321, 57] on div "Interesting Select ​" at bounding box center [335, 47] width 80 height 26
click at [318, 54] on body "4.3.6-dev2 VM_2025_08_06_23_06_04_504_05.gif Done Skip 0 00 : 00 : 18 Categorie…" at bounding box center [187, 83] width 375 height 167
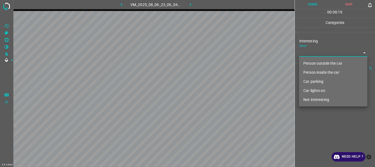
click at [318, 62] on li "Person outside the car" at bounding box center [333, 63] width 68 height 9
type input "Person outside the car"
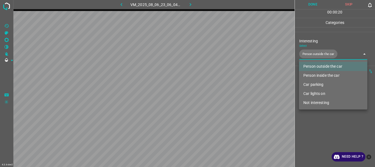
click at [322, 118] on div at bounding box center [187, 83] width 375 height 167
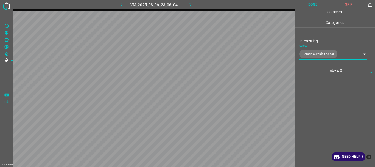
click at [312, 7] on button "Done" at bounding box center [313, 4] width 36 height 9
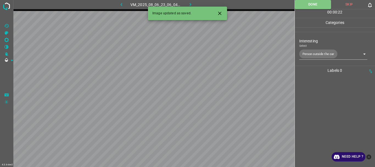
click at [190, 4] on icon "button" at bounding box center [191, 4] width 2 height 3
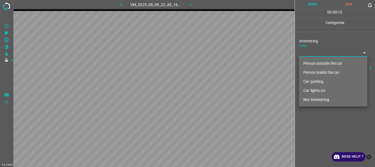
click at [315, 55] on body "4.3.6-dev2 VM_2025_08_09_22_45_16_194_05.gif Done Skip 0 00 : 00 : 10 Categorie…" at bounding box center [187, 83] width 375 height 167
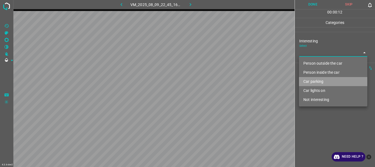
click at [319, 82] on li "Car parking" at bounding box center [333, 81] width 68 height 9
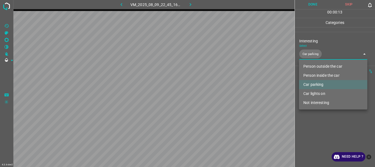
click at [320, 91] on li "Car lights on" at bounding box center [333, 93] width 68 height 9
type input "Car parking,Car lights on"
click at [321, 115] on div at bounding box center [187, 83] width 375 height 167
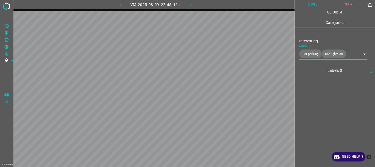
click at [311, 6] on button "Done" at bounding box center [313, 4] width 36 height 9
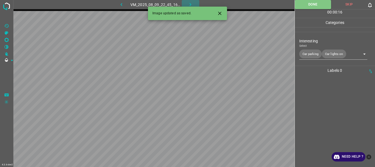
click at [189, 3] on icon "button" at bounding box center [190, 5] width 6 height 6
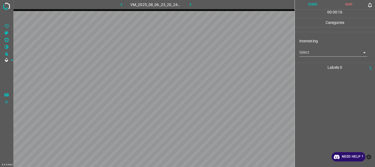
click at [319, 52] on body "4.3.6-dev2 VM_2025_08_06_23_20_24_924_01.gif Done Skip 0 00 : 00 : 16 Categorie…" at bounding box center [187, 83] width 375 height 167
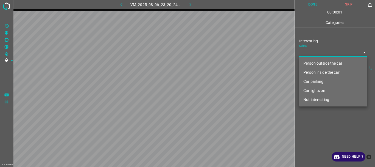
click at [322, 69] on li "Person inside the car" at bounding box center [333, 72] width 68 height 9
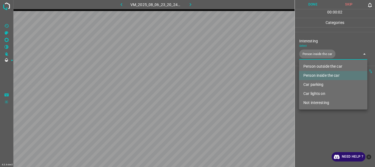
click at [316, 83] on li "Car parking" at bounding box center [333, 84] width 68 height 9
click at [319, 94] on li "Car lights on" at bounding box center [333, 93] width 68 height 9
type input "Person inside the car,Car parking,Car lights on"
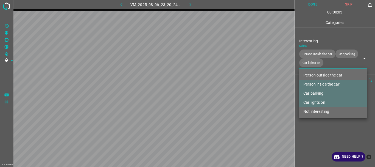
click at [326, 127] on div at bounding box center [187, 83] width 375 height 167
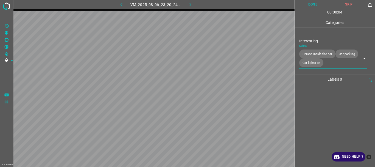
click at [313, 5] on button "Done" at bounding box center [313, 4] width 36 height 9
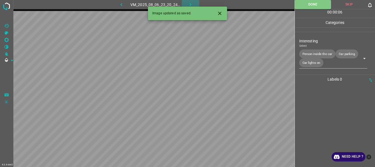
click at [188, 3] on icon "button" at bounding box center [190, 5] width 6 height 6
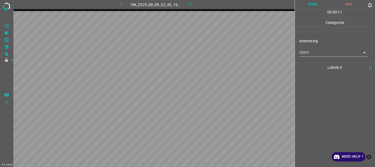
click at [323, 51] on body "4.3.6-dev2 VM_2025_08_09_22_45_16_194_03.gif Done Skip 0 00 : 00 : 11 Categorie…" at bounding box center [187, 83] width 375 height 167
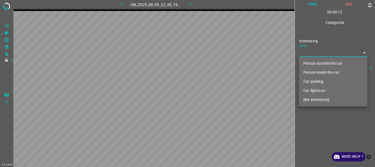
click at [324, 81] on li "Car parking" at bounding box center [333, 81] width 68 height 9
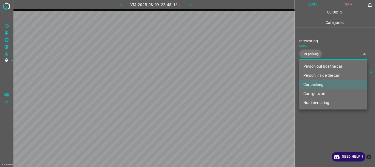
click at [321, 92] on li "Car lights on" at bounding box center [333, 93] width 68 height 9
type input "Car parking,Car lights on"
click at [324, 117] on div at bounding box center [187, 83] width 375 height 167
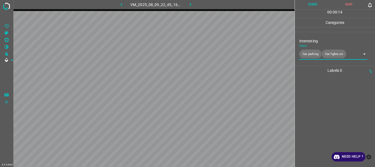
click at [313, 6] on button "Done" at bounding box center [313, 4] width 36 height 9
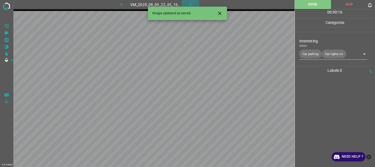
click at [187, 3] on button "button" at bounding box center [191, 4] width 18 height 9
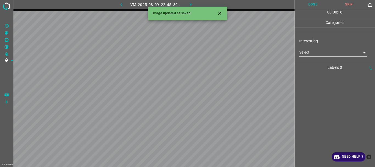
click at [307, 55] on body "4.3.6-dev2 VM_2025_08_09_22_45_39_538_10.gif Done Skip 0 00 : 00 : 16 Categorie…" at bounding box center [187, 83] width 375 height 167
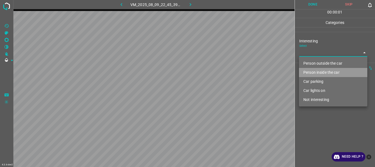
click at [313, 72] on li "Person inside the car" at bounding box center [333, 72] width 68 height 9
type input "Person inside the car"
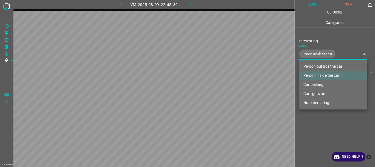
click at [317, 119] on div at bounding box center [187, 83] width 375 height 167
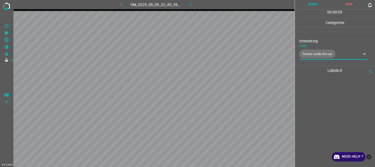
click at [311, 6] on button "Done" at bounding box center [313, 4] width 36 height 9
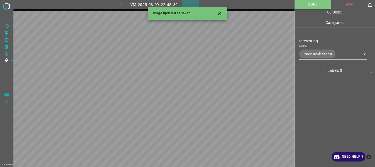
click at [190, 3] on icon "button" at bounding box center [191, 4] width 2 height 3
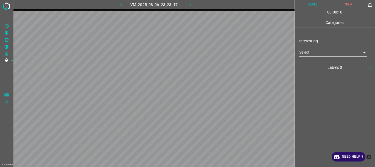
click at [309, 54] on body "4.3.6-dev2 VM_2025_08_06_23_23_17_397_02.gif Done Skip 0 00 : 00 : 10 Categorie…" at bounding box center [187, 83] width 375 height 167
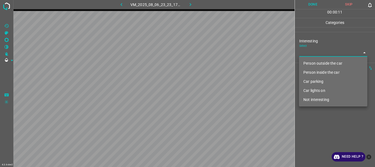
click at [318, 99] on li "Not interesting" at bounding box center [333, 99] width 68 height 9
type input "Not interesting"
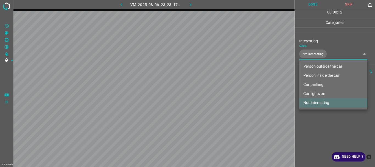
click at [317, 113] on div at bounding box center [187, 83] width 375 height 167
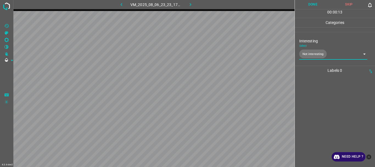
click at [313, 6] on button "Done" at bounding box center [313, 4] width 36 height 9
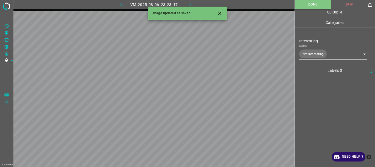
click at [189, 4] on icon "button" at bounding box center [190, 5] width 6 height 6
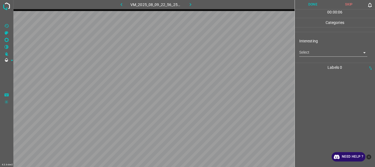
click at [311, 53] on body "4.3.6-dev2 VM_2025_08_09_22_56_25_898_13.gif Done Skip 0 00 : 00 : 06 Categorie…" at bounding box center [187, 83] width 375 height 167
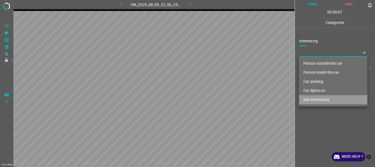
click at [320, 100] on li "Not interesting" at bounding box center [333, 99] width 68 height 9
type input "Not interesting"
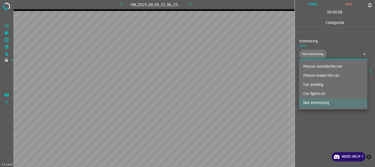
click at [321, 118] on div at bounding box center [187, 83] width 375 height 167
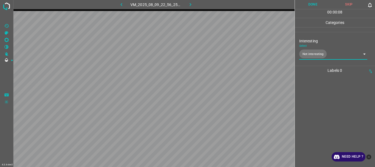
click at [312, 7] on button "Done" at bounding box center [313, 4] width 36 height 9
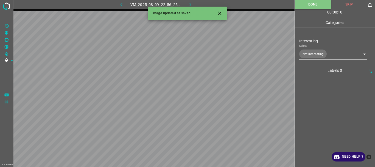
click at [192, 3] on icon "button" at bounding box center [190, 5] width 6 height 6
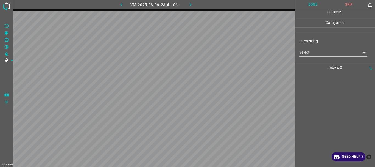
click at [305, 56] on body "4.3.6-dev2 VM_2025_08_06_23_41_06_437_01.gif Done Skip 0 00 : 00 : 03 Categorie…" at bounding box center [187, 83] width 375 height 167
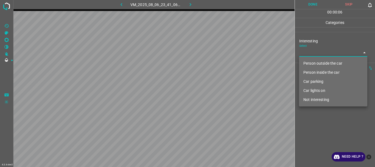
click at [318, 62] on li "Person outside the car" at bounding box center [333, 63] width 68 height 9
type input "Person outside the car"
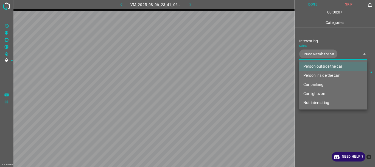
click at [321, 121] on div at bounding box center [187, 83] width 375 height 167
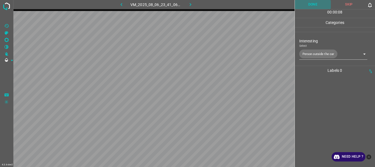
click at [311, 4] on button "Done" at bounding box center [313, 4] width 36 height 9
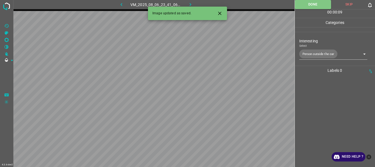
click at [191, 3] on icon "button" at bounding box center [190, 5] width 6 height 6
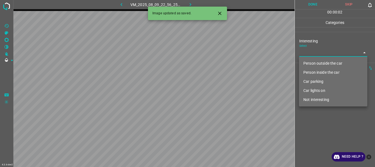
click at [306, 52] on body "4.3.6-dev2 VM_2025_08_09_22_56_25_898_07.gif Done Skip 0 00 : 00 : 02 Categorie…" at bounding box center [187, 83] width 375 height 167
click at [311, 63] on li "Person outside the car" at bounding box center [333, 63] width 68 height 9
type input "Person outside the car"
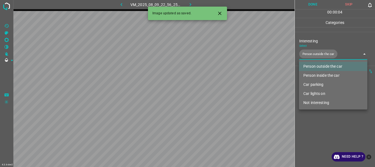
drag, startPoint x: 318, startPoint y: 120, endPoint x: 311, endPoint y: 24, distance: 96.3
click at [319, 120] on div at bounding box center [187, 83] width 375 height 167
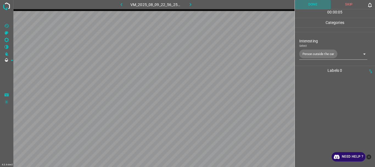
click at [313, 4] on button "Done" at bounding box center [313, 4] width 36 height 9
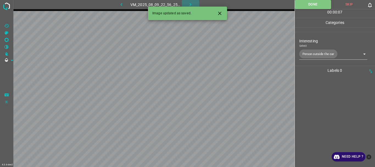
click at [187, 2] on icon "button" at bounding box center [190, 5] width 6 height 6
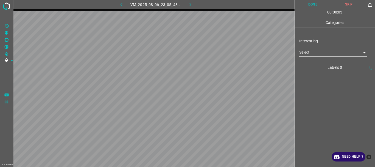
click at [306, 54] on body "4.3.6-dev2 VM_2025_08_06_23_05_48_512_01.gif Done Skip 0 00 : 00 : 03 Categorie…" at bounding box center [187, 83] width 375 height 167
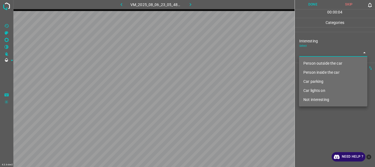
click at [308, 62] on li "Person outside the car" at bounding box center [333, 63] width 68 height 9
type input "Person outside the car"
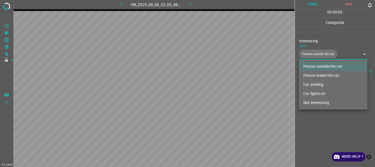
click at [322, 120] on div at bounding box center [187, 83] width 375 height 167
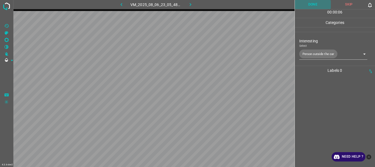
click at [313, 6] on button "Done" at bounding box center [313, 4] width 36 height 9
click at [191, 3] on icon "button" at bounding box center [190, 5] width 6 height 6
click at [316, 54] on body "4.3.6-dev2 VM_2025_08_09_22_56_25_898_06.gif Done Skip 0 00 : 00 : 15 Categorie…" at bounding box center [187, 83] width 375 height 167
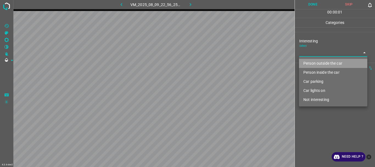
click at [320, 62] on li "Person outside the car" at bounding box center [333, 63] width 68 height 9
type input "Person outside the car"
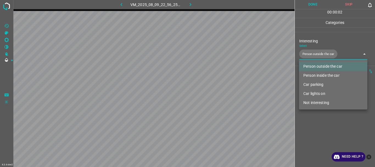
drag, startPoint x: 318, startPoint y: 117, endPoint x: 313, endPoint y: 68, distance: 49.7
click at [318, 117] on div at bounding box center [187, 83] width 375 height 167
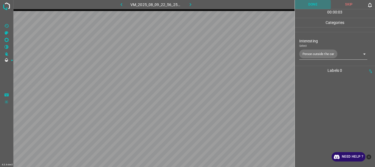
click at [311, 3] on button "Done" at bounding box center [313, 4] width 36 height 9
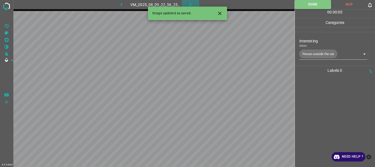
click at [190, 4] on icon "button" at bounding box center [190, 5] width 6 height 6
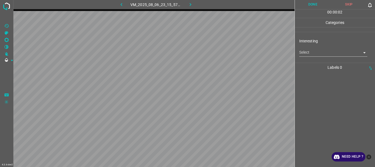
click at [302, 54] on body "4.3.6-dev2 VM_2025_08_06_23_15_57_746_13.gif Done Skip 0 00 : 00 : 02 Categorie…" at bounding box center [187, 83] width 375 height 167
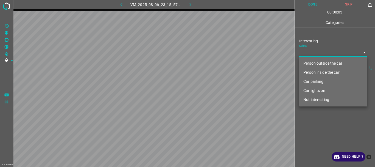
click at [310, 66] on li "Person outside the car" at bounding box center [333, 63] width 68 height 9
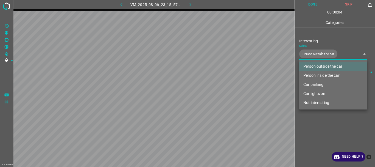
click at [312, 92] on li "Car lights on" at bounding box center [333, 93] width 68 height 9
type input "Person outside the car,Car lights on"
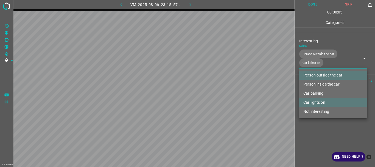
click at [313, 119] on div at bounding box center [187, 83] width 375 height 167
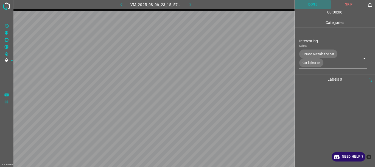
click at [309, 7] on button "Done" at bounding box center [313, 4] width 36 height 9
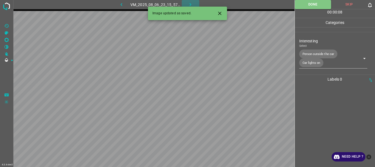
click at [189, 3] on icon "button" at bounding box center [190, 5] width 6 height 6
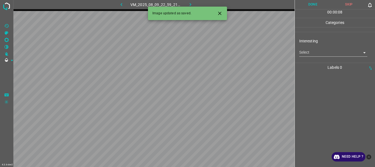
click at [308, 51] on body "4.3.6-dev2 VM_2025_08_09_22_59_21_973_02.gif Done Skip 0 00 : 00 : 08 Categorie…" at bounding box center [187, 83] width 375 height 167
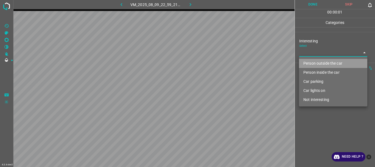
click at [313, 65] on li "Person outside the car" at bounding box center [333, 63] width 68 height 9
type input "Person outside the car"
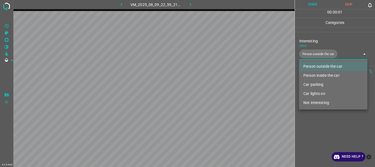
drag, startPoint x: 313, startPoint y: 121, endPoint x: 321, endPoint y: 84, distance: 37.8
click at [314, 120] on div at bounding box center [187, 83] width 375 height 167
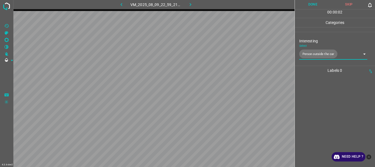
click at [315, 5] on button "Done" at bounding box center [313, 4] width 36 height 9
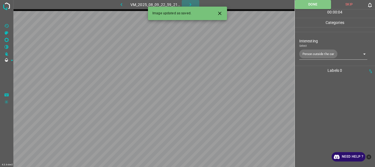
click at [188, 4] on icon "button" at bounding box center [190, 5] width 6 height 6
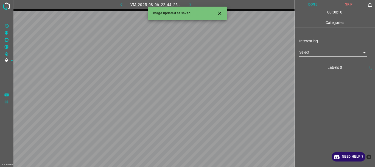
click at [306, 53] on body "4.3.6-dev2 VM_2025_08_06_22_44_25_647_08.gif Done Skip 0 00 : 00 : 10 Categorie…" at bounding box center [187, 83] width 375 height 167
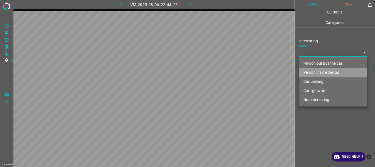
click at [310, 72] on li "Person inside the car" at bounding box center [333, 72] width 68 height 9
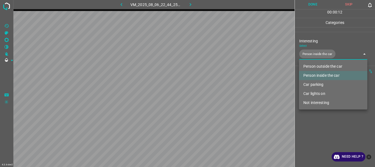
click at [315, 92] on li "Car lights on" at bounding box center [333, 93] width 68 height 9
type input "Person inside the car,Car lights on"
click at [316, 125] on div at bounding box center [187, 83] width 375 height 167
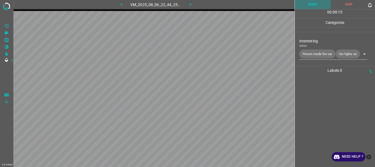
click at [313, 3] on button "Done" at bounding box center [313, 4] width 36 height 9
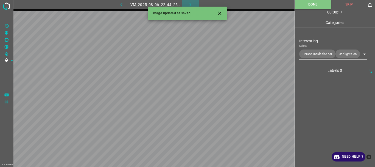
click at [191, 3] on icon "button" at bounding box center [190, 5] width 6 height 6
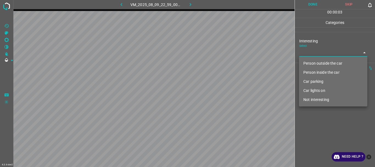
click at [305, 53] on body "4.3.6-dev2 VM_2025_08_09_22_59_00_226_00.gif Done Skip 0 00 : 00 : 03 Categorie…" at bounding box center [187, 83] width 375 height 167
click at [318, 83] on li "Car parking" at bounding box center [333, 81] width 68 height 9
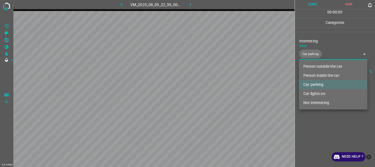
click at [316, 93] on li "Car lights on" at bounding box center [333, 93] width 68 height 9
type input "Car parking,Car lights on"
click at [317, 125] on div at bounding box center [187, 83] width 375 height 167
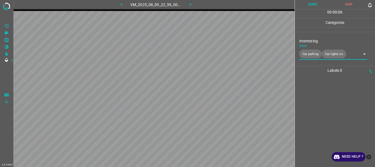
click at [307, 4] on button "Done" at bounding box center [313, 4] width 36 height 9
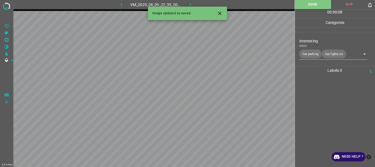
click at [189, 5] on icon "button" at bounding box center [190, 5] width 6 height 6
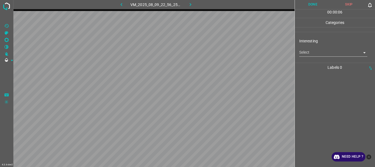
click at [310, 52] on body "4.3.6-dev2 VM_2025_08_09_22_56_25_898_08.gif Done Skip 0 00 : 00 : 06 Categorie…" at bounding box center [187, 83] width 375 height 167
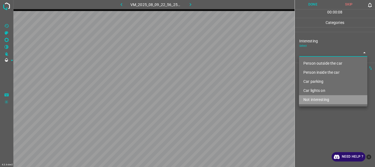
click at [323, 98] on li "Not interesting" at bounding box center [333, 99] width 68 height 9
type input "Not interesting"
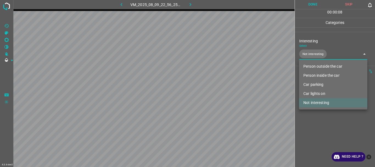
click at [322, 114] on div at bounding box center [187, 83] width 375 height 167
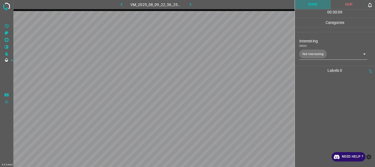
click at [309, 4] on button "Done" at bounding box center [313, 4] width 36 height 9
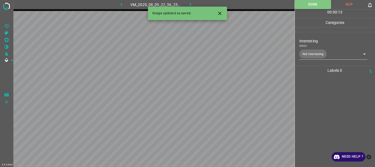
click at [220, 13] on icon "Close" at bounding box center [219, 13] width 3 height 3
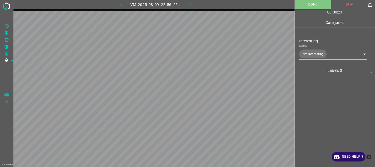
click at [189, 2] on icon "button" at bounding box center [190, 5] width 6 height 6
click at [313, 52] on body "4.3.6-dev2 VM_2025_08_06_22_53_49_874_05.gif Done Skip 0 00 : 00 : 02 Categorie…" at bounding box center [187, 83] width 375 height 167
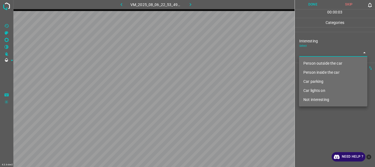
click at [317, 62] on li "Person outside the car" at bounding box center [333, 63] width 68 height 9
type input "Person outside the car"
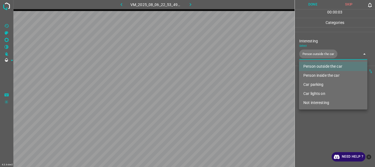
drag, startPoint x: 324, startPoint y: 136, endPoint x: 317, endPoint y: 30, distance: 105.9
click at [324, 135] on div at bounding box center [187, 83] width 375 height 167
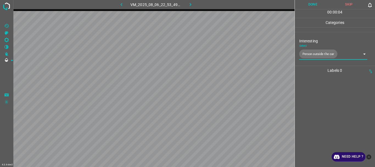
click at [318, 7] on button "Done" at bounding box center [313, 4] width 36 height 9
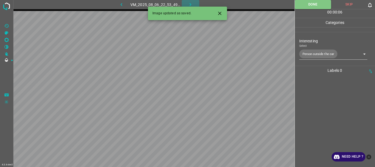
click at [192, 4] on icon "button" at bounding box center [190, 5] width 6 height 6
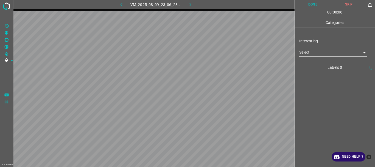
click at [316, 54] on body "4.3.6-dev2 VM_2025_08_09_23_06_28_899_03.gif Done Skip 0 00 : 00 : 06 Categorie…" at bounding box center [187, 83] width 375 height 167
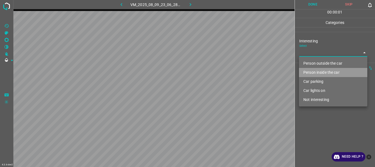
click at [316, 72] on li "Person inside the car" at bounding box center [333, 72] width 68 height 9
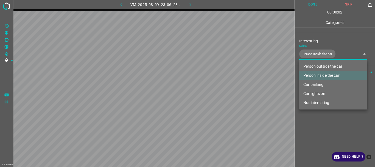
click at [316, 94] on li "Car lights on" at bounding box center [333, 93] width 68 height 9
type input "Person inside the car,Car lights on"
click at [319, 123] on div at bounding box center [187, 83] width 375 height 167
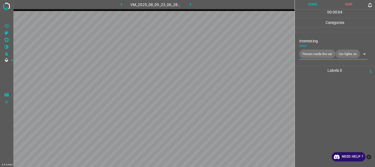
click at [309, 7] on button "Done" at bounding box center [313, 4] width 36 height 9
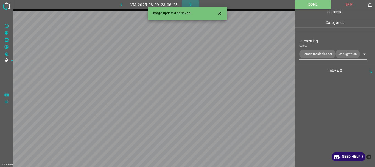
click at [190, 4] on icon "button" at bounding box center [190, 5] width 6 height 6
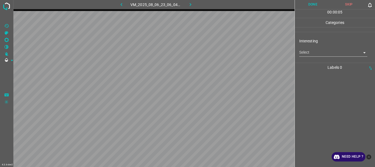
click at [316, 54] on body "4.3.6-dev2 VM_2025_08_06_23_06_04_504_10.gif Done Skip 0 00 : 00 : 05 Categorie…" at bounding box center [187, 83] width 375 height 167
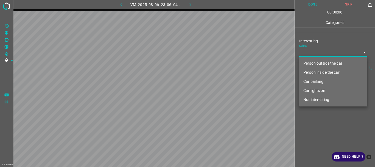
click at [321, 101] on li "Not interesting" at bounding box center [333, 99] width 68 height 9
type input "Not interesting"
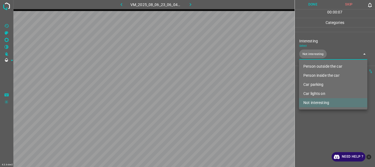
click at [321, 117] on div at bounding box center [187, 83] width 375 height 167
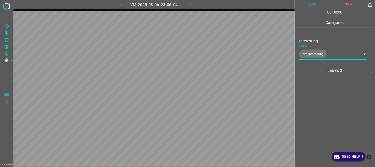
click at [312, 4] on button "Done" at bounding box center [313, 4] width 36 height 9
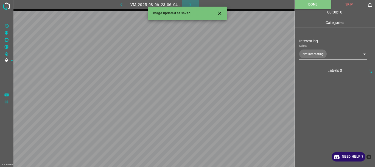
click at [189, 5] on icon "button" at bounding box center [190, 5] width 6 height 6
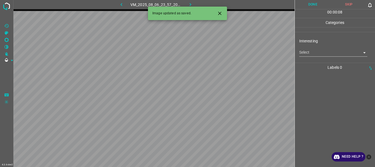
click at [314, 53] on body "4.3.6-dev2 VM_2025_08_06_23_57_20_058_03.gif Done Skip 0 00 : 00 : 08 Categorie…" at bounding box center [187, 83] width 375 height 167
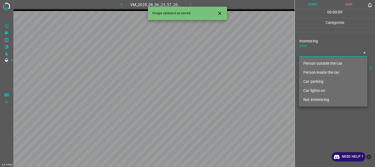
click at [315, 62] on li "Person outside the car" at bounding box center [333, 63] width 68 height 9
type input "Person outside the car"
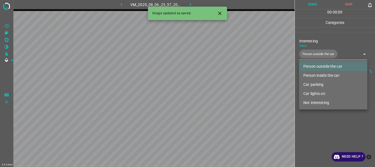
click at [323, 126] on div at bounding box center [187, 83] width 375 height 167
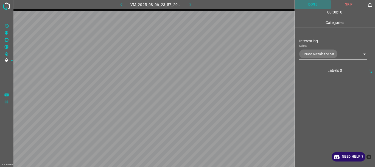
click at [312, 4] on button "Done" at bounding box center [313, 4] width 36 height 9
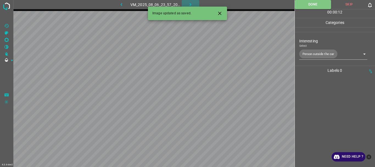
click at [191, 3] on icon "button" at bounding box center [190, 5] width 6 height 6
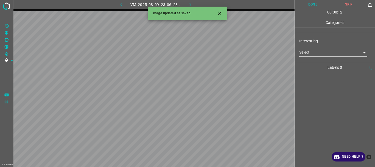
click at [316, 50] on body "4.3.6-dev2 VM_2025_08_09_23_06_28_899_10.gif Done Skip 0 00 : 00 : 12 Categorie…" at bounding box center [187, 83] width 375 height 167
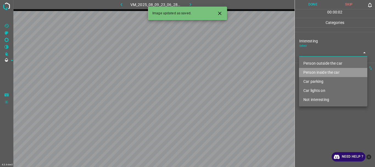
click at [315, 72] on li "Person inside the car" at bounding box center [333, 72] width 68 height 9
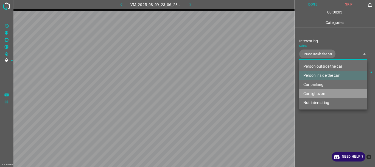
click at [319, 94] on li "Car lights on" at bounding box center [333, 93] width 68 height 9
type input "Person inside the car,Car lights on"
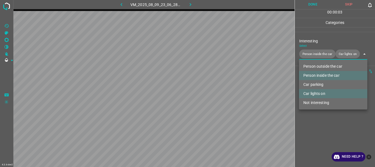
drag, startPoint x: 321, startPoint y: 120, endPoint x: 327, endPoint y: 83, distance: 37.0
click at [322, 119] on div at bounding box center [187, 83] width 375 height 167
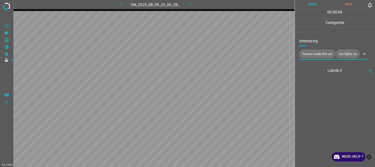
click at [313, 2] on button "Done" at bounding box center [313, 4] width 36 height 9
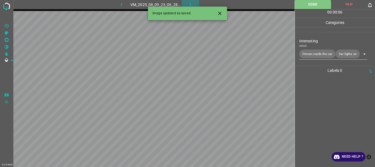
click at [191, 4] on icon "button" at bounding box center [190, 5] width 6 height 6
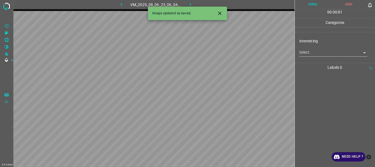
click at [320, 51] on body "4.3.6-dev2 VM_2025_08_06_23_06_04_504_03.gif Done Skip 0 00 : 00 : 01 Categorie…" at bounding box center [187, 83] width 375 height 167
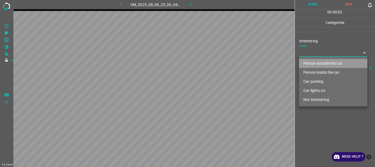
click at [322, 61] on li "Person outside the car" at bounding box center [333, 63] width 68 height 9
type input "Person outside the car"
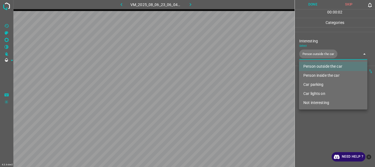
drag, startPoint x: 319, startPoint y: 130, endPoint x: 318, endPoint y: 89, distance: 40.6
click at [321, 128] on div at bounding box center [187, 83] width 375 height 167
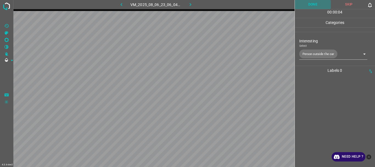
click at [314, 7] on button "Done" at bounding box center [313, 4] width 36 height 9
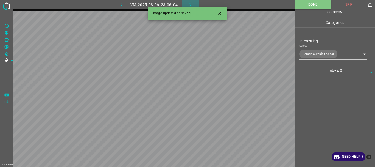
click at [191, 5] on icon "button" at bounding box center [190, 5] width 6 height 6
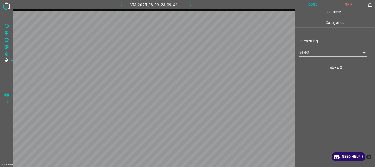
click at [324, 53] on body "4.3.6-dev2 VM_2025_08_09_23_09_46_432_00.gif Done Skip 0 00 : 00 : 03 Categorie…" at bounding box center [187, 83] width 375 height 167
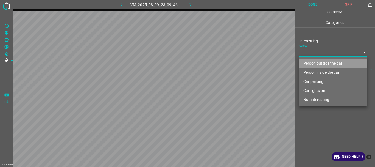
click at [321, 64] on li "Person outside the car" at bounding box center [333, 63] width 68 height 9
type input "Person outside the car"
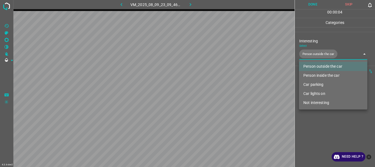
click at [318, 128] on div at bounding box center [187, 83] width 375 height 167
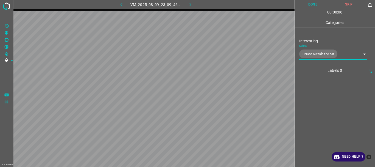
click at [315, 7] on button "Done" at bounding box center [313, 4] width 36 height 9
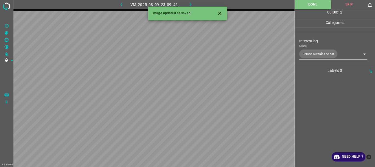
click at [190, 4] on icon "button" at bounding box center [191, 4] width 2 height 3
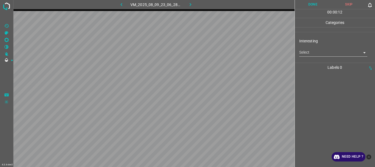
click at [314, 52] on body "4.3.6-dev2 VM_2025_08_09_23_06_28_899_06.gif Done Skip 0 00 : 00 : 12 Categorie…" at bounding box center [187, 83] width 375 height 167
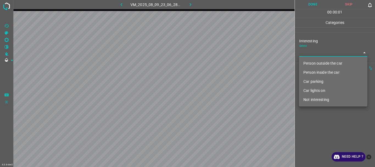
click at [308, 74] on li "Person inside the car" at bounding box center [333, 72] width 68 height 9
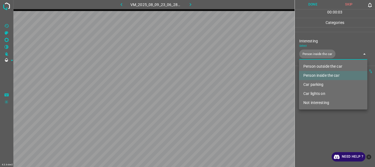
click at [312, 93] on li "Car lights on" at bounding box center [333, 93] width 68 height 9
type input "Person inside the car,Car lights on"
drag, startPoint x: 309, startPoint y: 134, endPoint x: 313, endPoint y: 129, distance: 6.5
click at [310, 134] on div at bounding box center [187, 83] width 375 height 167
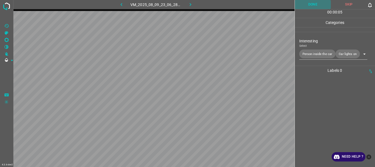
click at [305, 5] on button "Done" at bounding box center [313, 4] width 36 height 9
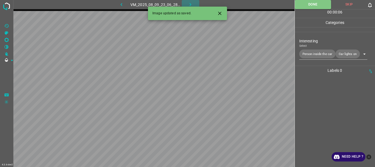
click at [187, 4] on icon "button" at bounding box center [190, 5] width 6 height 6
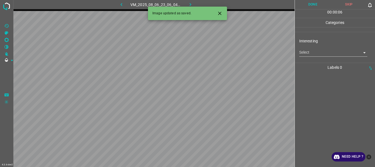
click at [322, 53] on body "4.3.6-dev2 VM_2025_08_06_23_06_04_504_04.gif Done Skip 0 00 : 00 : 06 Categorie…" at bounding box center [187, 83] width 375 height 167
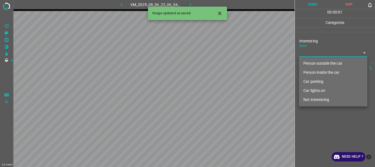
click at [318, 62] on li "Person outside the car" at bounding box center [333, 63] width 68 height 9
type input "Person outside the car"
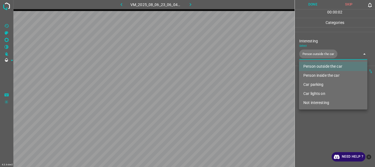
click at [323, 127] on div at bounding box center [187, 83] width 375 height 167
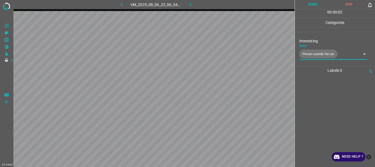
click at [310, 5] on button "Done" at bounding box center [313, 4] width 36 height 9
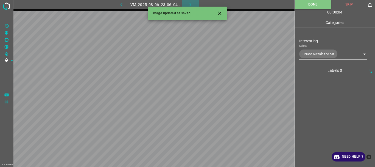
click at [190, 4] on icon "button" at bounding box center [190, 5] width 6 height 6
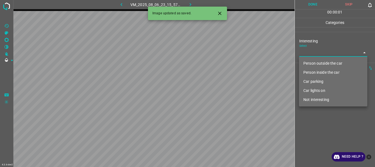
click at [324, 52] on body "4.3.6-dev2 VM_2025_08_06_23_15_57_746_07.gif Done Skip 0 00 : 00 : 01 Categorie…" at bounding box center [187, 83] width 375 height 167
click at [323, 61] on li "Person outside the car" at bounding box center [333, 63] width 68 height 9
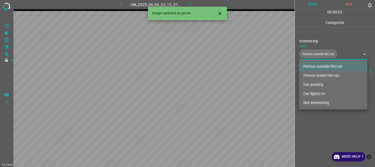
click at [319, 75] on li "Person inside the car" at bounding box center [333, 75] width 68 height 9
type input "Person outside the car,Person inside the car"
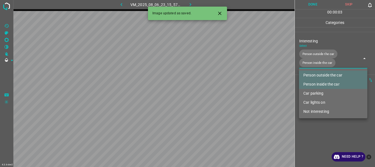
drag, startPoint x: 313, startPoint y: 133, endPoint x: 322, endPoint y: 37, distance: 96.5
click at [313, 133] on div at bounding box center [187, 83] width 375 height 167
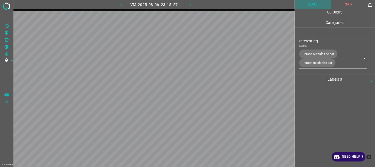
click at [313, 7] on button "Done" at bounding box center [313, 4] width 36 height 9
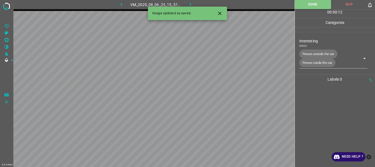
click at [190, 3] on icon "button" at bounding box center [190, 5] width 6 height 6
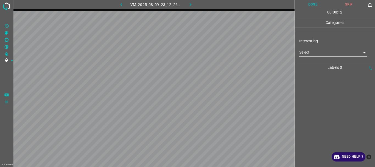
click at [317, 52] on body "4.3.6-dev2 VM_2025_08_09_23_12_26_398_01.gif Done Skip 0 00 : 00 : 12 Categorie…" at bounding box center [187, 83] width 375 height 167
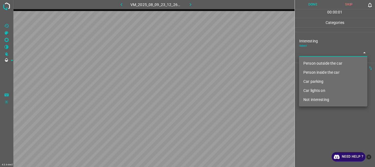
click at [315, 80] on li "Car parking" at bounding box center [333, 81] width 68 height 9
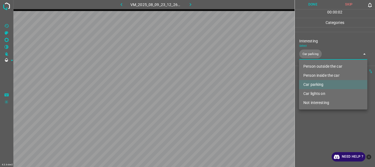
click at [310, 93] on li "Car lights on" at bounding box center [333, 93] width 68 height 9
type input "Car parking,Car lights on"
click at [310, 122] on div at bounding box center [187, 83] width 375 height 167
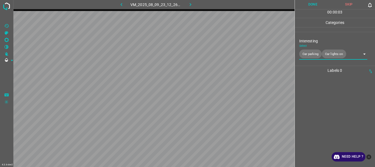
click at [307, 3] on button "Done" at bounding box center [313, 4] width 36 height 9
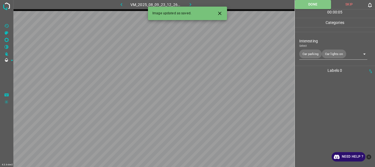
click at [190, 2] on icon "button" at bounding box center [190, 5] width 6 height 6
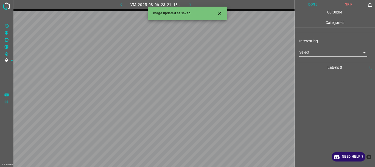
click at [315, 54] on body "4.3.6-dev2 VM_2025_08_06_23_21_18_022_08.gif Done Skip 0 00 : 00 : 04 Categorie…" at bounding box center [187, 83] width 375 height 167
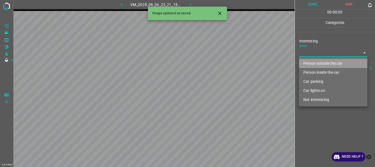
click at [315, 59] on li "Person outside the car" at bounding box center [333, 63] width 68 height 9
type input "Person outside the car"
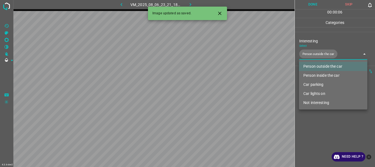
drag, startPoint x: 314, startPoint y: 119, endPoint x: 310, endPoint y: 79, distance: 39.9
click at [314, 119] on div at bounding box center [187, 83] width 375 height 167
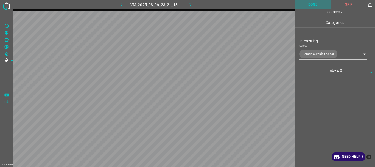
click at [316, 2] on button "Done" at bounding box center [313, 4] width 36 height 9
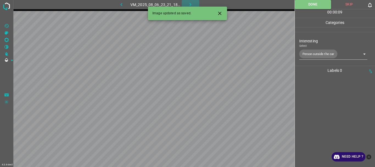
click at [189, 3] on icon "button" at bounding box center [190, 5] width 6 height 6
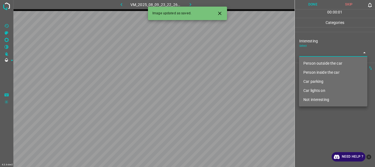
click at [310, 51] on body "4.3.6-dev2 VM_2025_08_09_23_22_26_603_00.gif Done Skip 0 00 : 00 : 01 Categorie…" at bounding box center [187, 83] width 375 height 167
click at [318, 90] on li "Car lights on" at bounding box center [333, 90] width 68 height 9
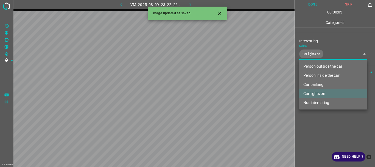
type input "Car lights on"
click at [318, 117] on div at bounding box center [187, 83] width 375 height 167
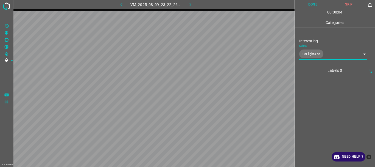
click at [314, 5] on button "Done" at bounding box center [313, 4] width 36 height 9
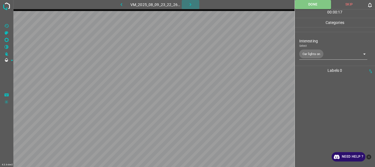
click at [191, 3] on icon "button" at bounding box center [190, 5] width 6 height 6
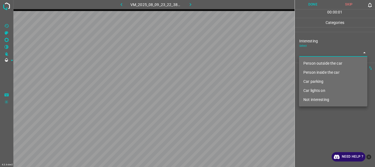
click at [302, 52] on body "4.3.6-dev2 VM_2025_08_09_23_22_38_665_00.gif Done Skip 0 00 : 00 : 01 Categorie…" at bounding box center [187, 83] width 375 height 167
click at [311, 64] on li "Person outside the car" at bounding box center [333, 63] width 68 height 9
type input "Person outside the car"
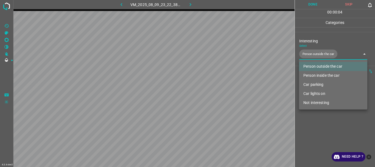
drag, startPoint x: 309, startPoint y: 119, endPoint x: 302, endPoint y: 60, distance: 59.3
click at [309, 119] on div at bounding box center [187, 83] width 375 height 167
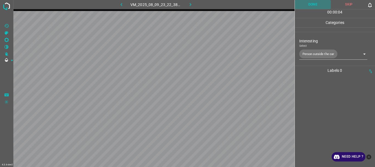
click at [312, 4] on button "Done" at bounding box center [313, 4] width 36 height 9
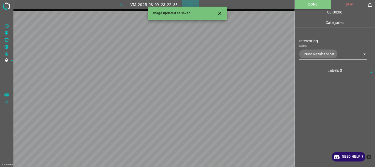
click at [189, 3] on icon "button" at bounding box center [190, 5] width 6 height 6
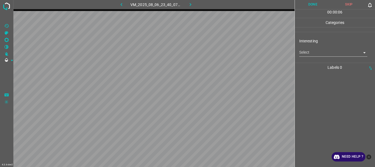
click at [308, 55] on body "4.3.6-dev2 VM_2025_08_06_23_40_07_975_03.gif Done Skip 0 00 : 00 : 06 Categorie…" at bounding box center [187, 83] width 375 height 167
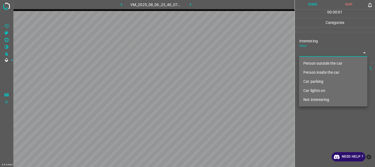
click at [319, 99] on li "Not interesting" at bounding box center [333, 99] width 68 height 9
type input "Not interesting"
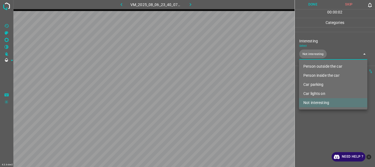
click at [318, 117] on div at bounding box center [187, 83] width 375 height 167
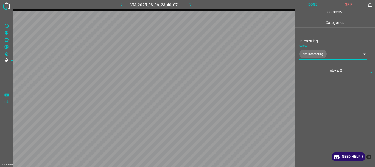
click at [312, 5] on button "Done" at bounding box center [313, 4] width 36 height 9
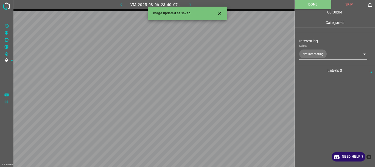
click at [188, 2] on icon "button" at bounding box center [190, 5] width 6 height 6
click at [304, 51] on body "4.3.6-dev2 VM_2025_08_09_23_31_23_437_00.gif Done Skip 0 00 : 00 : 05 Categorie…" at bounding box center [187, 83] width 375 height 167
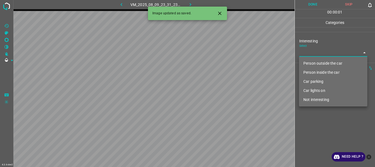
click at [309, 61] on li "Person outside the car" at bounding box center [333, 63] width 68 height 9
type input "Person outside the car"
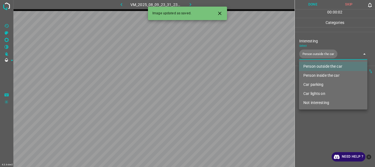
drag, startPoint x: 318, startPoint y: 128, endPoint x: 309, endPoint y: 91, distance: 37.9
click at [318, 128] on div at bounding box center [187, 83] width 375 height 167
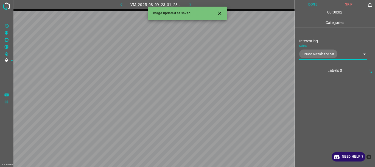
click at [311, 3] on button "Done" at bounding box center [313, 4] width 36 height 9
click at [192, 5] on icon "button" at bounding box center [190, 5] width 6 height 6
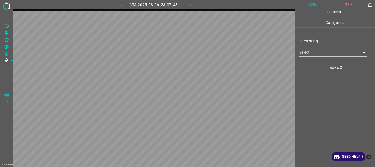
click at [309, 55] on body "4.3.6-dev2 VM_2025_08_06_23_07_43_673_00.gif Done Skip 0 00 : 00 : 08 Categorie…" at bounding box center [187, 83] width 375 height 167
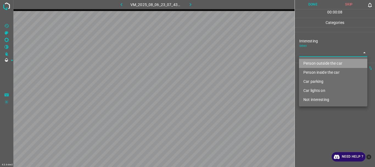
click at [310, 62] on li "Person outside the car" at bounding box center [333, 63] width 68 height 9
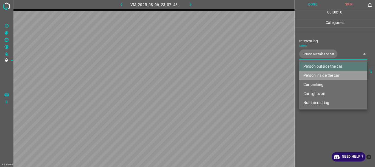
click at [313, 74] on li "Person inside the car" at bounding box center [333, 75] width 68 height 9
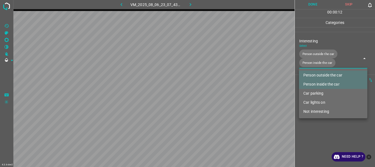
click at [314, 100] on li "Car lights on" at bounding box center [333, 102] width 68 height 9
type input "Person outside the car,Person inside the car,Car lights on"
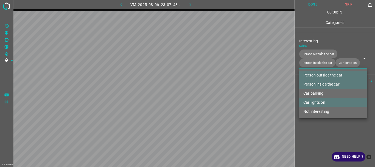
click at [314, 125] on div at bounding box center [187, 83] width 375 height 167
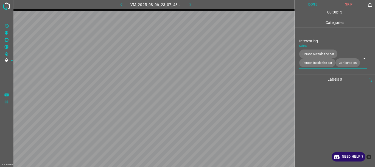
click at [312, 6] on button "Done" at bounding box center [313, 4] width 36 height 9
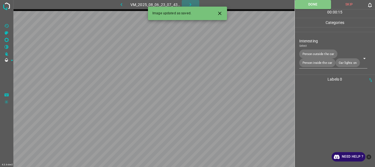
click at [191, 4] on icon "button" at bounding box center [190, 5] width 6 height 6
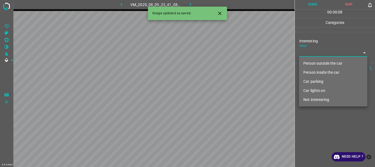
click at [304, 52] on body "4.3.6-dev2 VM_2025_08_09_23_41_08_143_01.gif Done Skip 0 00 : 00 : 08 Categorie…" at bounding box center [187, 83] width 375 height 167
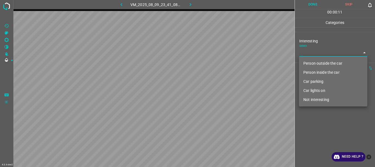
click at [312, 99] on li "Not interesting" at bounding box center [333, 99] width 68 height 9
type input "Not interesting"
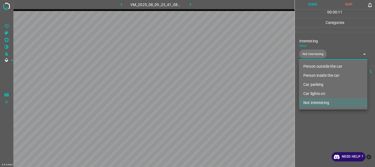
click at [318, 119] on div at bounding box center [187, 83] width 375 height 167
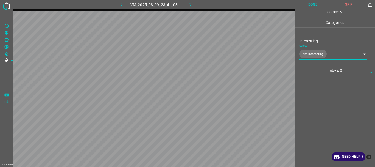
click at [310, 4] on button "Done" at bounding box center [313, 4] width 36 height 9
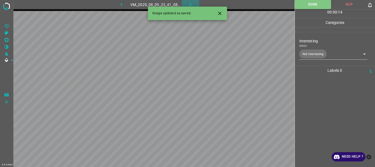
click at [188, 4] on icon "button" at bounding box center [190, 5] width 6 height 6
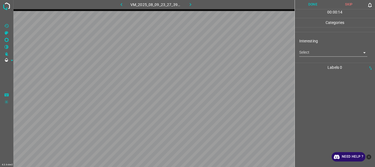
click at [315, 55] on body "4.3.6-dev2 VM_2025_08_09_23_27_39_031_01.gif Done Skip 0 00 : 00 : 14 Categorie…" at bounding box center [187, 83] width 375 height 167
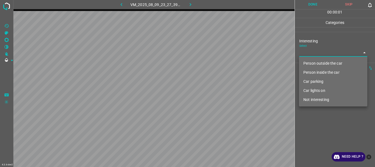
click at [316, 62] on li "Person outside the car" at bounding box center [333, 63] width 68 height 9
type input "Person outside the car"
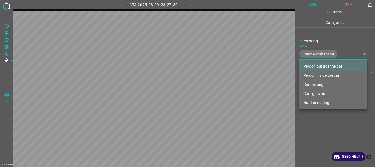
click at [321, 122] on div at bounding box center [187, 83] width 375 height 167
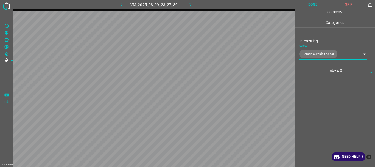
click at [312, 8] on button "Done" at bounding box center [313, 4] width 36 height 9
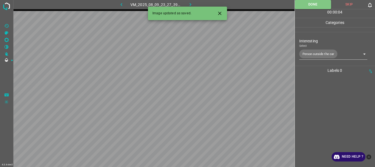
click at [190, 4] on icon "button" at bounding box center [190, 5] width 6 height 6
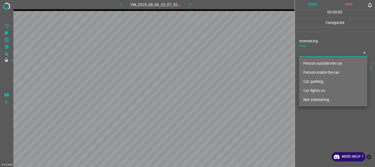
click at [309, 54] on body "4.3.6-dev2 VM_2025_08_06_23_07_32_048_02.gif Done Skip 0 00 : 00 : 05 Categorie…" at bounding box center [187, 83] width 375 height 167
click at [313, 65] on li "Person outside the car" at bounding box center [333, 63] width 68 height 9
type input "Person outside the car"
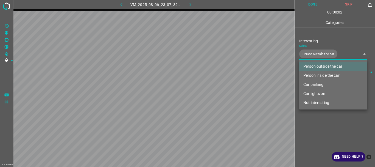
click at [324, 120] on div at bounding box center [187, 83] width 375 height 167
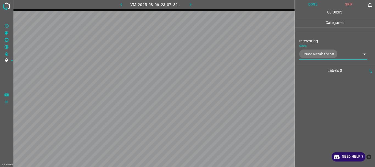
click at [310, 5] on button "Done" at bounding box center [313, 4] width 36 height 9
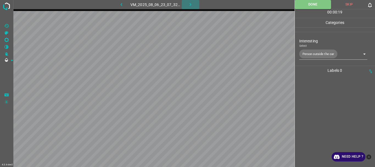
click at [191, 4] on icon "button" at bounding box center [191, 4] width 2 height 3
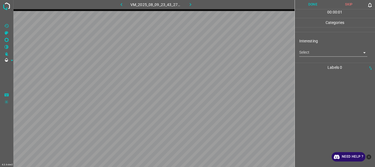
click at [327, 53] on body "4.3.6-dev2 VM_2025_08_09_23_43_27_737_00.gif Done Skip 0 00 : 00 : 01 Categorie…" at bounding box center [187, 83] width 375 height 167
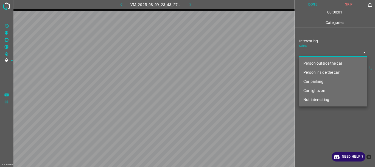
click at [329, 60] on li "Person outside the car" at bounding box center [333, 63] width 68 height 9
type input "Person outside the car"
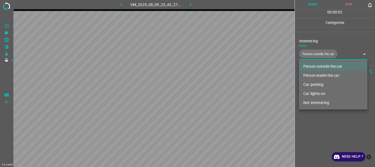
click at [327, 114] on div at bounding box center [187, 83] width 375 height 167
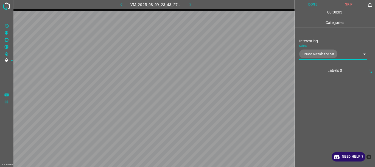
click at [313, 0] on button "Done" at bounding box center [313, 4] width 36 height 9
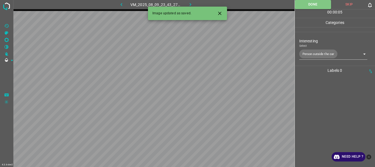
click at [191, 2] on icon "button" at bounding box center [190, 5] width 6 height 6
click at [312, 54] on body "4.3.6-dev2 VM_2025_08_06_23_02_55_119_04.gif Done Skip 0 00 : 00 : 05 Categorie…" at bounding box center [187, 83] width 375 height 167
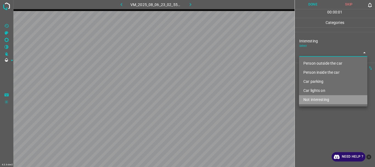
click at [319, 100] on li "Not interesting" at bounding box center [333, 99] width 68 height 9
type input "Not interesting"
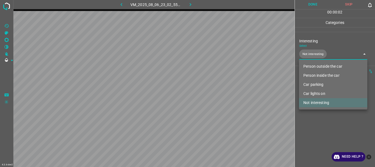
click at [318, 122] on div at bounding box center [187, 83] width 375 height 167
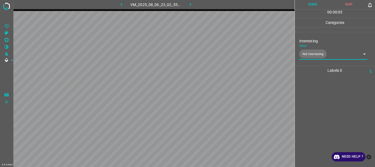
click at [312, 5] on button "Done" at bounding box center [313, 4] width 36 height 9
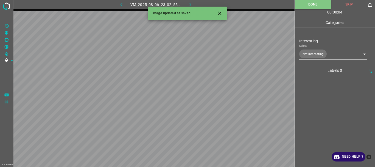
click at [190, 3] on icon "button" at bounding box center [190, 5] width 6 height 6
click at [309, 53] on body "4.3.6-dev2 VM_2025_08_10_00_02_07_762_04.gif Done Skip 0 00 : 00 : 01 Categorie…" at bounding box center [187, 83] width 375 height 167
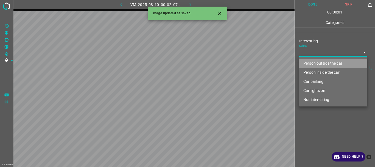
click at [312, 63] on li "Person outside the car" at bounding box center [333, 63] width 68 height 9
type input "Person outside the car"
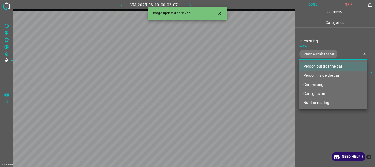
click at [323, 133] on div at bounding box center [187, 83] width 375 height 167
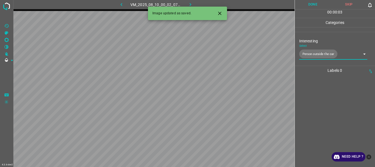
click at [310, 3] on button "Done" at bounding box center [313, 4] width 36 height 9
click at [189, 2] on icon "button" at bounding box center [190, 5] width 6 height 6
click at [312, 55] on body "4.3.6-dev2 VM_2025_08_06_23_37_25_006_00.gif Done Skip 0 00 : 00 : 05 Categorie…" at bounding box center [187, 83] width 375 height 167
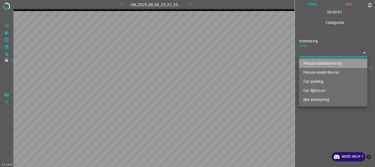
click at [312, 61] on li "Person outside the car" at bounding box center [333, 63] width 68 height 9
type input "Person outside the car"
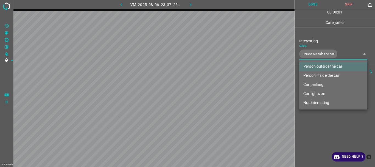
drag, startPoint x: 314, startPoint y: 125, endPoint x: 306, endPoint y: 61, distance: 64.7
click at [315, 125] on div at bounding box center [187, 83] width 375 height 167
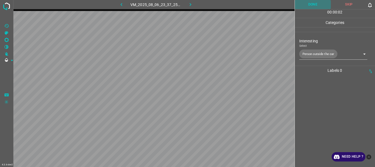
click at [311, 5] on button "Done" at bounding box center [313, 4] width 36 height 9
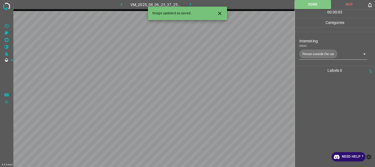
click at [189, 4] on icon "button" at bounding box center [190, 5] width 6 height 6
click at [220, 13] on icon "Close" at bounding box center [219, 13] width 3 height 3
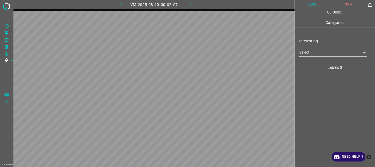
click at [312, 54] on body "4.3.6-dev2 VM_2025_08_10_00_02_07_762_05.gif Done Skip 0 00 : 00 : 05 Categorie…" at bounding box center [187, 83] width 375 height 167
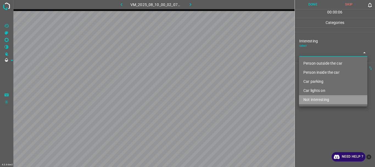
click at [314, 98] on li "Not interesting" at bounding box center [333, 99] width 68 height 9
type input "Not interesting"
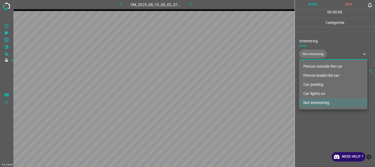
click at [317, 118] on div at bounding box center [187, 83] width 375 height 167
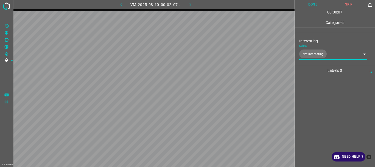
click at [311, 7] on button "Done" at bounding box center [313, 4] width 36 height 9
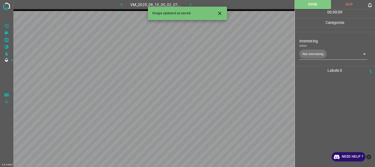
click at [189, 4] on icon "button" at bounding box center [190, 5] width 6 height 6
click at [308, 53] on body "4.3.6-dev2 VM_2025_08_06_23_23_37_958_03.gif Done Skip 0 00 : 00 : 01 Categorie…" at bounding box center [187, 83] width 375 height 167
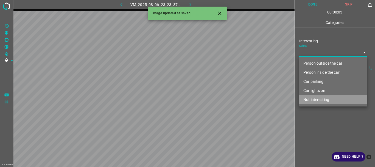
click at [313, 100] on li "Not interesting" at bounding box center [333, 99] width 68 height 9
type input "Not interesting"
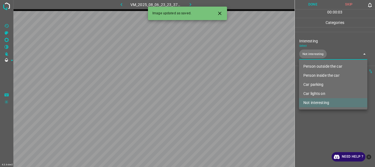
click at [309, 124] on div at bounding box center [187, 83] width 375 height 167
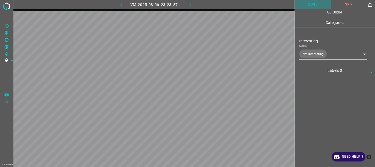
click at [308, 4] on button "Done" at bounding box center [313, 4] width 36 height 9
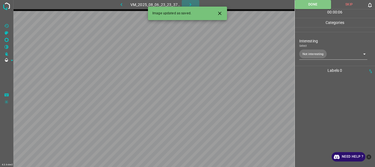
click at [192, 4] on icon "button" at bounding box center [190, 5] width 6 height 6
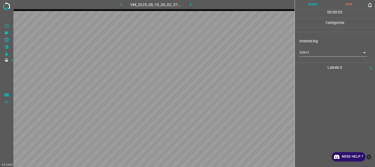
click at [314, 51] on body "4.3.6-dev2 VM_2025_08_10_00_02_07_762_07.gif Done Skip 0 00 : 00 : 03 Categorie…" at bounding box center [187, 83] width 375 height 167
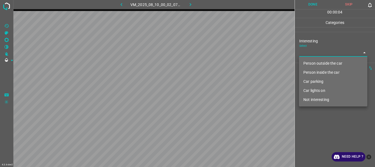
click at [314, 100] on li "Not interesting" at bounding box center [333, 99] width 68 height 9
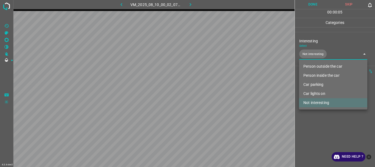
type input "Not interesting"
click at [313, 120] on div at bounding box center [187, 83] width 375 height 167
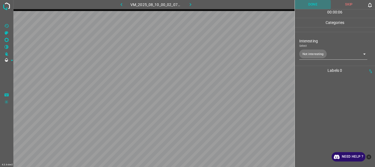
click at [306, 4] on button "Done" at bounding box center [313, 4] width 36 height 9
click at [191, 4] on icon "button" at bounding box center [190, 5] width 6 height 6
click at [305, 52] on body "4.3.6-dev2 VM_2025_08_06_23_37_25_006_02.gif Done Skip 0 00 : 00 : 01 Categorie…" at bounding box center [187, 83] width 375 height 167
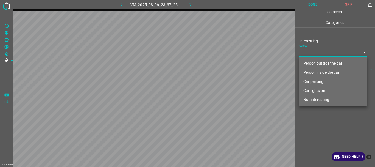
click at [307, 60] on li "Person outside the car" at bounding box center [333, 63] width 68 height 9
type input "Person outside the car"
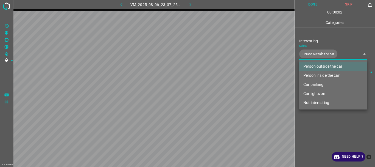
click at [320, 116] on div at bounding box center [187, 83] width 375 height 167
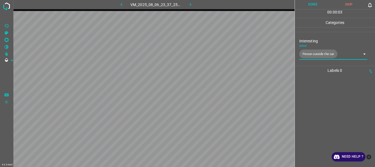
click at [312, 6] on button "Done" at bounding box center [313, 4] width 36 height 9
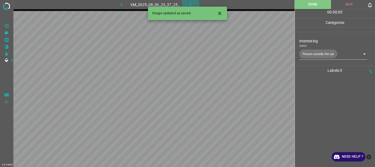
click at [192, 4] on icon "button" at bounding box center [190, 5] width 6 height 6
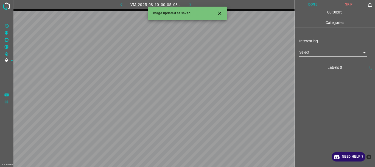
click at [311, 53] on body "4.3.6-dev2 VM_2025_08_10_00_05_08_271_03.gif Done Skip 0 00 : 00 : 05 Categorie…" at bounding box center [187, 83] width 375 height 167
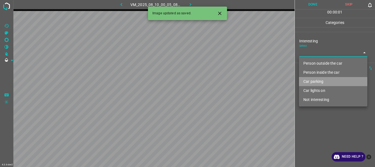
click at [316, 79] on li "Car parking" at bounding box center [333, 81] width 68 height 9
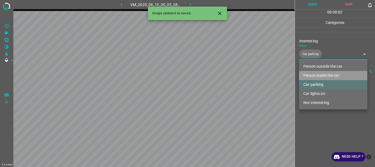
click at [317, 75] on li "Person inside the car" at bounding box center [333, 75] width 68 height 9
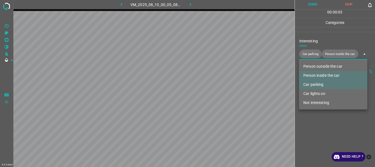
click at [318, 92] on li "Car lights on" at bounding box center [333, 93] width 68 height 9
type input "Car parking,Person inside the car,Car lights on"
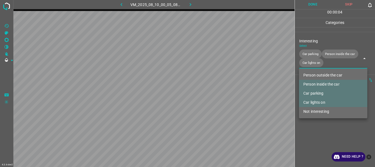
drag, startPoint x: 316, startPoint y: 126, endPoint x: 318, endPoint y: 75, distance: 51.6
click at [316, 126] on div at bounding box center [187, 83] width 375 height 167
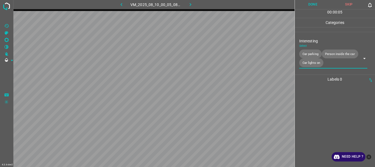
click at [308, 5] on button "Done" at bounding box center [313, 4] width 36 height 9
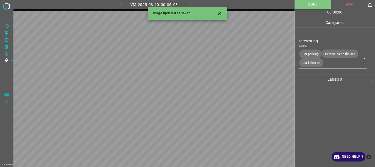
click at [191, 4] on icon "button" at bounding box center [190, 5] width 6 height 6
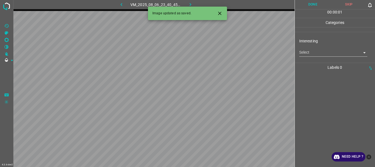
click at [306, 52] on body "4.3.6-dev2 VM_2025_08_06_23_40_45_950_02.gif Done Skip 0 00 : 00 : 01 Categorie…" at bounding box center [187, 83] width 375 height 167
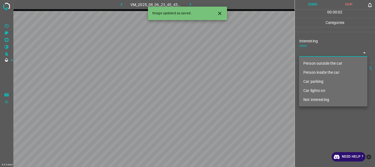
click at [310, 63] on li "Person outside the car" at bounding box center [333, 63] width 68 height 9
type input "Person outside the car"
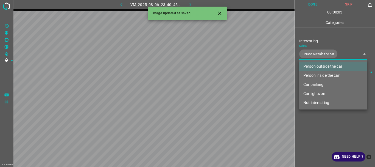
drag, startPoint x: 321, startPoint y: 122, endPoint x: 320, endPoint y: 77, distance: 45.0
click at [321, 122] on div at bounding box center [187, 83] width 375 height 167
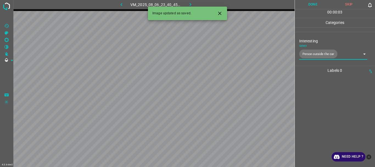
click at [315, 4] on button "Done" at bounding box center [313, 4] width 36 height 9
click at [190, 4] on icon "button" at bounding box center [190, 5] width 6 height 6
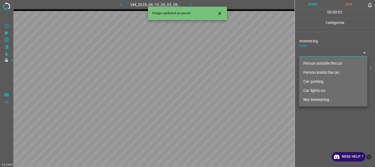
click at [305, 51] on body "4.3.6-dev2 VM_2025_08_10_00_05_08_271_01.gif Done Skip 0 00 : 00 : 02 Categorie…" at bounding box center [187, 83] width 375 height 167
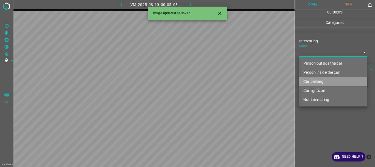
click at [311, 80] on li "Car parking" at bounding box center [333, 81] width 68 height 9
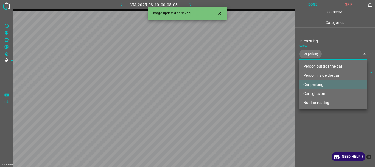
click at [314, 75] on li "Person inside the car" at bounding box center [333, 75] width 68 height 9
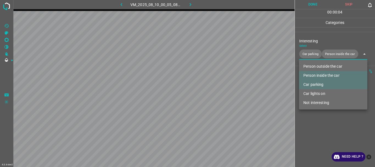
click at [313, 94] on li "Car lights on" at bounding box center [333, 93] width 68 height 9
type input "Car parking,Person inside the car,Car lights on"
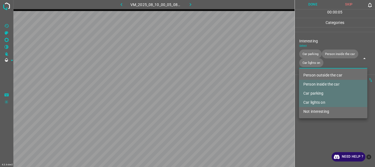
click at [315, 125] on div at bounding box center [187, 83] width 375 height 167
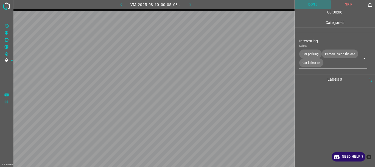
click at [308, 6] on button "Done" at bounding box center [313, 4] width 36 height 9
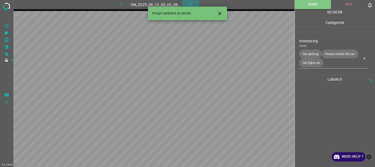
click at [191, 4] on icon "button" at bounding box center [190, 5] width 6 height 6
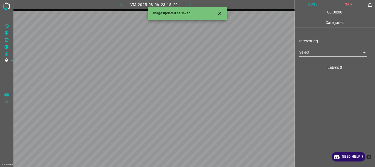
click at [304, 54] on body "4.3.6-dev2 VM_2025_08_06_23_15_20_098_00.gif Done Skip 0 00 : 00 : 08 Categorie…" at bounding box center [187, 83] width 375 height 167
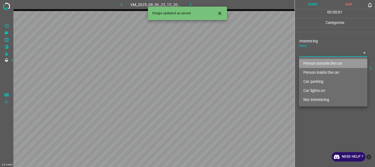
click at [311, 62] on li "Person outside the car" at bounding box center [333, 63] width 68 height 9
type input "Person outside the car"
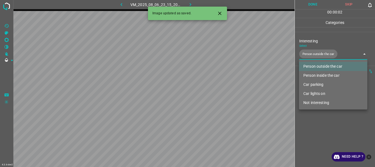
click at [318, 121] on div at bounding box center [187, 83] width 375 height 167
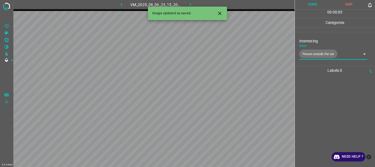
click at [309, 6] on button "Done" at bounding box center [313, 4] width 36 height 9
click at [190, 4] on icon "button" at bounding box center [191, 4] width 2 height 3
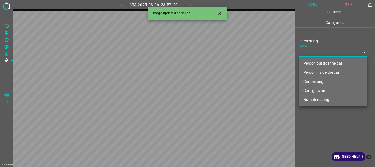
click at [316, 52] on body "4.3.6-dev2 VM_2025_08_06_23_57_20_058_04.gif Done Skip 0 00 : 00 : 05 Categorie…" at bounding box center [187, 83] width 375 height 167
click at [316, 62] on li "Person outside the car" at bounding box center [333, 63] width 68 height 9
type input "Person outside the car"
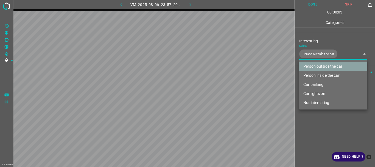
click at [313, 63] on li "Person outside the car" at bounding box center [333, 66] width 68 height 9
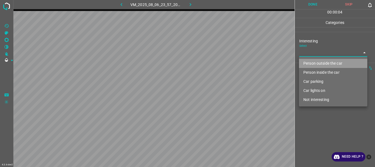
click at [314, 61] on li "Person outside the car" at bounding box center [333, 63] width 68 height 9
type input "Person outside the car"
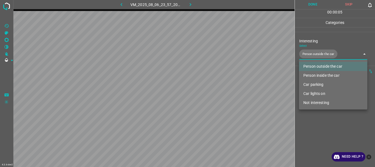
click at [319, 112] on div at bounding box center [187, 83] width 375 height 167
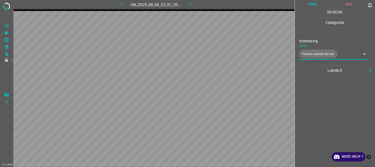
click at [315, 5] on button "Done" at bounding box center [313, 4] width 36 height 9
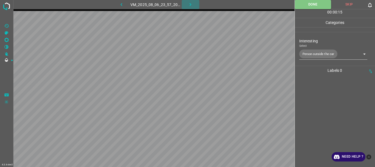
click at [192, 4] on icon "button" at bounding box center [190, 5] width 6 height 6
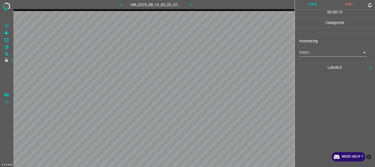
click at [308, 53] on body "4.3.6-dev2 VM_2025_08_10_00_02_07_762_01.gif Done Skip 0 00 : 00 : 15 Categorie…" at bounding box center [187, 83] width 375 height 167
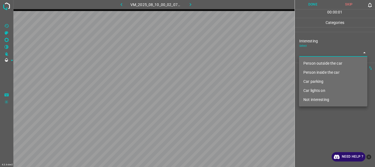
click at [310, 63] on li "Person outside the car" at bounding box center [333, 63] width 68 height 9
type input "Person outside the car"
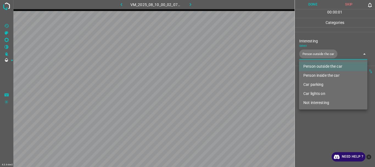
click at [321, 115] on div at bounding box center [187, 83] width 375 height 167
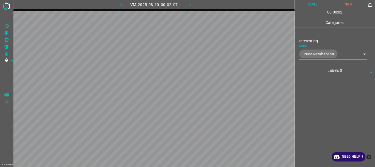
click at [315, 7] on button "Done" at bounding box center [313, 4] width 36 height 9
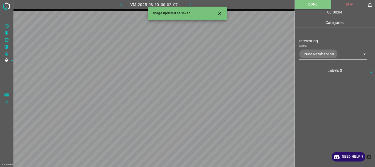
click at [191, 4] on icon "button" at bounding box center [190, 5] width 6 height 6
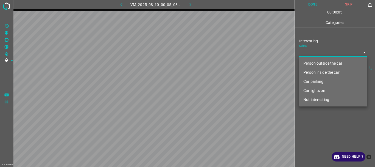
click at [310, 51] on body "4.3.6-dev2 VM_2025_08_10_00_05_08_271_02.gif Done Skip 0 00 : 00 : 05 Categorie…" at bounding box center [187, 83] width 375 height 167
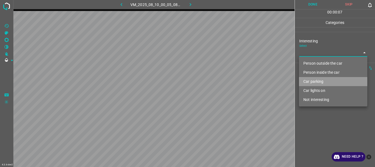
click at [314, 79] on li "Car parking" at bounding box center [333, 81] width 68 height 9
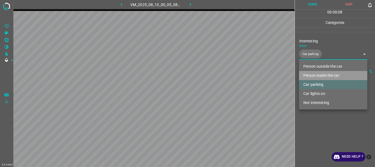
click at [313, 74] on li "Person inside the car" at bounding box center [333, 75] width 68 height 9
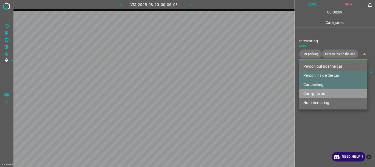
click at [315, 96] on li "Car lights on" at bounding box center [333, 93] width 68 height 9
type input "Car parking,Person inside the car,Car lights on"
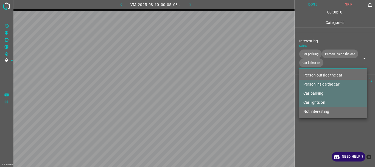
click at [311, 126] on div at bounding box center [187, 83] width 375 height 167
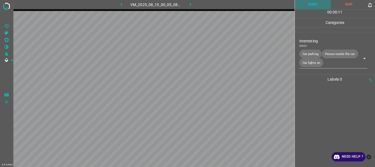
click at [311, 6] on button "Done" at bounding box center [313, 4] width 36 height 9
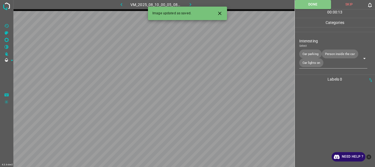
click at [192, 5] on icon "button" at bounding box center [190, 5] width 6 height 6
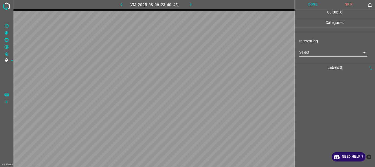
click at [324, 56] on body "4.3.6-dev2 VM_2025_08_06_23_40_45_950_07.gif Done Skip 0 00 : 00 : 16 Categorie…" at bounding box center [187, 83] width 375 height 167
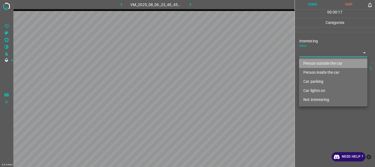
click at [322, 62] on li "Person outside the car" at bounding box center [333, 63] width 68 height 9
type input "Person outside the car"
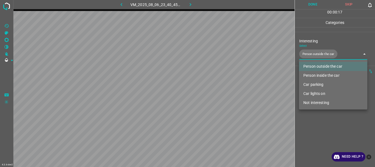
click at [326, 120] on div at bounding box center [187, 83] width 375 height 167
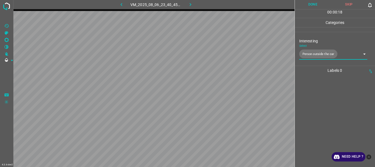
click at [310, 4] on button "Done" at bounding box center [313, 4] width 36 height 9
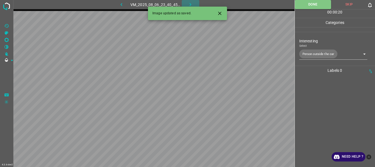
click at [190, 1] on button "button" at bounding box center [191, 4] width 18 height 9
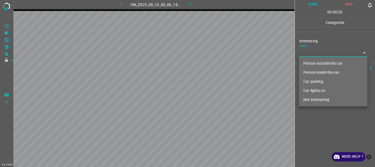
click at [322, 55] on body "4.3.6-dev2 VM_2025_08_10_00_06_14_196_00.gif Done Skip 0 00 : 00 : 20 Categorie…" at bounding box center [187, 83] width 375 height 167
click at [318, 62] on li "Person outside the car" at bounding box center [333, 63] width 68 height 9
type input "Person outside the car"
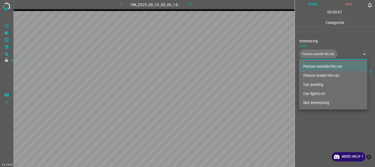
drag, startPoint x: 326, startPoint y: 118, endPoint x: 324, endPoint y: 17, distance: 101.3
click at [326, 118] on div at bounding box center [187, 83] width 375 height 167
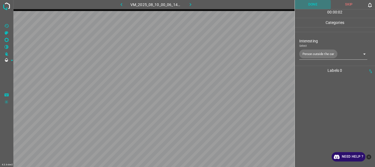
click at [314, 4] on button "Done" at bounding box center [313, 4] width 36 height 9
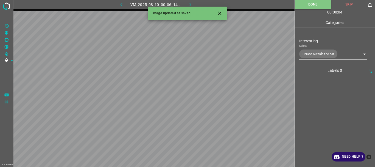
click at [192, 4] on icon "button" at bounding box center [190, 5] width 6 height 6
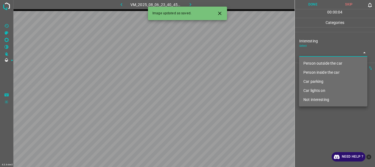
click at [308, 54] on body "4.3.6-dev2 VM_2025_08_06_23_40_45_950_06.gif Done Skip 0 00 : 00 : 04 Categorie…" at bounding box center [187, 83] width 375 height 167
click at [309, 63] on li "Person outside the car" at bounding box center [333, 63] width 68 height 9
type input "Person outside the car"
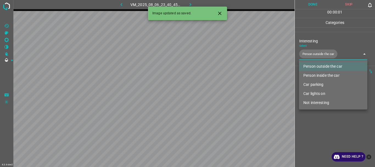
drag, startPoint x: 318, startPoint y: 129, endPoint x: 315, endPoint y: 55, distance: 74.7
click at [318, 129] on div at bounding box center [187, 83] width 375 height 167
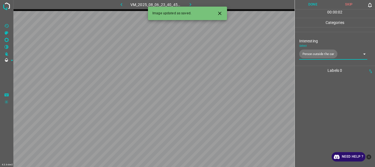
click at [312, 5] on button "Done" at bounding box center [313, 4] width 36 height 9
click at [190, 4] on icon "button" at bounding box center [191, 4] width 2 height 3
click at [306, 54] on body "4.3.6-dev2 VM_2025_08_10_00_12_45_695_01.gif Done Skip 0 00 : 00 : 04 Categorie…" at bounding box center [187, 83] width 375 height 167
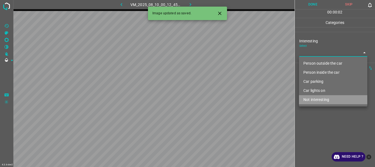
click at [308, 100] on li "Not interesting" at bounding box center [333, 99] width 68 height 9
type input "Not interesting"
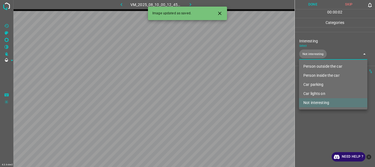
click at [308, 117] on div at bounding box center [187, 83] width 375 height 167
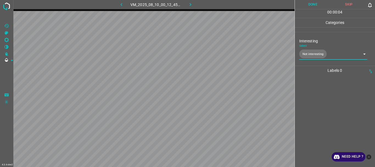
click at [310, 1] on button "Done" at bounding box center [313, 4] width 36 height 9
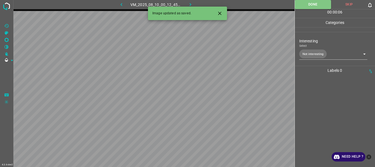
click at [188, 3] on icon "button" at bounding box center [190, 5] width 6 height 6
click at [302, 52] on body "4.3.6-dev2 VM_2025_08_06_23_54_22_982_00.gif Done Skip 0 00 : 00 : 08 Categorie…" at bounding box center [187, 83] width 375 height 167
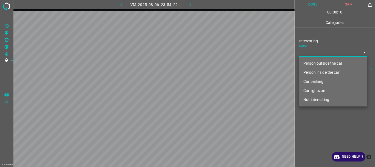
click at [312, 90] on li "Car lights on" at bounding box center [333, 90] width 68 height 9
type input "Car lights on"
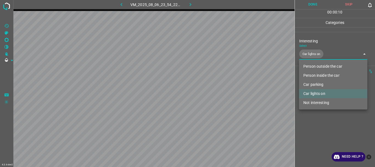
click at [311, 121] on div at bounding box center [187, 83] width 375 height 167
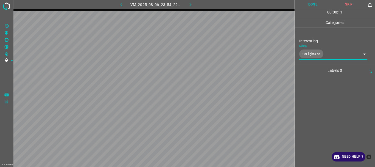
click at [309, 5] on button "Done" at bounding box center [313, 4] width 36 height 9
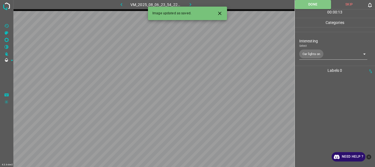
click at [188, 3] on icon "button" at bounding box center [190, 5] width 6 height 6
click at [308, 54] on body "4.3.6-dev2 VM_2025_08_10_00_20_33_426_00.gif Done Skip 0 00 : 00 : 13 Categorie…" at bounding box center [187, 83] width 375 height 167
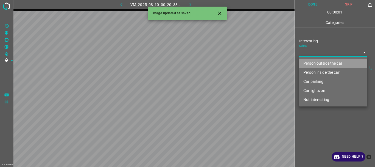
click at [310, 63] on li "Person outside the car" at bounding box center [333, 63] width 68 height 9
type input "Person outside the car"
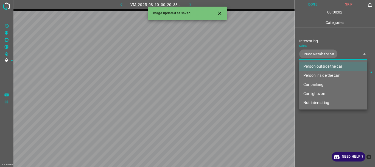
click at [317, 124] on div at bounding box center [187, 83] width 375 height 167
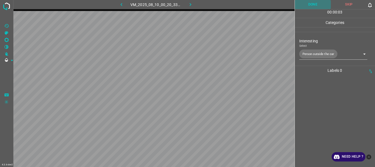
click at [313, 3] on button "Done" at bounding box center [313, 4] width 36 height 9
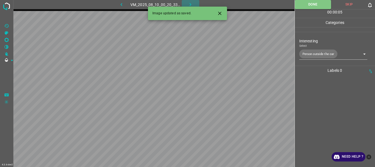
click at [188, 4] on icon "button" at bounding box center [190, 5] width 6 height 6
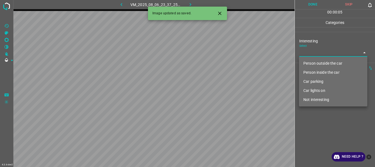
click at [315, 52] on body "4.3.6-dev2 VM_2025_08_06_23_37_25_006_07.gif Done Skip 0 00 : 00 : 05 Categorie…" at bounding box center [187, 83] width 375 height 167
click at [311, 72] on li "Person inside the car" at bounding box center [333, 72] width 68 height 9
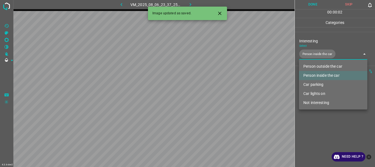
click at [313, 94] on li "Car lights on" at bounding box center [333, 93] width 68 height 9
type input "Person inside the car,Car lights on"
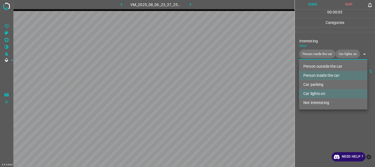
click at [312, 122] on div at bounding box center [187, 83] width 375 height 167
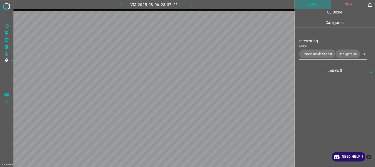
click at [310, 9] on button "Done" at bounding box center [313, 4] width 36 height 9
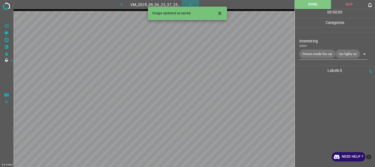
click at [189, 2] on icon "button" at bounding box center [190, 5] width 6 height 6
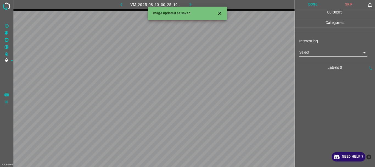
click at [315, 53] on body "4.3.6-dev2 VM_2025_08_10_00_25_19_016_00.gif Done Skip 0 00 : 00 : 05 Categorie…" at bounding box center [187, 83] width 375 height 167
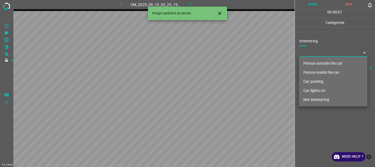
click at [316, 63] on li "Person outside the car" at bounding box center [333, 63] width 68 height 9
type input "Person outside the car"
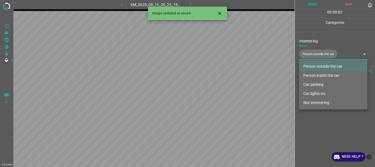
drag, startPoint x: 322, startPoint y: 125, endPoint x: 306, endPoint y: 41, distance: 85.3
click at [323, 124] on div at bounding box center [187, 83] width 375 height 167
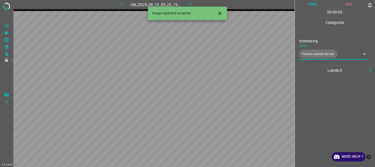
click at [308, 3] on button "Done" at bounding box center [313, 4] width 36 height 9
click at [188, 1] on button "button" at bounding box center [191, 4] width 18 height 9
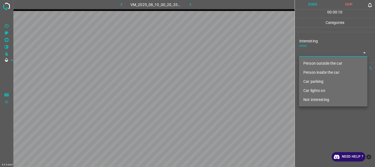
click at [314, 56] on body "4.3.6-dev2 VM_2025_08_10_00_20_33_426_01.gif Done Skip 0 00 : 00 : 10 Categorie…" at bounding box center [187, 83] width 375 height 167
click at [316, 62] on li "Person outside the car" at bounding box center [333, 63] width 68 height 9
type input "Person outside the car"
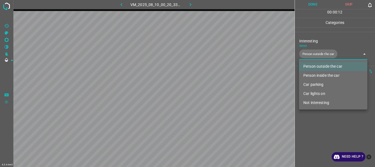
drag, startPoint x: 323, startPoint y: 119, endPoint x: 312, endPoint y: 65, distance: 55.2
click at [323, 118] on div at bounding box center [187, 83] width 375 height 167
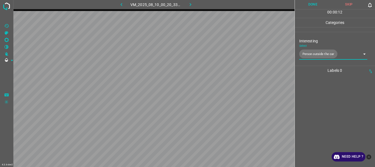
click at [312, 6] on button "Done" at bounding box center [313, 4] width 36 height 9
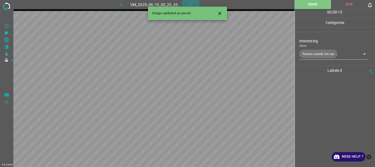
click at [190, 4] on icon "button" at bounding box center [191, 4] width 2 height 3
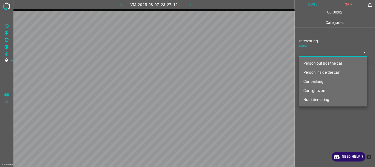
click at [310, 52] on body "4.3.6-dev2 VM_2025_08_07_23_27_12_524_07.gif Done Skip 0 00 : 00 : 02 Categorie…" at bounding box center [187, 83] width 375 height 167
click at [312, 63] on li "Person outside the car" at bounding box center [333, 63] width 68 height 9
type input "Person outside the car"
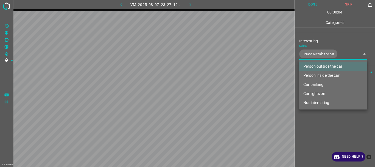
click at [315, 122] on div at bounding box center [187, 83] width 375 height 167
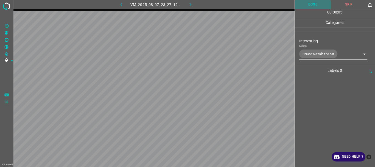
click at [308, 5] on button "Done" at bounding box center [313, 4] width 36 height 9
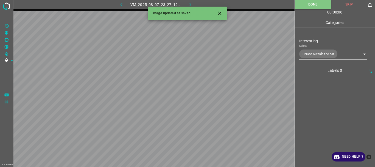
click at [192, 1] on button "button" at bounding box center [191, 4] width 18 height 9
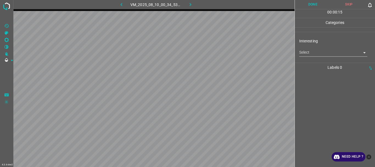
click at [333, 55] on body "4.3.6-dev2 VM_2025_08_10_00_34_53_734_00.gif Done Skip 0 00 : 00 : 15 Categorie…" at bounding box center [187, 83] width 375 height 167
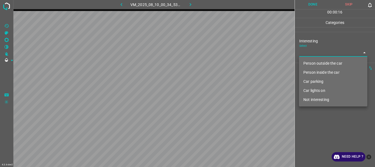
click at [323, 64] on li "Person outside the car" at bounding box center [333, 63] width 68 height 9
type input "Person outside the car"
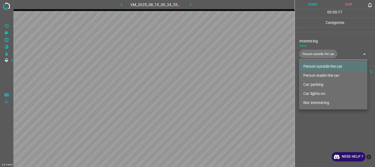
click at [314, 4] on div at bounding box center [187, 83] width 375 height 167
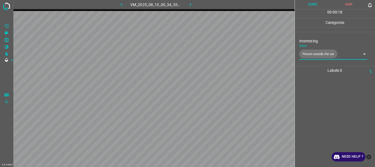
click at [314, 4] on button "Done" at bounding box center [313, 4] width 36 height 9
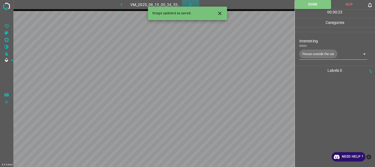
click at [189, 4] on icon "button" at bounding box center [190, 5] width 6 height 6
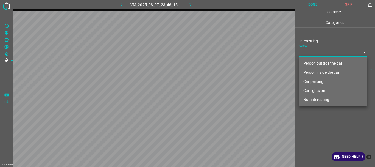
click at [306, 50] on body "4.3.6-dev2 VM_2025_08_07_23_46_15_424_03.gif Done Skip 0 00 : 00 : 23 Categorie…" at bounding box center [187, 83] width 375 height 167
click at [310, 61] on li "Person outside the car" at bounding box center [333, 63] width 68 height 9
type input "Person outside the car"
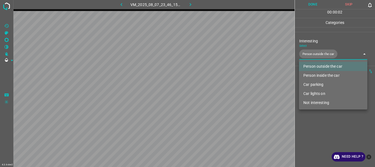
click at [317, 116] on div at bounding box center [187, 83] width 375 height 167
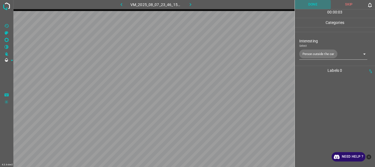
click at [307, 2] on button "Done" at bounding box center [313, 4] width 36 height 9
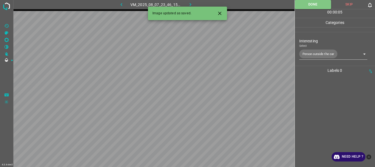
click at [189, 2] on icon "button" at bounding box center [190, 5] width 6 height 6
click at [307, 54] on body "4.3.6-dev2 VM_2025_08_10_00_34_53_734_02.gif Done Skip 0 00 : 00 : 06 Categorie…" at bounding box center [187, 83] width 375 height 167
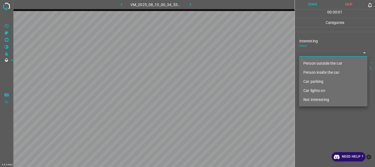
click at [307, 62] on li "Person outside the car" at bounding box center [333, 63] width 68 height 9
type input "Person outside the car"
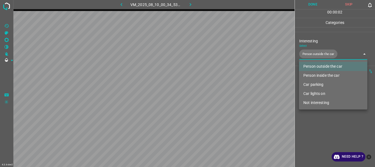
drag, startPoint x: 320, startPoint y: 117, endPoint x: 320, endPoint y: 106, distance: 11.0
click at [320, 117] on div at bounding box center [187, 83] width 375 height 167
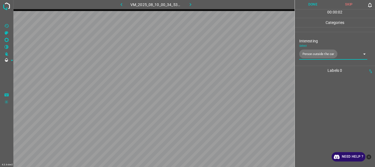
click at [308, 3] on button "Done" at bounding box center [313, 4] width 36 height 9
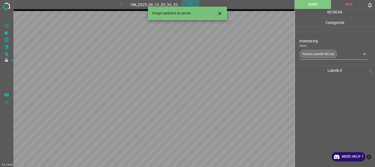
click at [190, 2] on icon "button" at bounding box center [190, 5] width 6 height 6
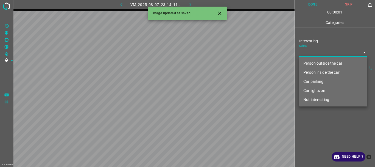
click at [315, 50] on body "4.3.6-dev2 VM_2025_08_07_23_14_11_320_02.gif Done Skip 0 00 : 00 : 01 Categorie…" at bounding box center [187, 83] width 375 height 167
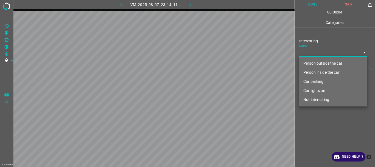
click at [311, 73] on li "Person inside the car" at bounding box center [333, 72] width 68 height 9
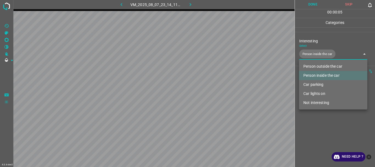
click at [313, 94] on li "Car lights on" at bounding box center [333, 93] width 68 height 9
type input "Person inside the car,Car lights on"
click at [314, 119] on div at bounding box center [187, 83] width 375 height 167
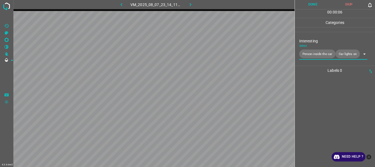
click at [307, 3] on button "Done" at bounding box center [313, 4] width 36 height 9
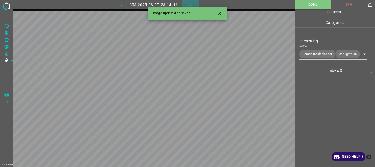
click at [190, 2] on icon "button" at bounding box center [190, 5] width 6 height 6
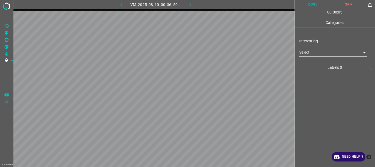
click at [313, 52] on body "4.3.6-dev2 VM_2025_08_10_00_36_50_899_09.gif Done Skip 0 00 : 00 : 05 Categorie…" at bounding box center [187, 83] width 375 height 167
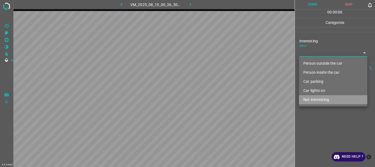
click at [322, 97] on li "Not interesting" at bounding box center [333, 99] width 68 height 9
type input "Not interesting"
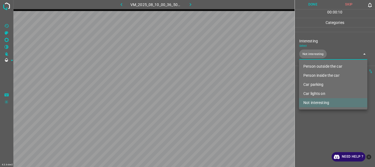
click at [309, 2] on div at bounding box center [187, 83] width 375 height 167
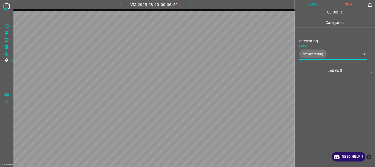
click at [313, 5] on button "Done" at bounding box center [313, 4] width 36 height 9
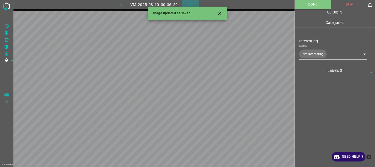
click at [190, 3] on icon "button" at bounding box center [190, 5] width 6 height 6
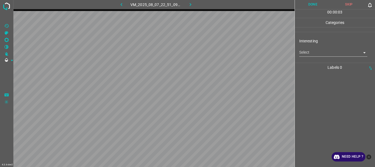
click at [305, 54] on body "4.3.6-dev2 VM_2025_08_07_22_51_09_013_06.gif Done Skip 0 00 : 00 : 03 Categorie…" at bounding box center [187, 83] width 375 height 167
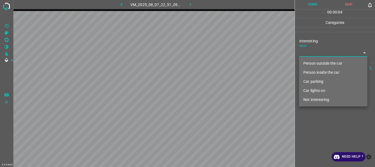
click at [316, 98] on li "Not interesting" at bounding box center [333, 99] width 68 height 9
type input "Not interesting"
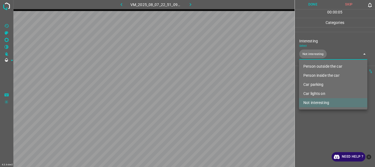
drag, startPoint x: 313, startPoint y: 119, endPoint x: 316, endPoint y: 56, distance: 62.9
click at [314, 119] on div at bounding box center [187, 83] width 375 height 167
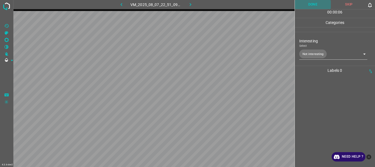
click at [314, 6] on button "Done" at bounding box center [313, 4] width 36 height 9
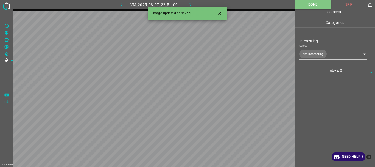
click at [187, 5] on button "button" at bounding box center [191, 4] width 18 height 9
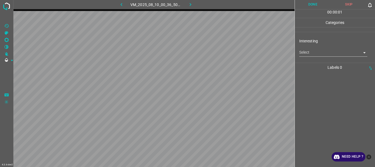
click at [302, 51] on body "4.3.6-dev2 VM_2025_08_10_00_36_50_899_01.gif Done Skip 0 00 : 00 : 01 Categorie…" at bounding box center [187, 83] width 375 height 167
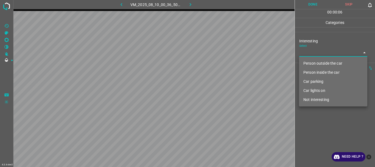
click at [320, 72] on li "Person inside the car" at bounding box center [333, 72] width 68 height 9
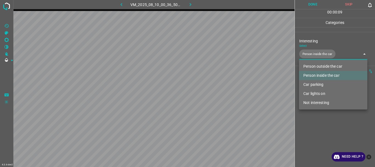
click at [319, 93] on li "Car lights on" at bounding box center [333, 93] width 68 height 9
type input "Person inside the car,Car lights on"
click at [320, 121] on div at bounding box center [187, 83] width 375 height 167
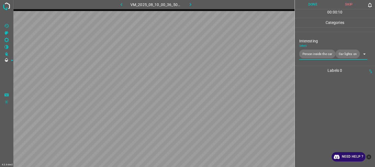
click at [312, 2] on button "Done" at bounding box center [313, 4] width 36 height 9
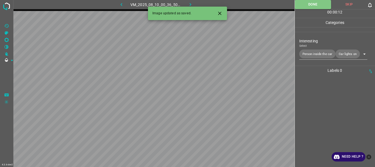
click at [191, 4] on icon "button" at bounding box center [190, 5] width 6 height 6
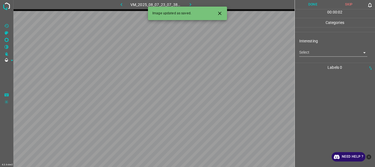
click at [319, 55] on body "4.3.6-dev2 VM_2025_08_07_23_07_38_762_04.gif Done Skip 0 00 : 00 : 02 Categorie…" at bounding box center [187, 83] width 375 height 167
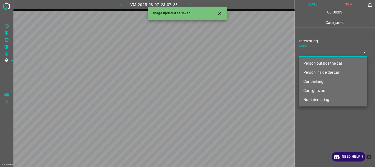
click at [317, 65] on li "Person outside the car" at bounding box center [333, 63] width 68 height 9
type input "Person outside the car"
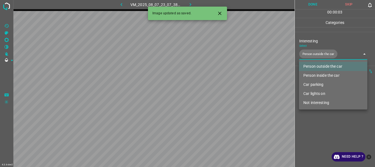
click at [321, 116] on div at bounding box center [187, 83] width 375 height 167
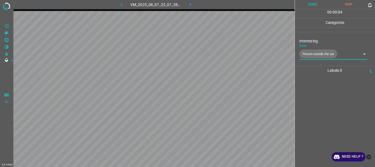
click at [313, 5] on button "Done" at bounding box center [313, 4] width 36 height 9
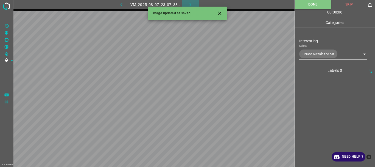
click at [190, 3] on icon "button" at bounding box center [190, 5] width 6 height 6
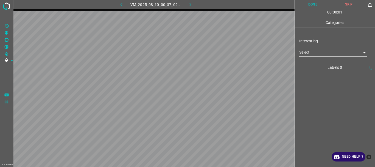
click at [311, 52] on body "4.3.6-dev2 VM_2025_08_10_00_37_02_666_01.gif Done Skip 0 00 : 00 : 01 Categorie…" at bounding box center [187, 83] width 375 height 167
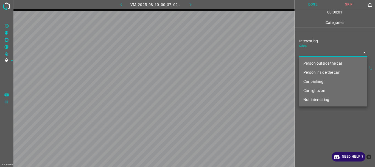
click at [318, 65] on li "Person outside the car" at bounding box center [333, 63] width 68 height 9
type input "Person outside the car"
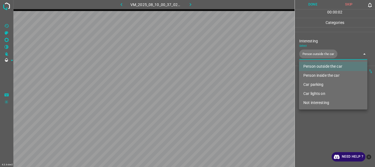
click at [327, 118] on div at bounding box center [187, 83] width 375 height 167
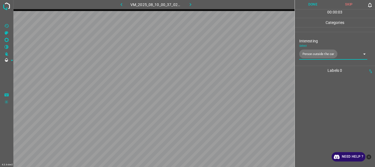
click at [315, 2] on button "Done" at bounding box center [313, 4] width 36 height 9
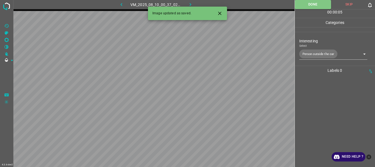
click at [192, 3] on icon "button" at bounding box center [190, 5] width 6 height 6
click at [314, 55] on body "4.3.6-dev2 VM_2025_08_07_23_13_38_720_01.gif Done Skip 0 00 : 00 : 05 Categorie…" at bounding box center [187, 83] width 375 height 167
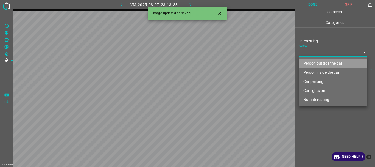
click at [315, 62] on li "Person outside the car" at bounding box center [333, 63] width 68 height 9
type input "Person outside the car"
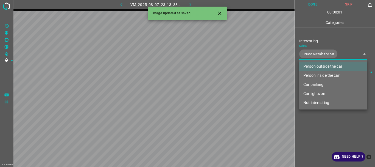
click at [321, 115] on div at bounding box center [187, 83] width 375 height 167
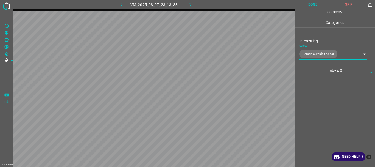
click at [309, 2] on button "Done" at bounding box center [313, 4] width 36 height 9
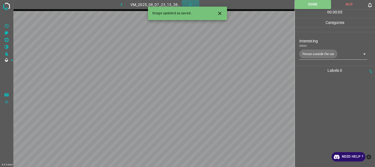
click at [189, 5] on icon "button" at bounding box center [190, 5] width 6 height 6
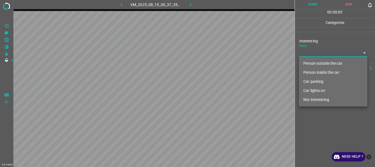
click at [307, 53] on body "4.3.6-dev2 VM_2025_08_10_00_37_35_221_00.gif Done Skip 0 00 : 00 : 03 Categorie…" at bounding box center [187, 83] width 375 height 167
click at [315, 64] on li "Person outside the car" at bounding box center [333, 63] width 68 height 9
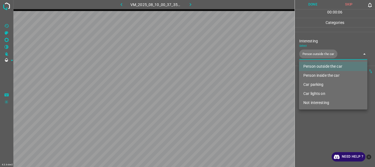
click at [312, 94] on li "Car lights on" at bounding box center [333, 93] width 68 height 9
type input "Person outside the car,Car lights on"
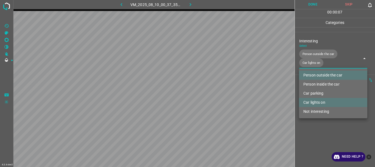
click at [312, 123] on div at bounding box center [187, 83] width 375 height 167
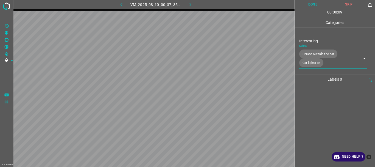
click at [307, 5] on button "Done" at bounding box center [313, 4] width 36 height 9
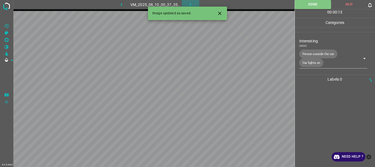
click at [188, 2] on icon "button" at bounding box center [190, 5] width 6 height 6
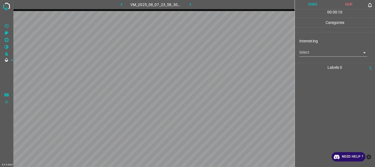
click at [304, 52] on body "4.3.6-dev2 VM_2025_08_07_23_58_30_192_00.gif Done Skip 0 00 : 00 : 10 Categorie…" at bounding box center [187, 83] width 375 height 167
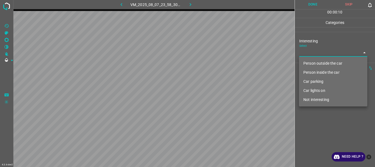
click at [313, 66] on li "Person outside the car" at bounding box center [333, 63] width 68 height 9
type input "Person outside the car"
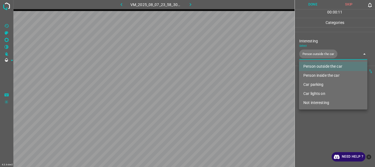
click at [323, 112] on div at bounding box center [187, 83] width 375 height 167
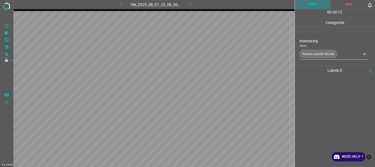
click at [313, 5] on button "Done" at bounding box center [313, 4] width 36 height 9
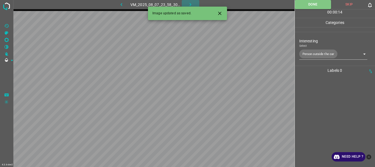
click at [191, 2] on icon "button" at bounding box center [190, 5] width 6 height 6
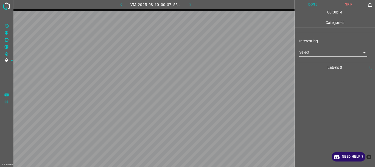
click at [303, 53] on body "4.3.6-dev2 VM_2025_08_10_00_37_55_404_00.gif Done Skip 0 00 : 00 : 14 Categorie…" at bounding box center [187, 83] width 375 height 167
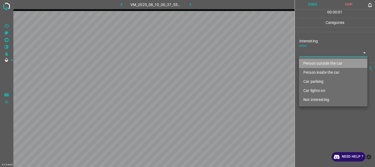
click at [314, 64] on li "Person outside the car" at bounding box center [333, 63] width 68 height 9
type input "Person outside the car"
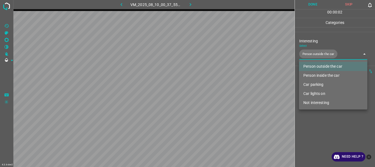
click at [321, 121] on div at bounding box center [187, 83] width 375 height 167
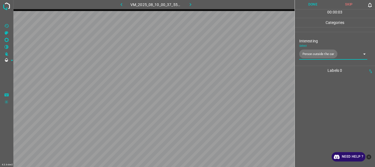
click at [315, 5] on button "Done" at bounding box center [313, 4] width 36 height 9
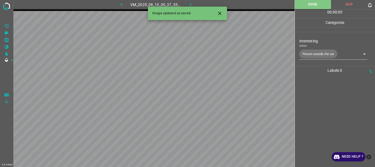
click at [190, 4] on icon "button" at bounding box center [190, 5] width 6 height 6
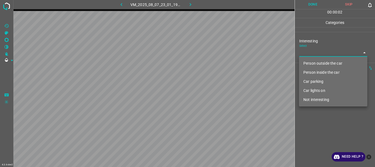
click at [308, 53] on body "4.3.6-dev2 VM_2025_08_07_23_01_19_851_06.gif Done Skip 0 00 : 00 : 02 Categorie…" at bounding box center [187, 83] width 375 height 167
click at [310, 99] on li "Not interesting" at bounding box center [333, 99] width 68 height 9
type input "Not interesting"
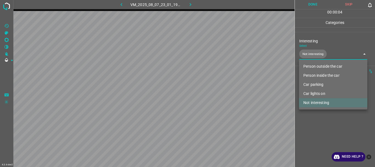
click at [314, 119] on div at bounding box center [187, 83] width 375 height 167
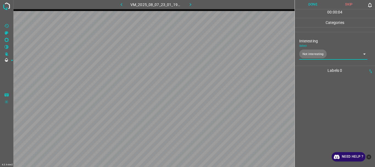
click at [312, 5] on button "Done" at bounding box center [313, 4] width 36 height 9
